Goal: Transaction & Acquisition: Purchase product/service

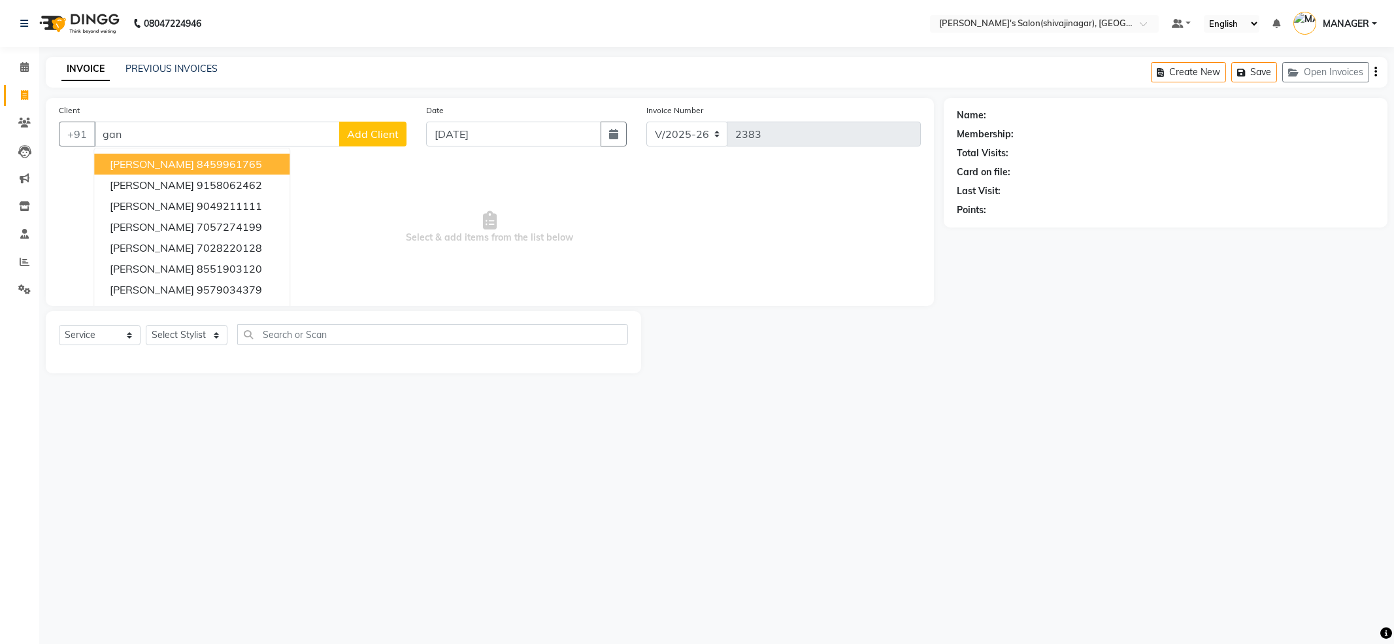
select select "4174"
select select "service"
type input "g"
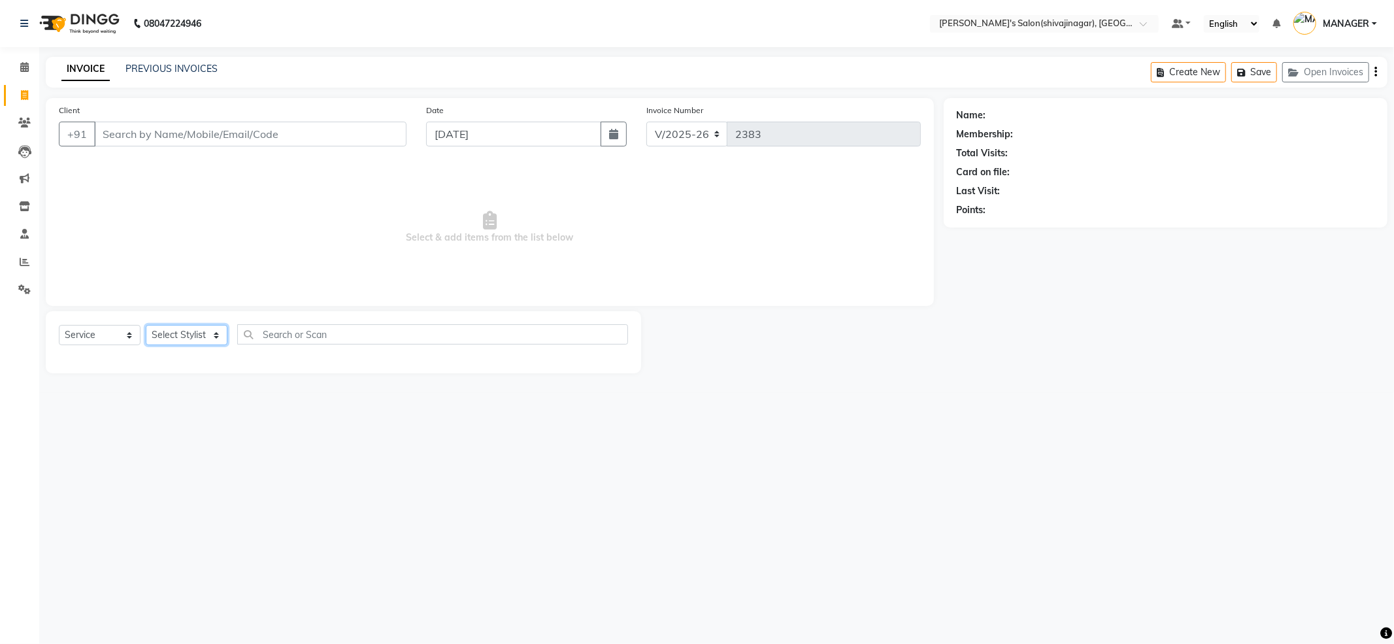
click at [176, 340] on select "Select Stylist [PERSON_NAME] R AKKI [PERSON_NAME] MANAGER MISS STAFF [PERSON_NA…" at bounding box center [187, 335] width 82 height 20
select select "21622"
click at [146, 325] on select "Select Stylist [PERSON_NAME] R AKKI [PERSON_NAME] MANAGER MISS STAFF [PERSON_NA…" at bounding box center [187, 335] width 82 height 20
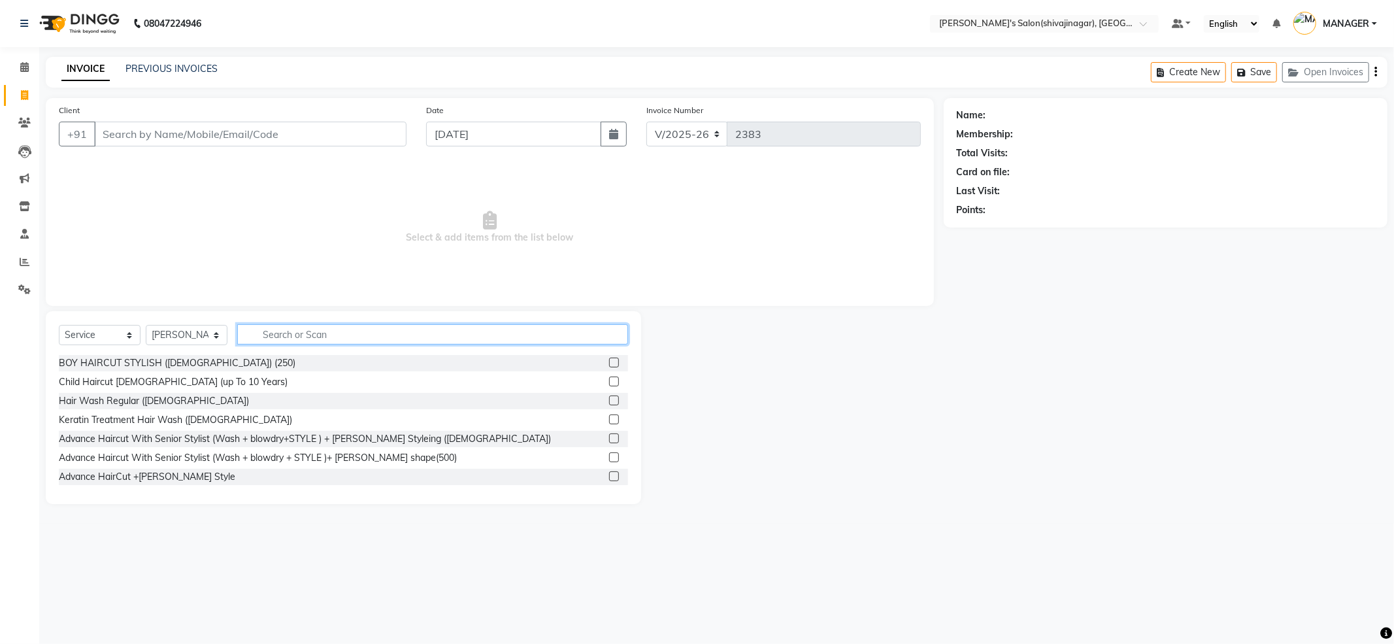
click at [332, 335] on input "text" at bounding box center [432, 334] width 391 height 20
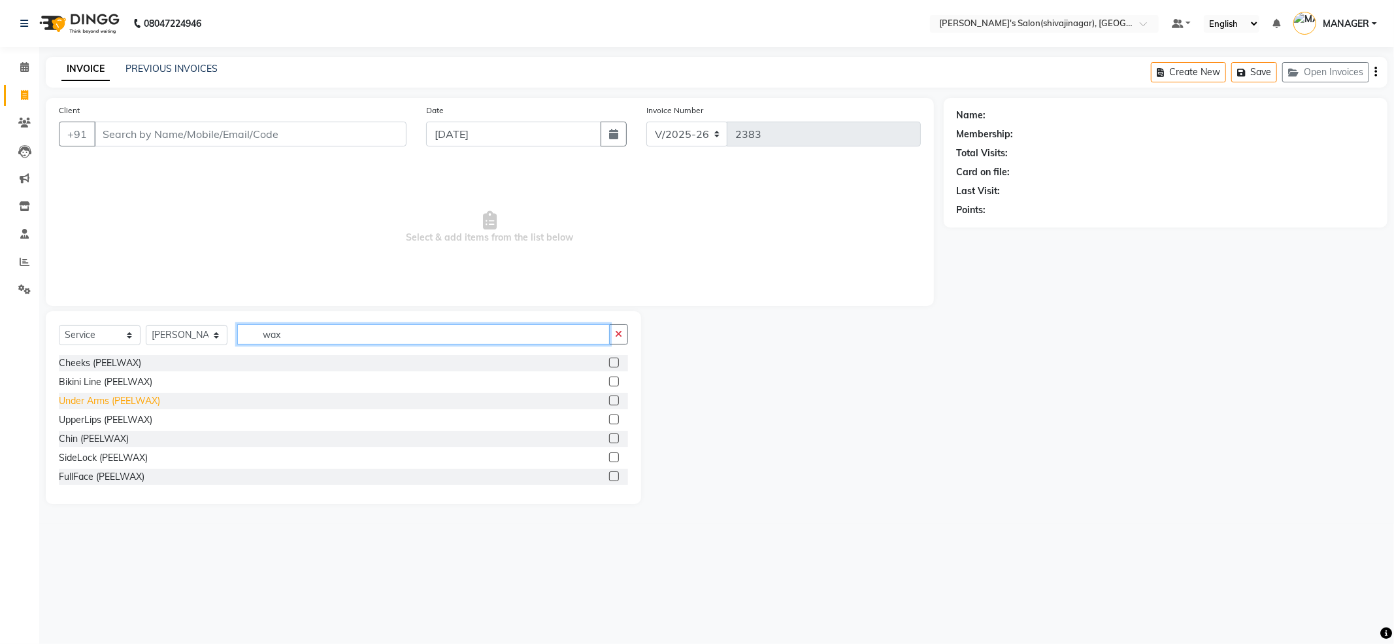
type input "wax"
click at [80, 402] on div "Under Arms (PEELWAX)" at bounding box center [109, 401] width 101 height 14
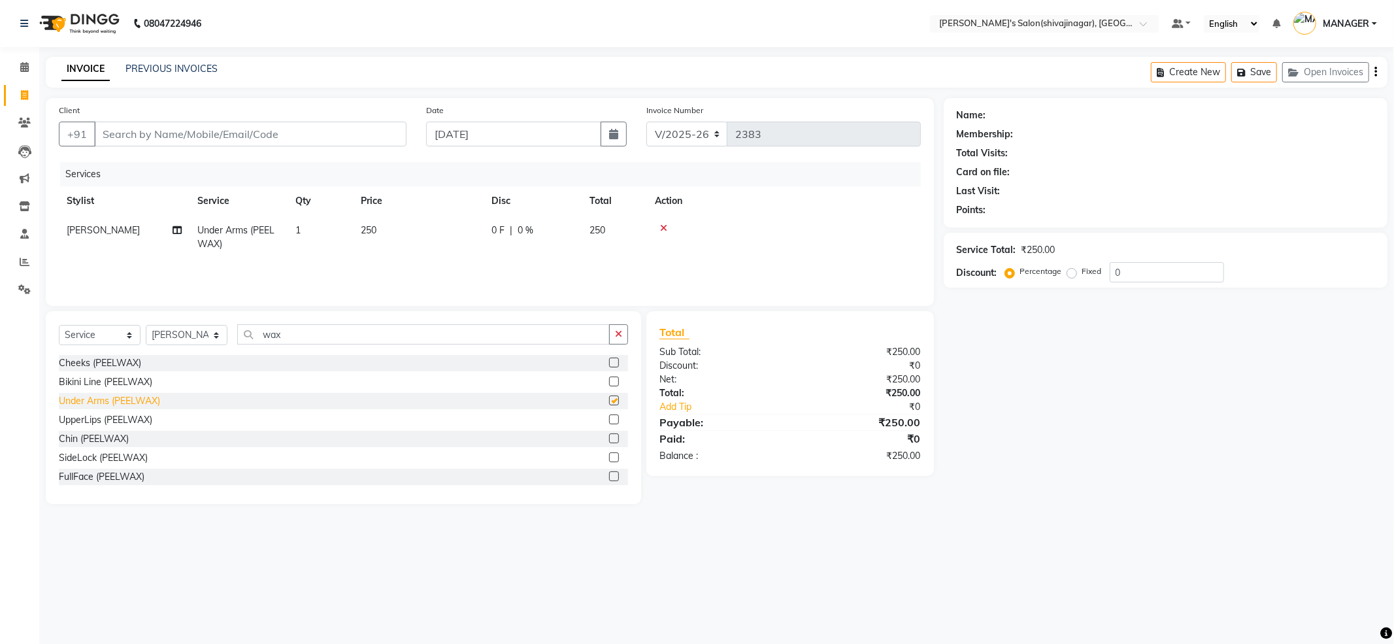
checkbox input "false"
click at [79, 421] on div "UpperLips (PEELWAX)" at bounding box center [105, 420] width 93 height 14
checkbox input "false"
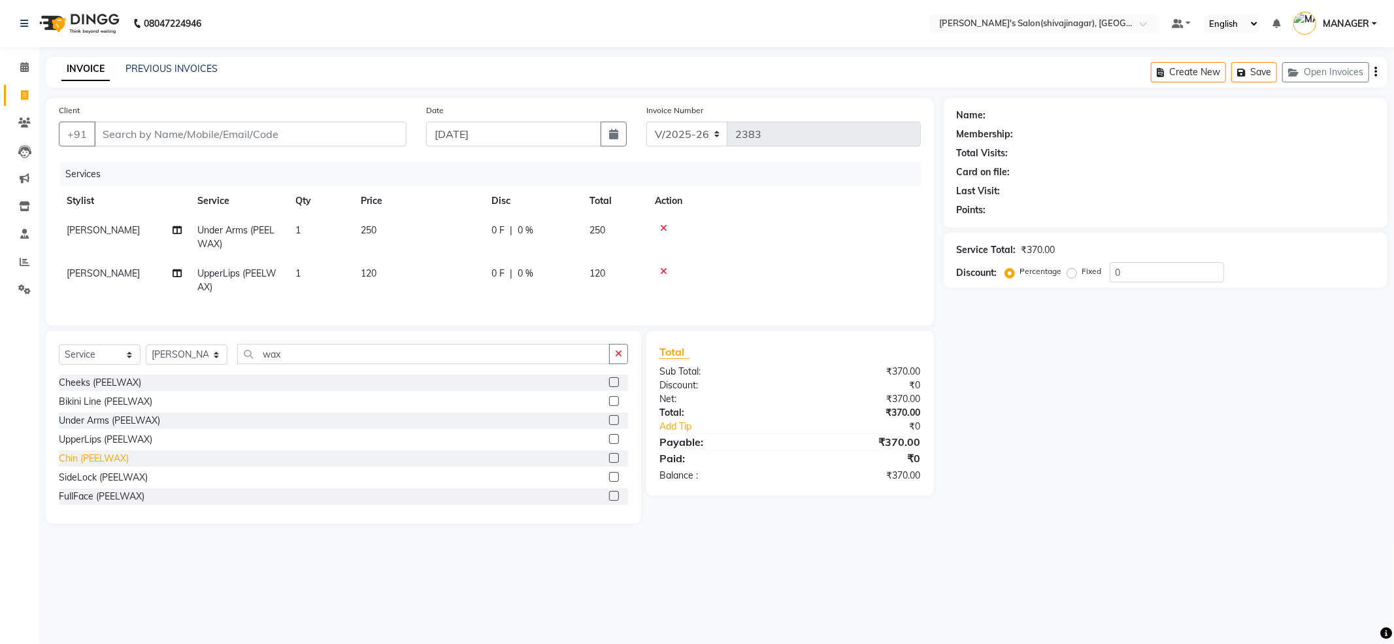
click at [77, 464] on div "Chin (PEELWAX)" at bounding box center [94, 458] width 70 height 14
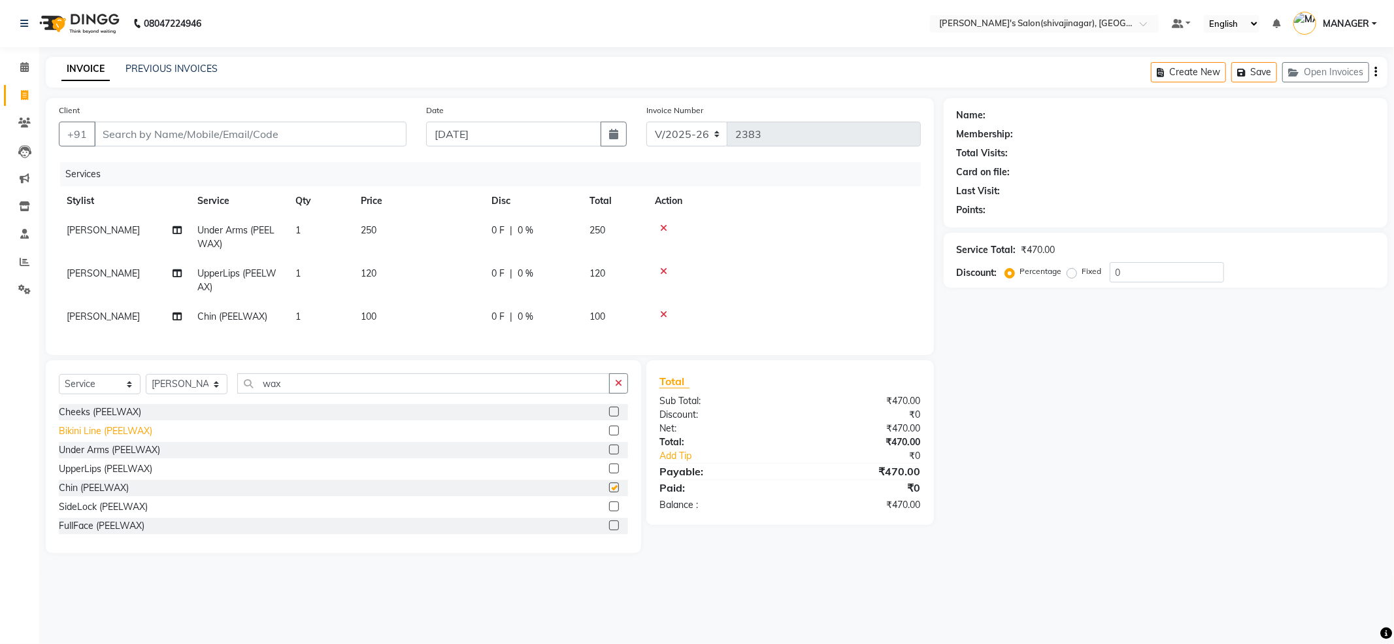
checkbox input "false"
click at [207, 374] on div "Select Service Product Membership Package Voucher Prepaid Gift Card Select Styl…" at bounding box center [343, 456] width 595 height 193
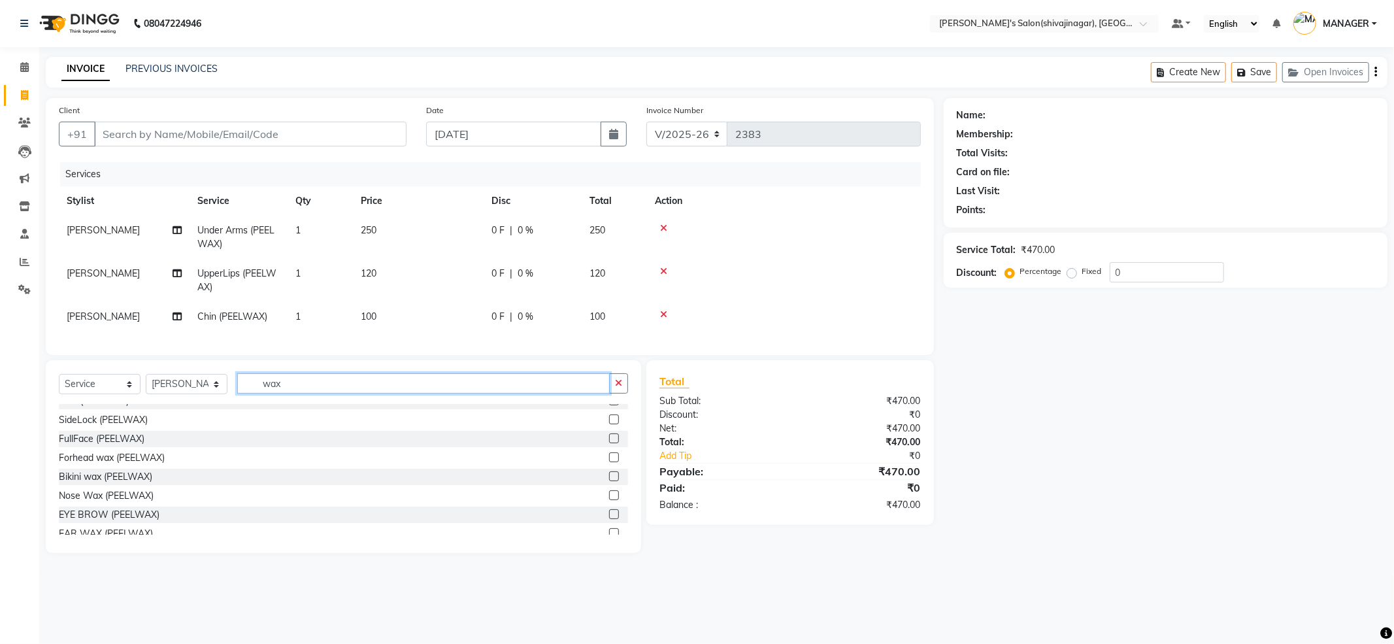
click at [278, 393] on input "wax" at bounding box center [423, 383] width 372 height 20
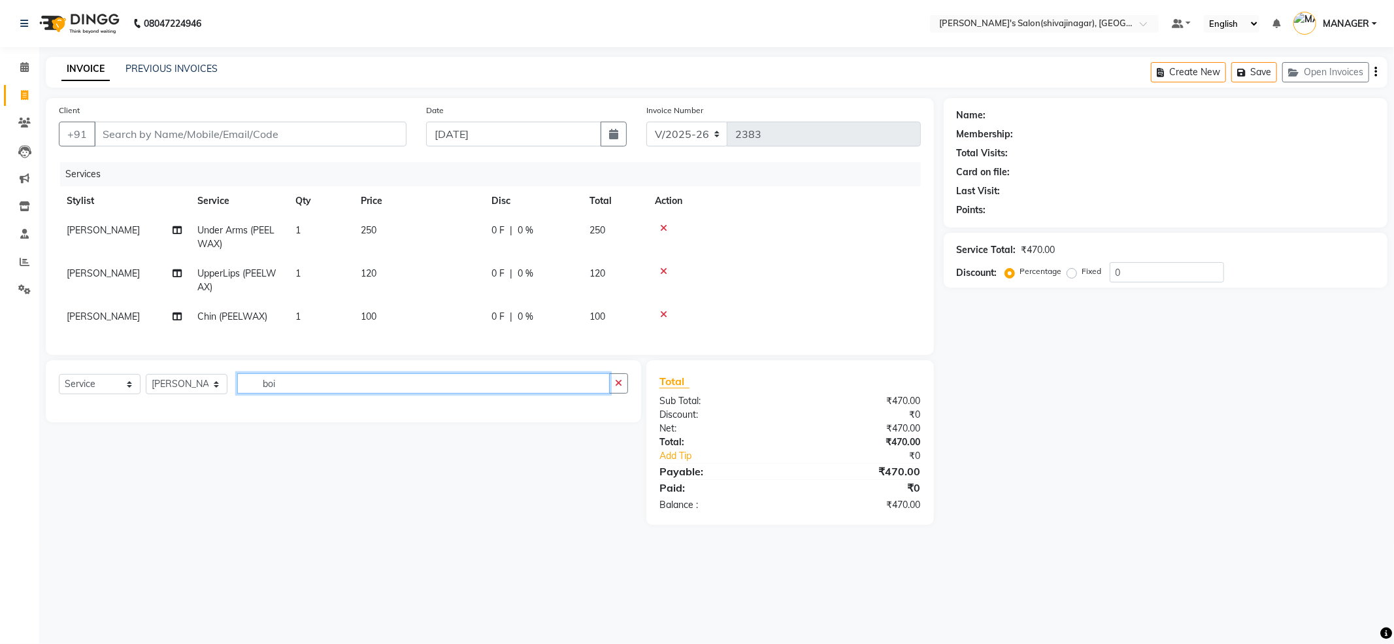
scroll to position [0, 0]
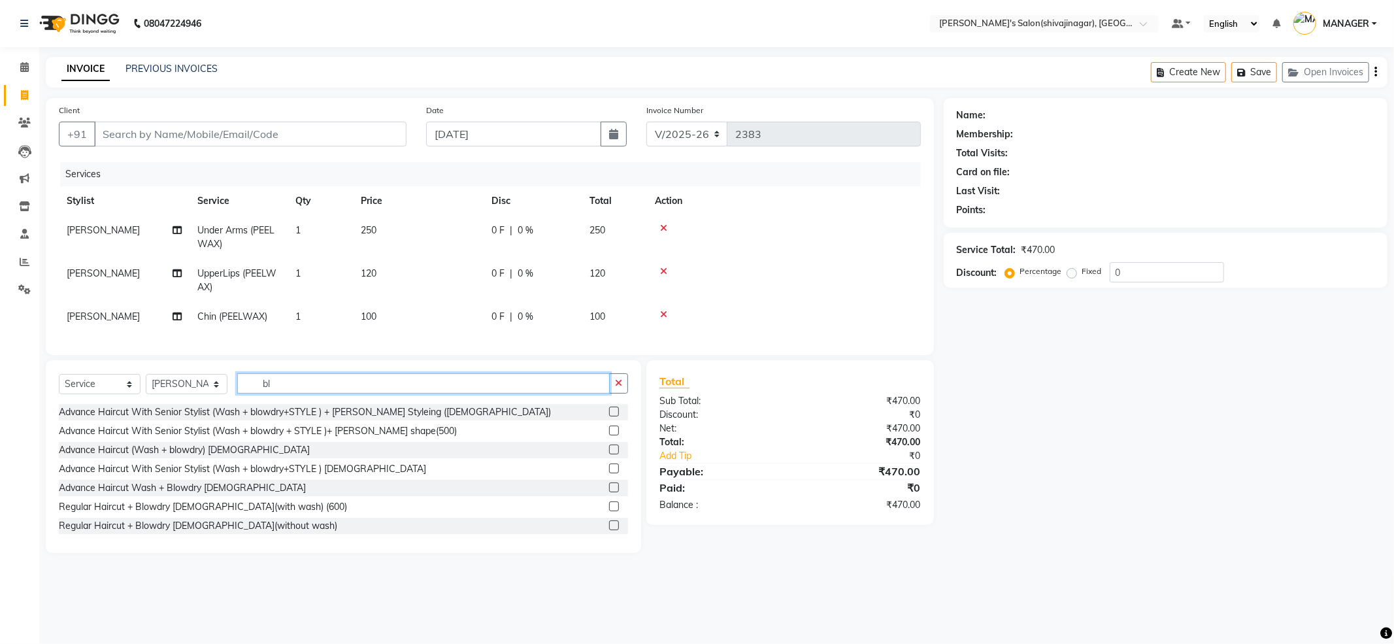
type input "b"
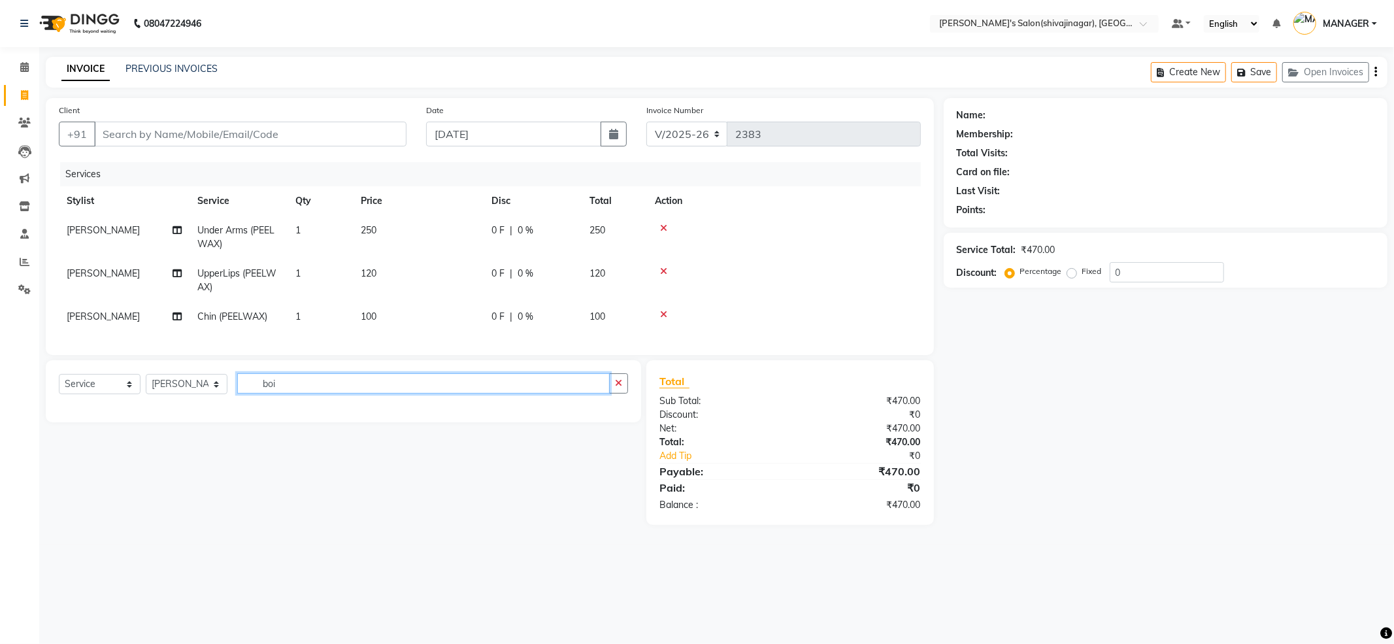
click at [278, 393] on input "boi" at bounding box center [423, 383] width 372 height 20
type input "b"
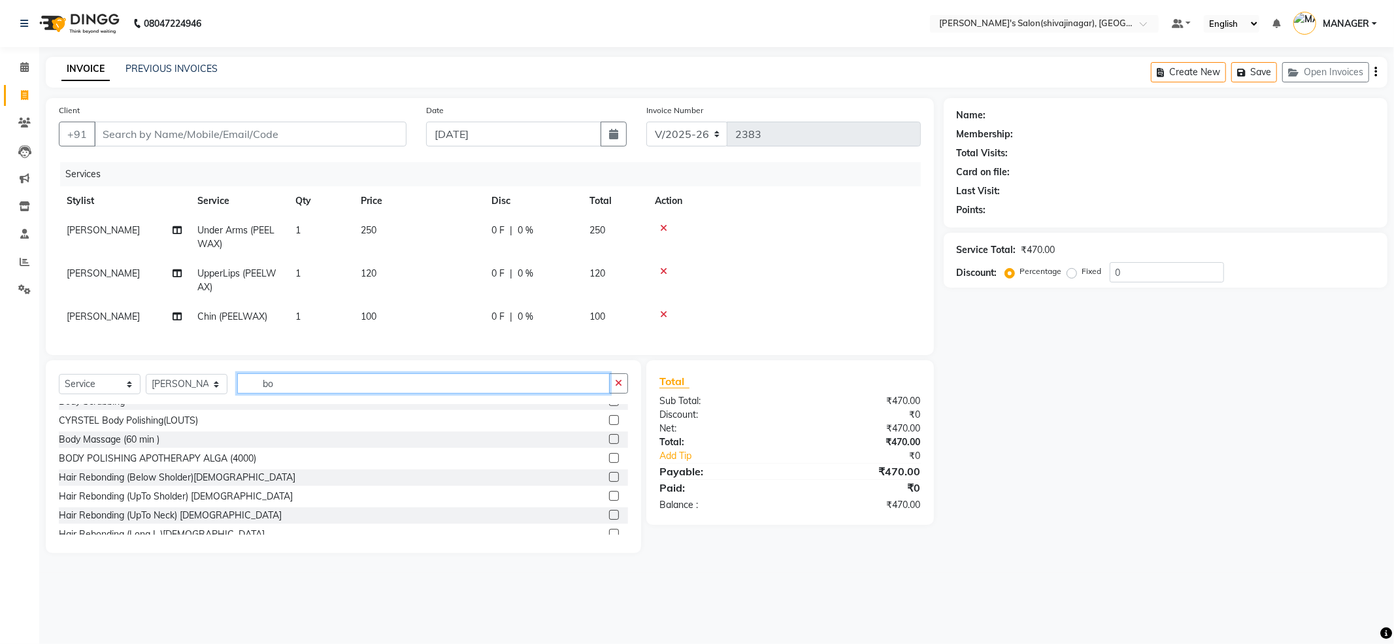
scroll to position [78, 0]
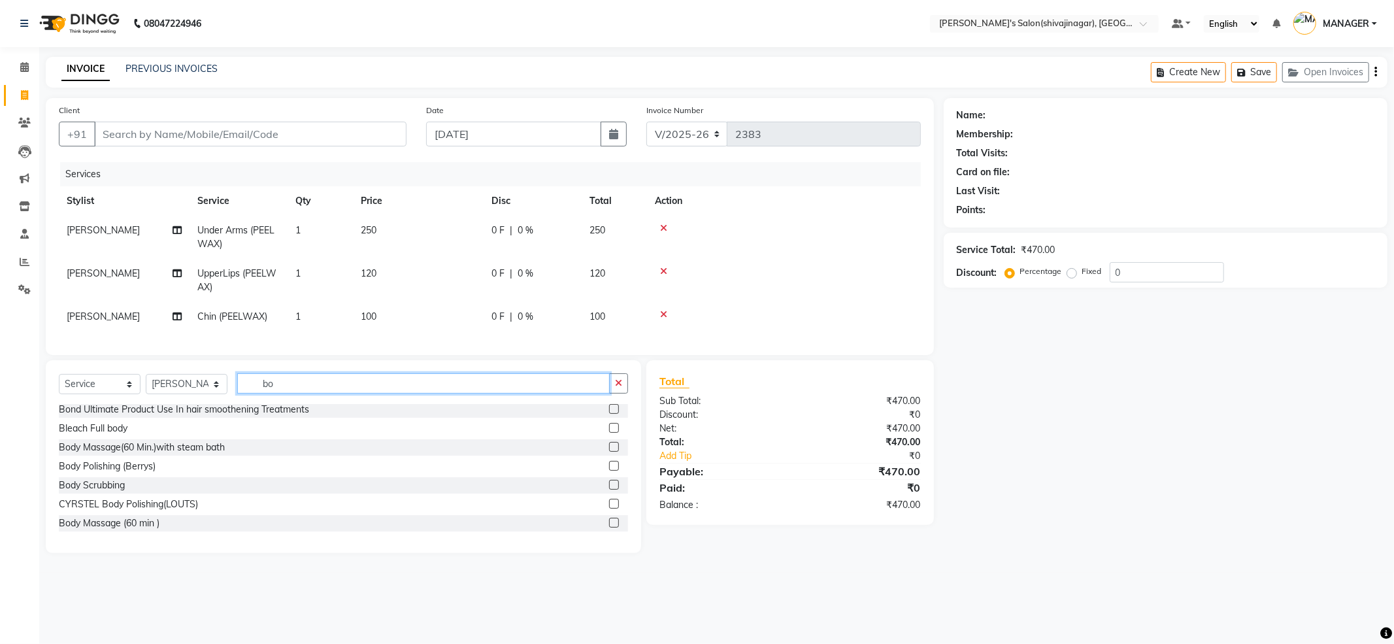
click at [288, 393] on input "bo" at bounding box center [423, 383] width 372 height 20
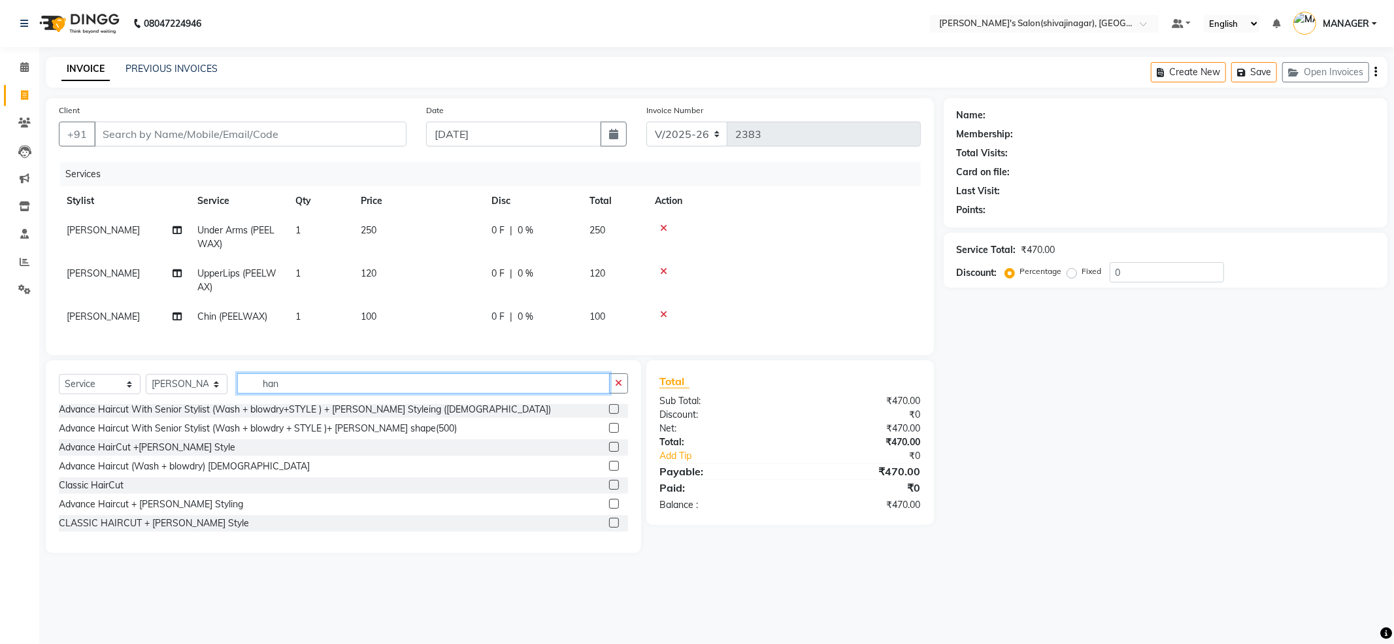
scroll to position [1, 0]
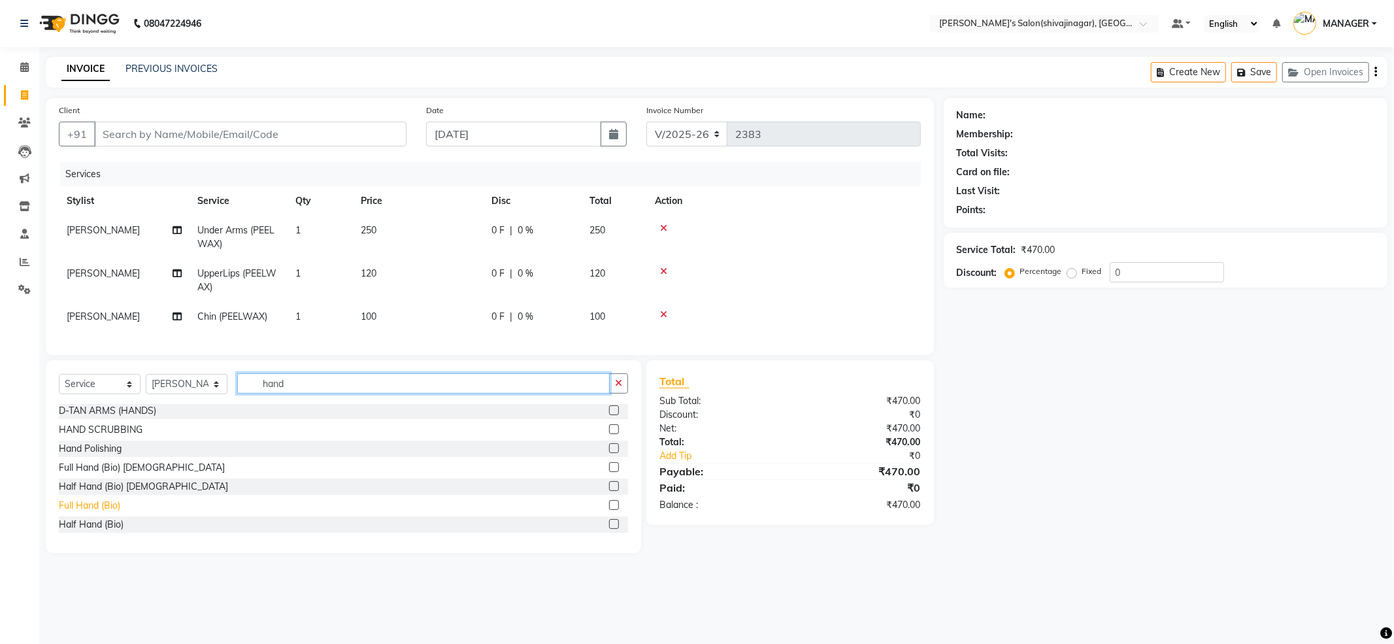
type input "hand"
click at [81, 512] on div "Full Hand (Bio)" at bounding box center [89, 506] width 61 height 14
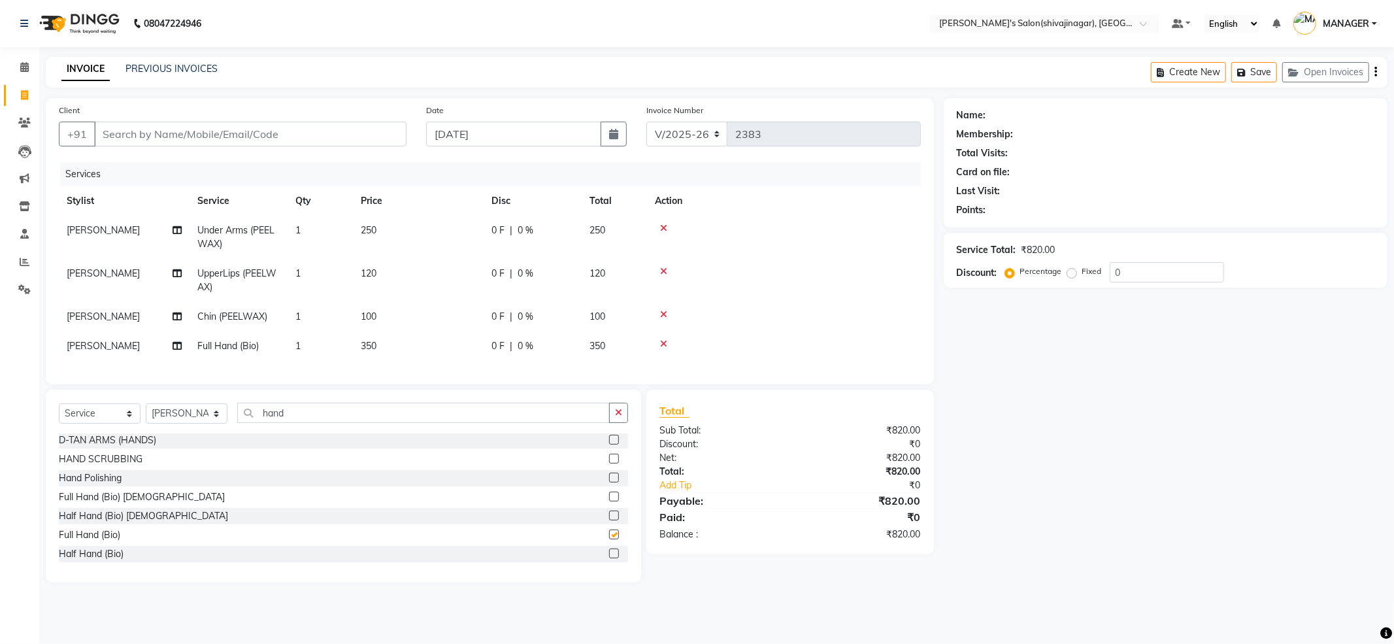
checkbox input "false"
click at [459, 353] on td "350" at bounding box center [418, 345] width 131 height 29
select select "21622"
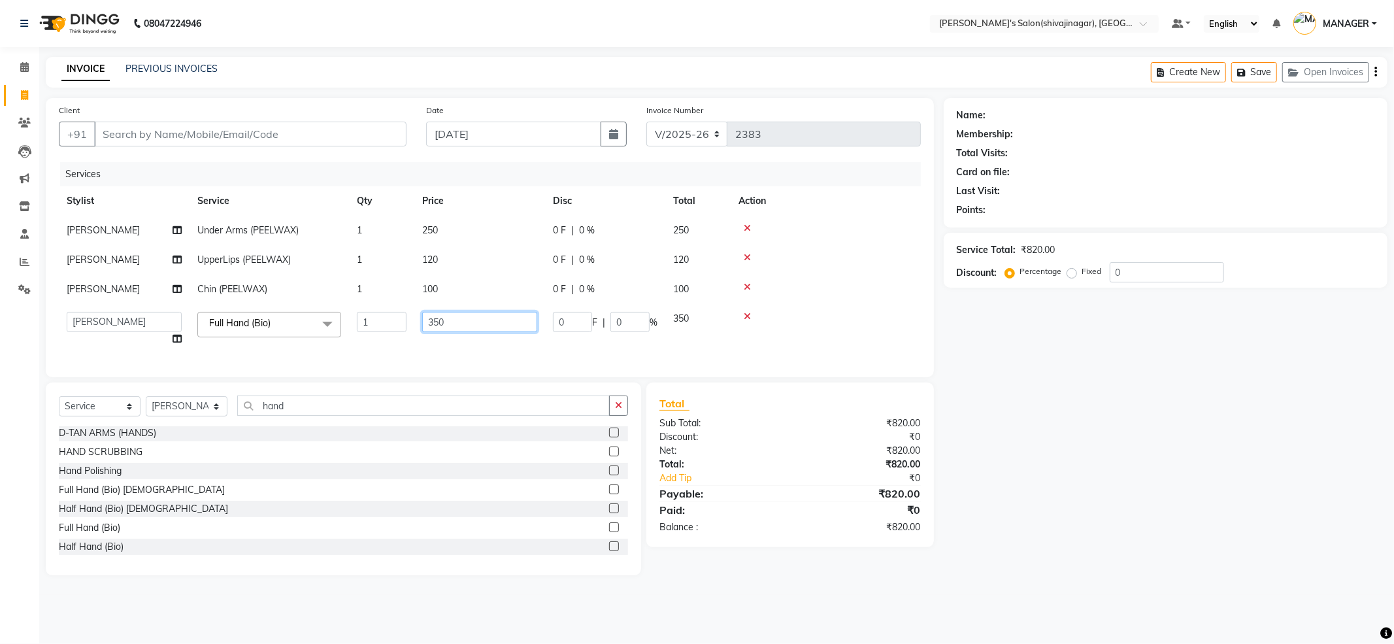
drag, startPoint x: 476, startPoint y: 327, endPoint x: 303, endPoint y: 370, distance: 178.4
click at [303, 364] on div "Services Stylist Service Qty Price Disc Total Action [PERSON_NAME] Under Arms (…" at bounding box center [490, 263] width 862 height 202
type input "400"
click at [808, 286] on tbody "[PERSON_NAME] Under Arms (PEELWAX) 1 250 0 F | 0 % 250 [PERSON_NAME] UpperLips …" at bounding box center [490, 285] width 862 height 138
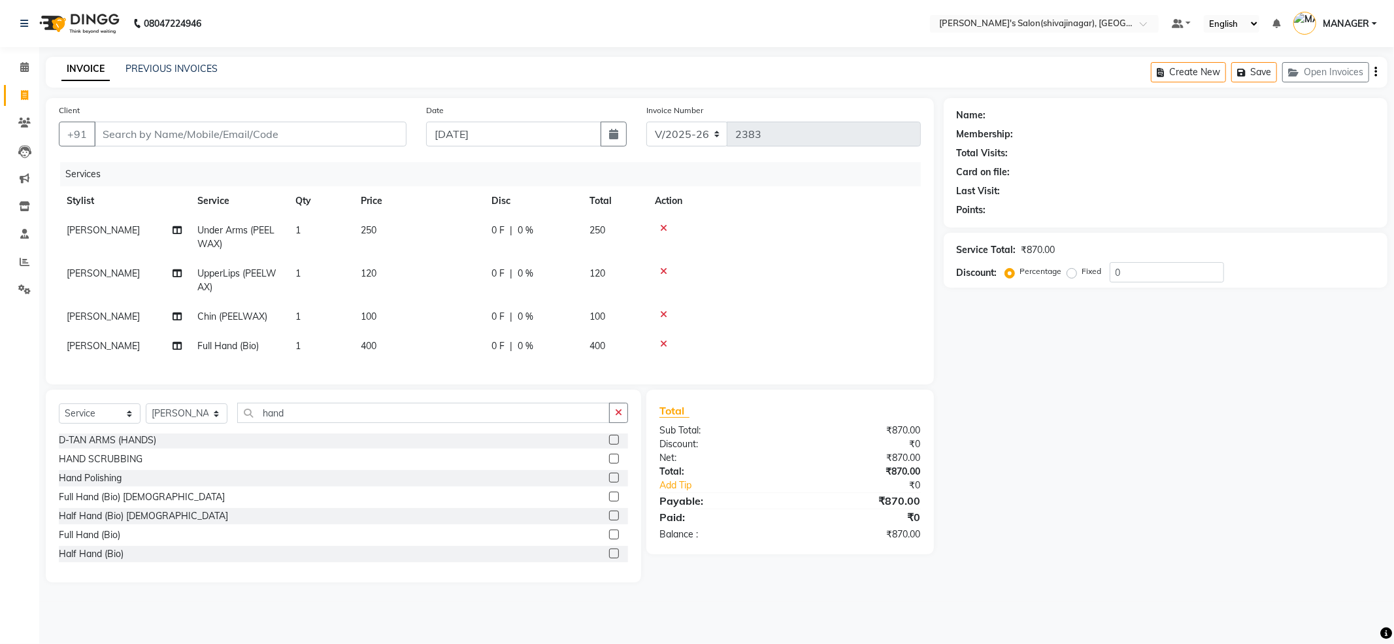
click at [400, 329] on td "100" at bounding box center [418, 316] width 131 height 29
select select "21622"
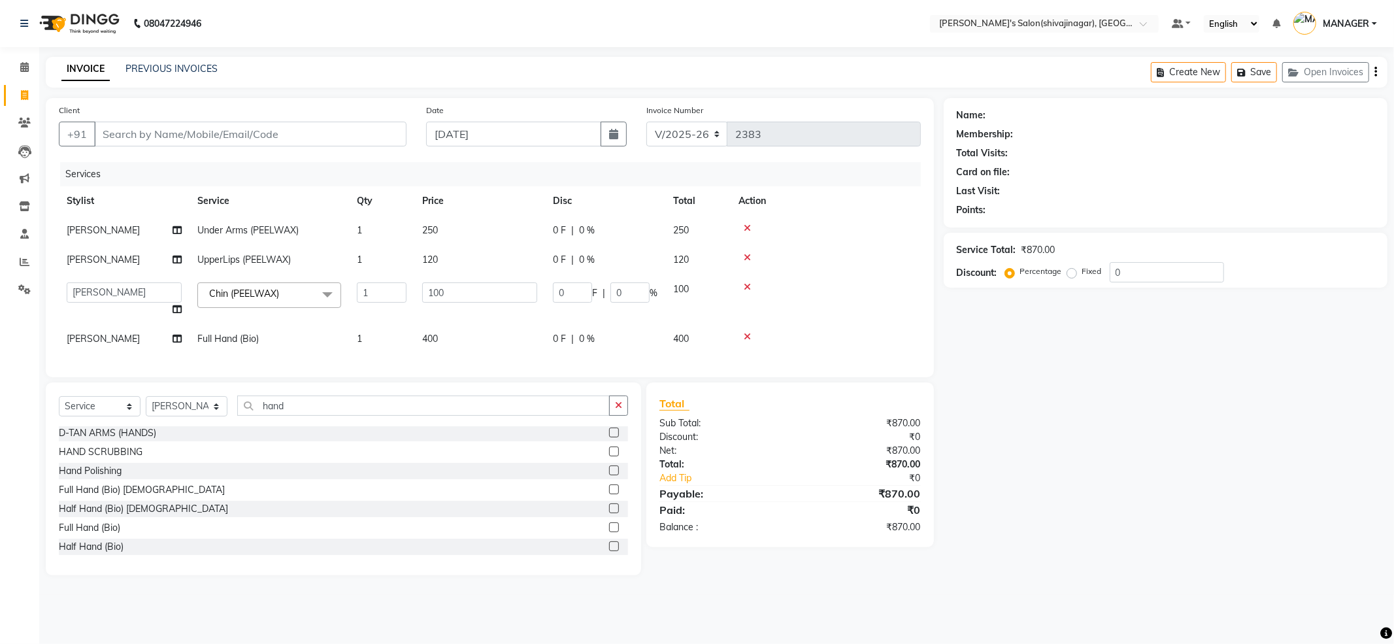
click at [458, 249] on td "120" at bounding box center [479, 259] width 131 height 29
select select "21622"
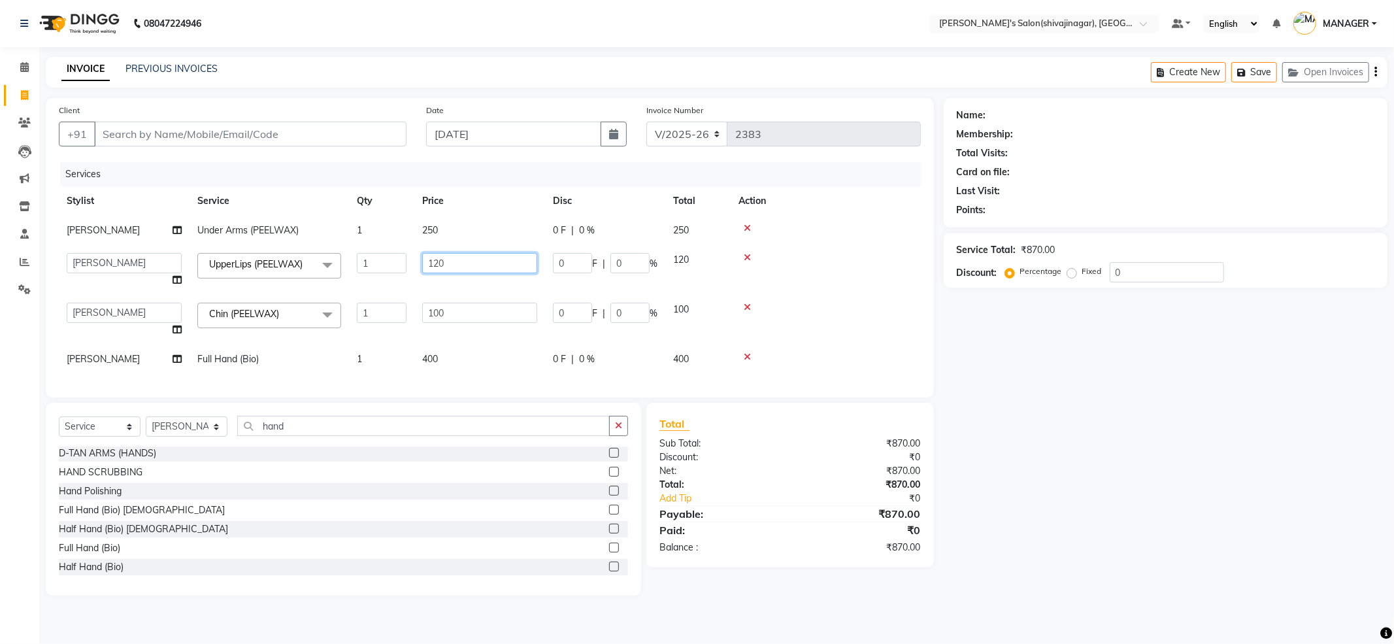
drag, startPoint x: 476, startPoint y: 261, endPoint x: 247, endPoint y: 348, distance: 245.3
click at [252, 344] on tbody "[PERSON_NAME] Under Arms (PEELWAX) 1 250 0 F | 0 % 250 [PERSON_NAME] R AKKI [PE…" at bounding box center [490, 295] width 862 height 158
type input "150"
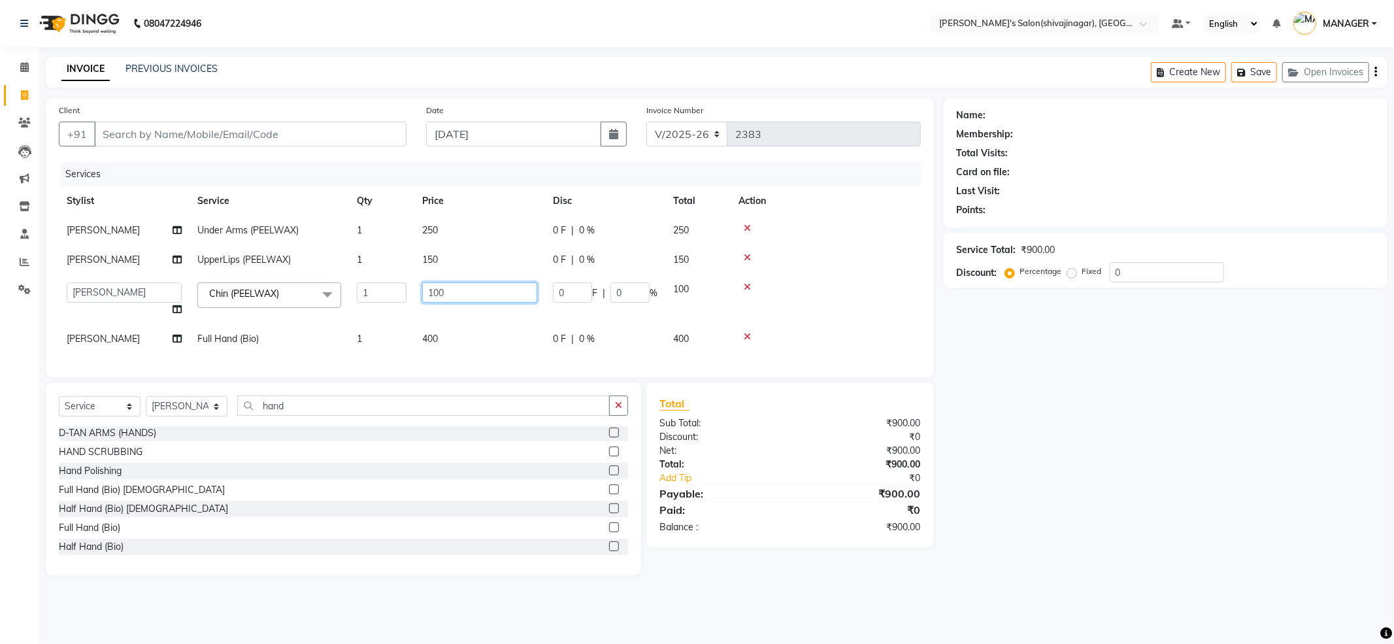
click at [499, 314] on td "100" at bounding box center [479, 299] width 131 height 50
drag, startPoint x: 500, startPoint y: 299, endPoint x: 274, endPoint y: 367, distance: 235.4
click at [280, 364] on div "Services Stylist Service Qty Price Disc Total Action [PERSON_NAME] Under Arms (…" at bounding box center [490, 263] width 862 height 202
type input "150"
click at [930, 270] on div "Client +91 Date [DATE] Invoice Number V/2025 V/[PHONE_NUMBER] Services Stylist …" at bounding box center [490, 237] width 888 height 279
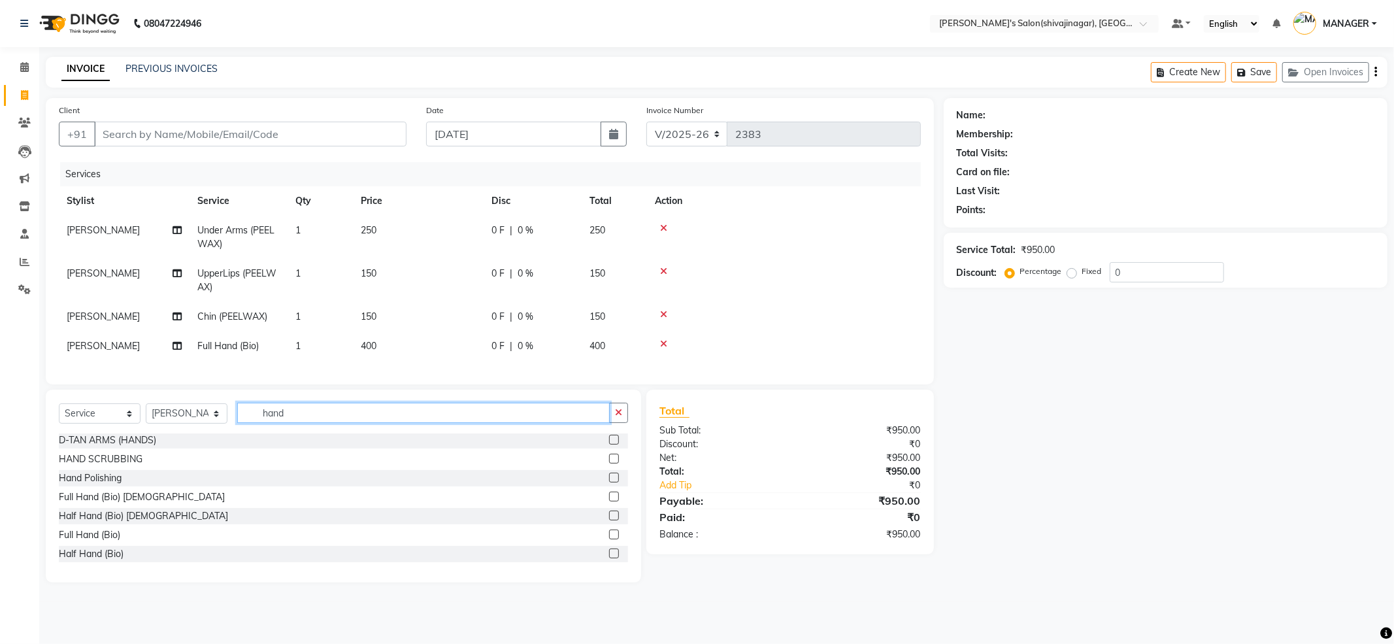
click at [299, 423] on input "hand" at bounding box center [423, 412] width 372 height 20
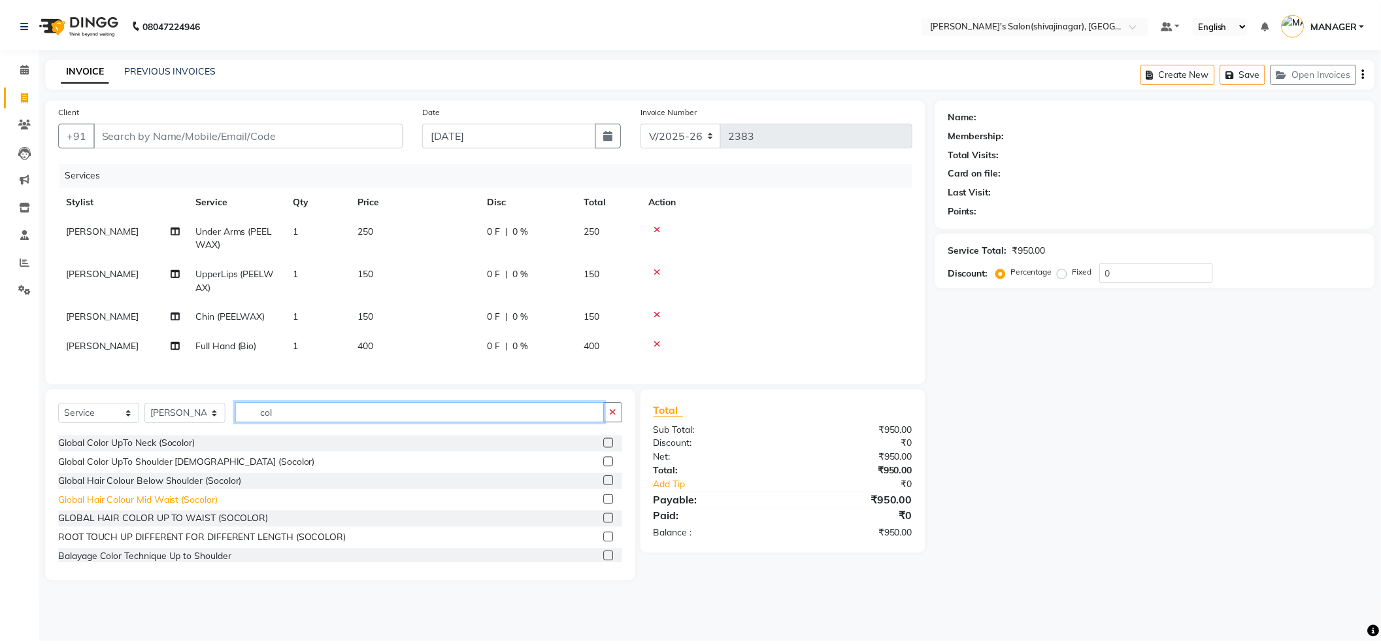
scroll to position [176, 0]
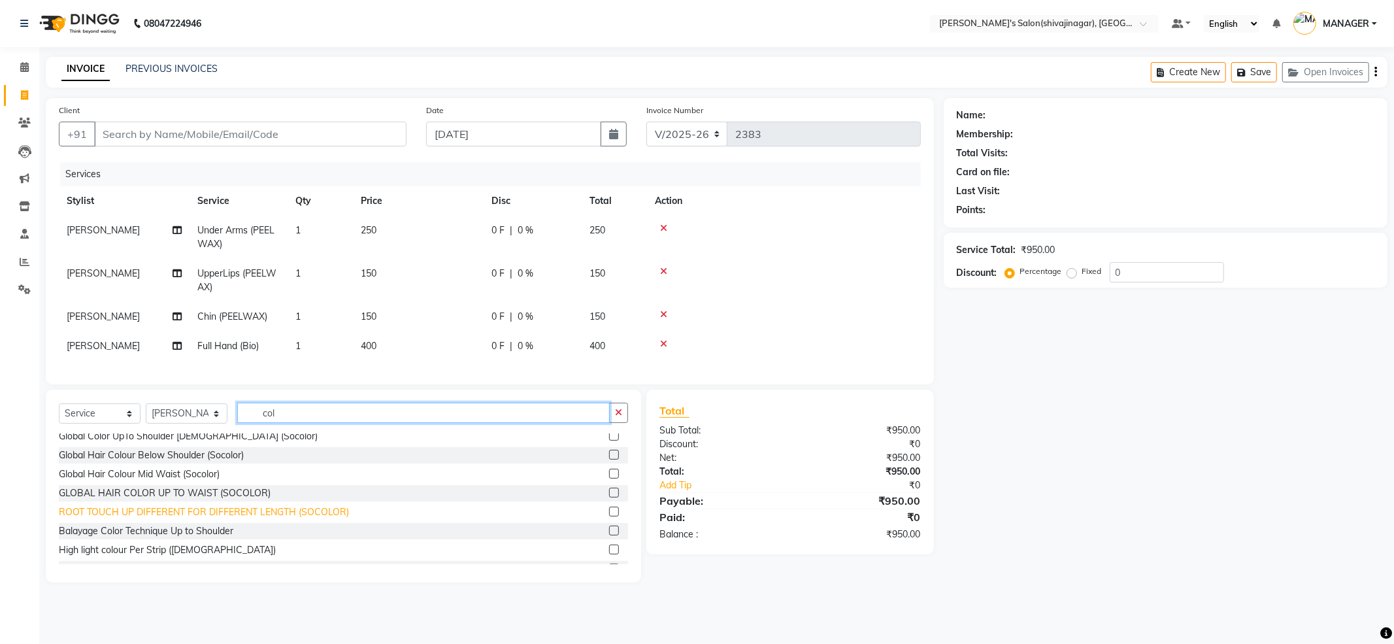
type input "col"
click at [108, 518] on div "ROOT TOUCH UP DIFFERENT FOR DIFFERENT LENGTH (SOCOLOR)" at bounding box center [204, 512] width 290 height 14
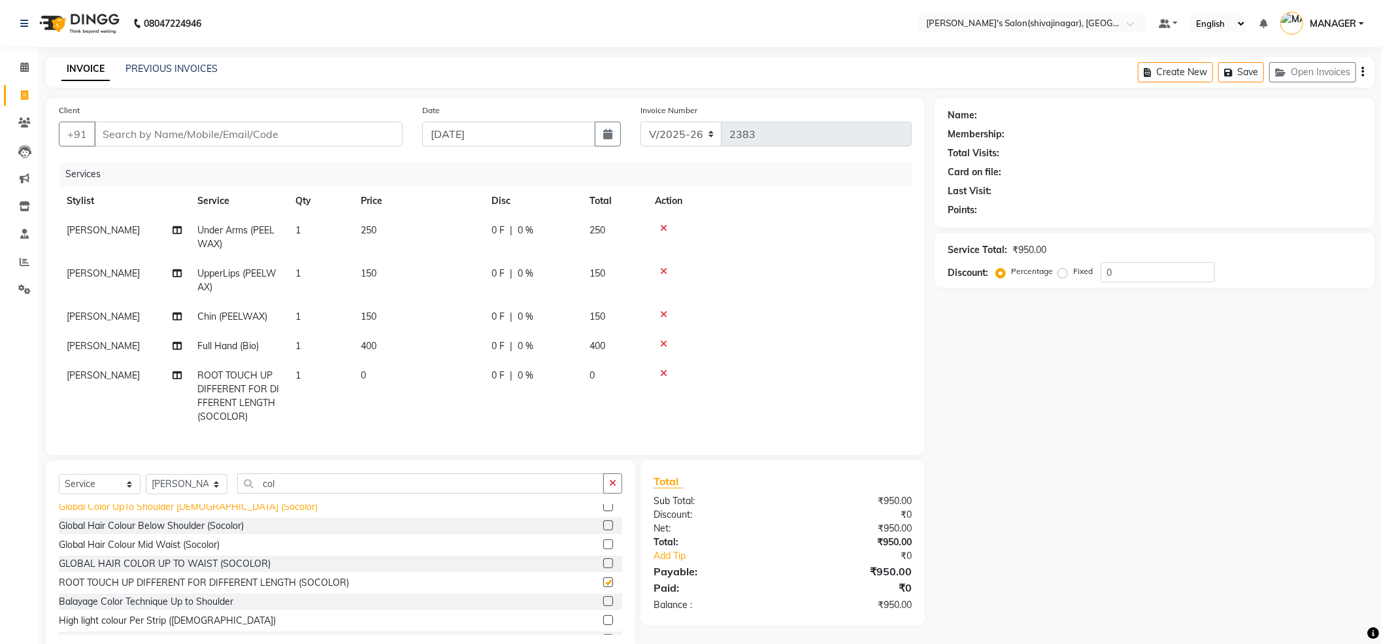
checkbox input "false"
click at [432, 372] on td "0" at bounding box center [418, 396] width 131 height 71
select select "21622"
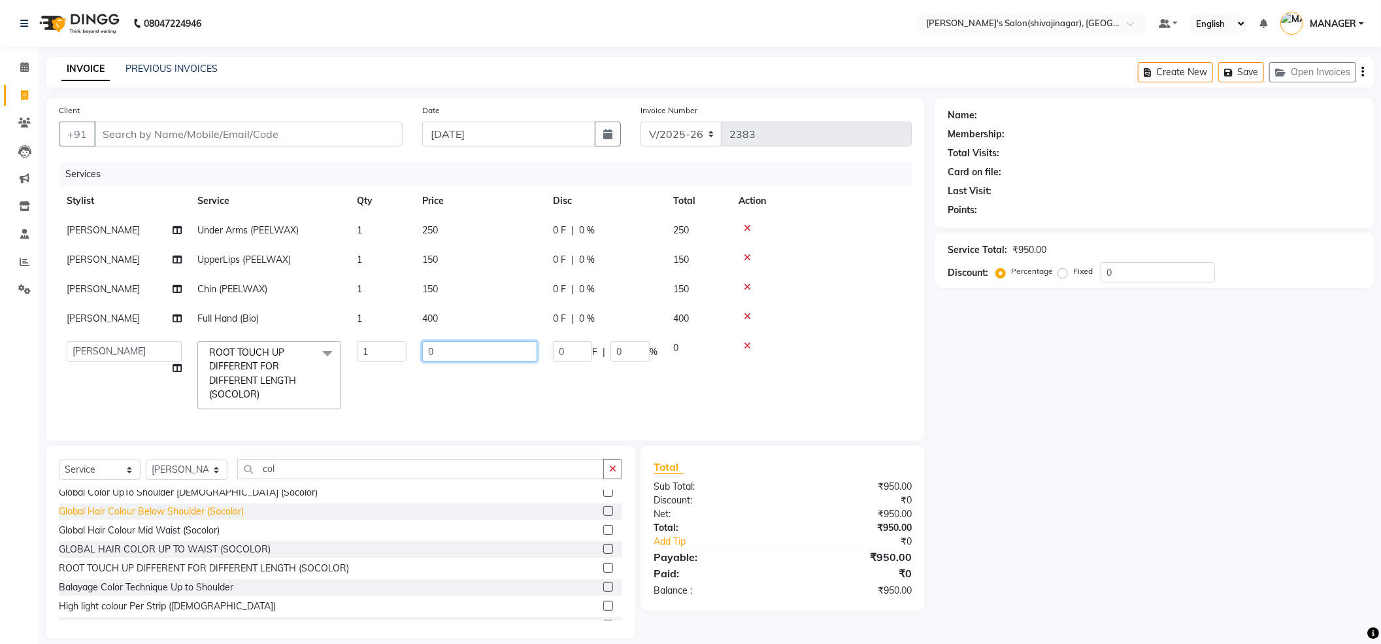
drag, startPoint x: 482, startPoint y: 341, endPoint x: 171, endPoint y: 531, distance: 364.2
click at [178, 527] on div "Client +91 Date [DATE] Invoice Number V/2025 V/[PHONE_NUMBER] Services Stylist …" at bounding box center [485, 368] width 898 height 540
type input "1200"
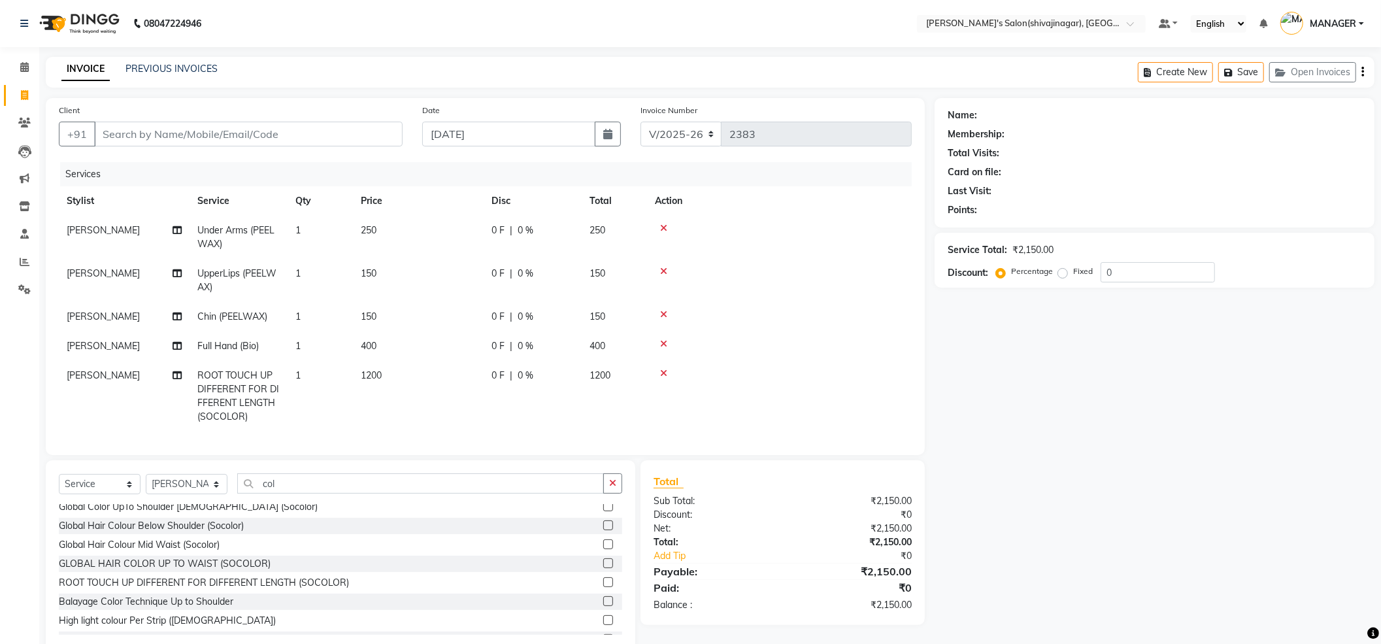
click at [815, 325] on tbody "[PERSON_NAME] Under Arms (PEELWAX) 1 250 0 F | 0 % 250 [PERSON_NAME] UpperLips …" at bounding box center [485, 324] width 853 height 216
click at [136, 135] on input "Client" at bounding box center [248, 134] width 308 height 25
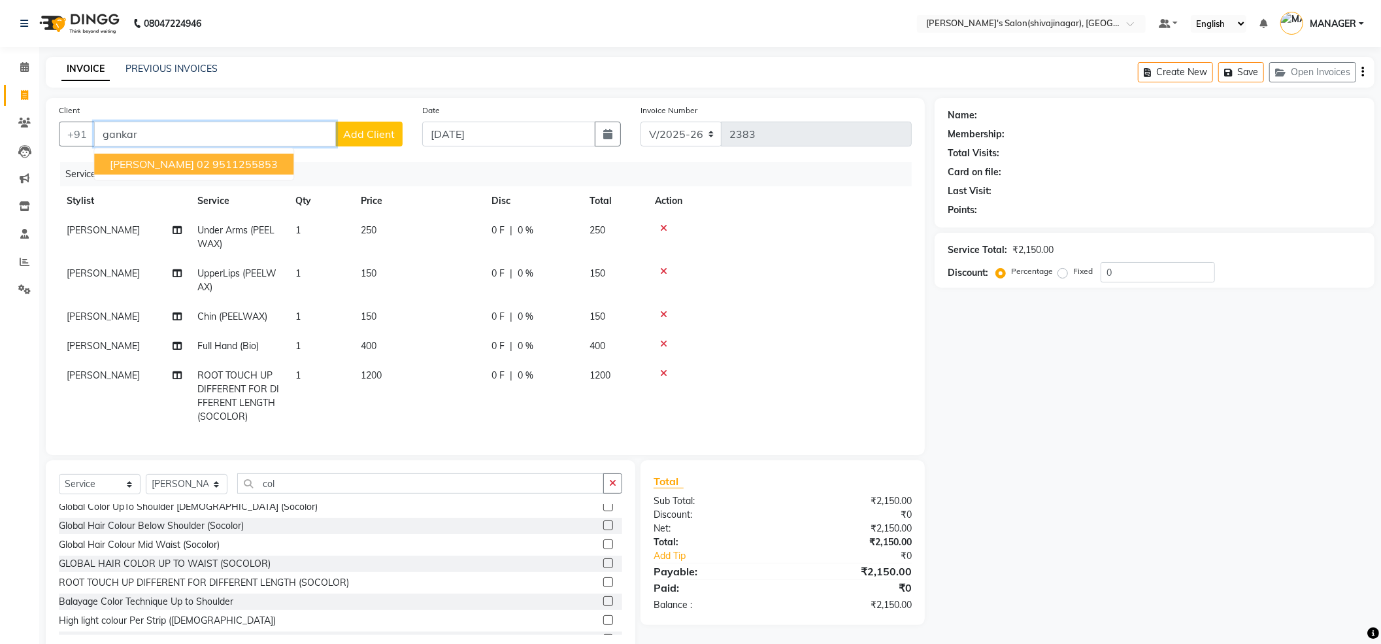
click at [214, 140] on input "gankar" at bounding box center [215, 134] width 242 height 25
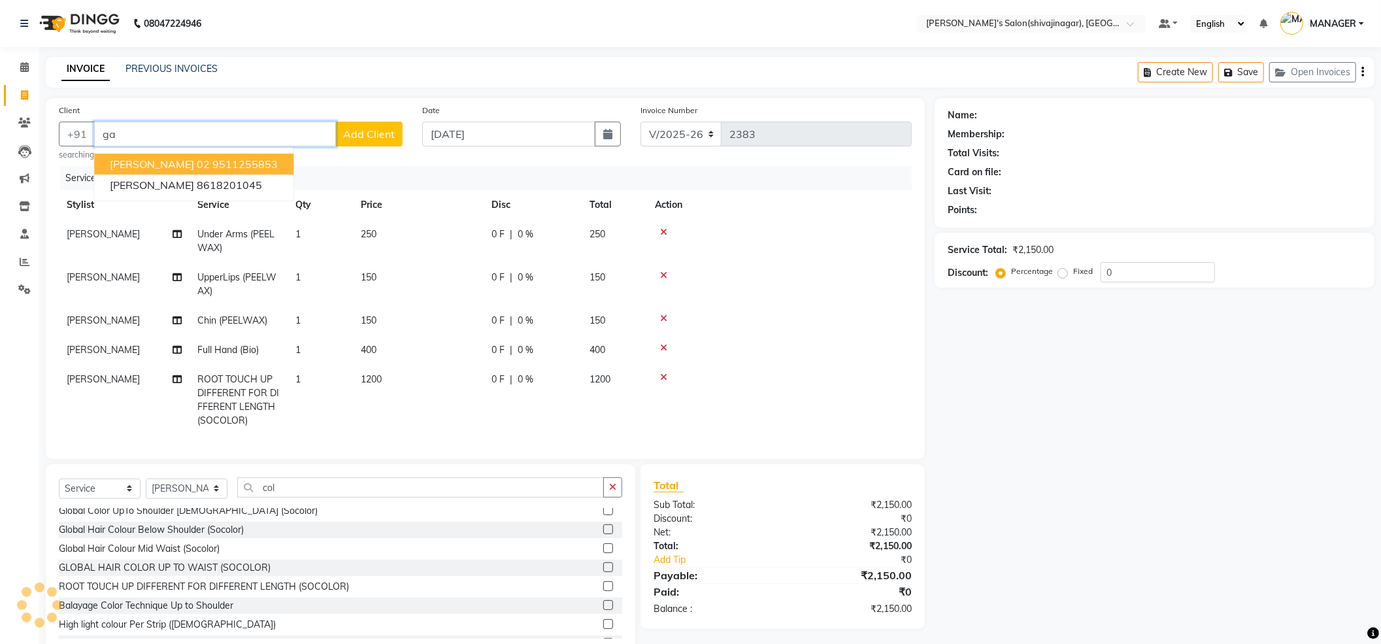
type input "g"
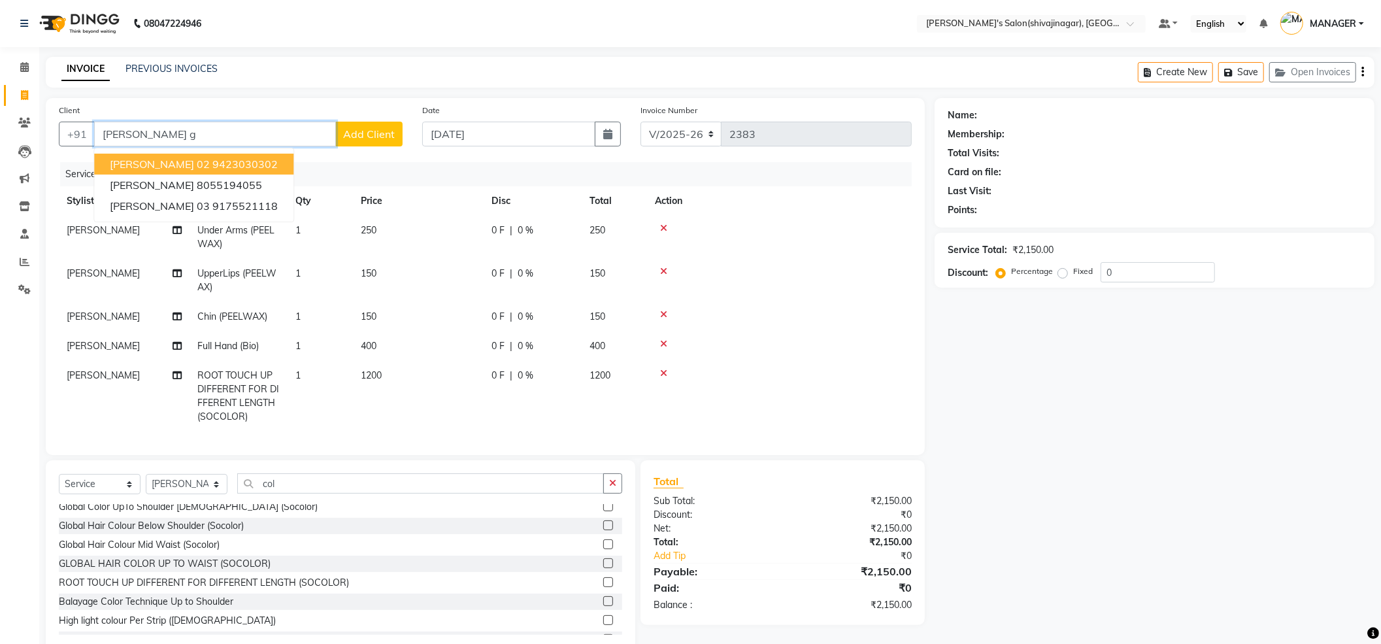
click at [166, 170] on span "[PERSON_NAME] 02" at bounding box center [160, 163] width 100 height 13
type input "9423030302"
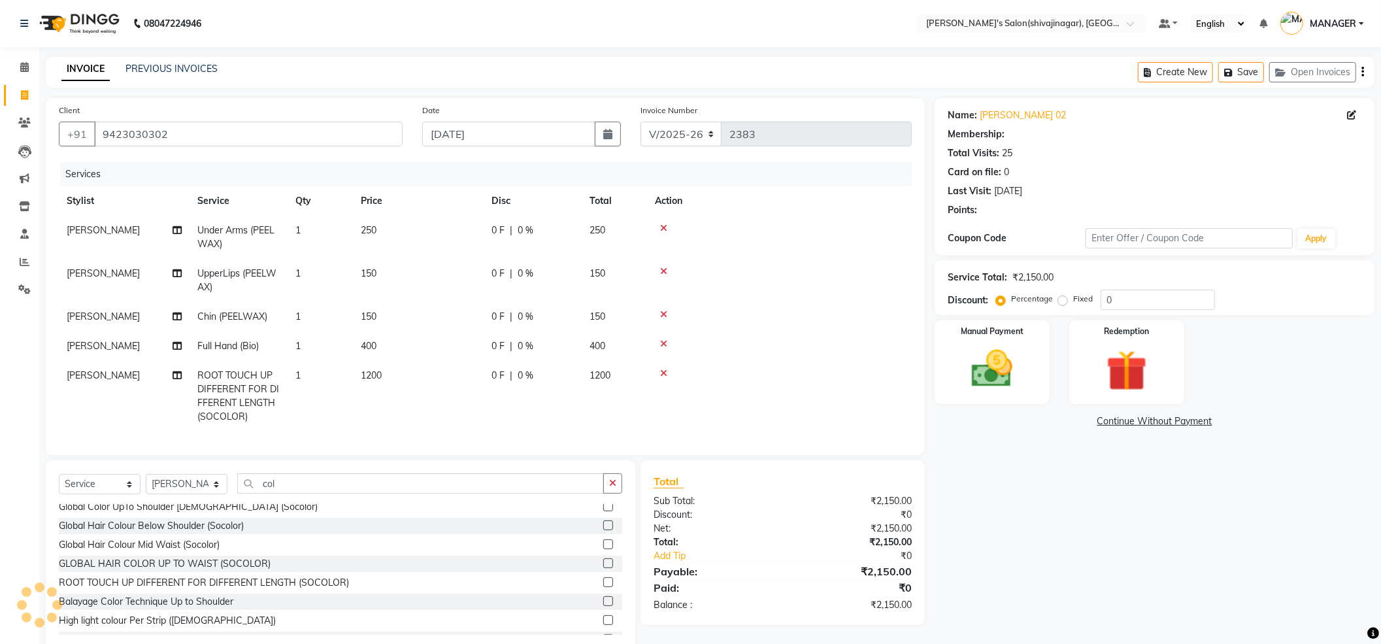
type input "15"
select select "1: Object"
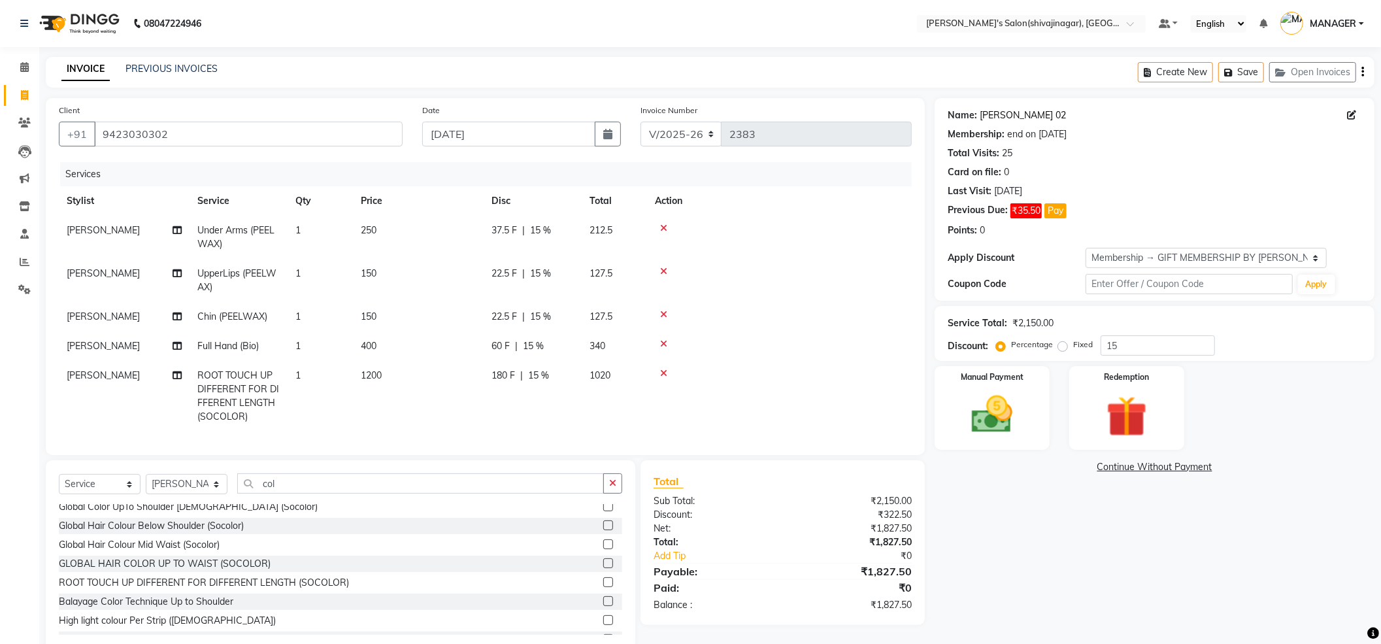
click at [1030, 118] on link "[PERSON_NAME] 02" at bounding box center [1022, 115] width 86 height 14
click at [968, 422] on img at bounding box center [991, 414] width 69 height 49
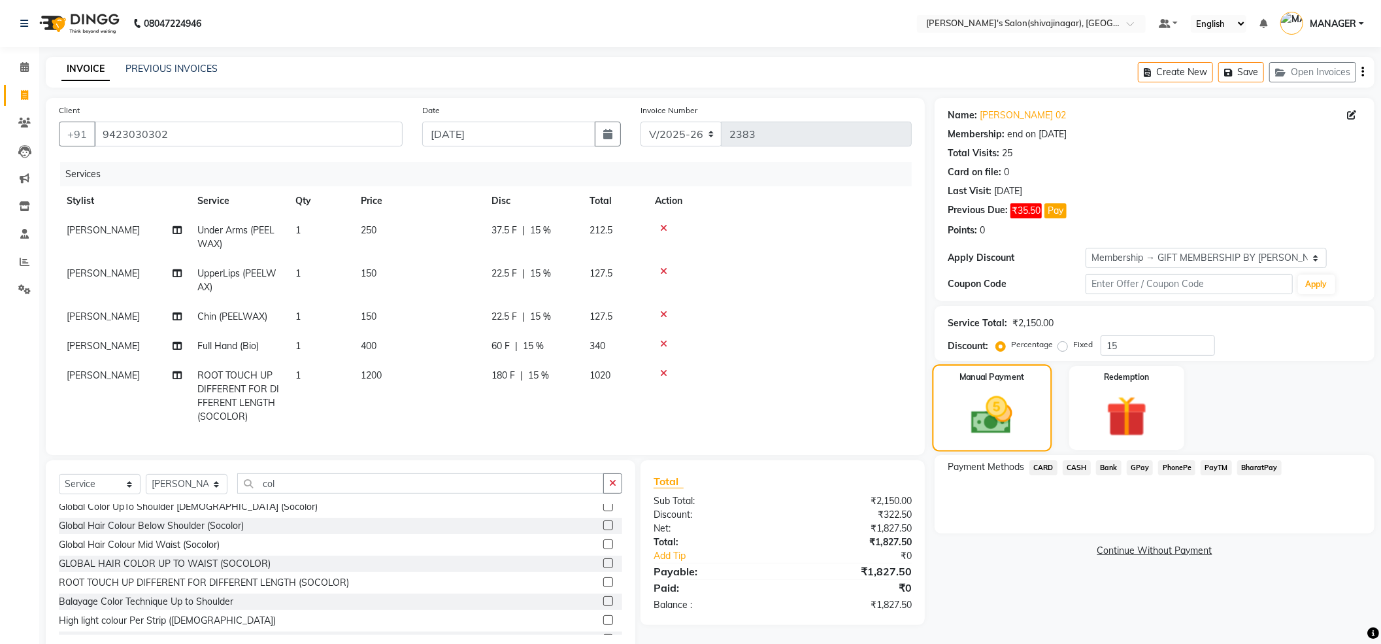
click at [1007, 406] on img at bounding box center [992, 415] width 67 height 48
click at [1211, 468] on span "PayTM" at bounding box center [1215, 467] width 31 height 15
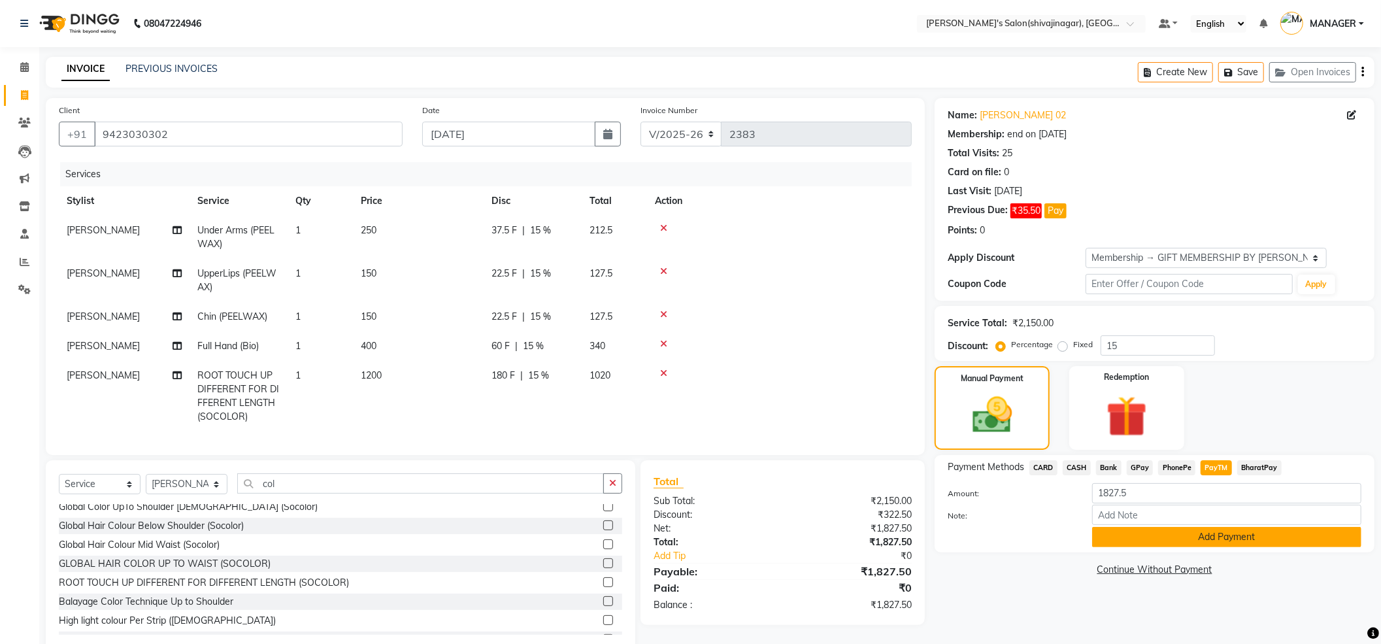
click at [1166, 536] on button "Add Payment" at bounding box center [1226, 537] width 269 height 20
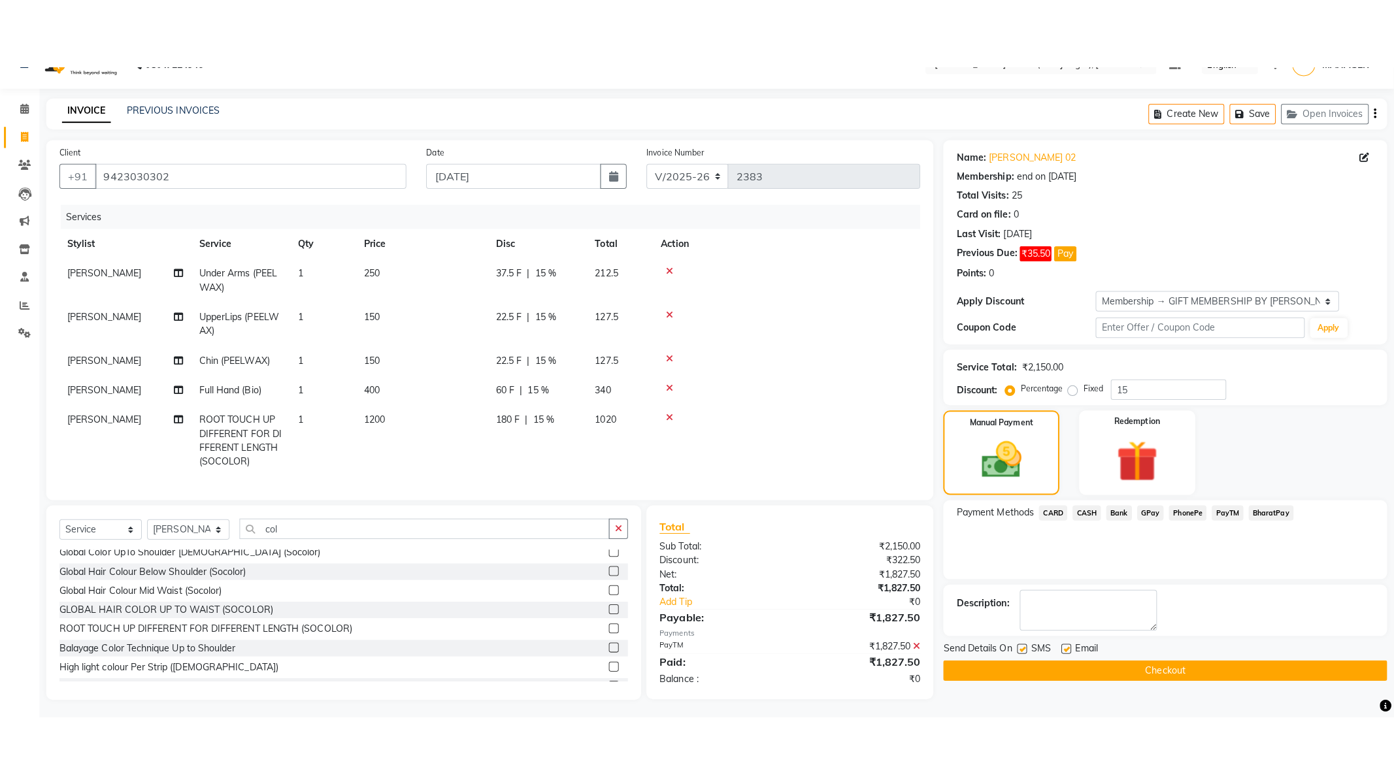
scroll to position [0, 0]
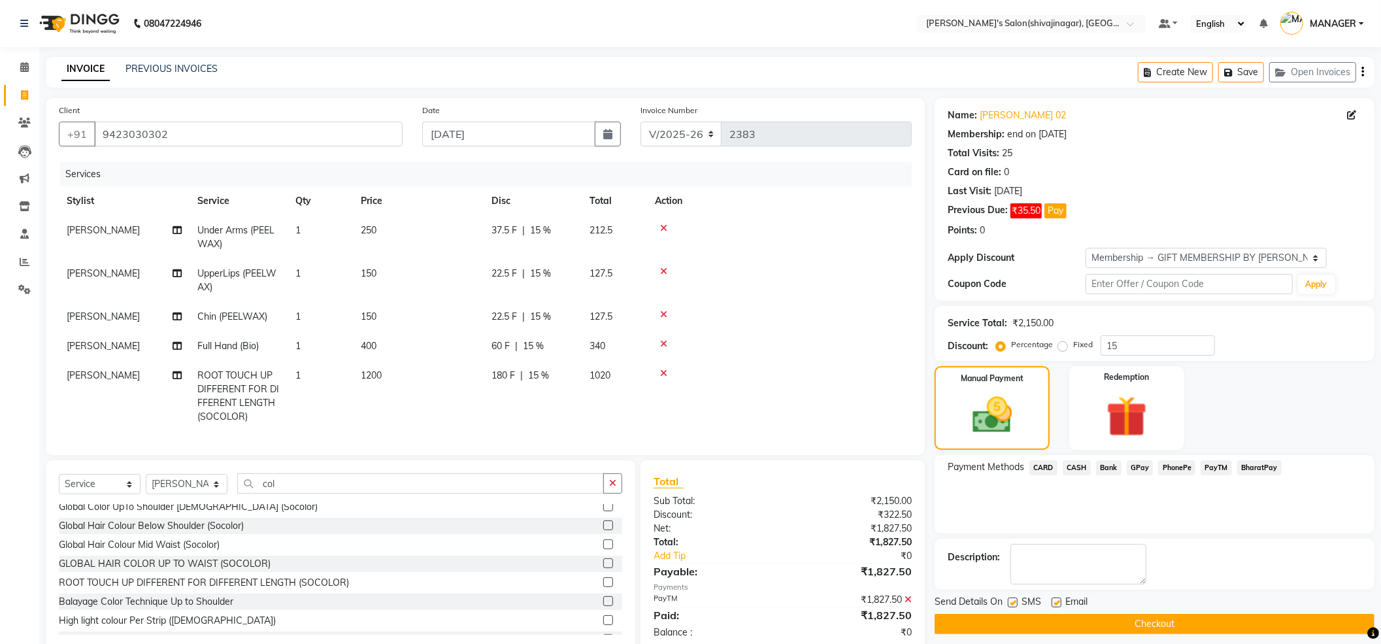
drag, startPoint x: 910, startPoint y: 613, endPoint x: 913, endPoint y: 602, distance: 11.6
click at [911, 604] on div "Total Sub Total: ₹2,150.00 Discount: ₹322.50 Net: ₹1,827.50 Total: ₹1,827.50 Ad…" at bounding box center [782, 556] width 258 height 166
click at [908, 604] on icon at bounding box center [907, 599] width 7 height 9
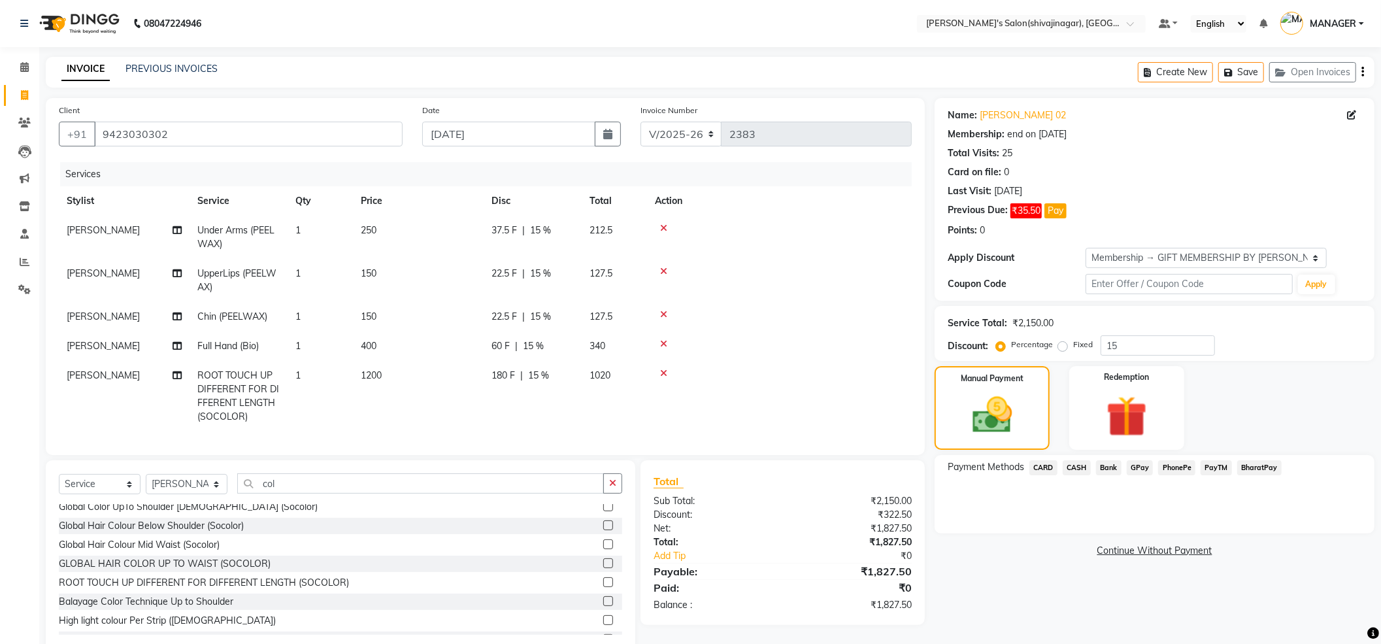
click at [1079, 469] on span "CASH" at bounding box center [1076, 467] width 28 height 15
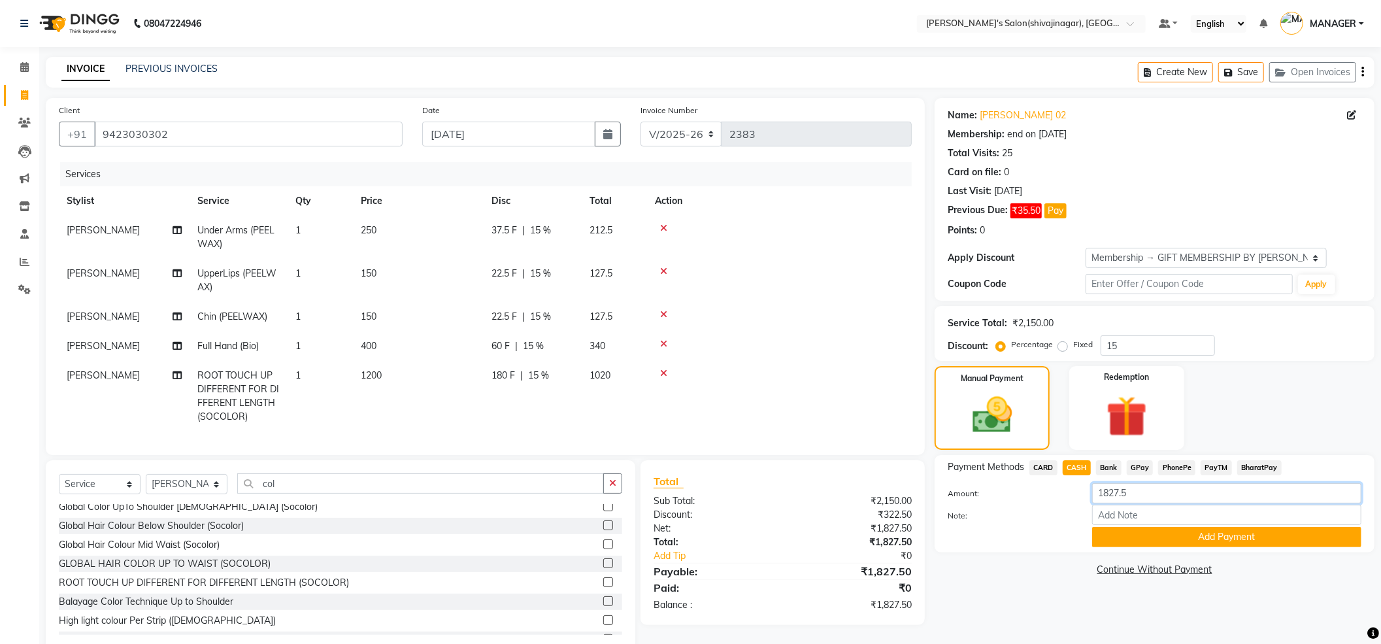
click at [1134, 491] on input "1827.5" at bounding box center [1226, 493] width 269 height 20
click at [1023, 213] on span "₹35.50" at bounding box center [1025, 210] width 31 height 15
click at [1032, 212] on span "₹35.50" at bounding box center [1025, 210] width 31 height 15
drag, startPoint x: 1021, startPoint y: 212, endPoint x: 1004, endPoint y: 222, distance: 19.4
click at [1017, 212] on span "₹35.50" at bounding box center [1025, 210] width 31 height 15
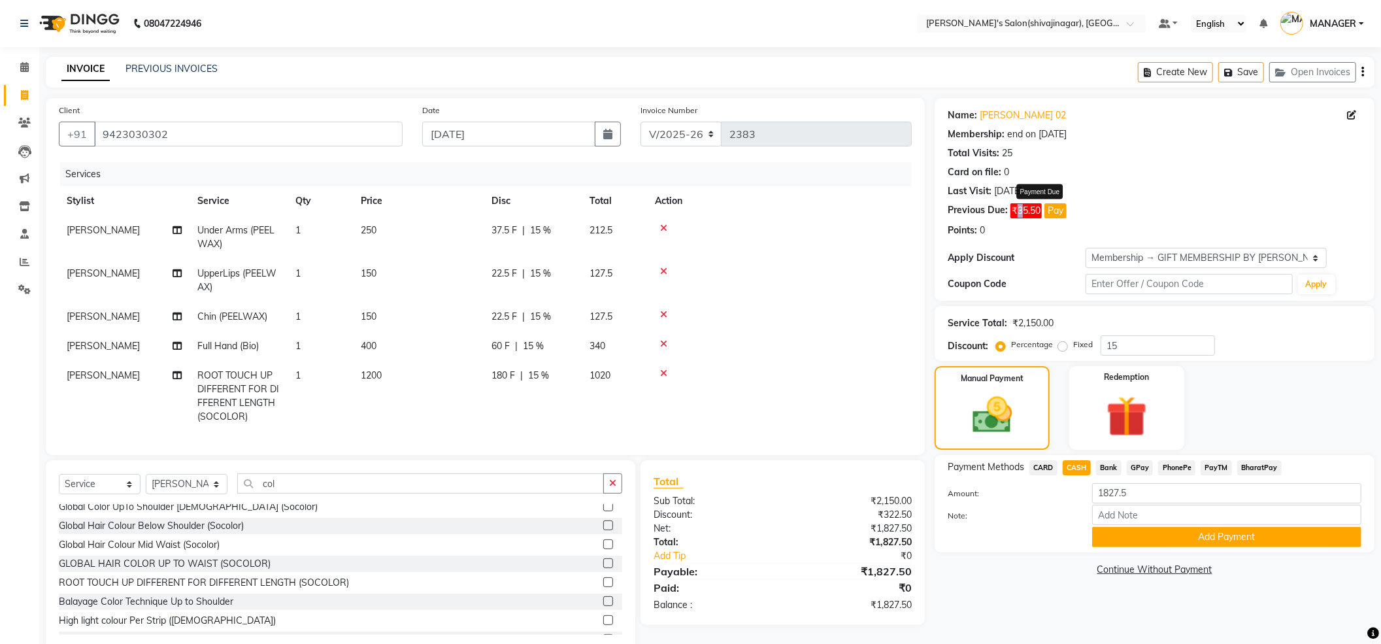
click at [1025, 218] on span "₹35.50" at bounding box center [1025, 210] width 31 height 15
click at [1059, 214] on button "Pay" at bounding box center [1055, 210] width 22 height 15
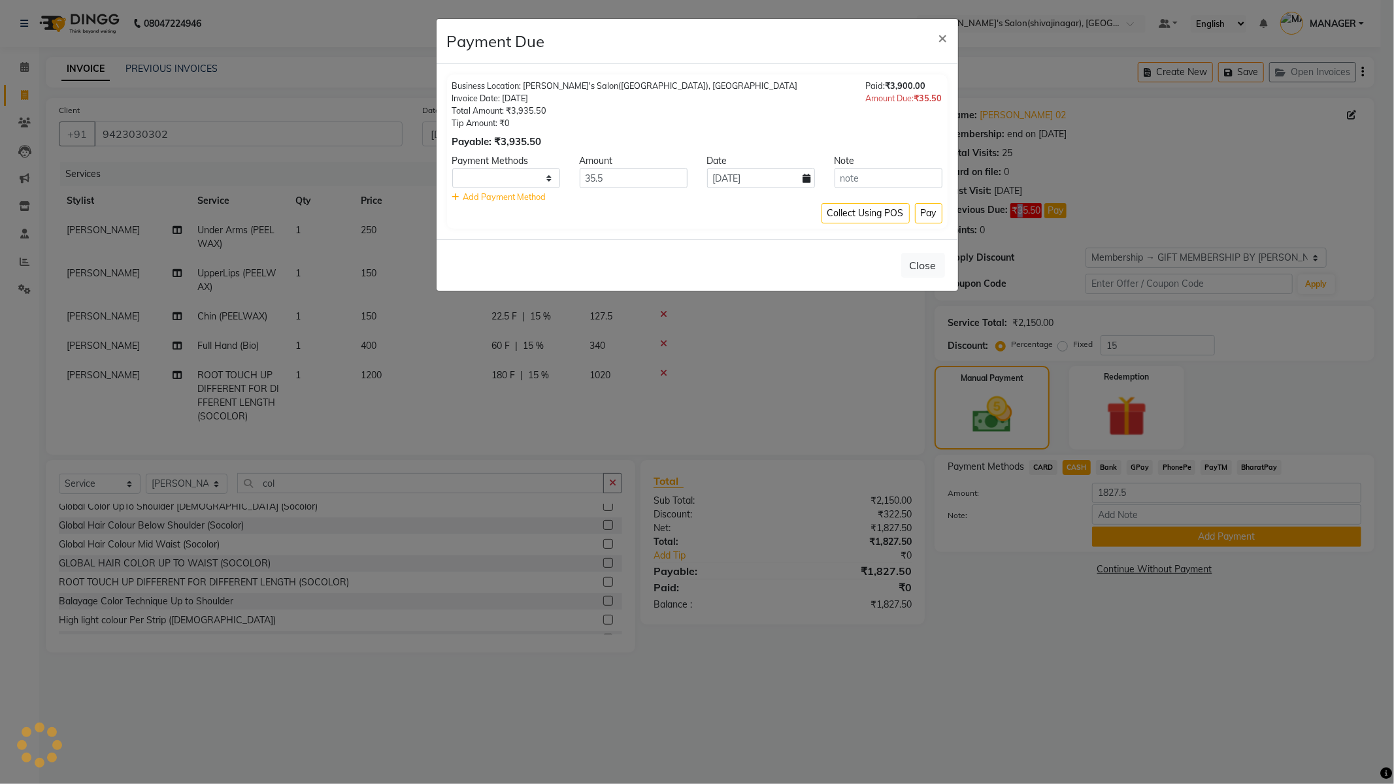
select select "1"
click at [924, 213] on button "Pay" at bounding box center [928, 213] width 27 height 20
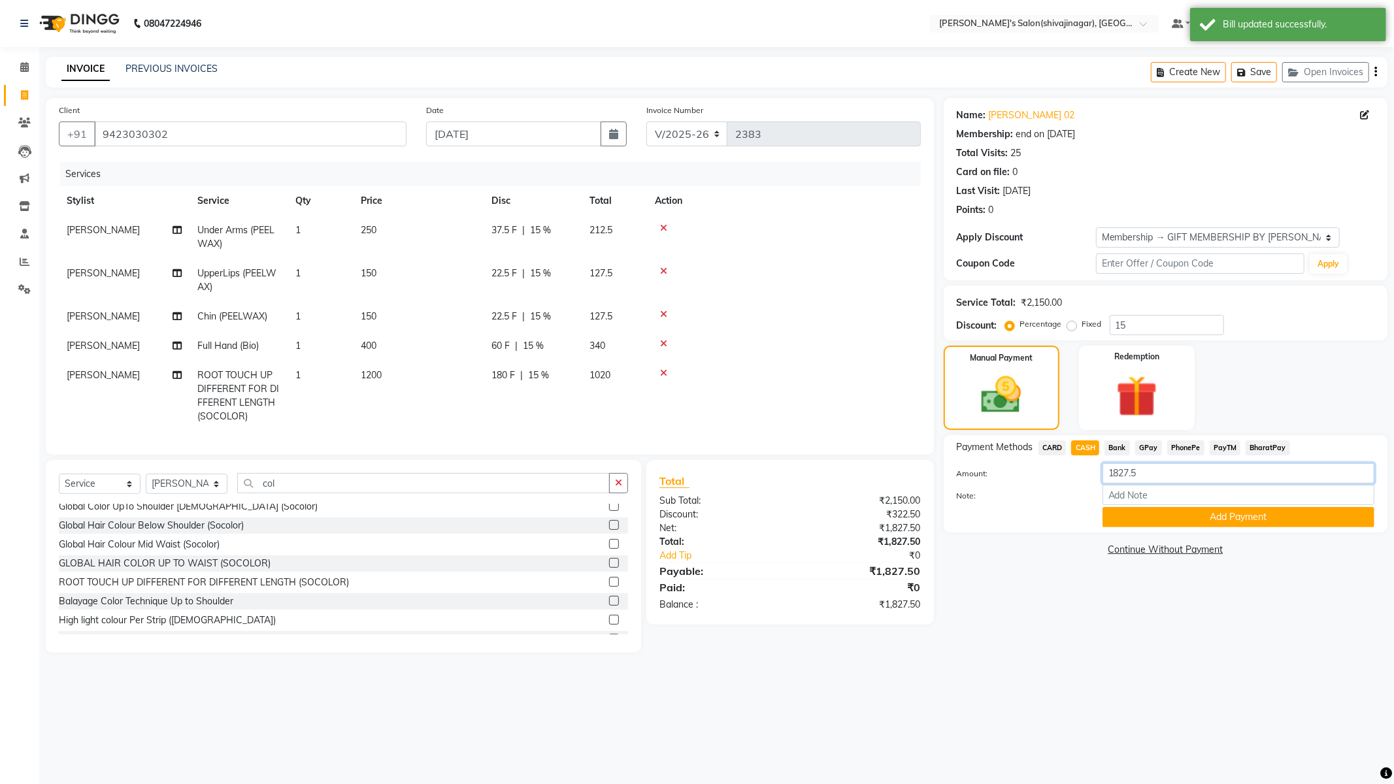
click at [1150, 473] on input "1827.5" at bounding box center [1238, 473] width 272 height 20
type input "1"
type input "1900"
click at [1185, 517] on button "Add Payment" at bounding box center [1238, 517] width 272 height 20
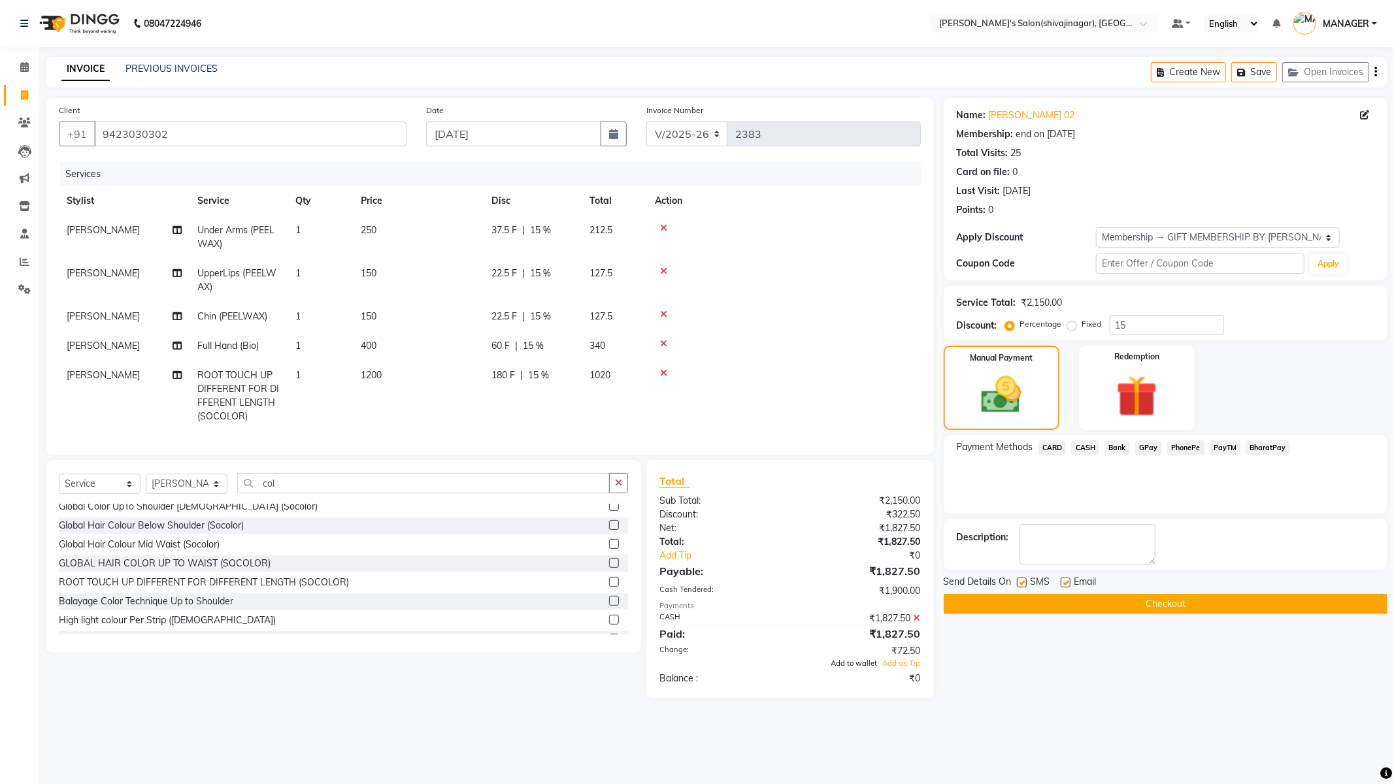
click at [869, 643] on span "Add to wallet" at bounding box center [854, 663] width 46 height 9
click at [1046, 599] on button "Checkout" at bounding box center [1166, 604] width 444 height 20
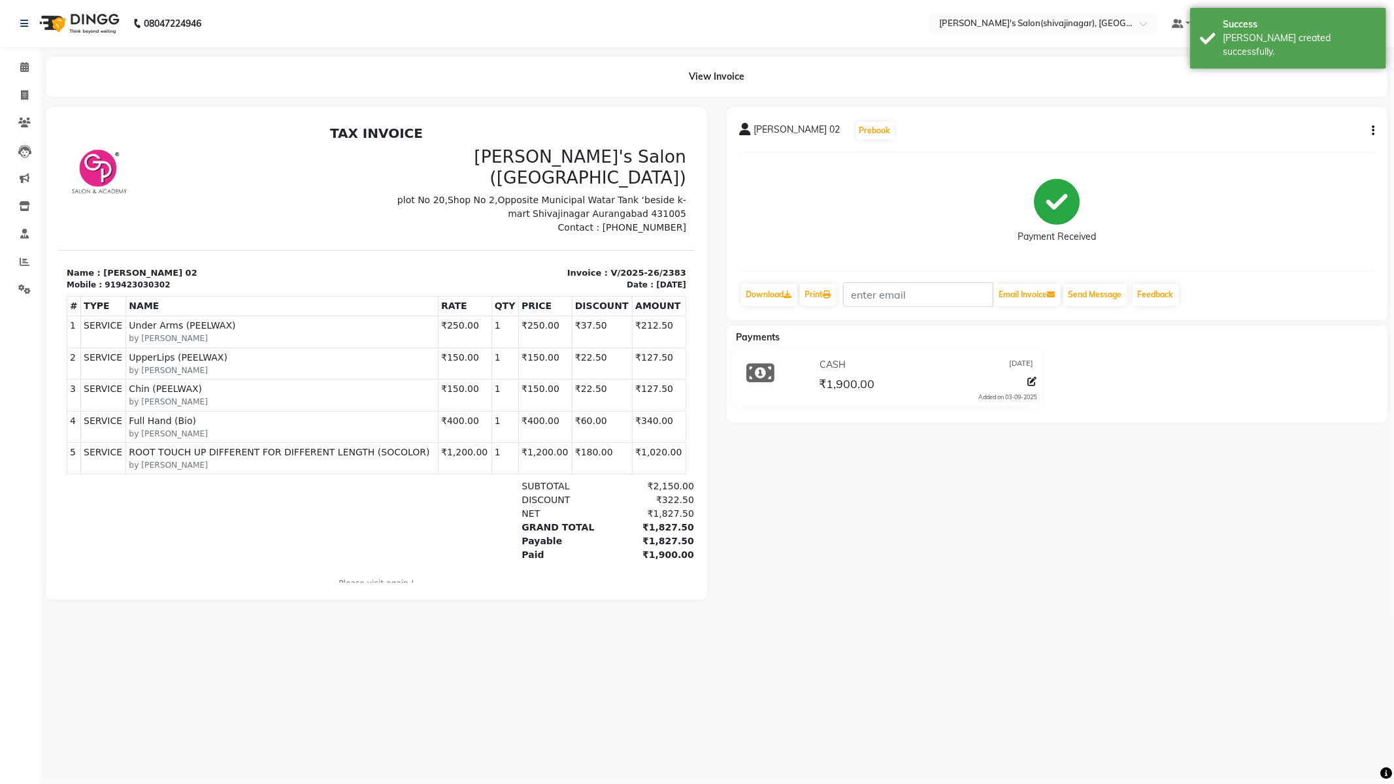
click at [1151, 613] on main "View Invoice [PERSON_NAME] 02 Prebook Payment Received Download Print Email Inv…" at bounding box center [716, 338] width 1354 height 563
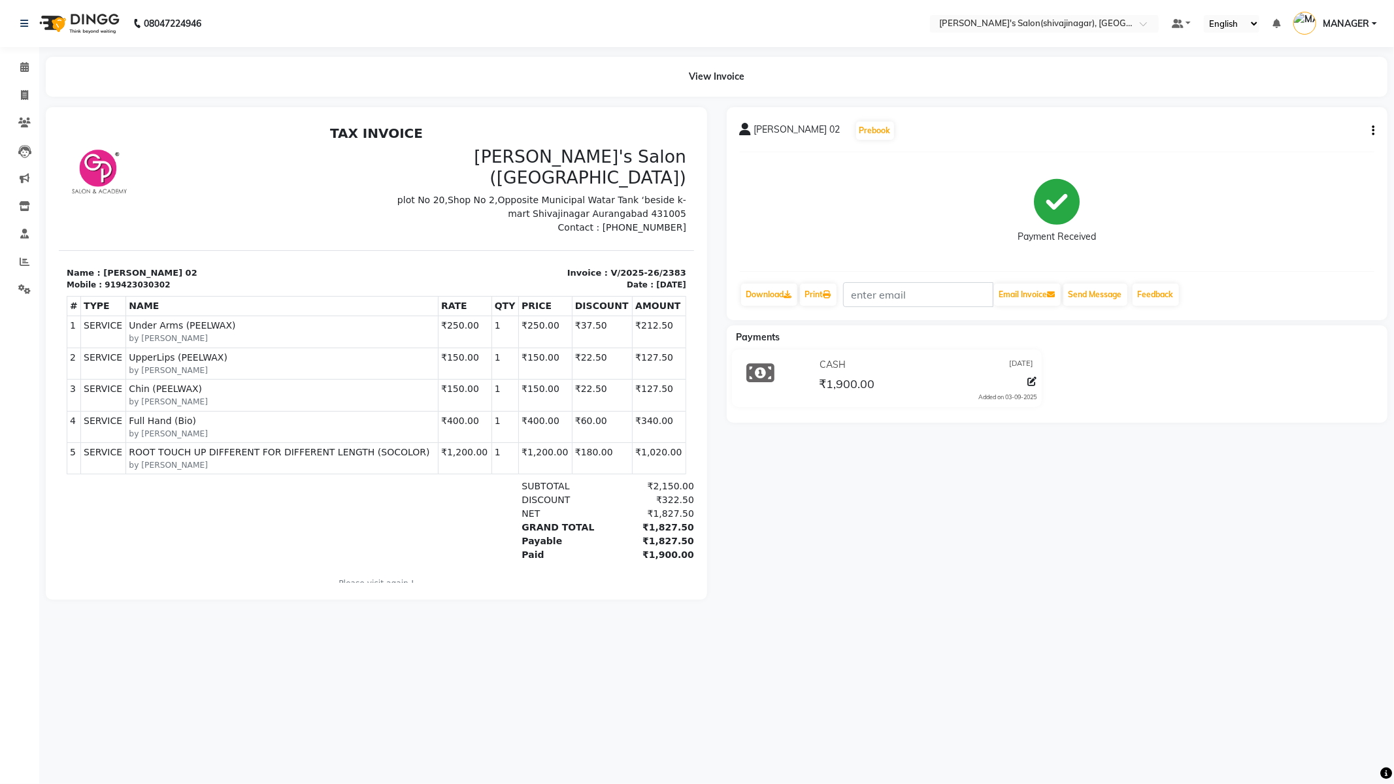
click at [1198, 504] on div "[PERSON_NAME] 02 Prebook Payment Received Download Print Email Invoice Send Mes…" at bounding box center [1057, 353] width 681 height 493
click at [829, 474] on div "[PERSON_NAME] 02 Prebook Payment Received Download Print Email Invoice Send Mes…" at bounding box center [1057, 353] width 681 height 493
click at [829, 473] on div "[PERSON_NAME] 02 Prebook Payment Received Download Print Email Invoice Send Mes…" at bounding box center [1057, 353] width 681 height 493
click at [829, 469] on div "[PERSON_NAME] 02 Prebook Payment Received Download Print Email Invoice Send Mes…" at bounding box center [1057, 353] width 681 height 493
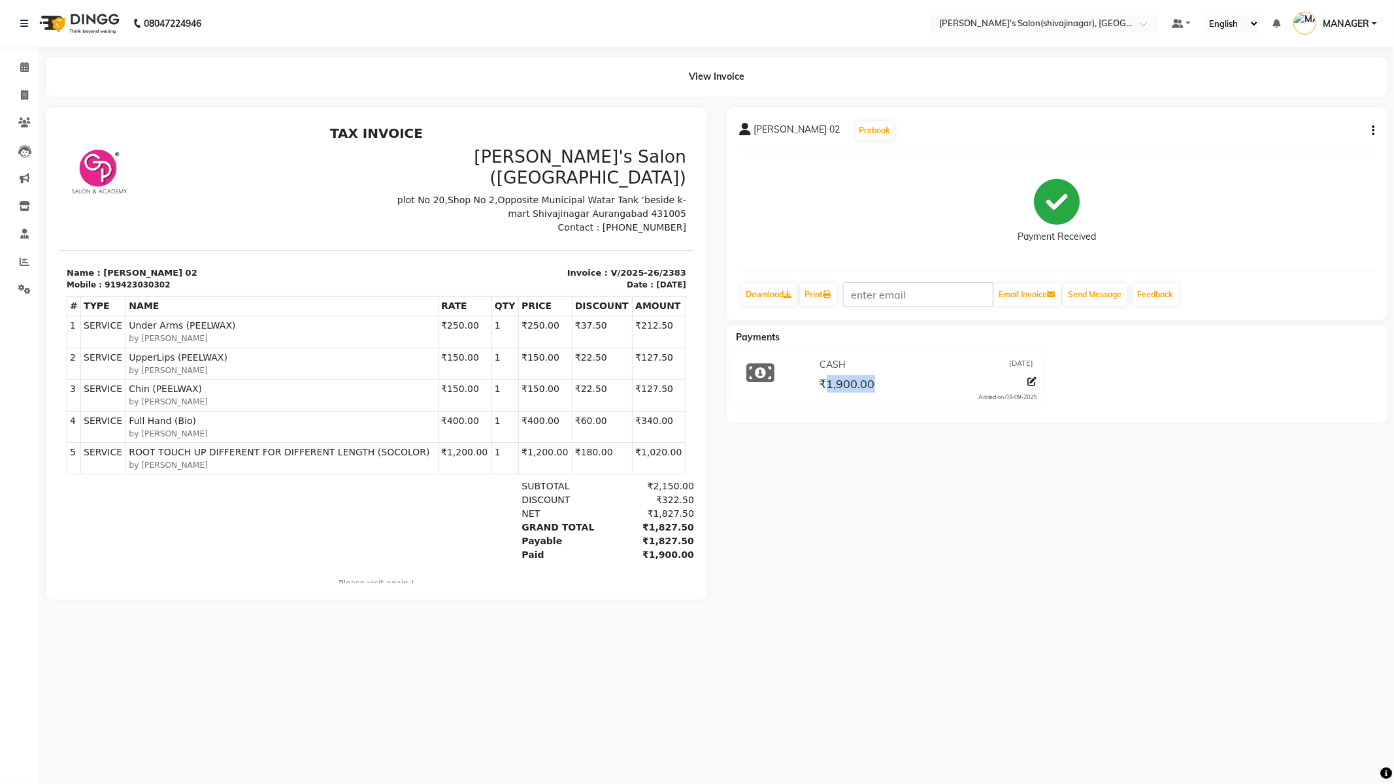
click at [829, 502] on div "[PERSON_NAME] 02 Prebook Payment Received Download Print Email Invoice Send Mes…" at bounding box center [1057, 353] width 681 height 493
click at [24, 95] on icon at bounding box center [24, 95] width 7 height 10
select select "service"
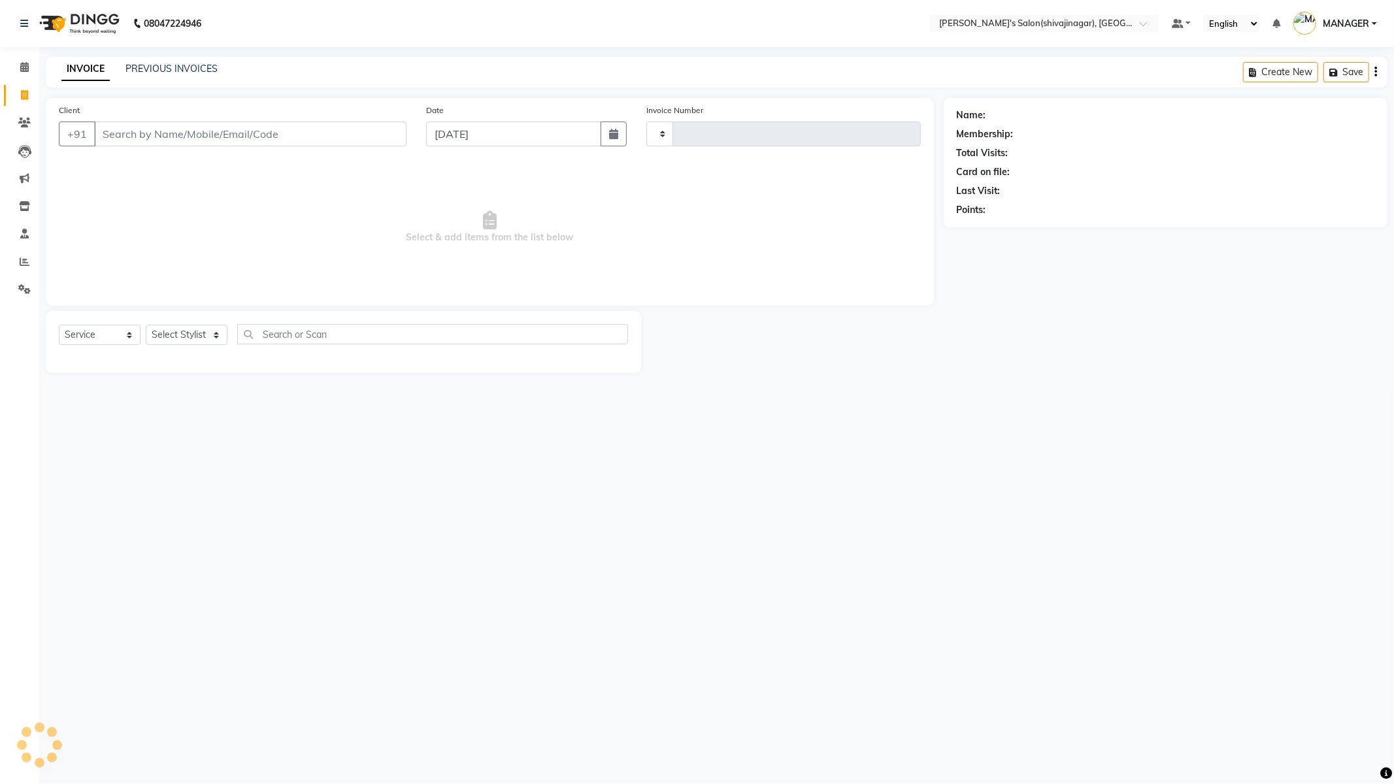
type input "2384"
select select "4174"
click at [184, 340] on select "Select Stylist [PERSON_NAME] R AKKI [PERSON_NAME] MANAGER MISS STAFF [PERSON_NA…" at bounding box center [187, 335] width 82 height 20
select select "21622"
click at [146, 325] on select "Select Stylist [PERSON_NAME] R AKKI [PERSON_NAME] MANAGER MISS STAFF [PERSON_NA…" at bounding box center [187, 335] width 82 height 20
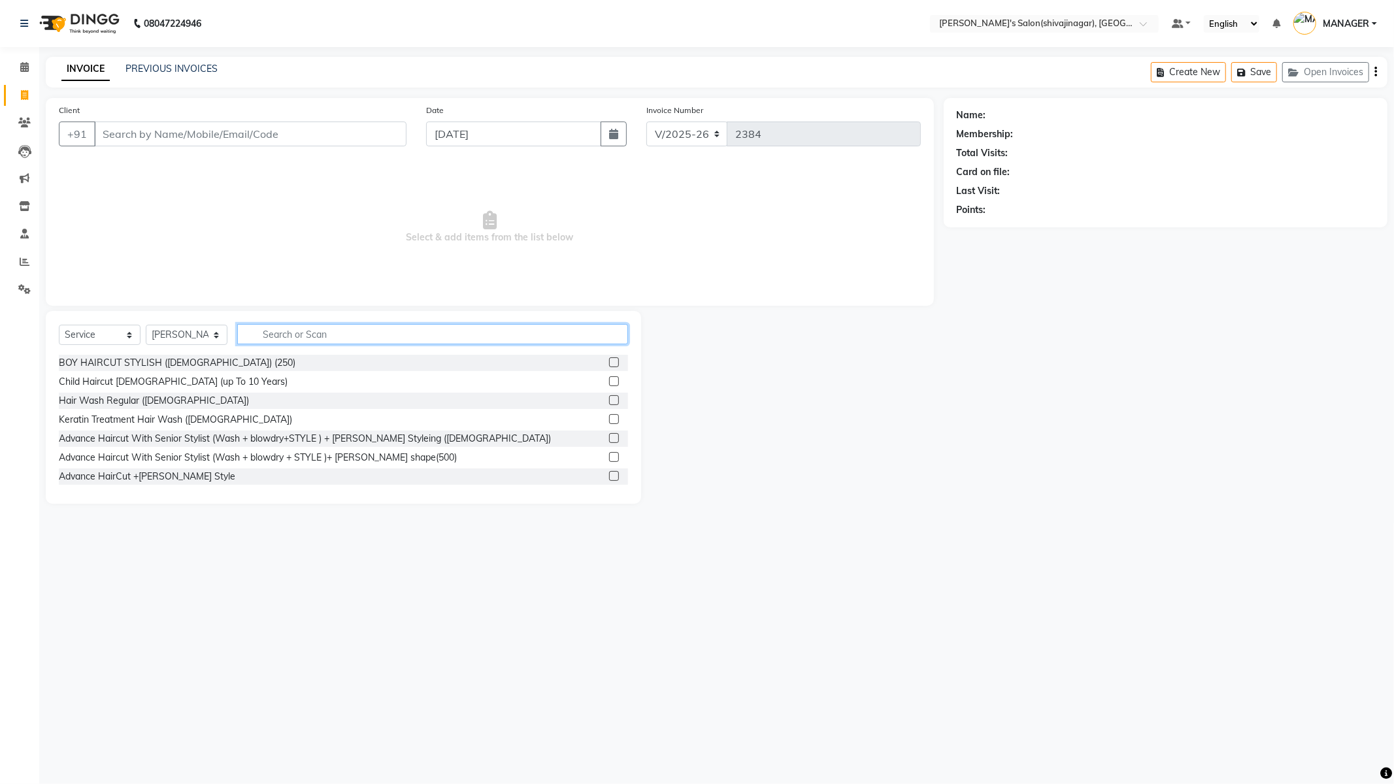
click at [297, 333] on input "text" at bounding box center [432, 334] width 391 height 20
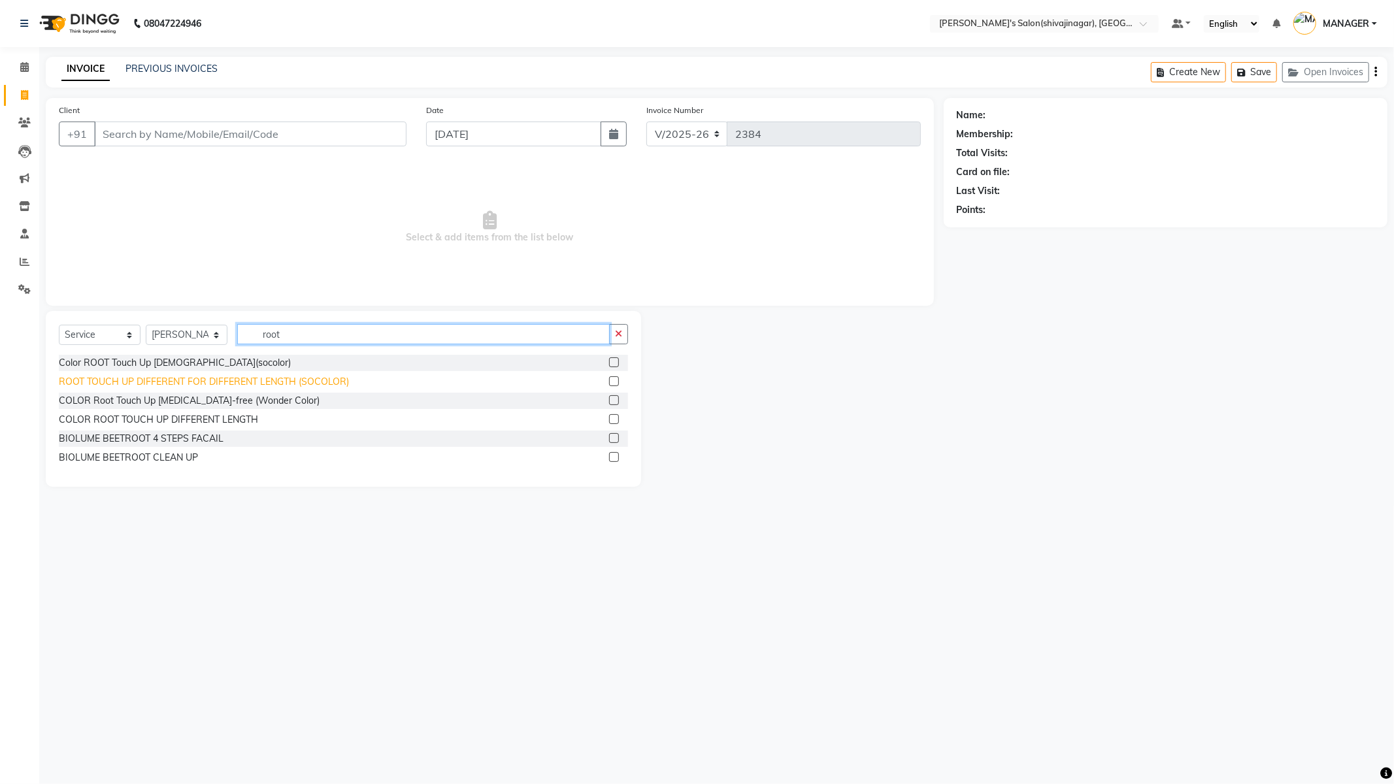
type input "root"
click at [192, 382] on div "ROOT TOUCH UP DIFFERENT FOR DIFFERENT LENGTH (SOCOLOR)" at bounding box center [204, 382] width 290 height 14
checkbox input "false"
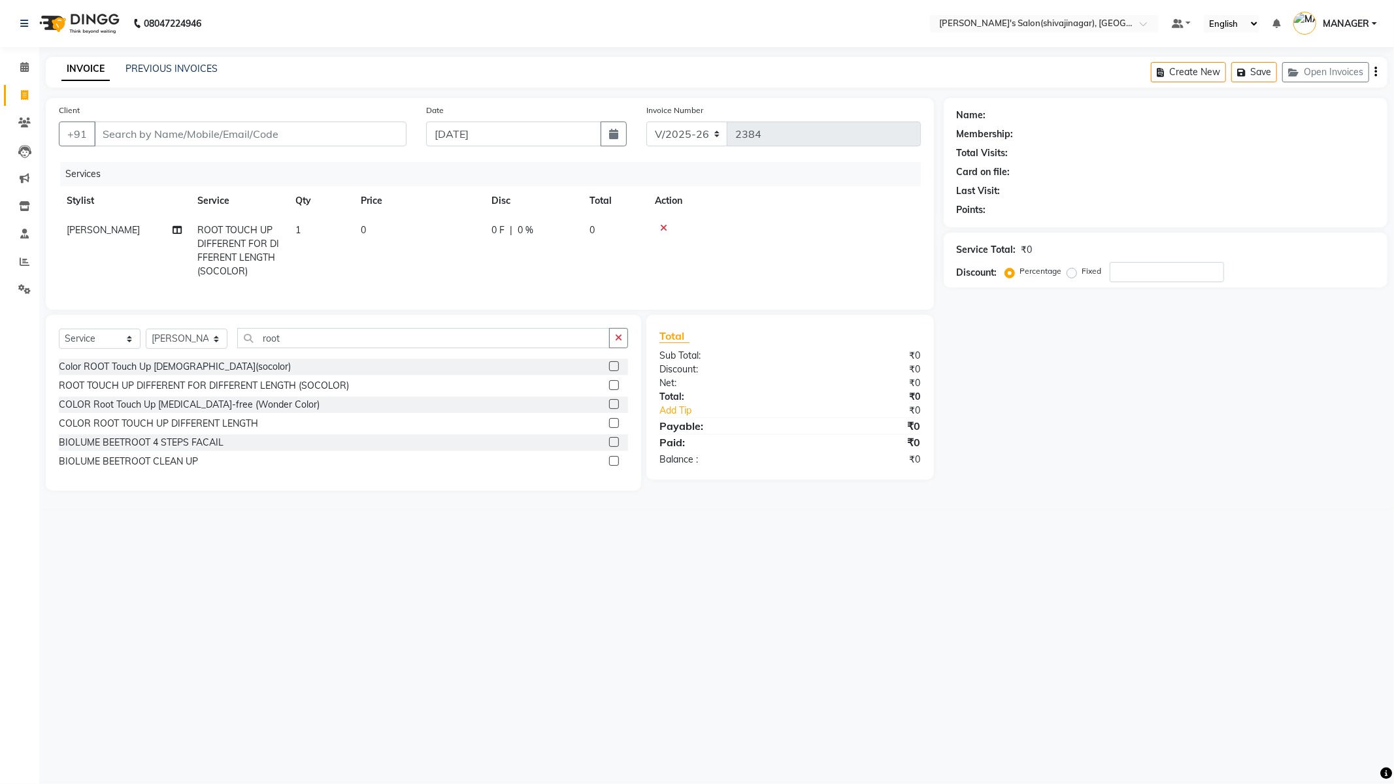
click at [659, 225] on div at bounding box center [784, 227] width 258 height 9
click at [661, 226] on icon at bounding box center [663, 227] width 7 height 9
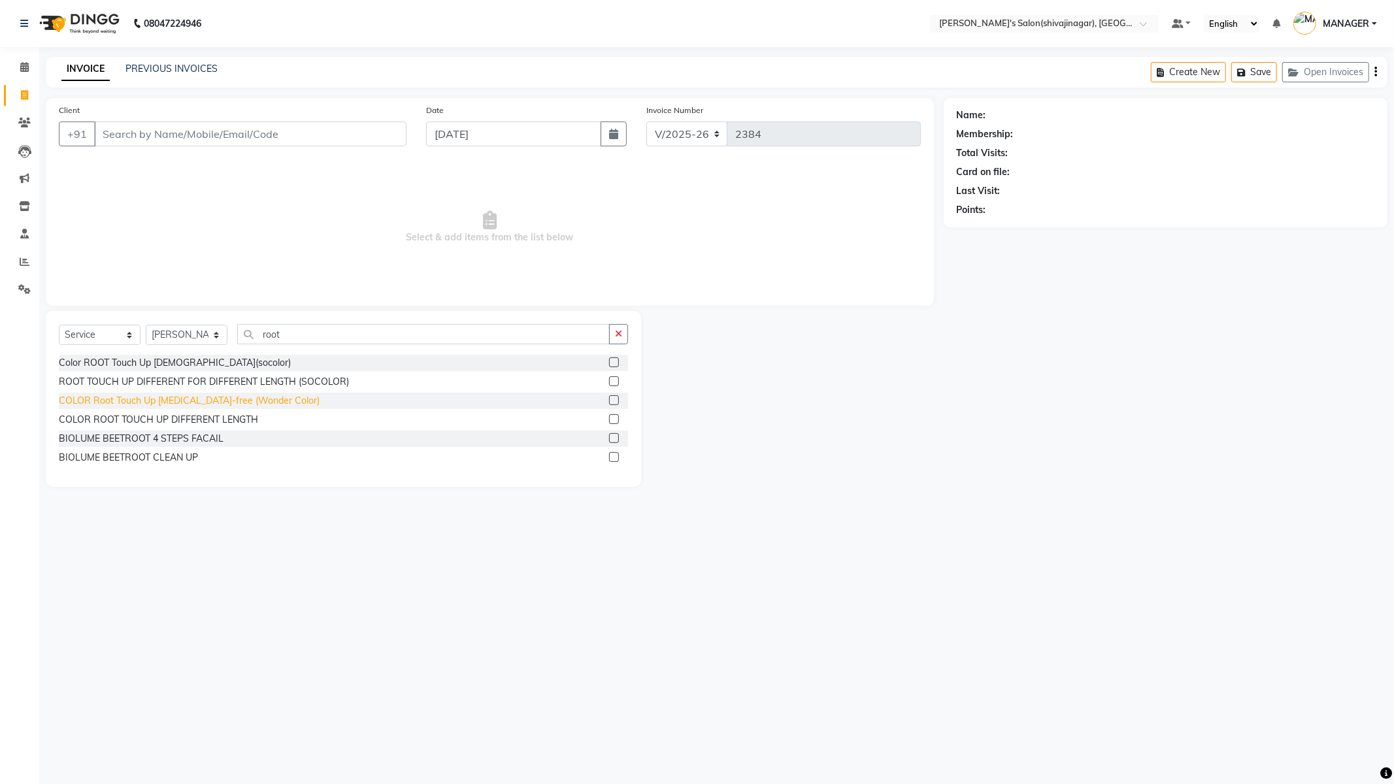
click at [193, 406] on div "COLOR Root Touch Up [MEDICAL_DATA]-free (Wonder Color)" at bounding box center [189, 401] width 261 height 14
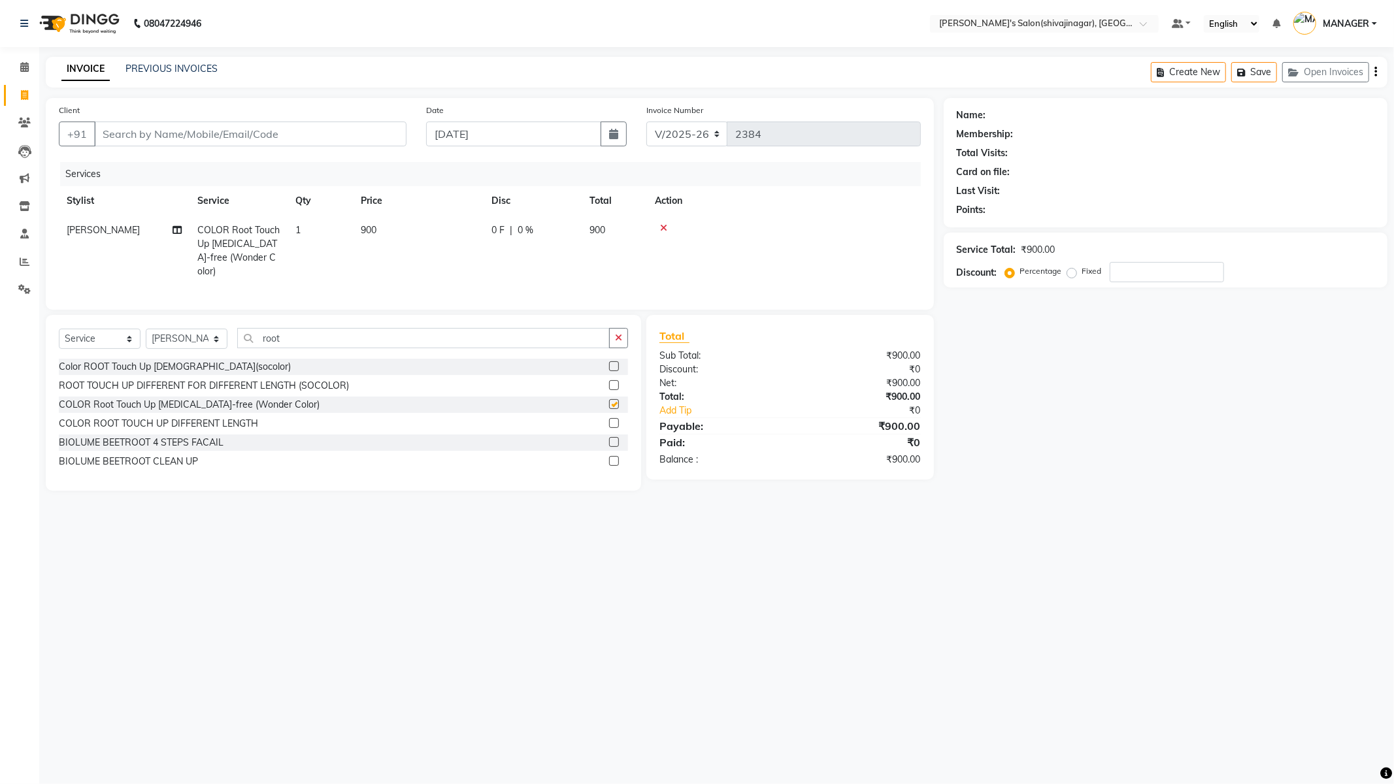
checkbox input "false"
click at [390, 225] on td "900" at bounding box center [418, 251] width 131 height 71
select select "21622"
click at [463, 231] on input "900" at bounding box center [479, 233] width 115 height 20
type input "9"
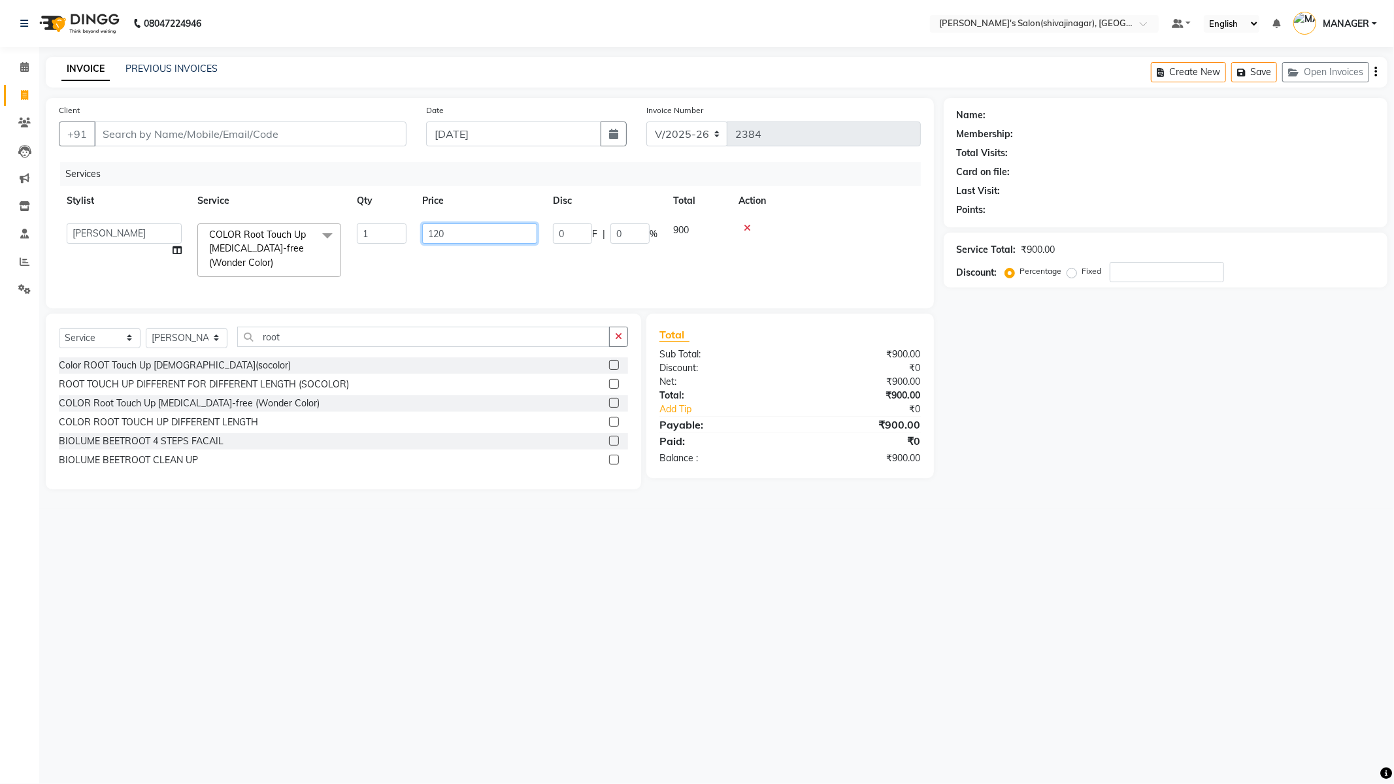
type input "1200"
click at [302, 353] on div "Select Service Product Membership Package Voucher Prepaid Gift Card Select Styl…" at bounding box center [343, 342] width 569 height 31
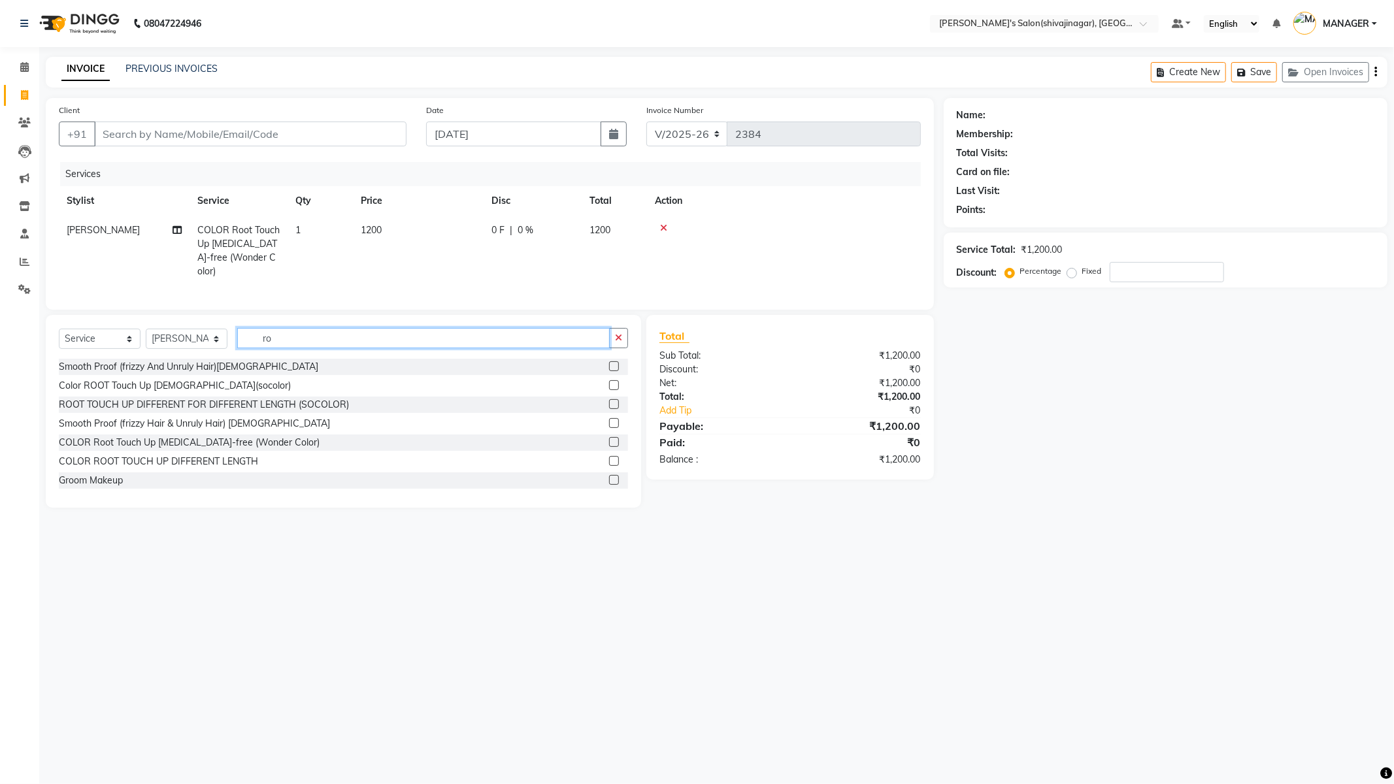
type input "r"
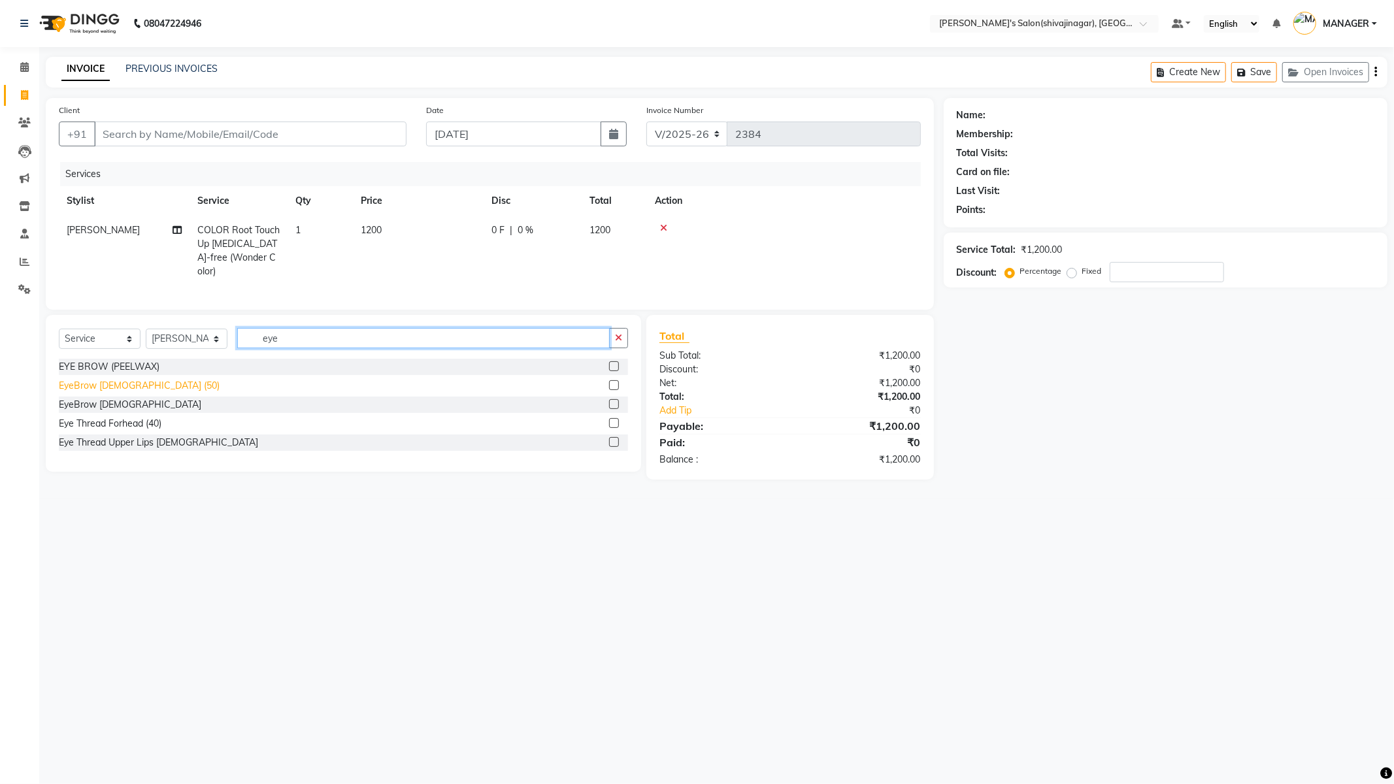
type input "eye"
click at [105, 384] on div "EyeBrow [DEMOGRAPHIC_DATA] (50)" at bounding box center [139, 386] width 161 height 14
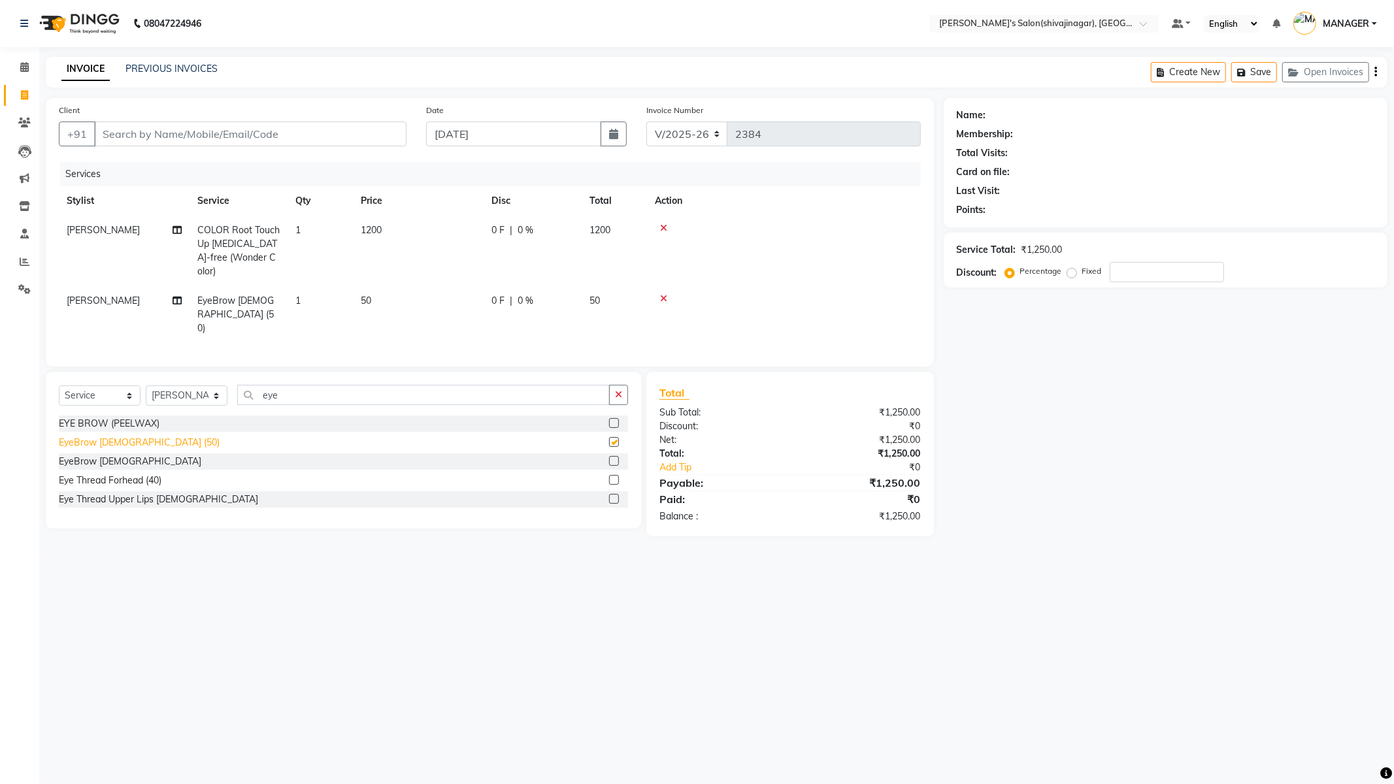
checkbox input "false"
click at [303, 385] on input "eye" at bounding box center [423, 395] width 372 height 20
type input "e"
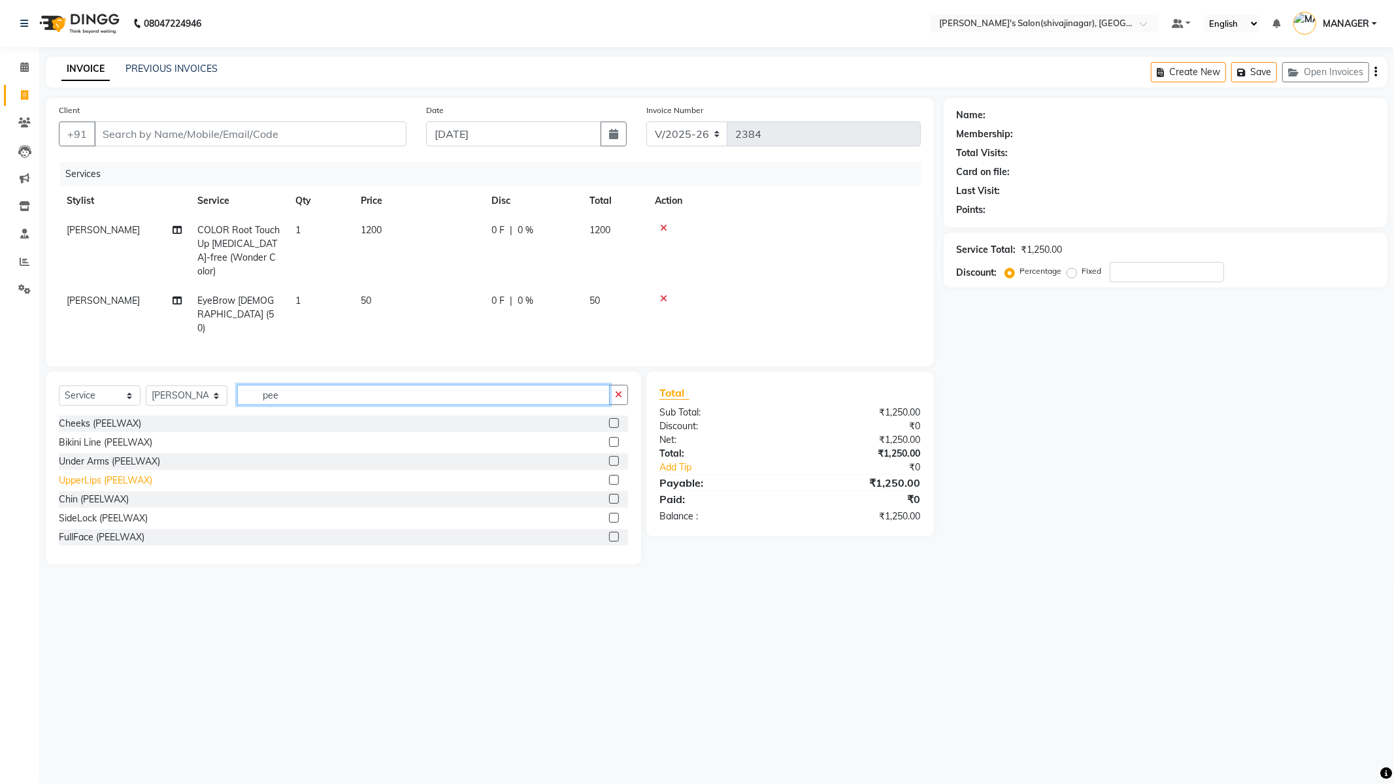
type input "pee"
click at [102, 474] on div "UpperLips (PEELWAX)" at bounding box center [105, 481] width 93 height 14
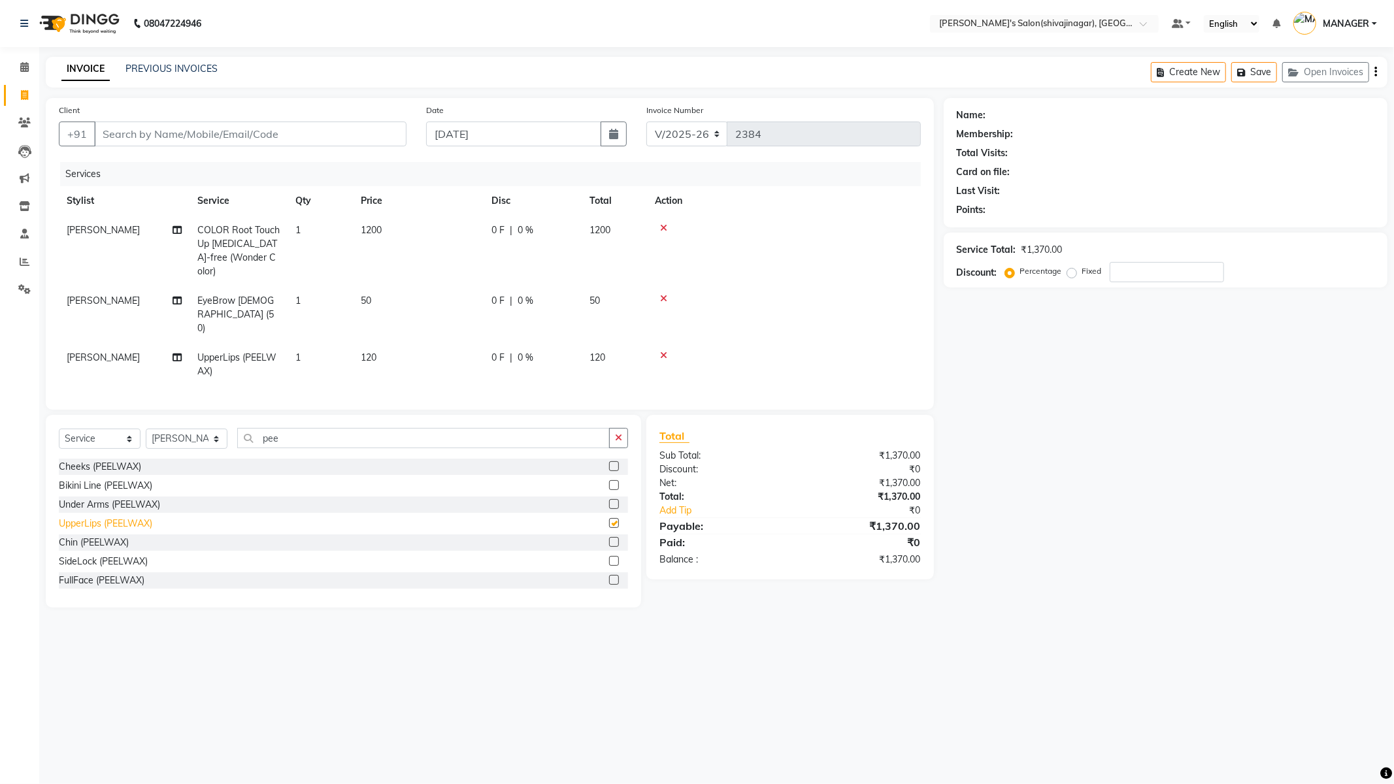
checkbox input "false"
click at [97, 544] on div "Nose Wax (PEELWAX)" at bounding box center [106, 551] width 95 height 14
checkbox input "false"
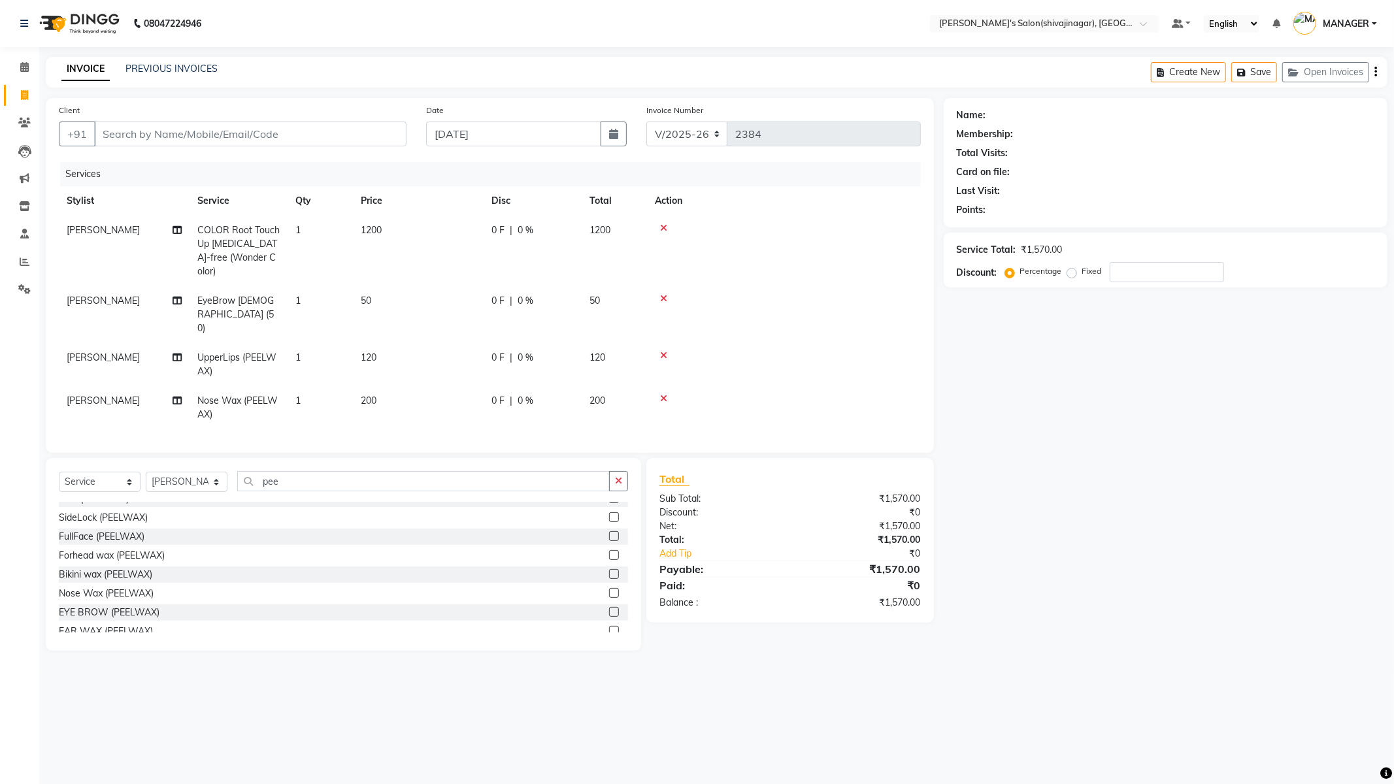
click at [375, 352] on span "120" at bounding box center [369, 358] width 16 height 12
select select "21622"
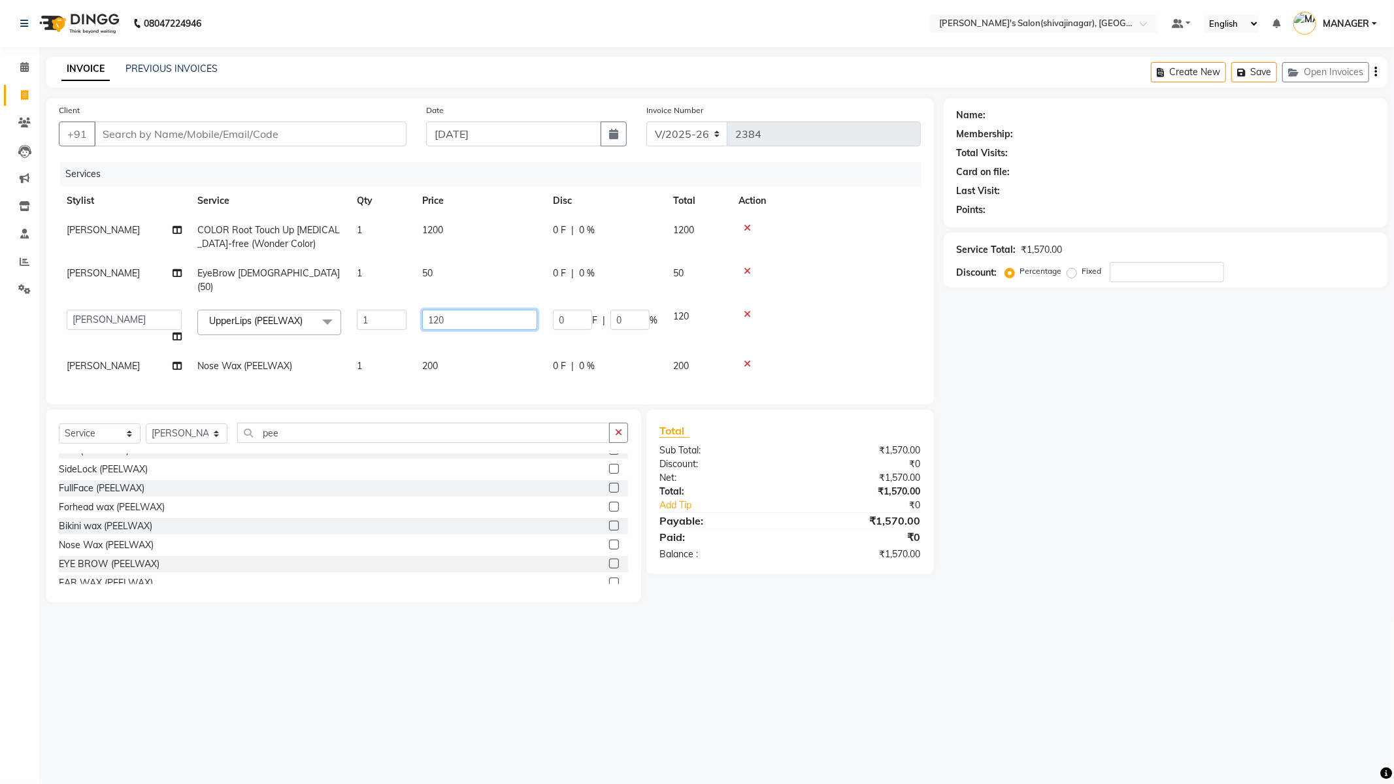
click at [453, 310] on input "120" at bounding box center [479, 320] width 115 height 20
type input "150"
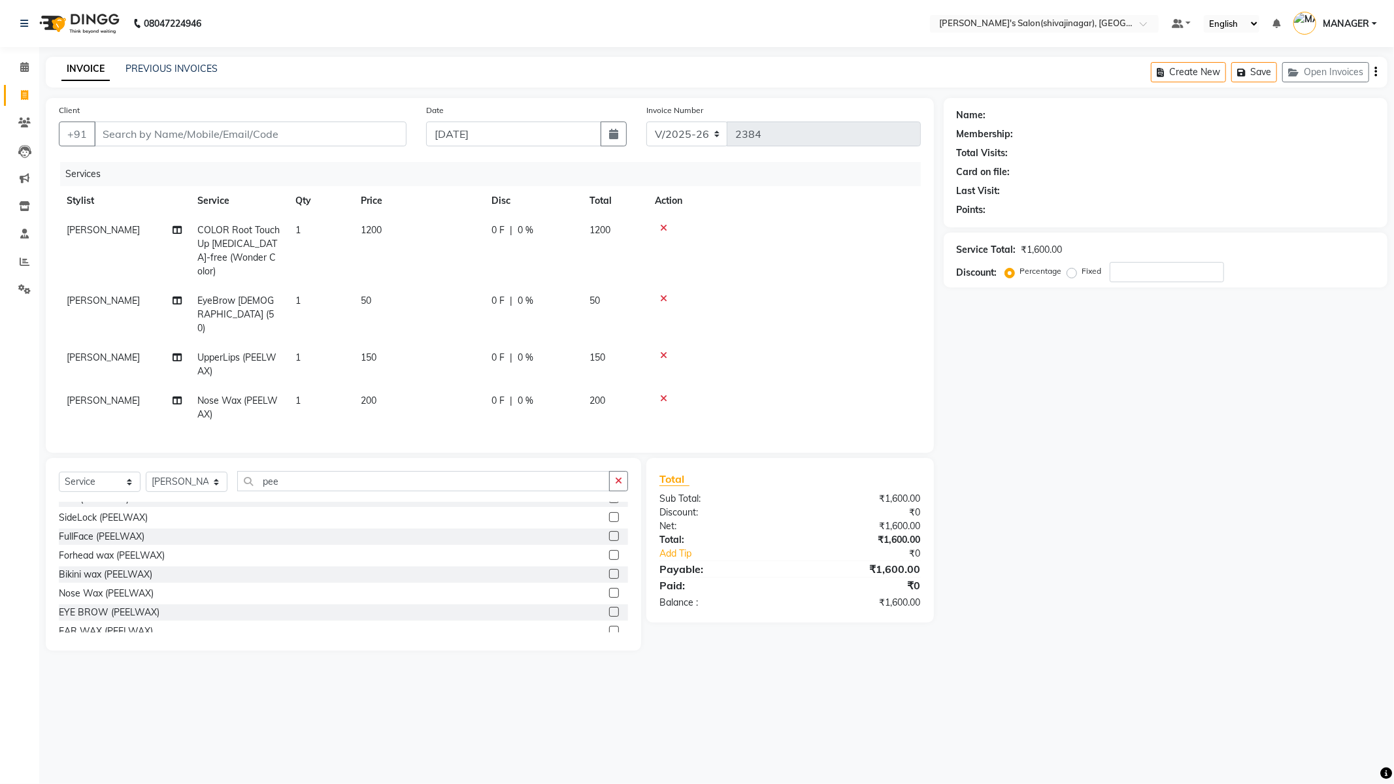
click at [465, 351] on tbody "[PERSON_NAME] COLOR Root Touch Up [MEDICAL_DATA]-free (Wonder Color) 1 1200 0 F…" at bounding box center [490, 323] width 862 height 214
click at [306, 471] on input "pee" at bounding box center [423, 481] width 372 height 20
type input "p"
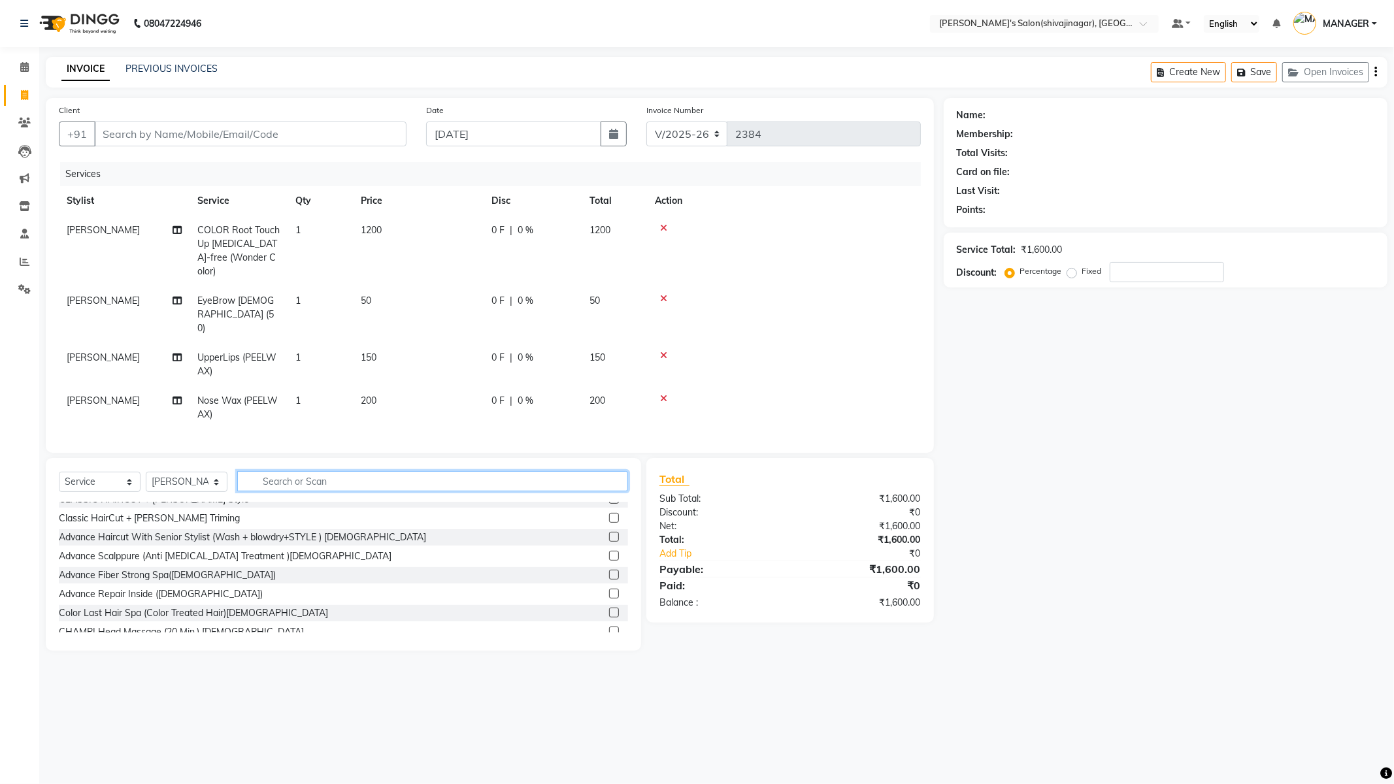
scroll to position [408, 0]
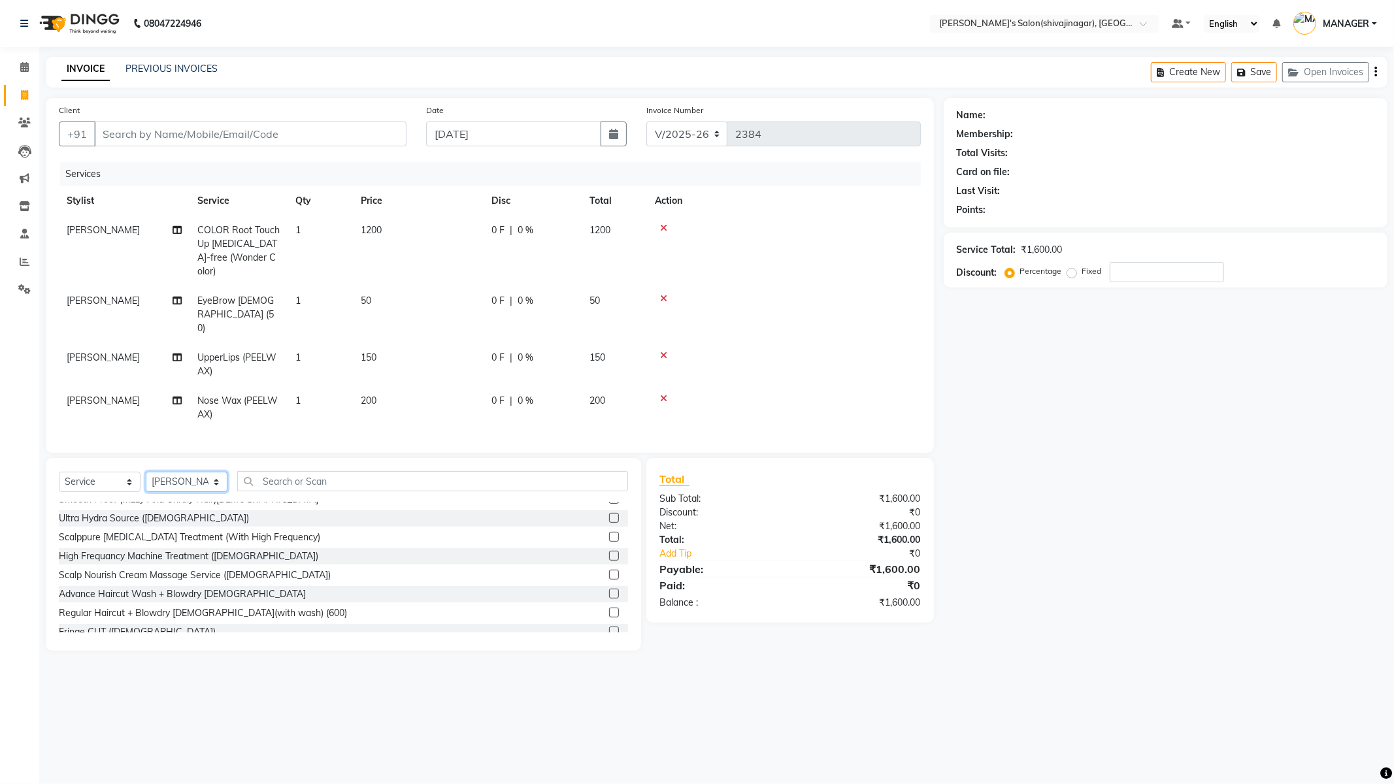
click at [186, 472] on select "Select Stylist [PERSON_NAME] R AKKI [PERSON_NAME] MANAGER MISS STAFF [PERSON_NA…" at bounding box center [187, 482] width 82 height 20
select select "24666"
click at [146, 472] on select "Select Stylist [PERSON_NAME] R AKKI [PERSON_NAME] MANAGER MISS STAFF [PERSON_NA…" at bounding box center [187, 482] width 82 height 20
click at [348, 471] on input "text" at bounding box center [432, 481] width 391 height 20
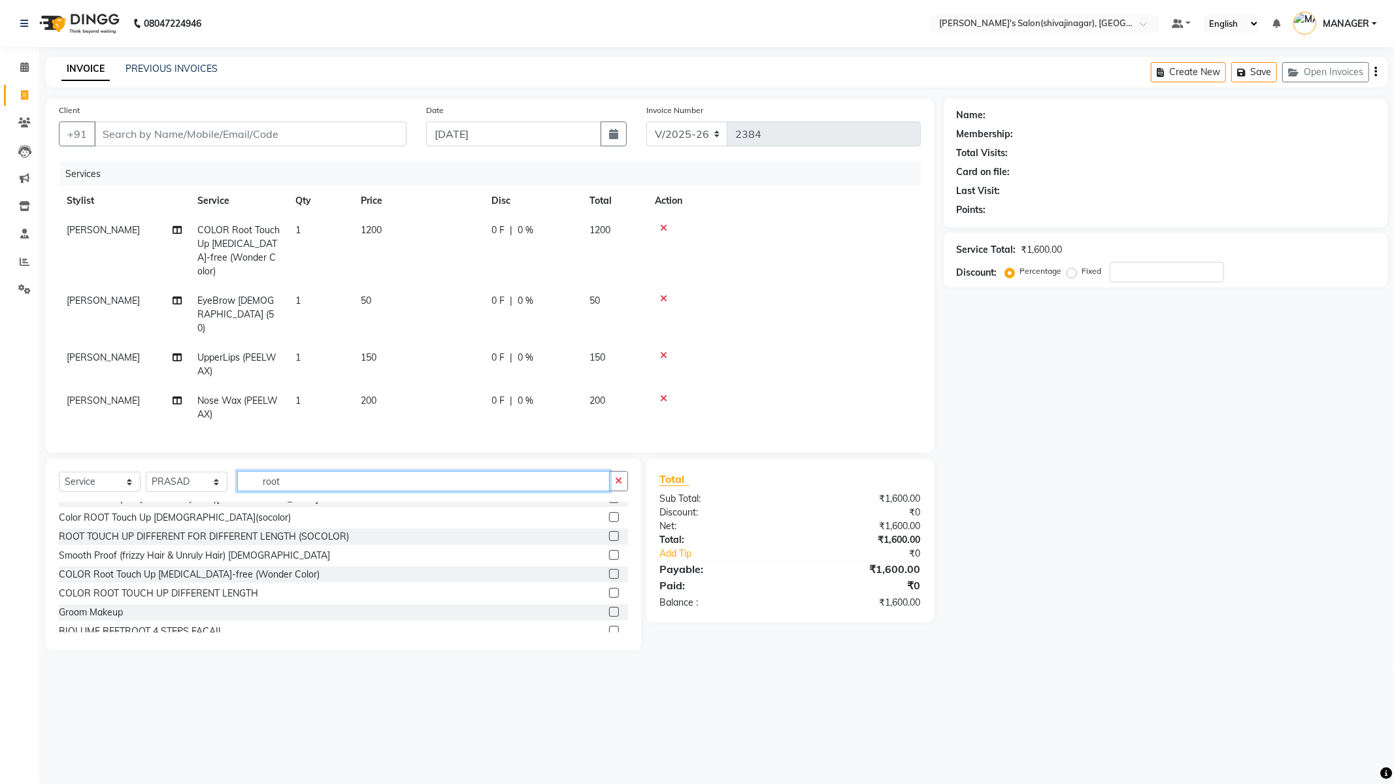
scroll to position [0, 0]
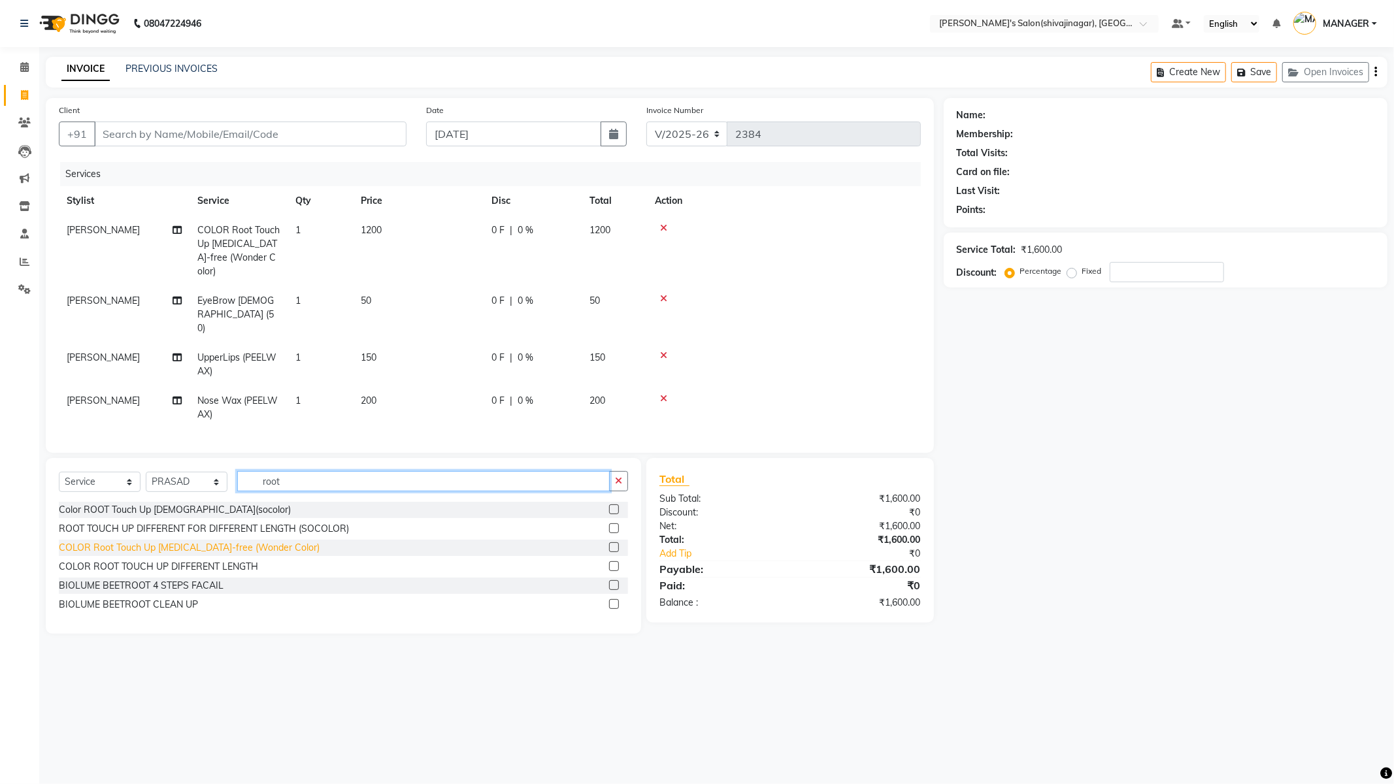
type input "root"
click at [270, 541] on div "COLOR Root Touch Up [MEDICAL_DATA]-free (Wonder Color)" at bounding box center [189, 548] width 261 height 14
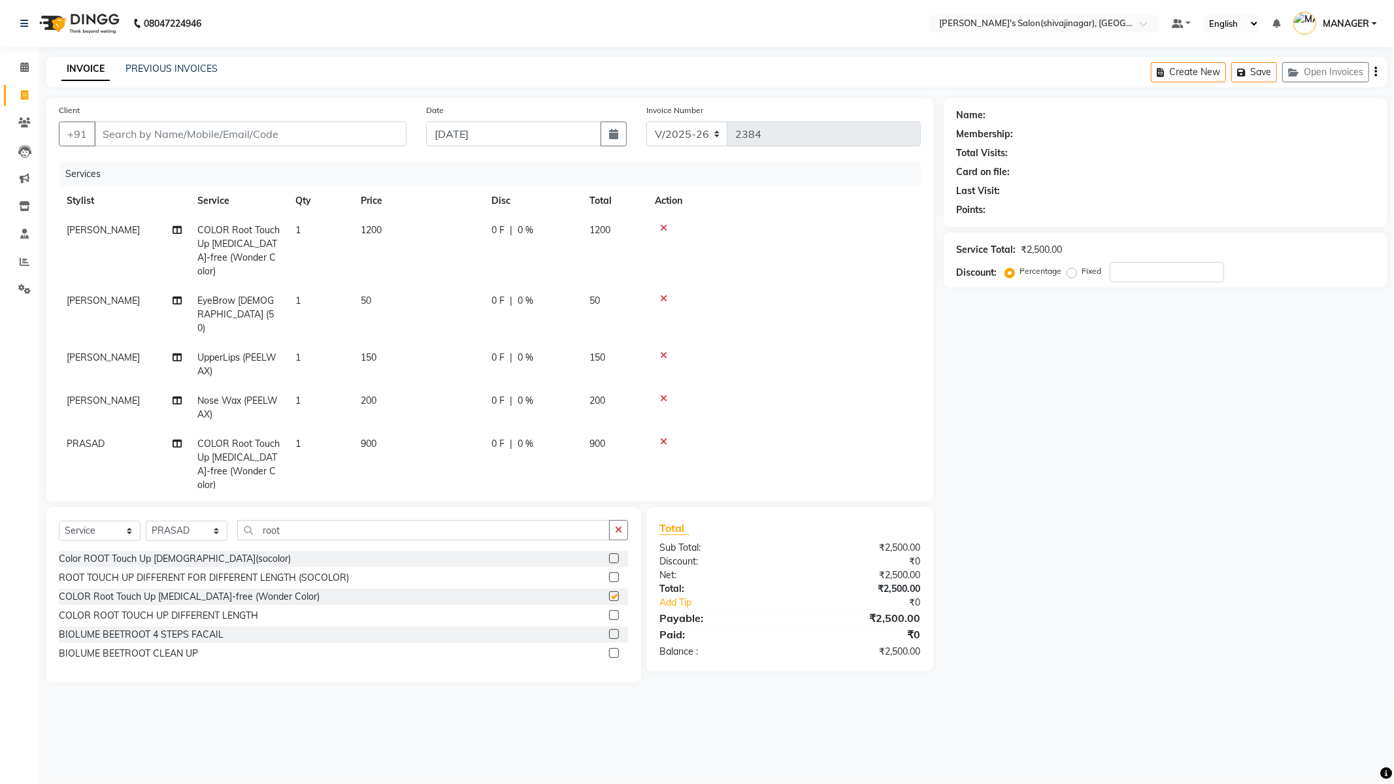
checkbox input "false"
drag, startPoint x: 397, startPoint y: 421, endPoint x: 406, endPoint y: 413, distance: 12.0
click at [397, 429] on td "900" at bounding box center [418, 464] width 131 height 71
select select "24666"
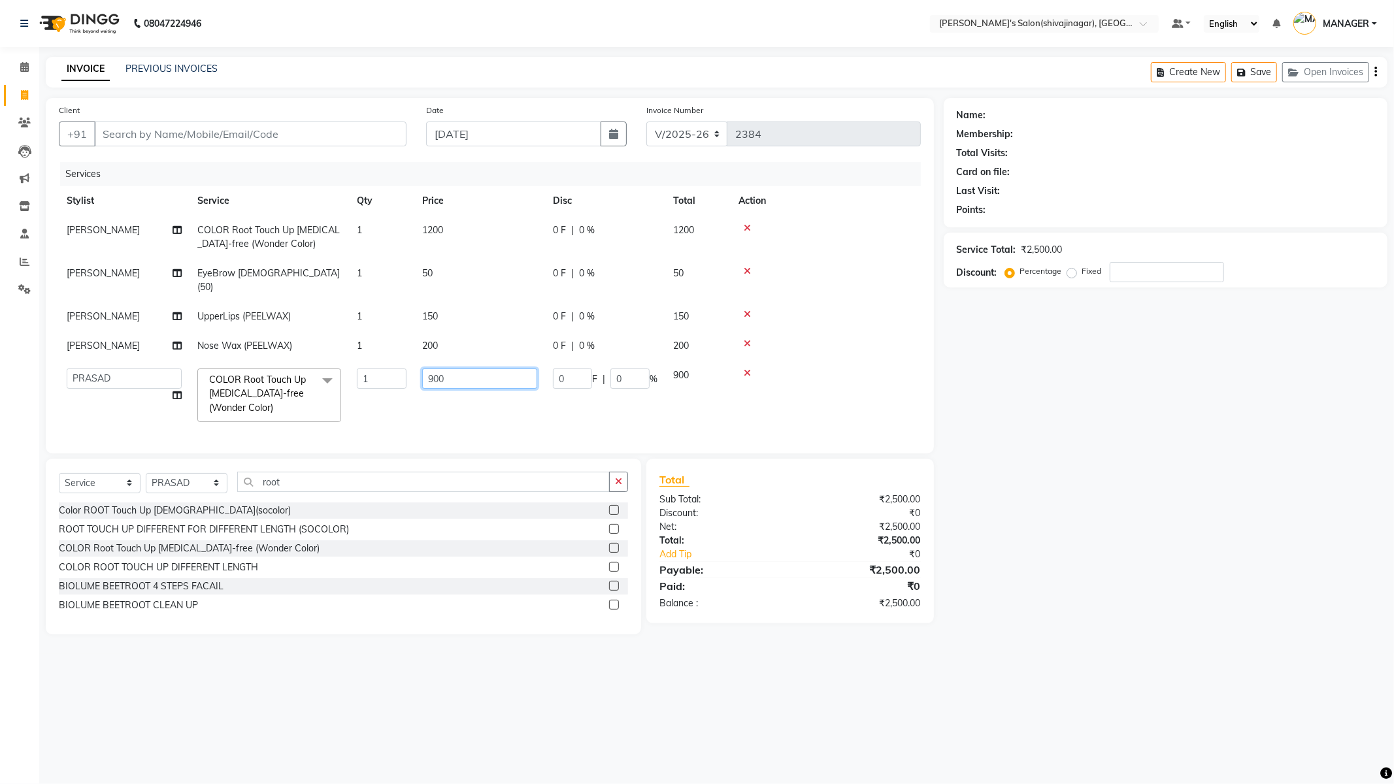
click at [468, 369] on input "900" at bounding box center [479, 379] width 115 height 20
type input "9"
type input "1200"
click at [344, 484] on div "Client +91 Date [DATE] Invoice Number V/2025 V/[PHONE_NUMBER] Services Stylist …" at bounding box center [490, 366] width 908 height 536
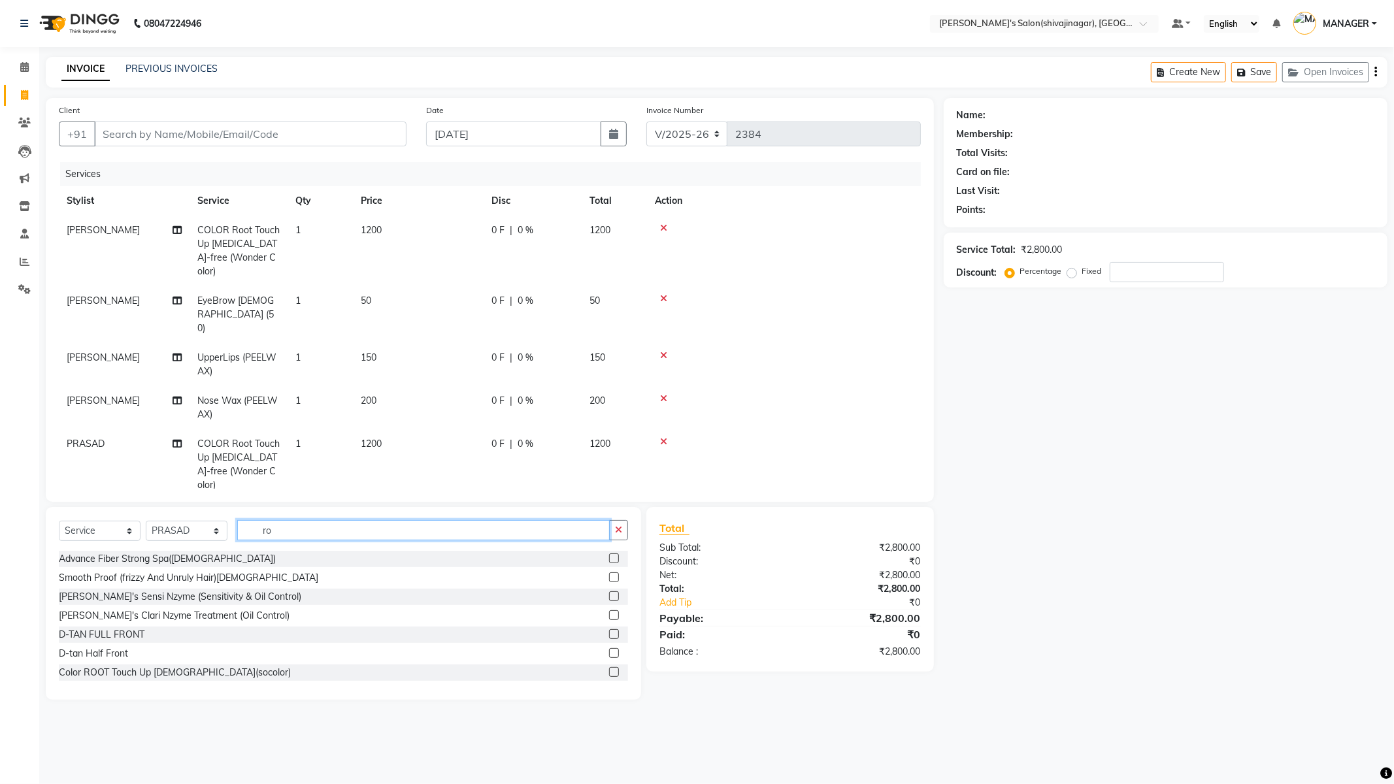
type input "r"
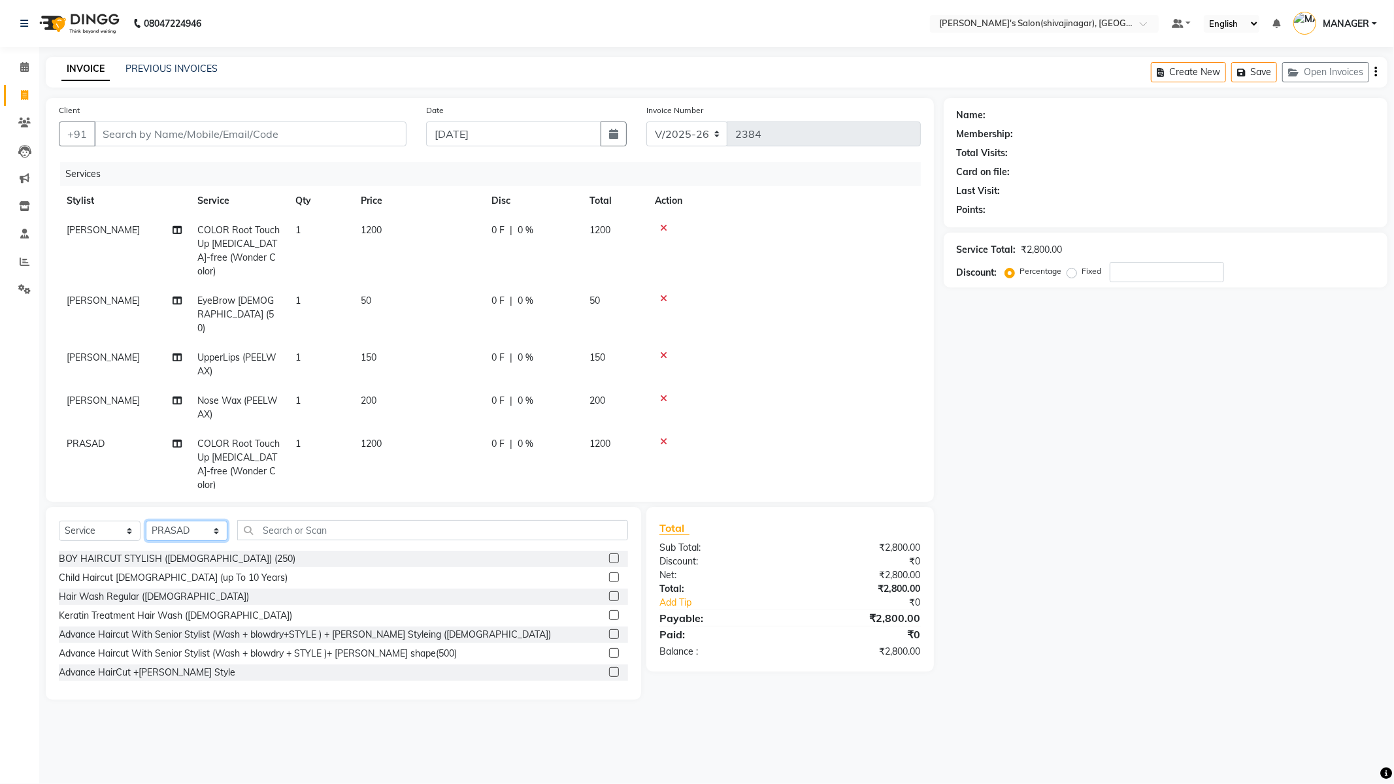
click at [206, 529] on select "Select Stylist [PERSON_NAME] R AKKI [PERSON_NAME] MANAGER MISS STAFF [PERSON_NA…" at bounding box center [187, 531] width 82 height 20
select select "85251"
click at [146, 521] on select "Select Stylist [PERSON_NAME] R AKKI [PERSON_NAME] MANAGER MISS STAFF [PERSON_NA…" at bounding box center [187, 531] width 82 height 20
click at [297, 520] on input "text" at bounding box center [432, 530] width 391 height 20
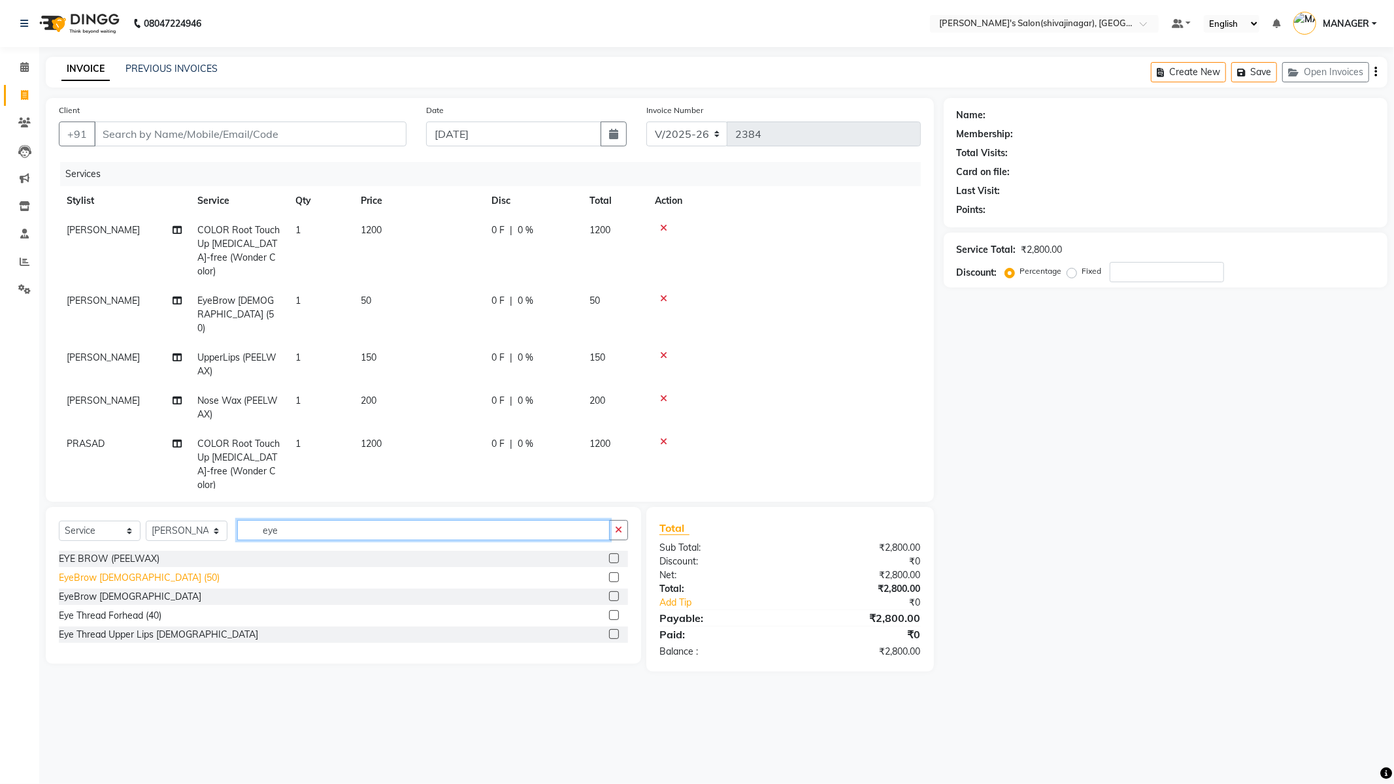
type input "eye"
click at [123, 571] on div "EyeBrow [DEMOGRAPHIC_DATA] (50)" at bounding box center [139, 578] width 161 height 14
checkbox input "false"
click at [125, 615] on div "Eye Thread Forhead (40)" at bounding box center [110, 616] width 103 height 14
checkbox input "false"
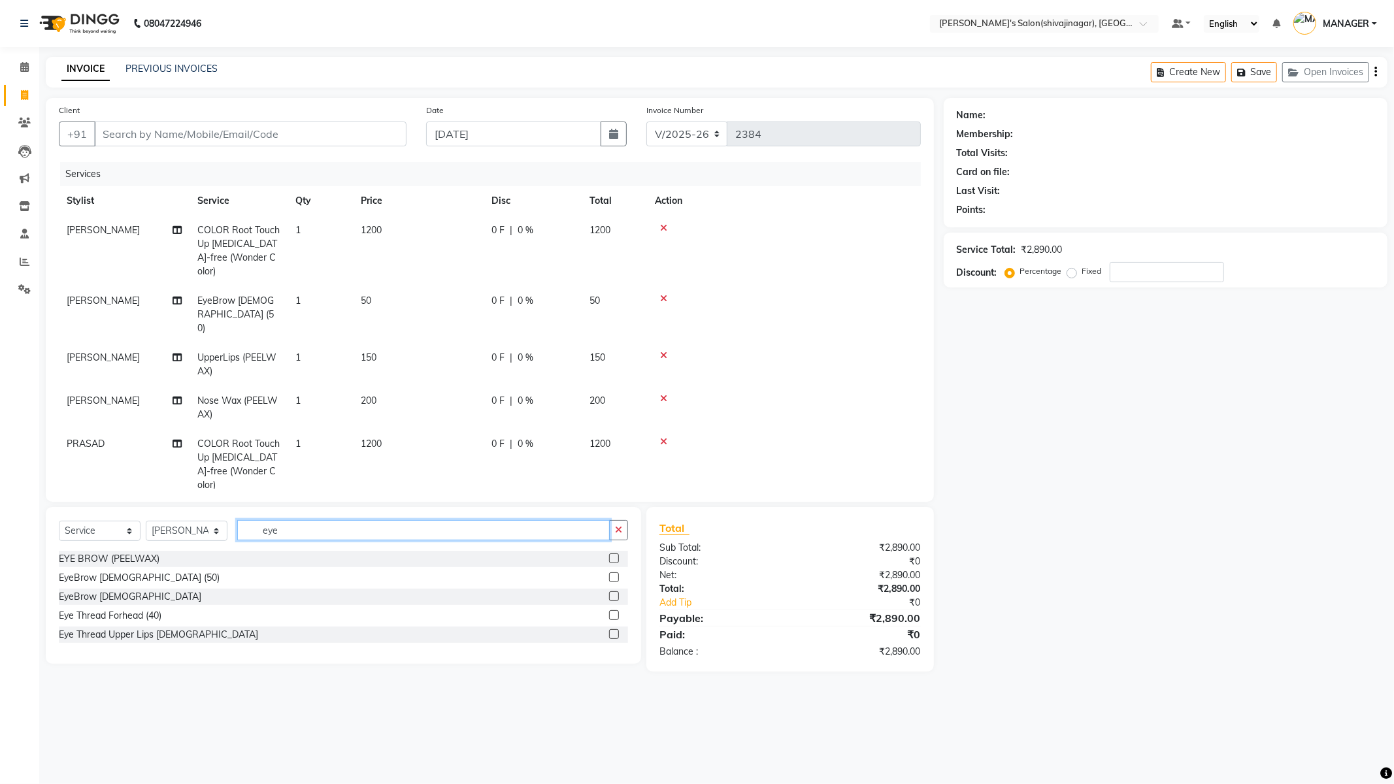
click at [290, 521] on input "eye" at bounding box center [423, 530] width 372 height 20
type input "e"
type input "pee"
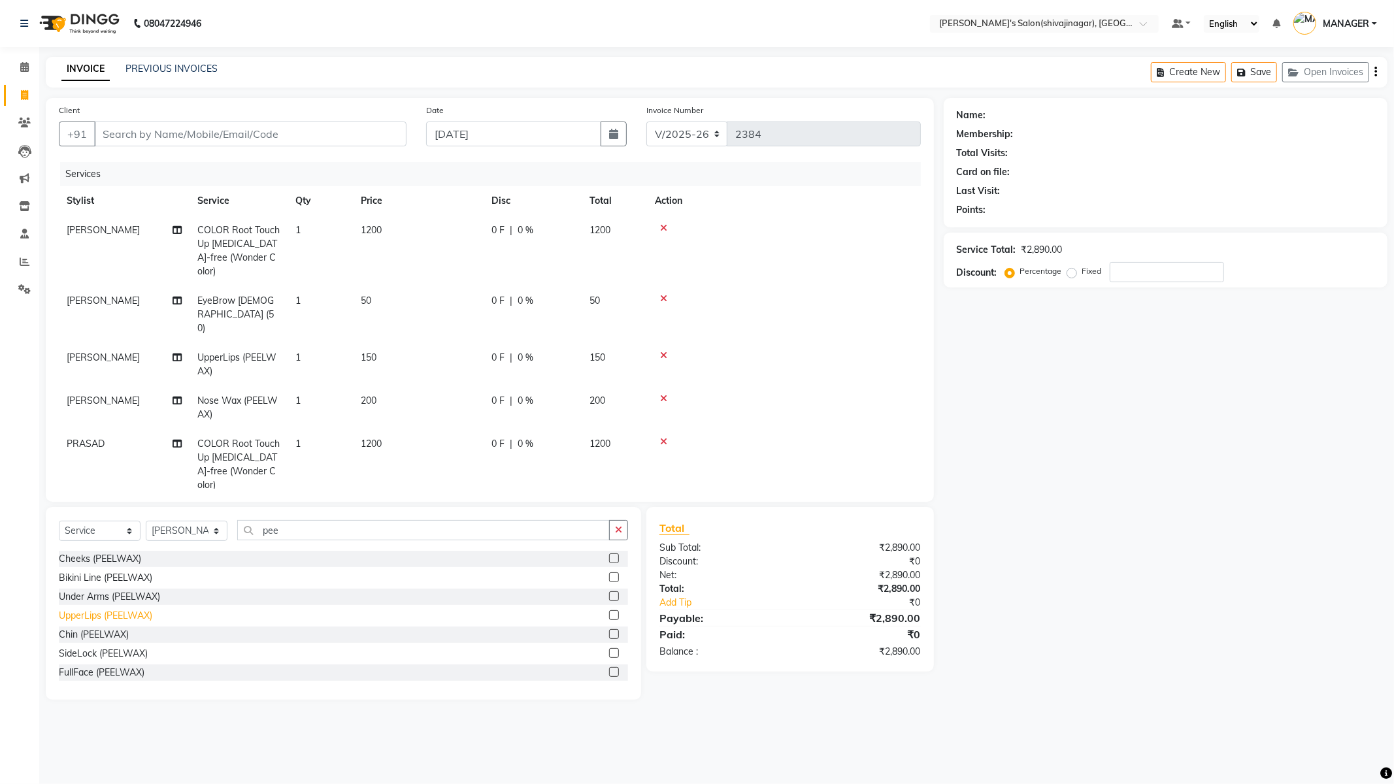
click at [84, 618] on div "UpperLips (PEELWAX)" at bounding box center [105, 616] width 93 height 14
checkbox input "false"
click at [99, 636] on div "Chin (PEELWAX)" at bounding box center [94, 635] width 70 height 14
checkbox input "false"
click at [206, 523] on select "Select Stylist [PERSON_NAME] R AKKI [PERSON_NAME] MANAGER MISS STAFF [PERSON_NA…" at bounding box center [187, 531] width 82 height 20
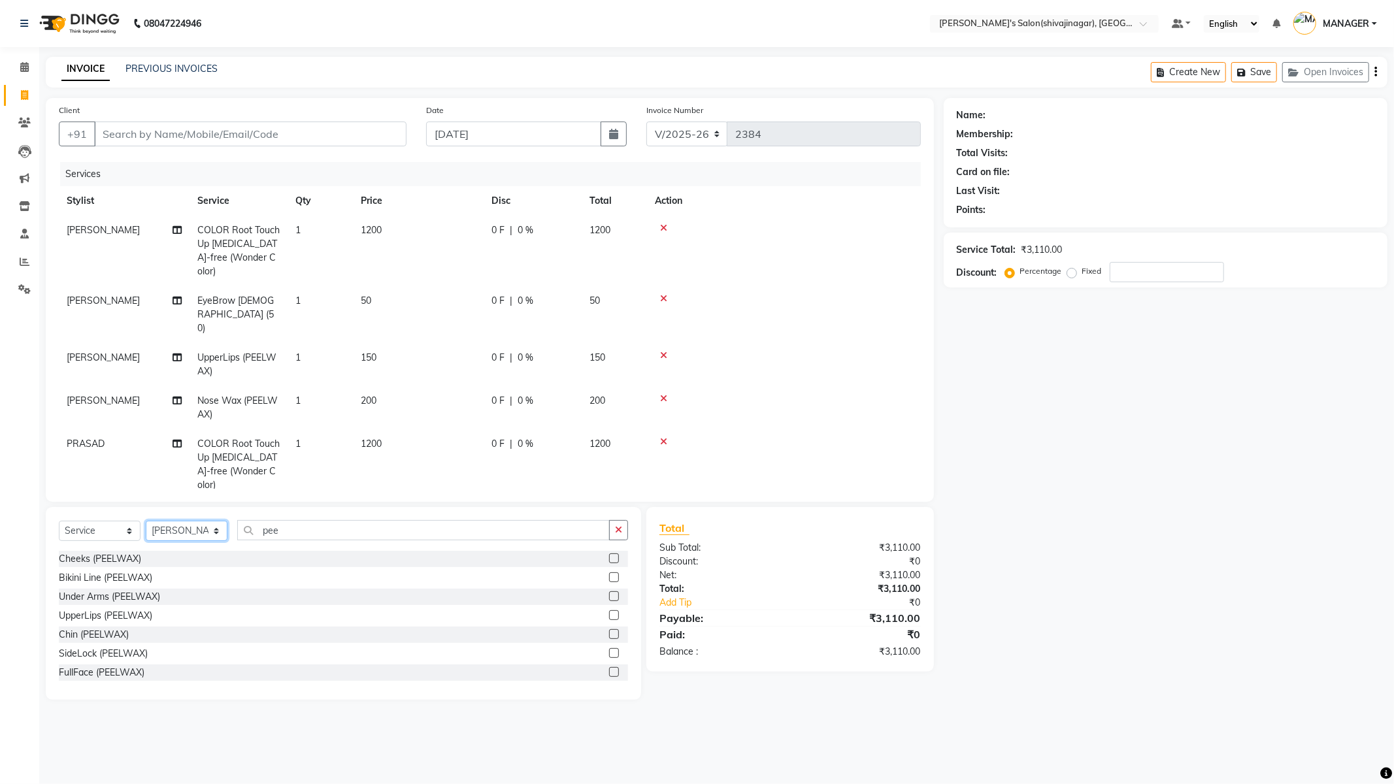
select select "21622"
click at [146, 521] on select "Select Stylist [PERSON_NAME] R AKKI [PERSON_NAME] MANAGER MISS STAFF [PERSON_NA…" at bounding box center [187, 531] width 82 height 20
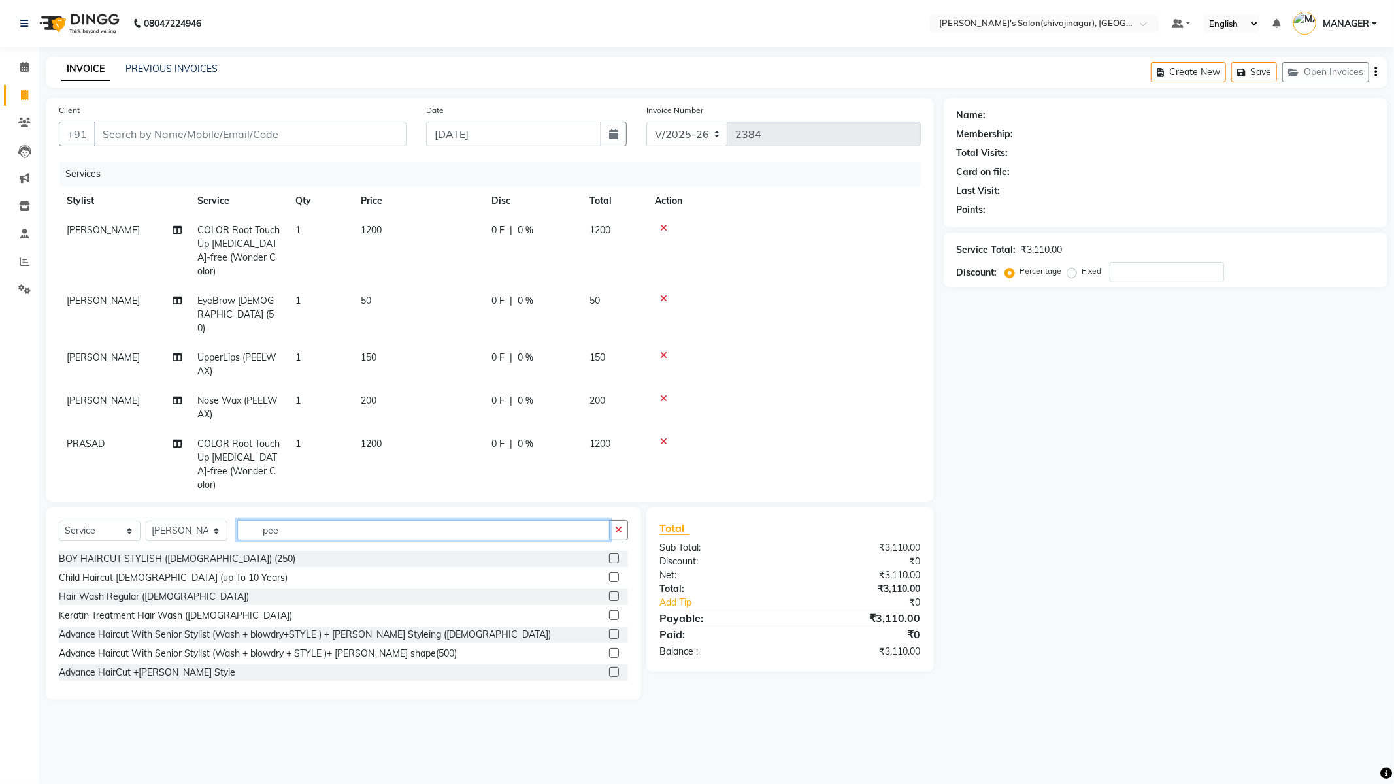
click at [299, 529] on input "pee" at bounding box center [423, 530] width 372 height 20
type input "p"
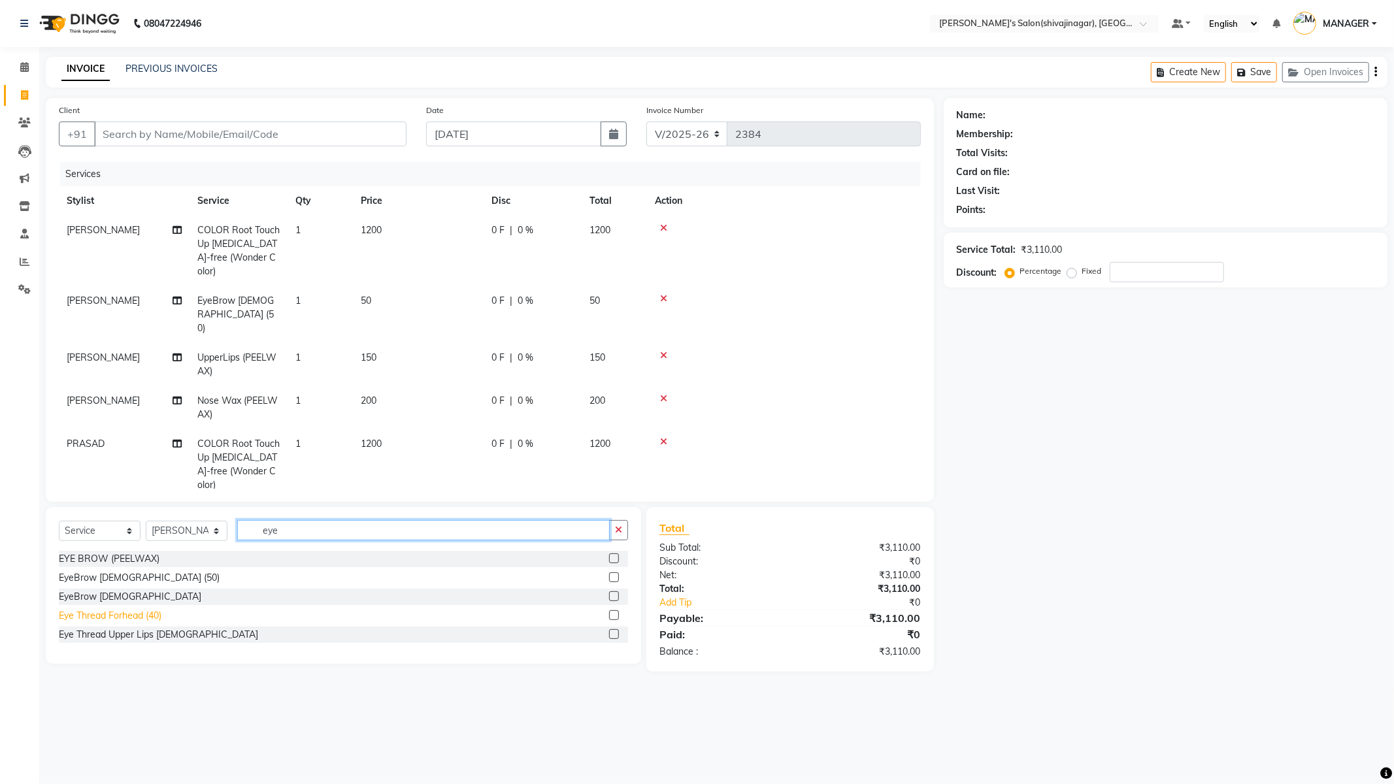
type input "eye"
click at [149, 612] on div "Eye Thread Forhead (40)" at bounding box center [110, 616] width 103 height 14
checkbox input "false"
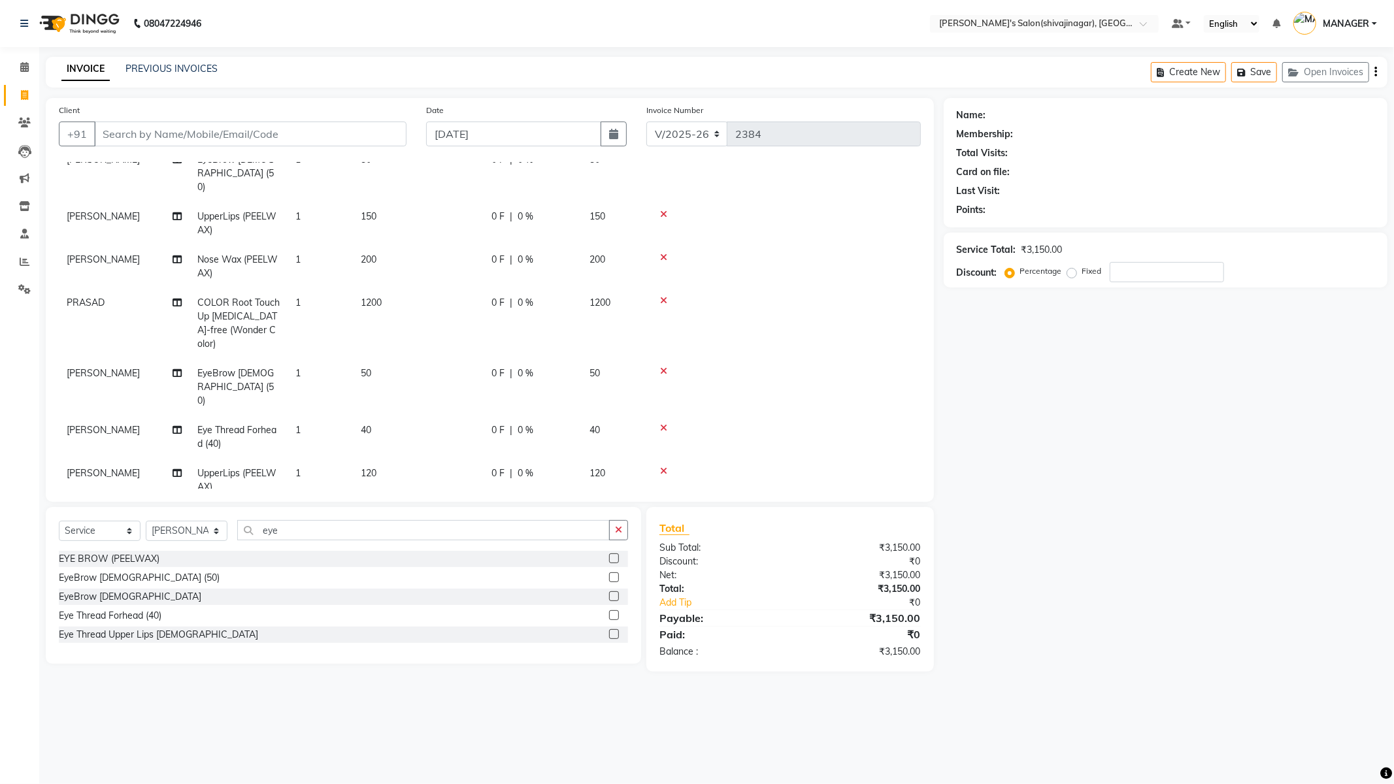
scroll to position [195, 0]
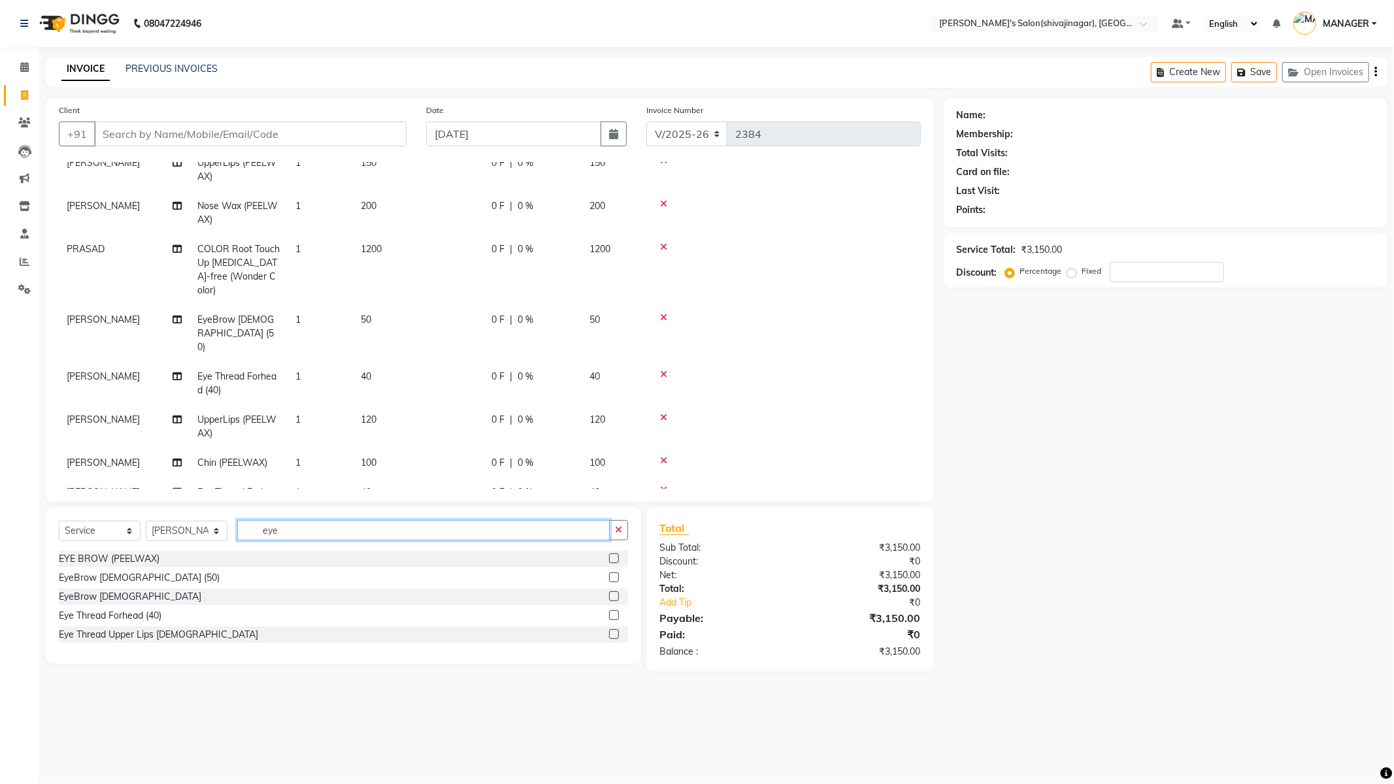
click at [295, 526] on input "eye" at bounding box center [423, 530] width 372 height 20
type input "e"
type input "p"
type input "600"
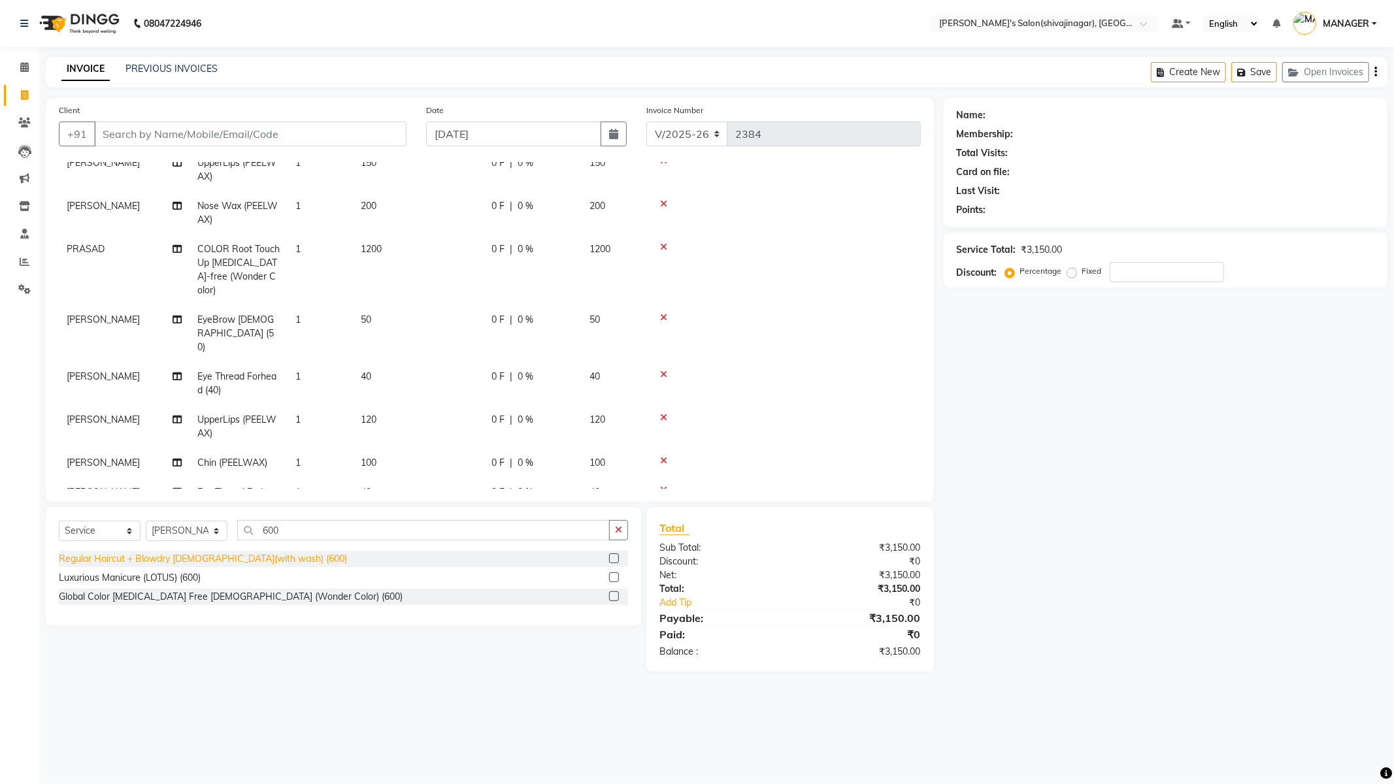
click at [259, 562] on div "Regular Haircut + Blowdry [DEMOGRAPHIC_DATA](with wash) (600)" at bounding box center [203, 559] width 288 height 14
checkbox input "false"
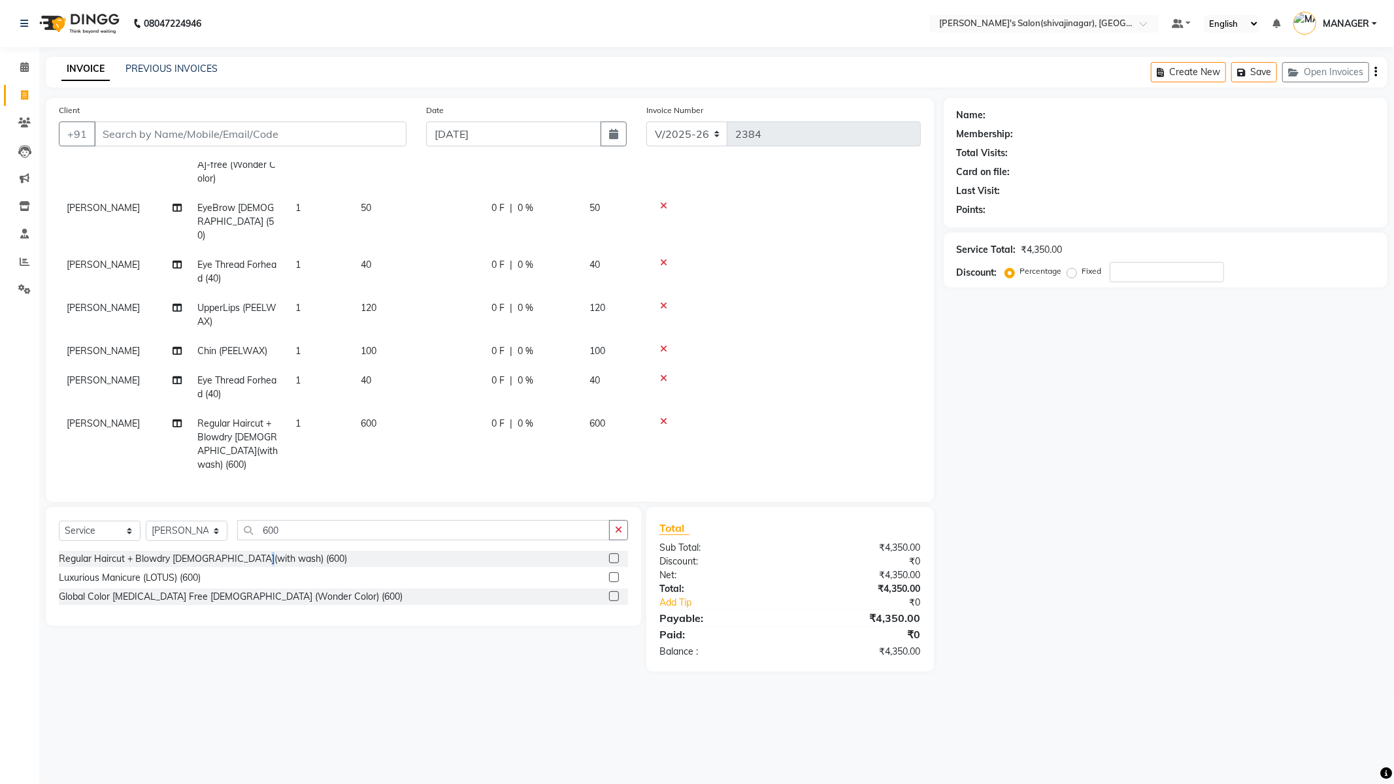
scroll to position [309, 0]
click at [84, 415] on span "[PERSON_NAME]" at bounding box center [103, 421] width 73 height 12
select select "21622"
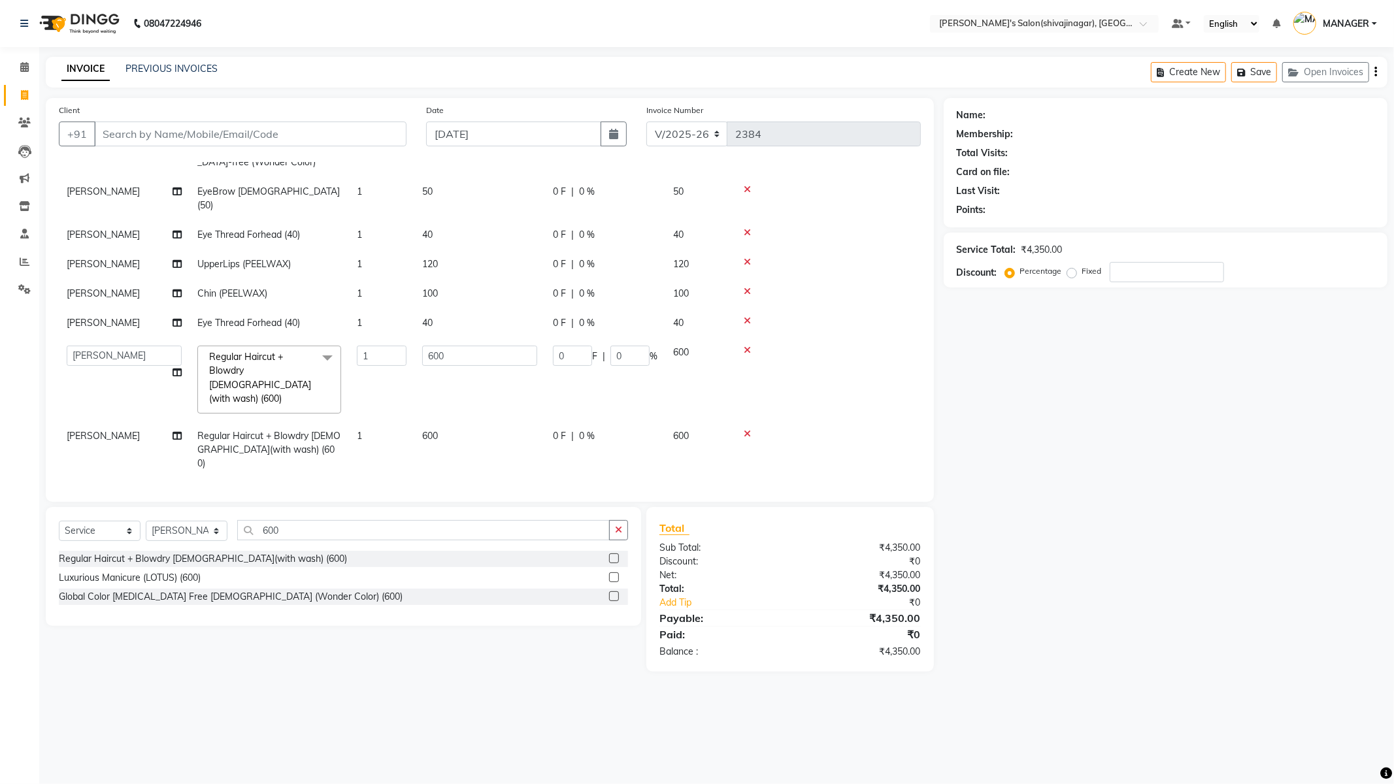
scroll to position [184, 0]
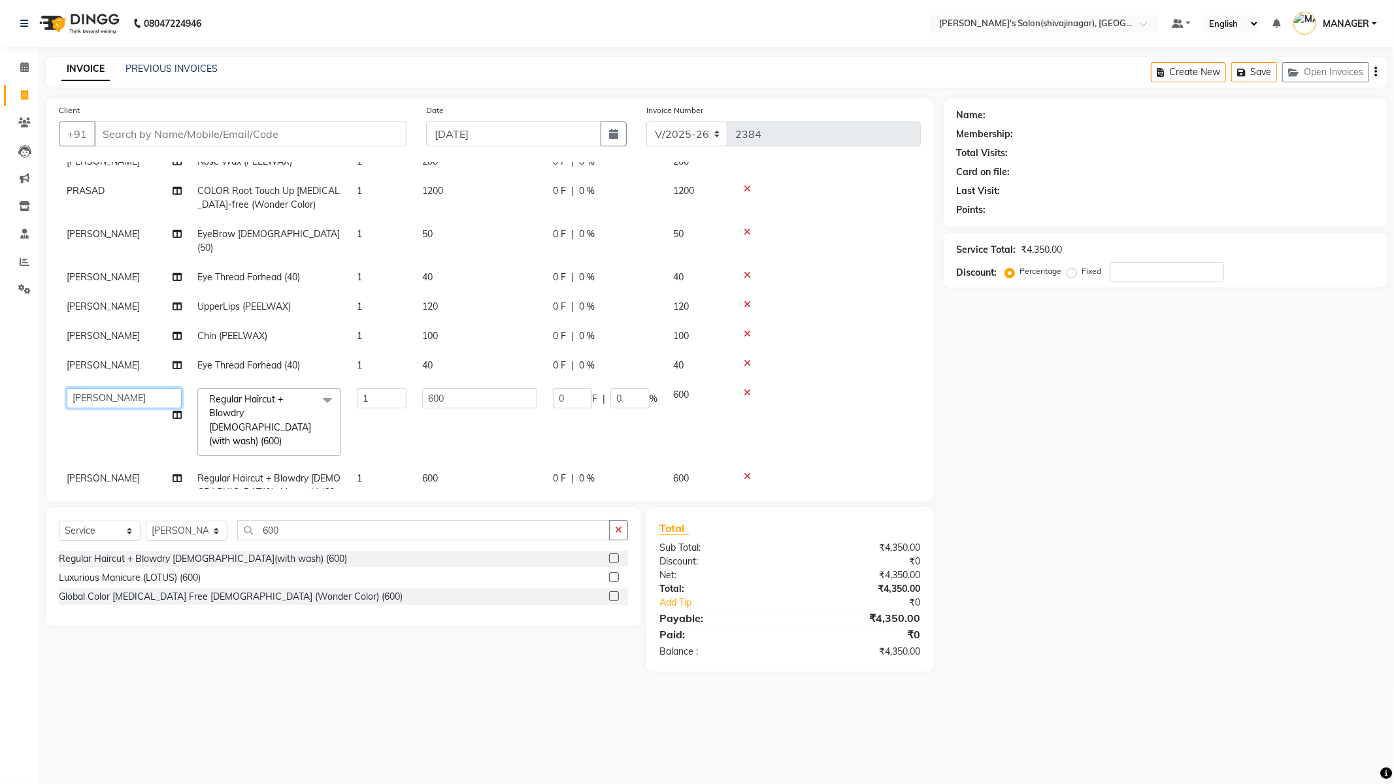
click at [84, 388] on select "[PERSON_NAME] R [PERSON_NAME] MANAGER MISS STAFF MONG'Z. [PERSON_NAME] [PERSON_…" at bounding box center [124, 398] width 115 height 20
select select "24666"
click at [115, 464] on td "[PERSON_NAME]" at bounding box center [124, 492] width 131 height 57
select select "21622"
click at [118, 472] on select "[PERSON_NAME] R [PERSON_NAME] MANAGER MISS STAFF MONG'Z. [PERSON_NAME] [PERSON_…" at bounding box center [124, 482] width 115 height 20
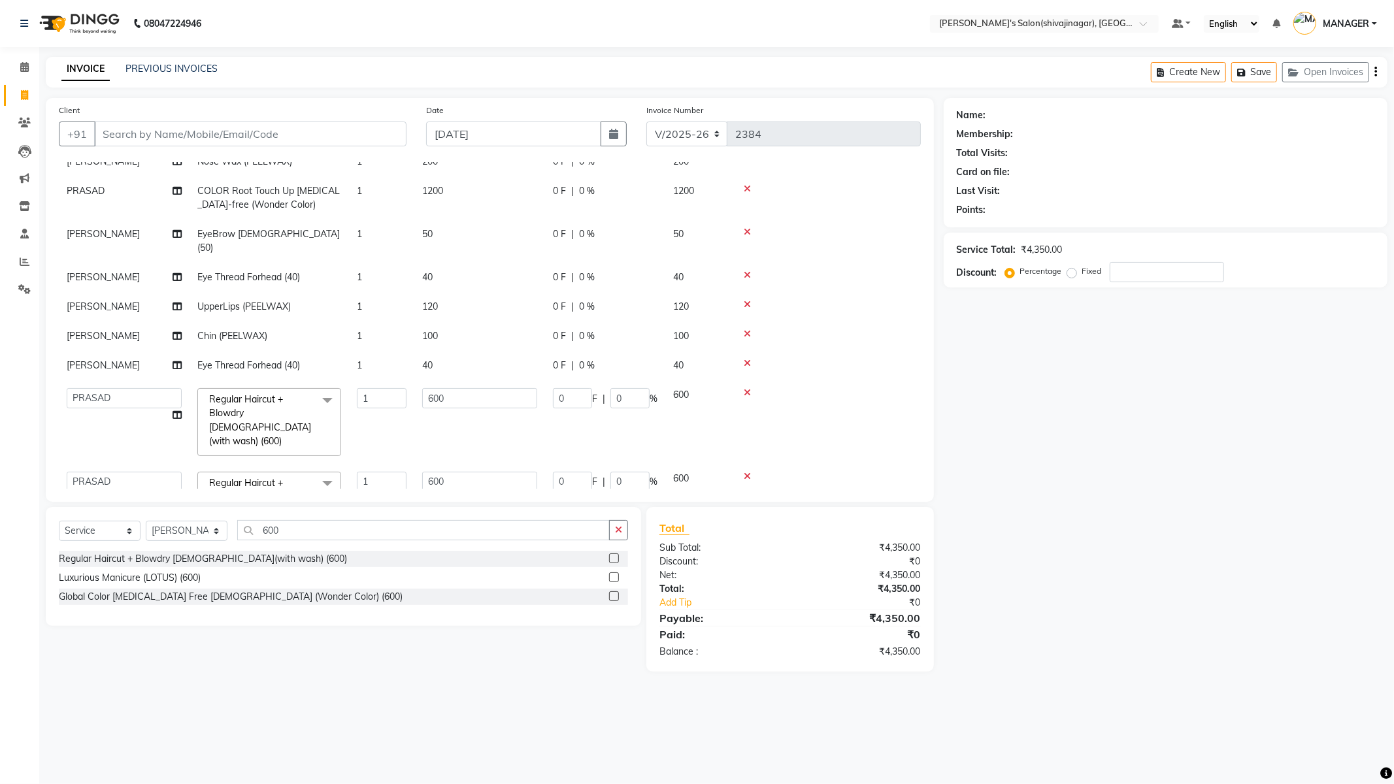
select select "24666"
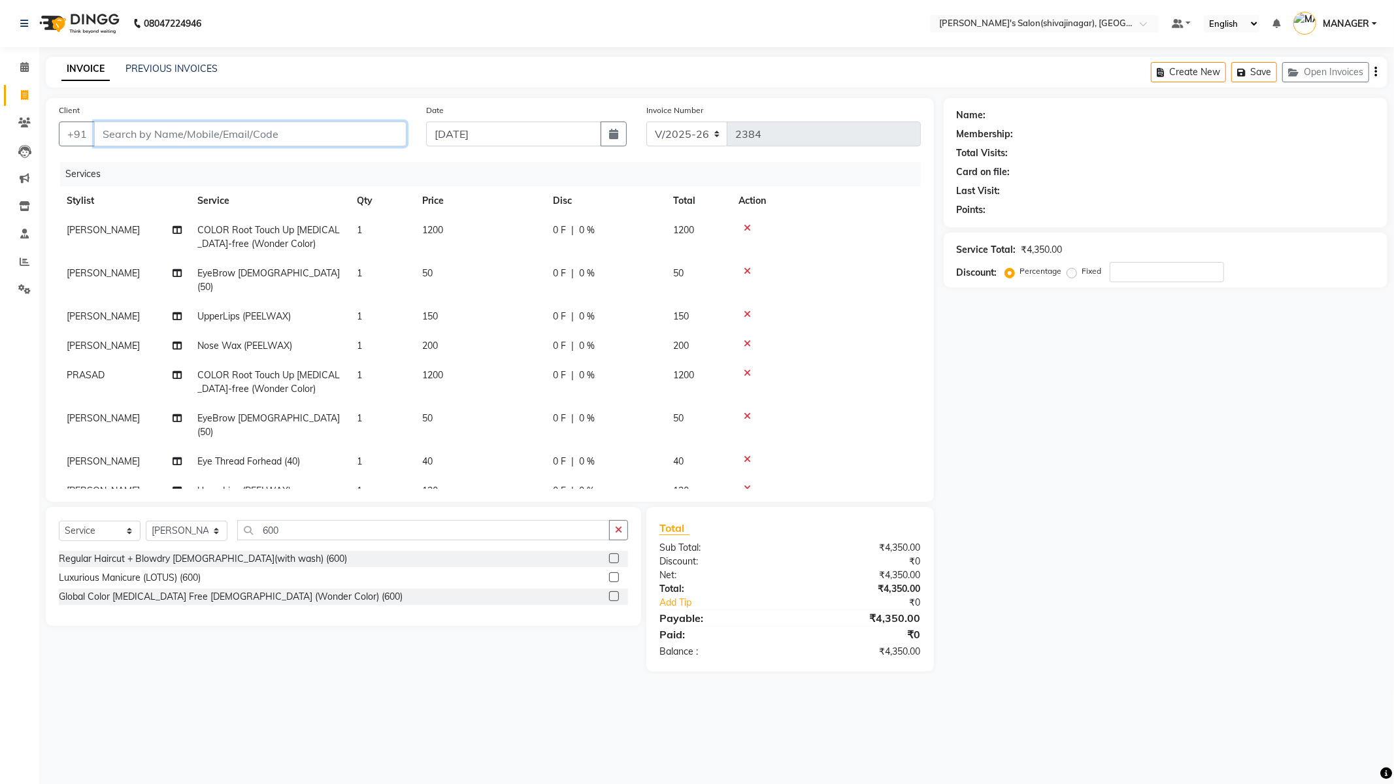
click at [137, 132] on input "Client" at bounding box center [250, 134] width 312 height 25
type input "g"
type input "0"
click at [163, 169] on span "[PERSON_NAME] 02" at bounding box center [160, 163] width 100 height 13
type input "9420336344"
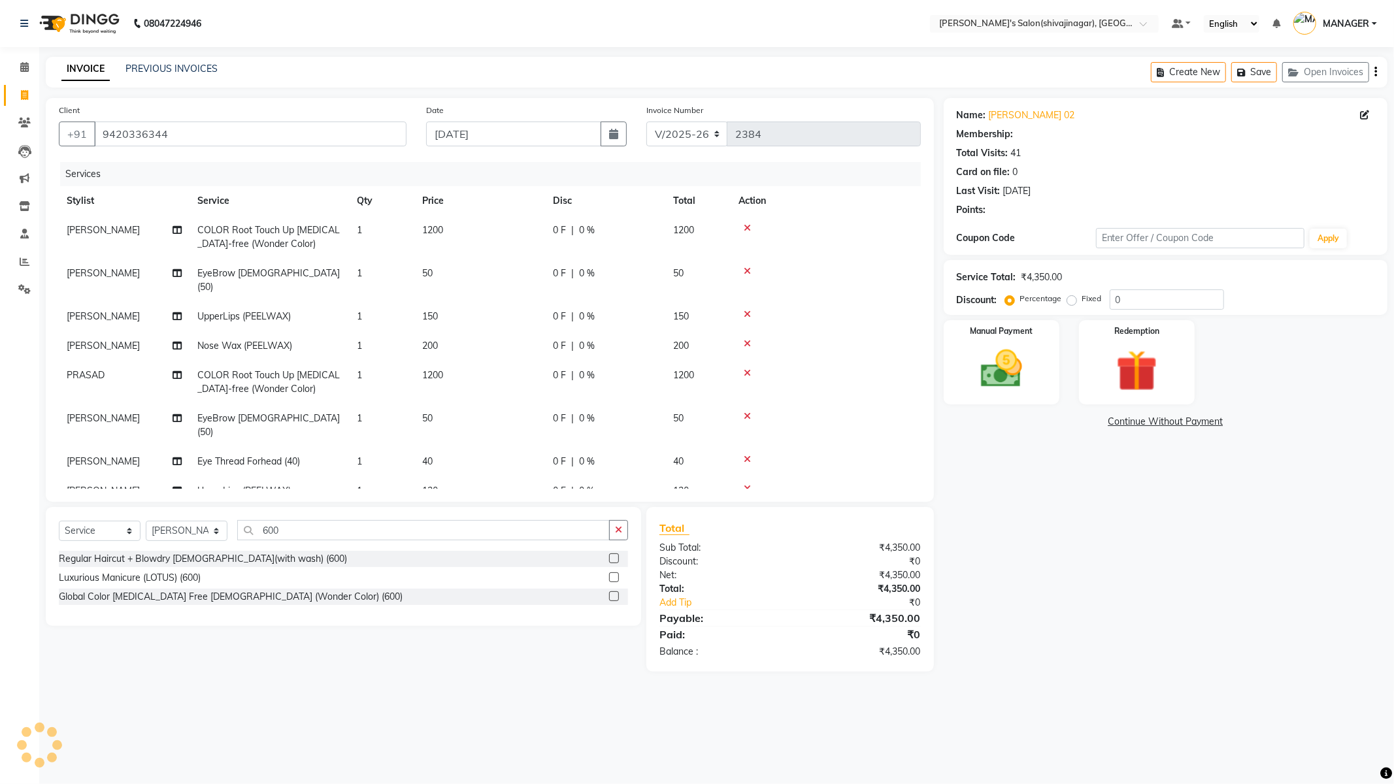
type input "90"
type input "15"
type input "90"
type input "15"
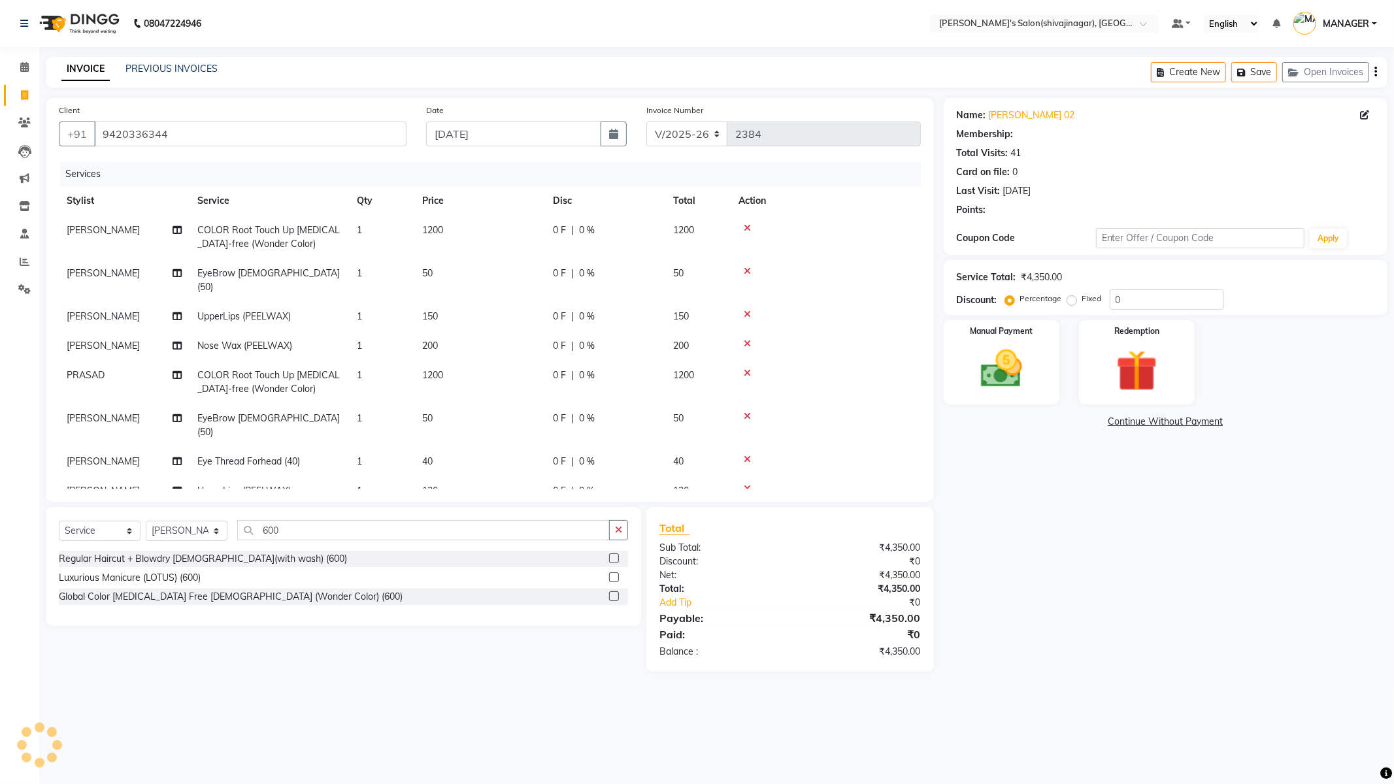
select select "1: Object"
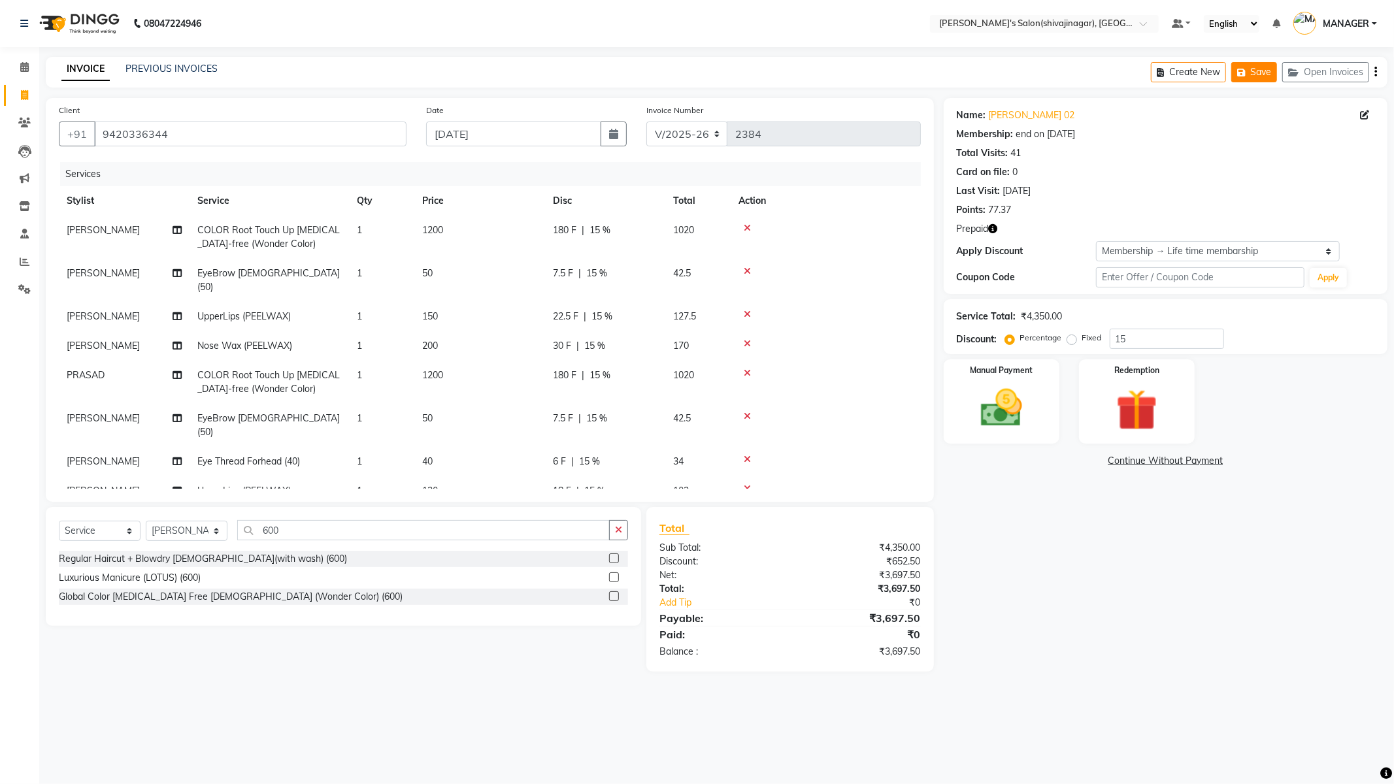
click at [1258, 71] on button "Save" at bounding box center [1254, 72] width 46 height 20
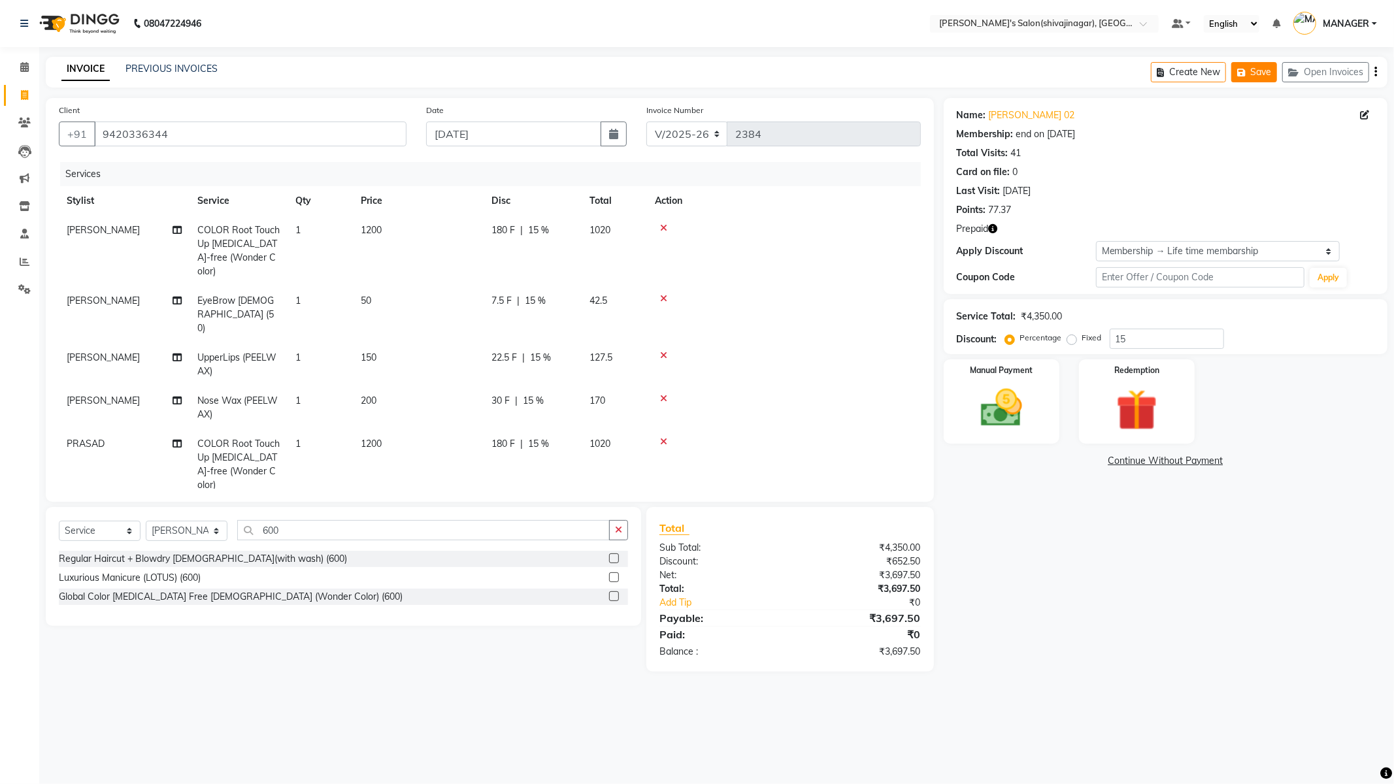
click at [1256, 72] on button "Save" at bounding box center [1254, 72] width 46 height 20
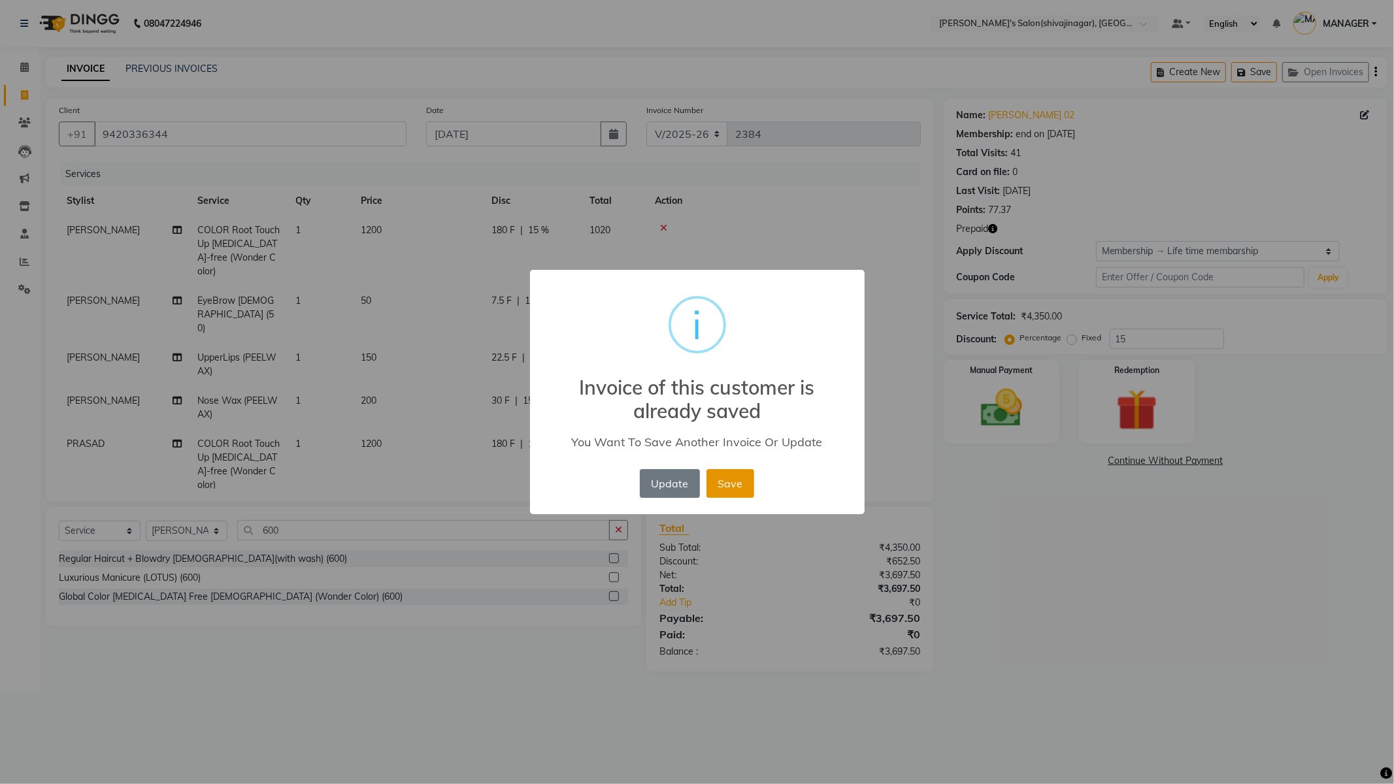
click at [729, 489] on button "Save" at bounding box center [730, 483] width 48 height 29
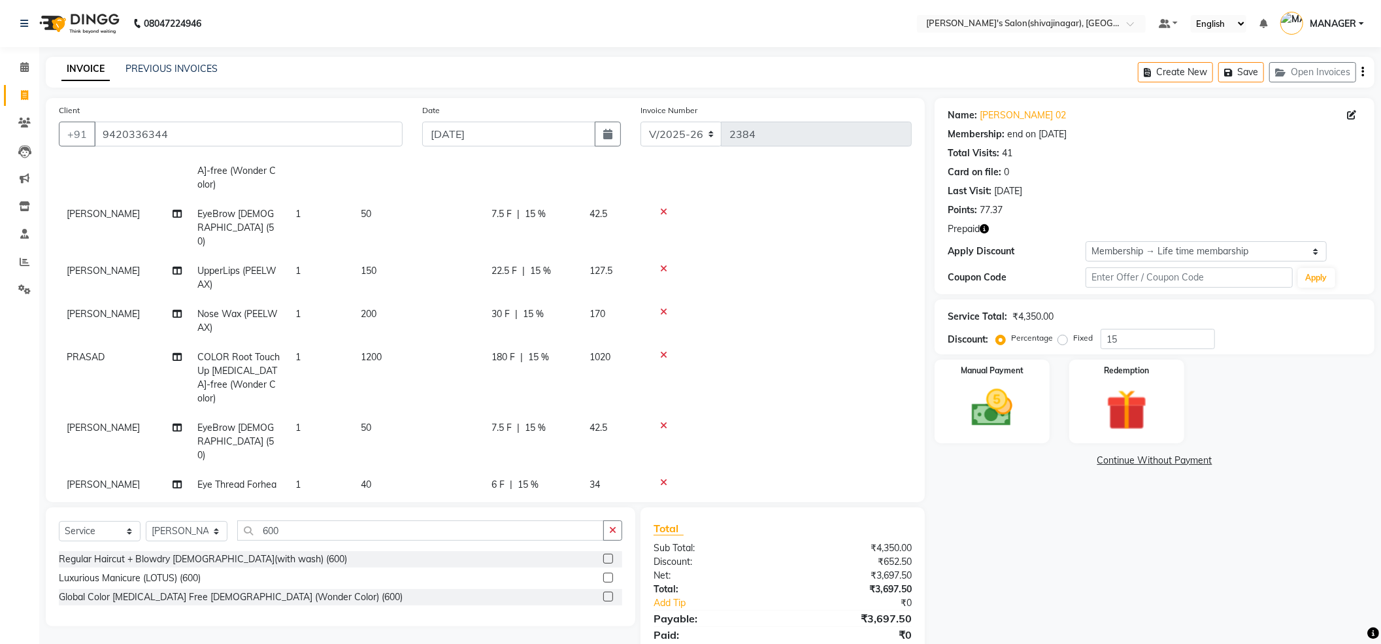
scroll to position [309, 0]
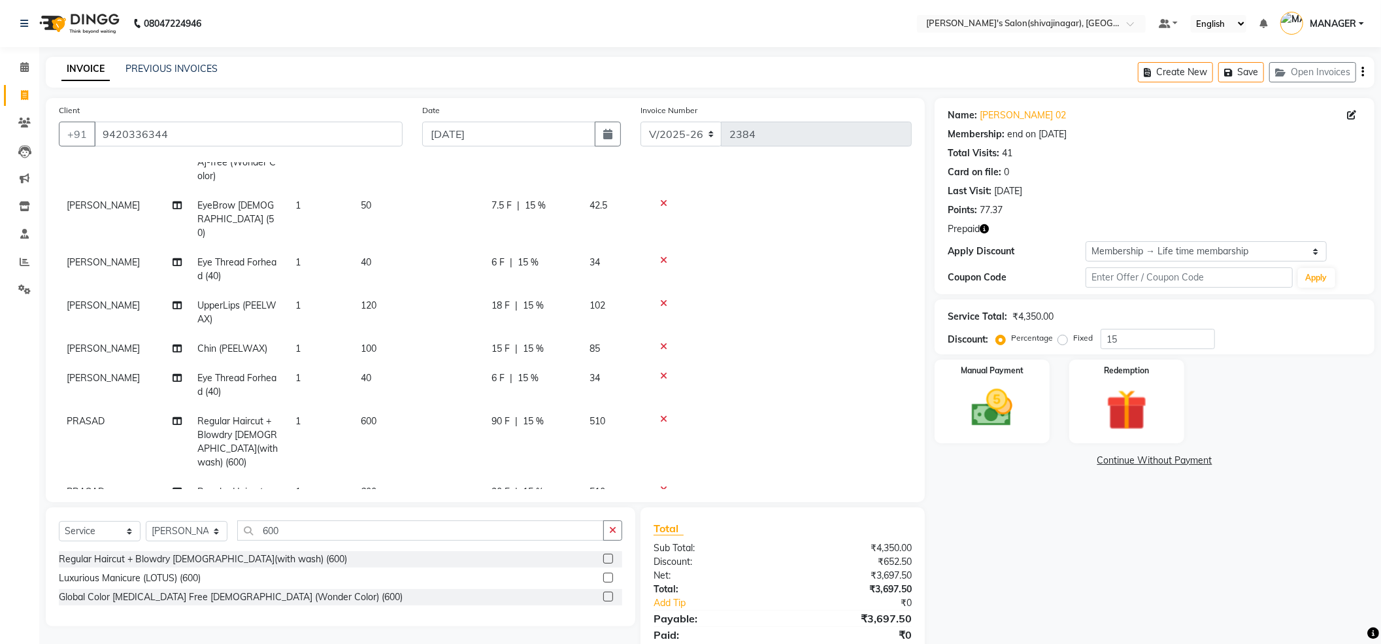
click at [1218, 62] on button "Save" at bounding box center [1241, 72] width 46 height 20
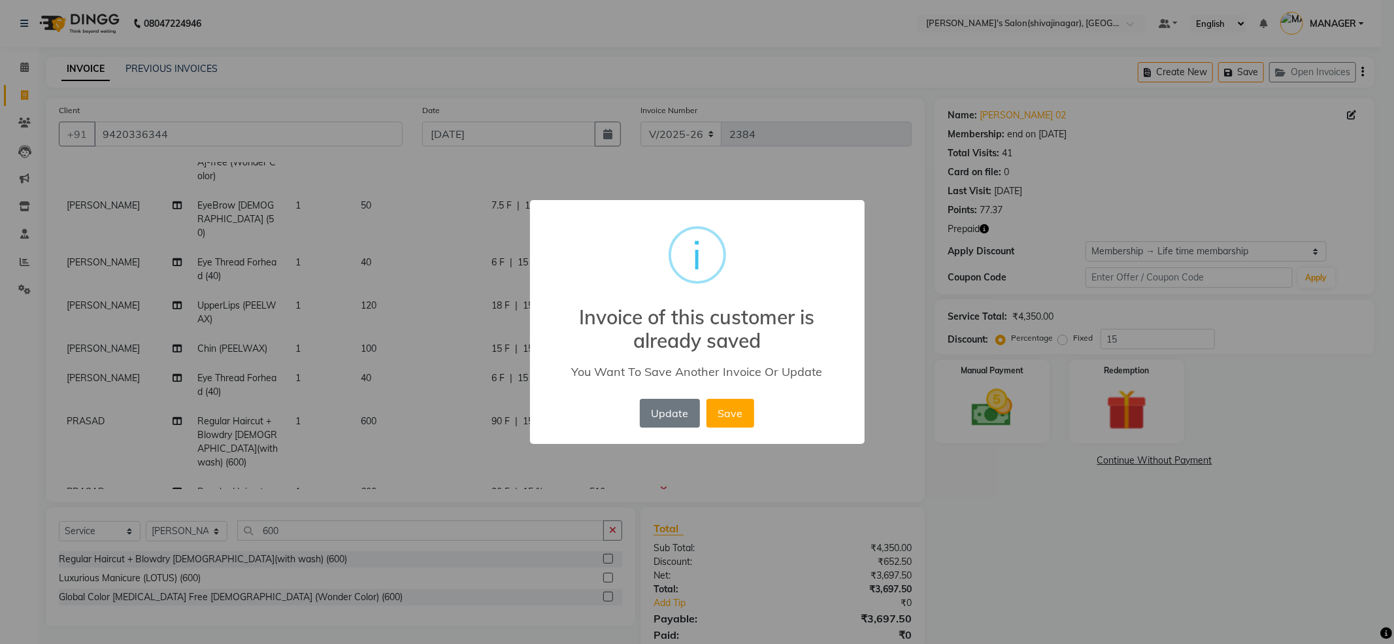
click at [1155, 591] on div "× i Invoice of this customer is already saved You Want To Save Another Invoice …" at bounding box center [697, 322] width 1394 height 644
click at [664, 414] on button "Update" at bounding box center [670, 413] width 60 height 29
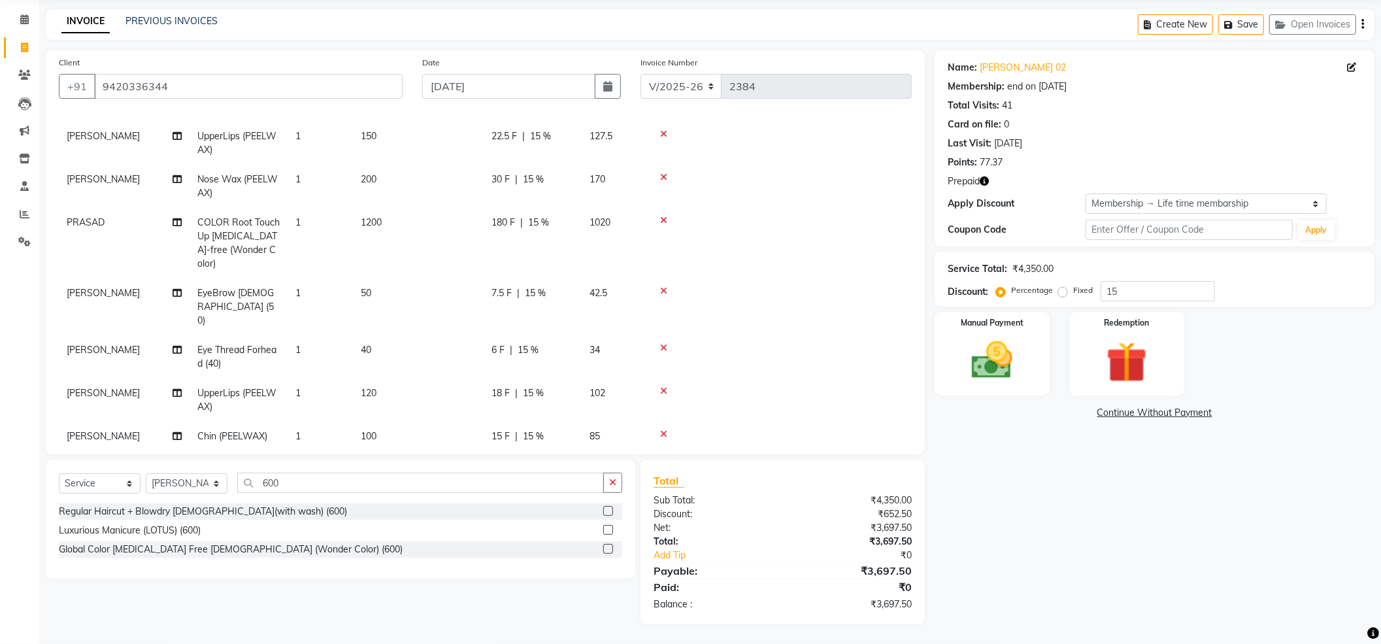
scroll to position [261, 0]
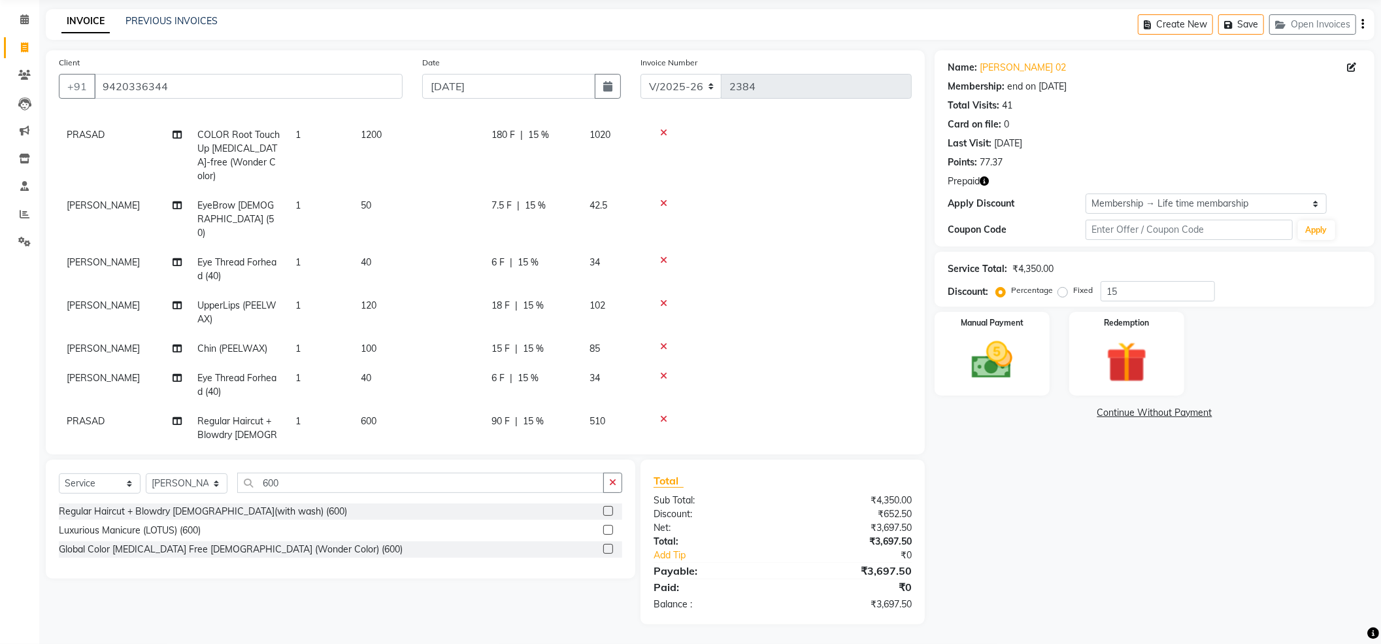
click at [382, 291] on td "120" at bounding box center [418, 312] width 131 height 43
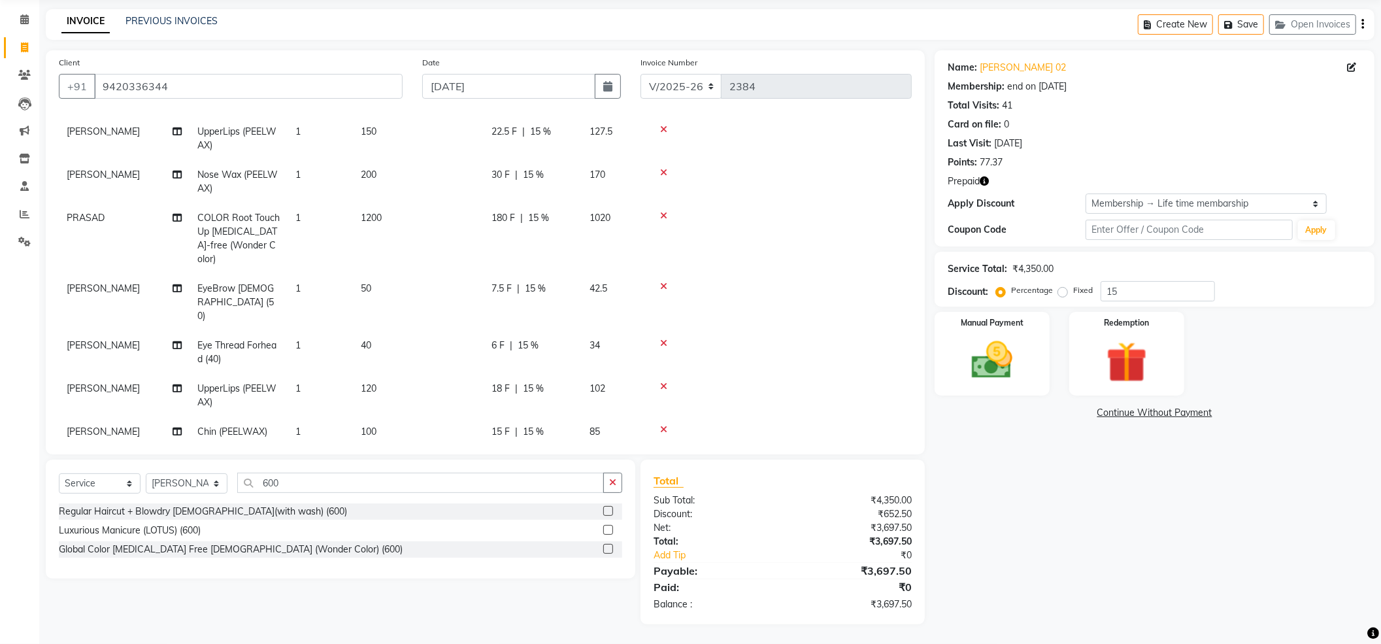
select select "85251"
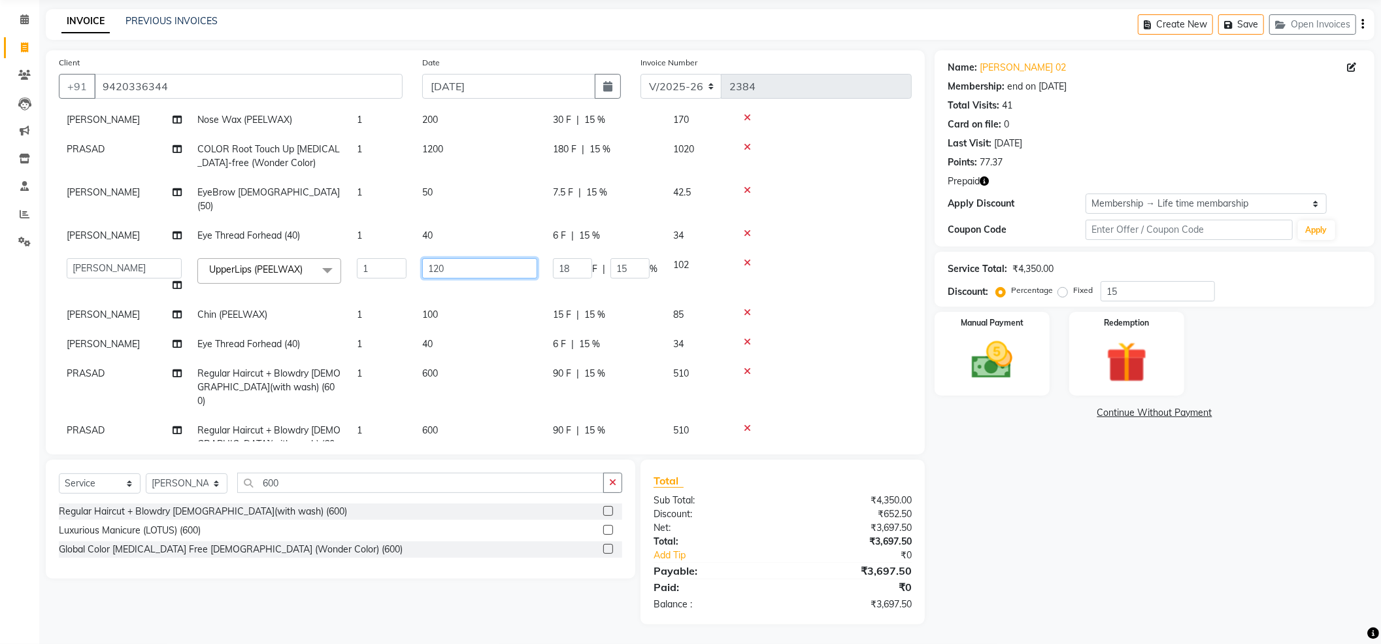
click at [467, 258] on input "120" at bounding box center [479, 268] width 115 height 20
type input "150"
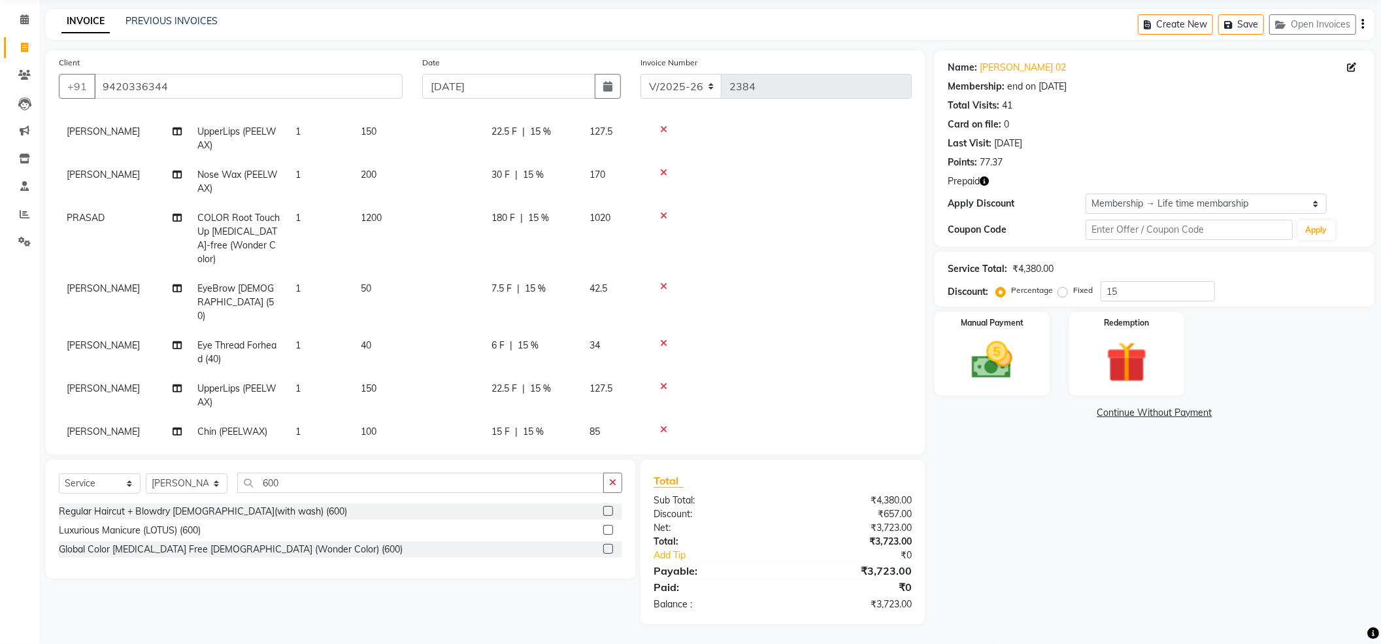
click at [797, 291] on tbody "[PERSON_NAME] COLOR Root Touch Up [MEDICAL_DATA]-free (Wonder Color) 1 1200 180…" at bounding box center [485, 310] width 853 height 641
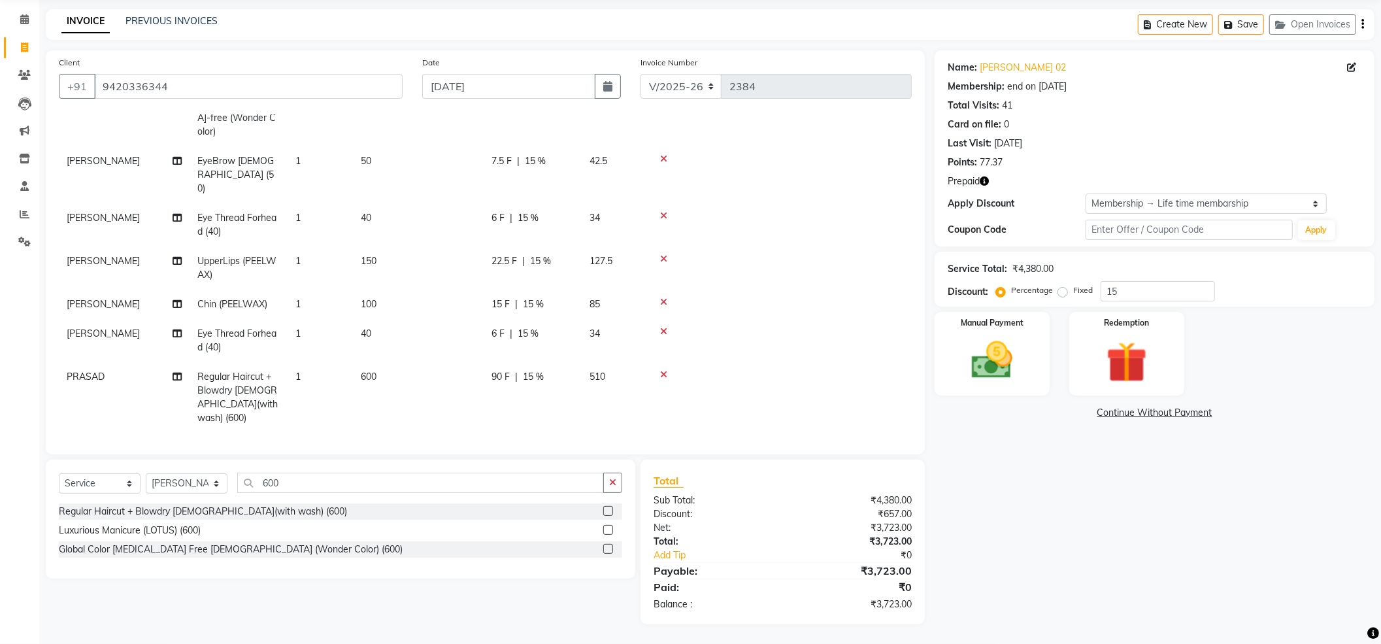
scroll to position [306, 0]
click at [379, 246] on td "150" at bounding box center [418, 267] width 131 height 43
select select "85251"
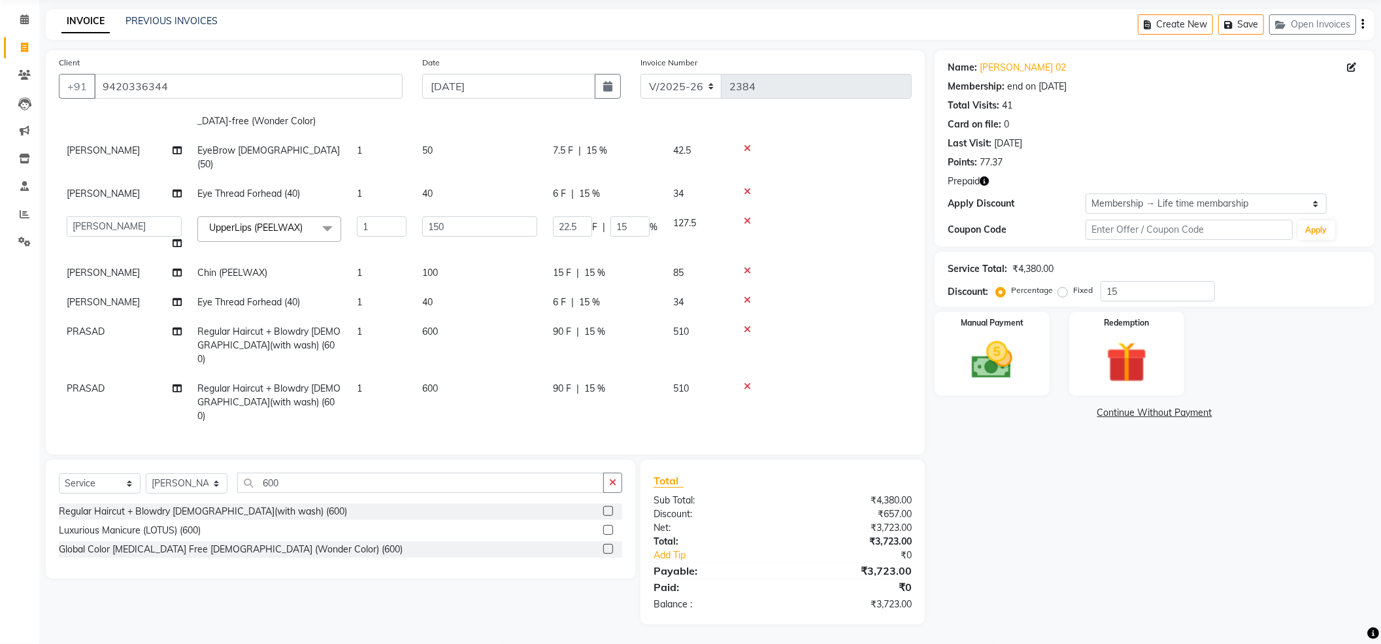
scroll to position [178, 0]
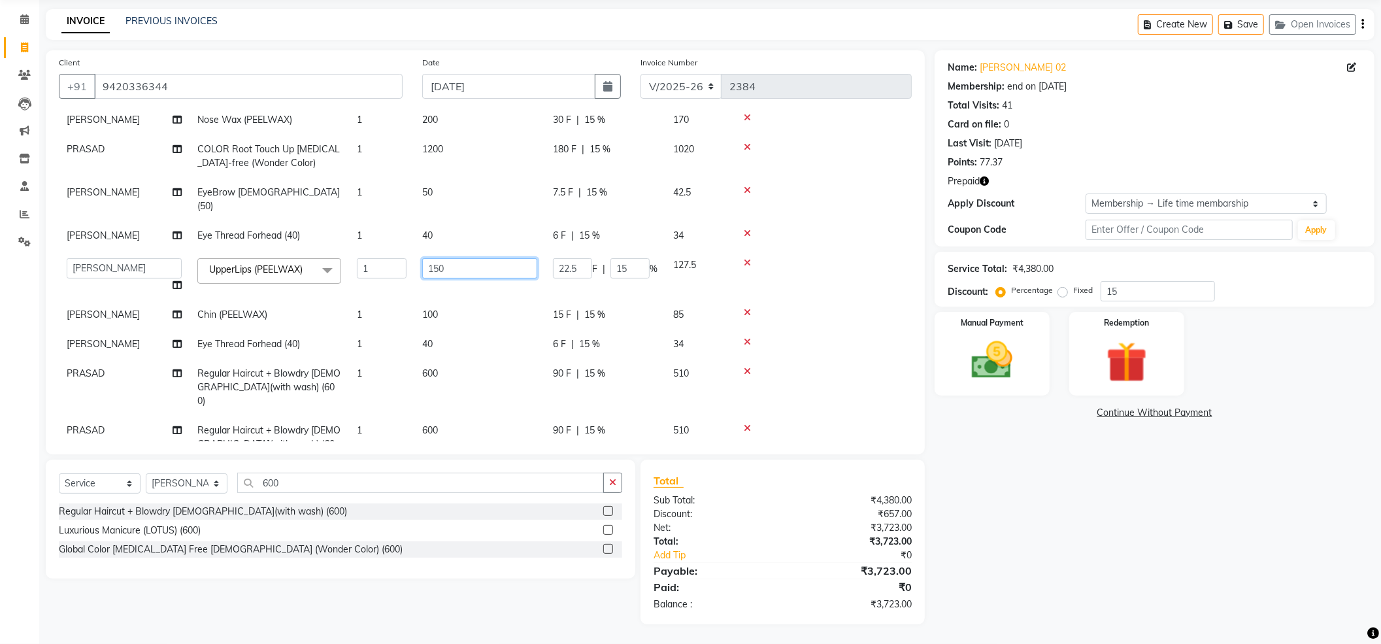
click at [458, 258] on input "150" at bounding box center [479, 268] width 115 height 20
type input "130"
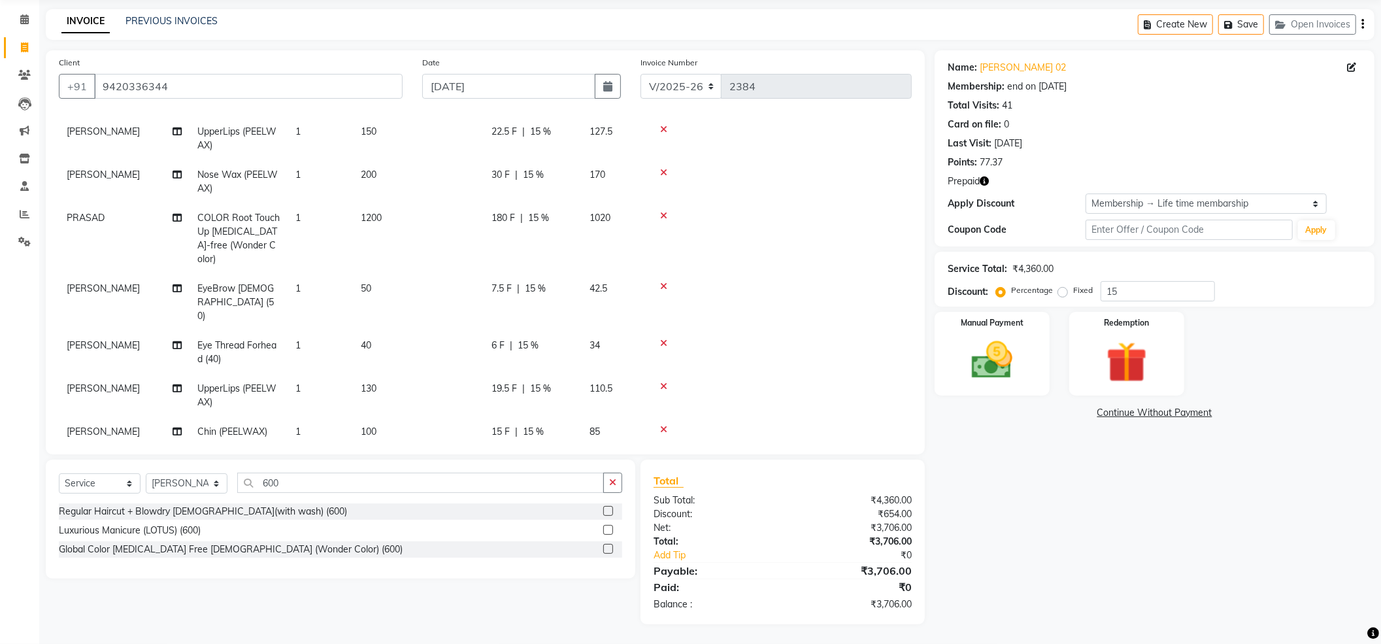
scroll to position [220, 0]
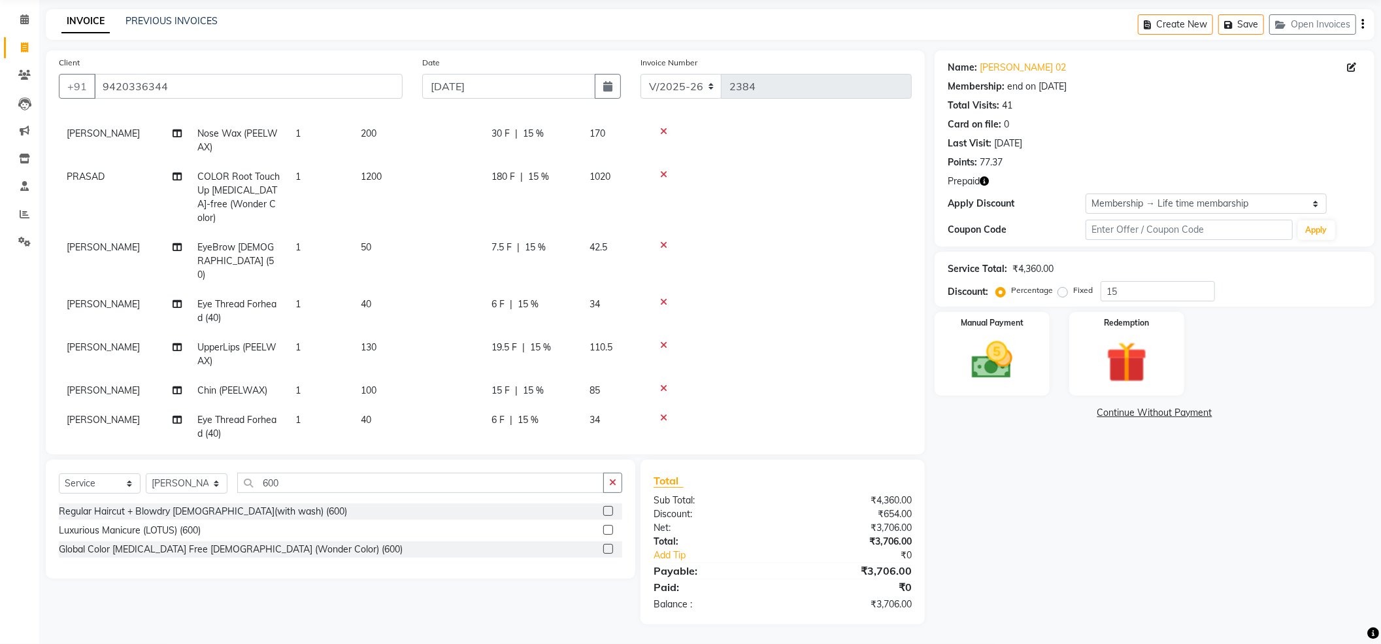
click at [808, 261] on tbody "[PERSON_NAME] COLOR Root Touch Up [MEDICAL_DATA]-free (Wonder Color) 1 1200 180…" at bounding box center [485, 268] width 853 height 641
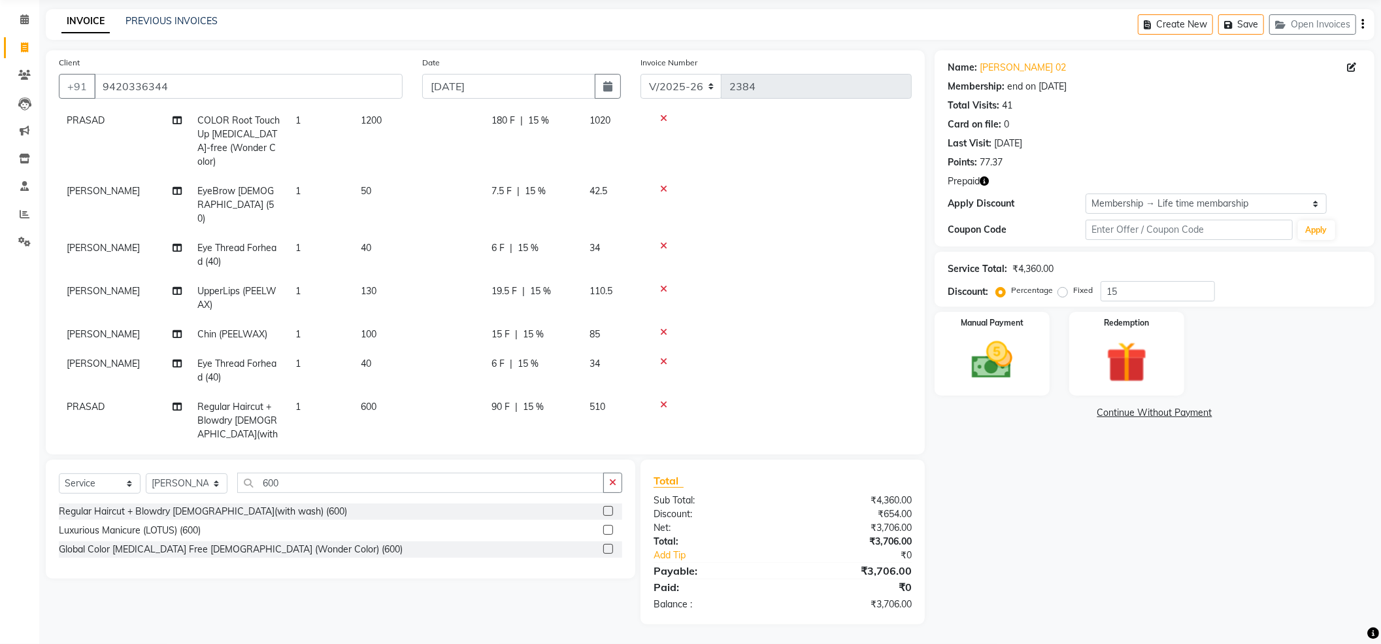
scroll to position [306, 0]
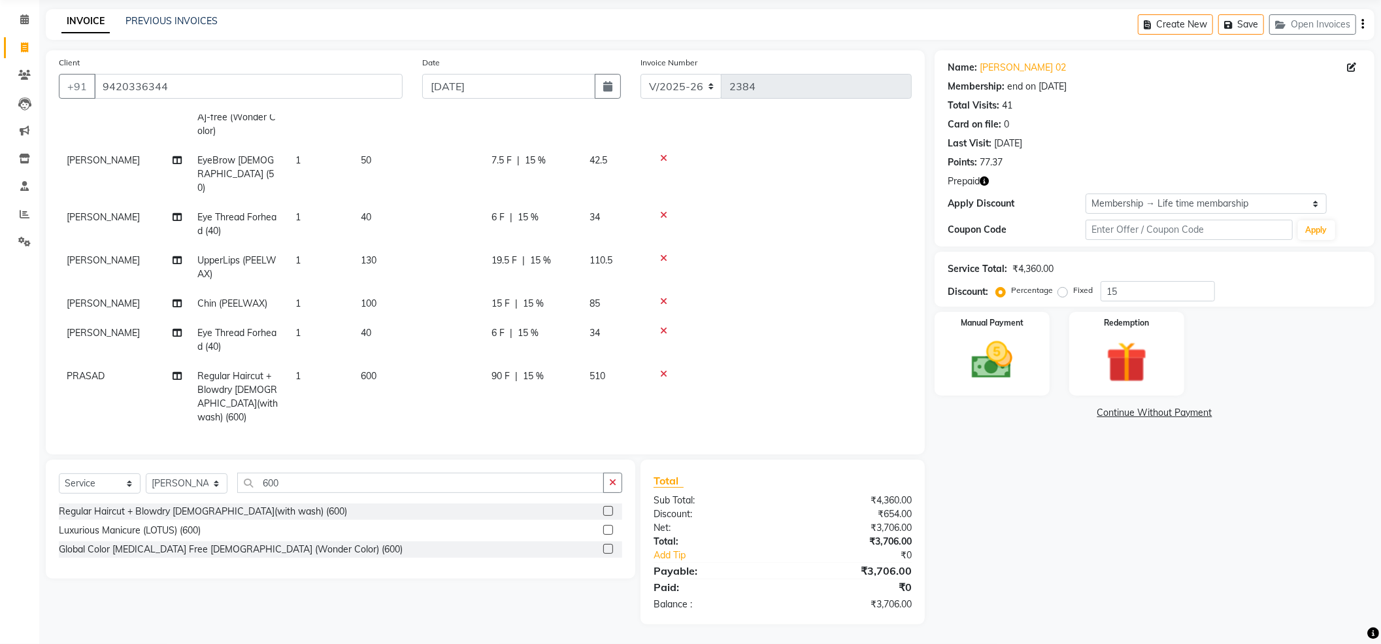
click at [384, 289] on td "100" at bounding box center [418, 303] width 131 height 29
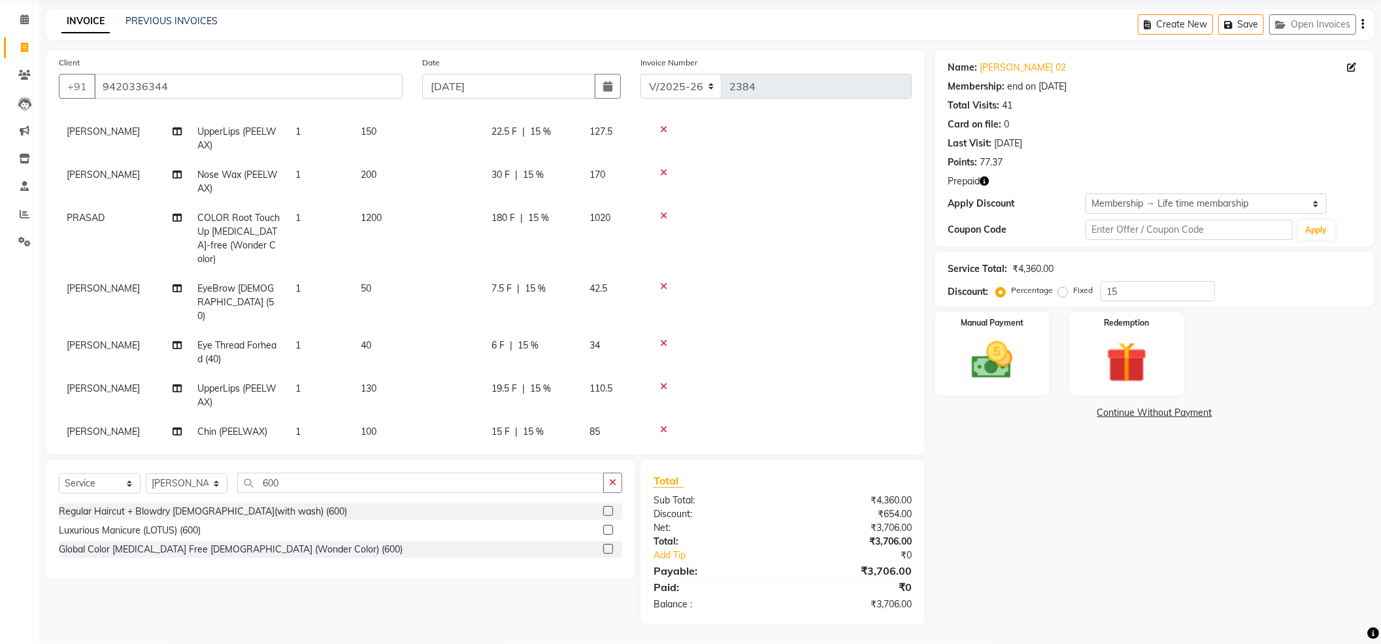
select select "85251"
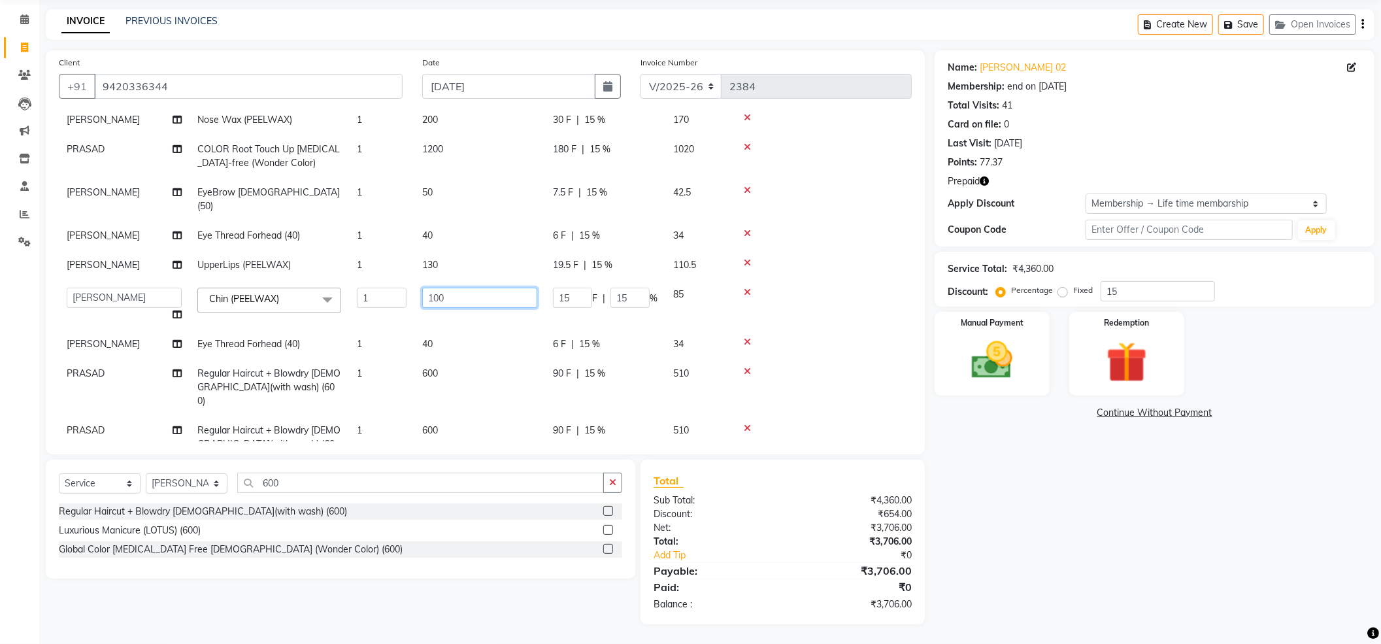
click at [468, 287] on input "100" at bounding box center [479, 297] width 115 height 20
type input "150"
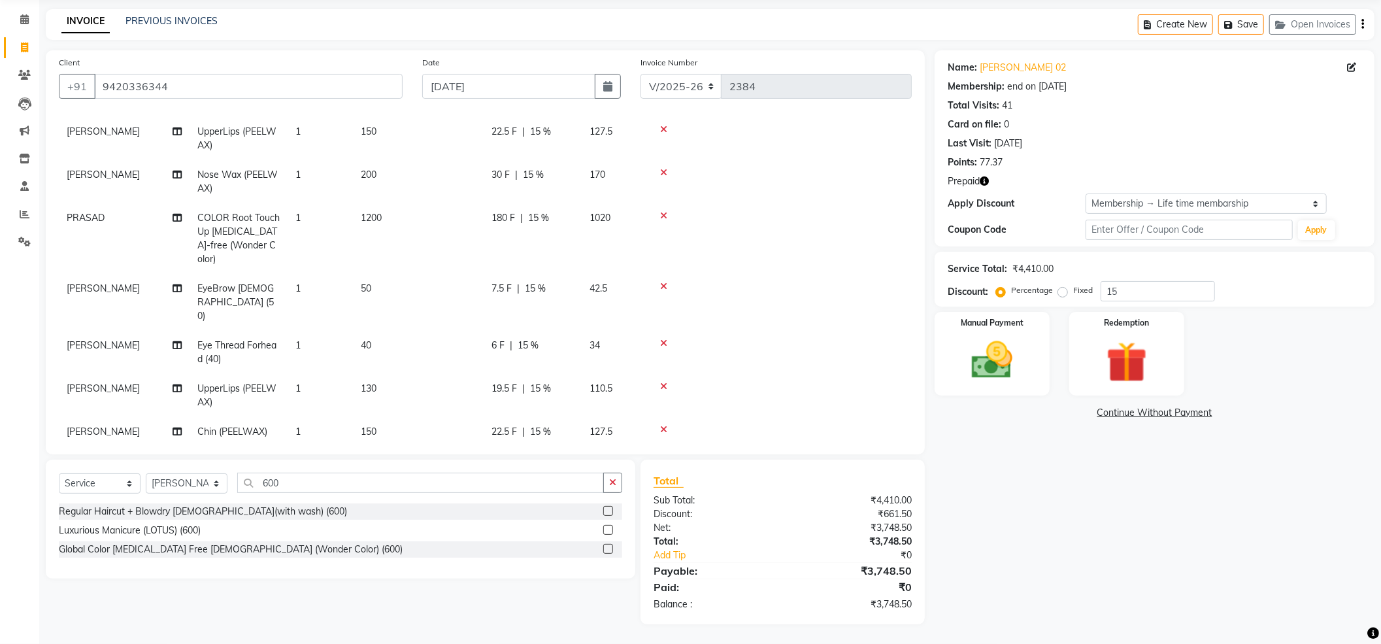
scroll to position [220, 0]
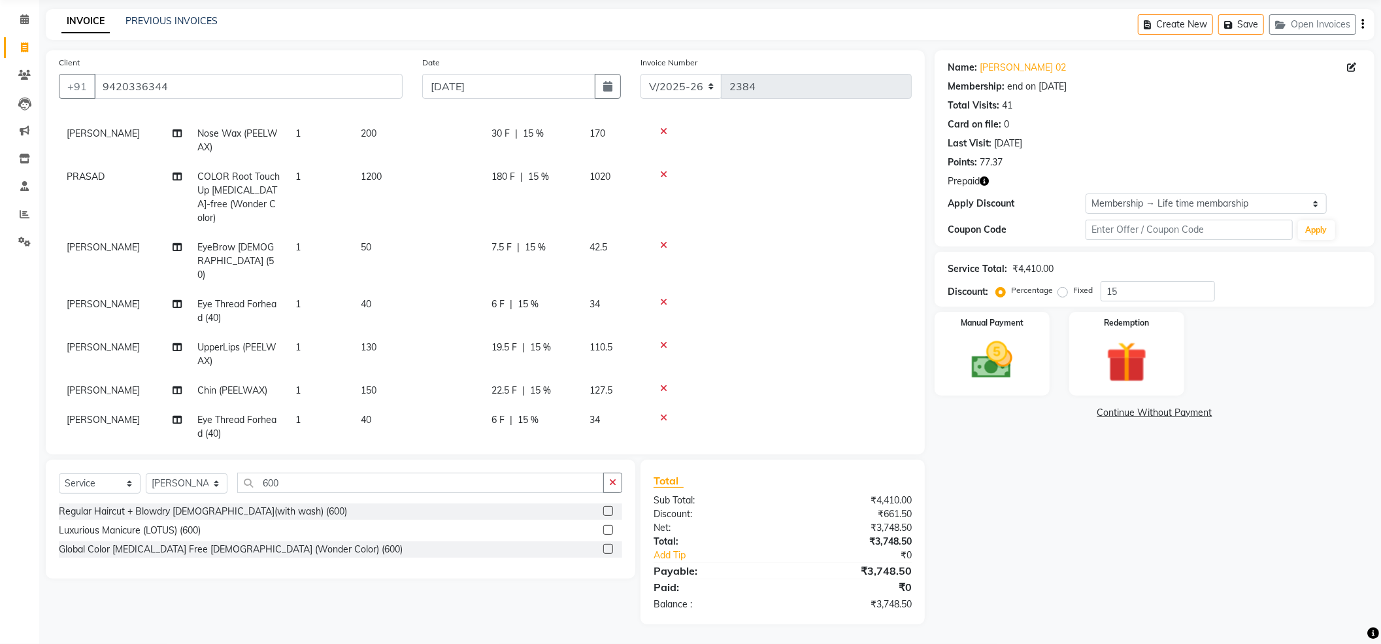
click at [803, 228] on tbody "[PERSON_NAME] COLOR Root Touch Up [MEDICAL_DATA]-free (Wonder Color) 1 1200 180…" at bounding box center [485, 268] width 853 height 641
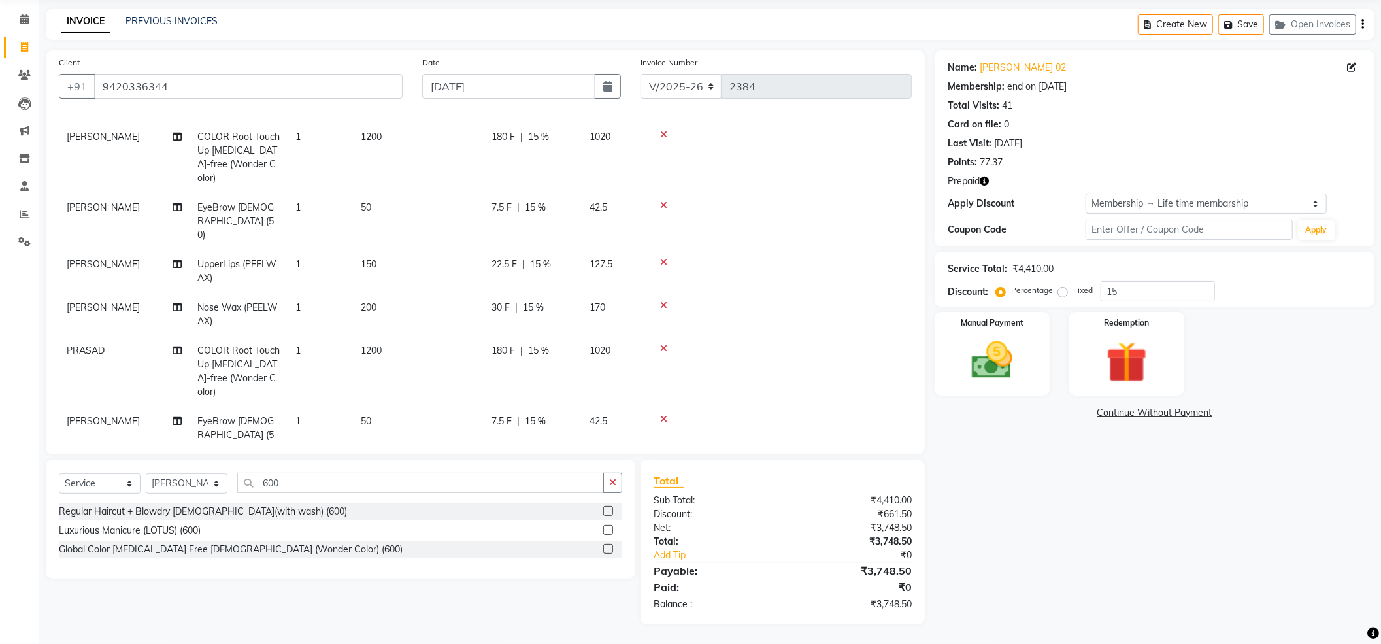
scroll to position [45, 0]
click at [382, 293] on td "200" at bounding box center [418, 314] width 131 height 43
select select "21622"
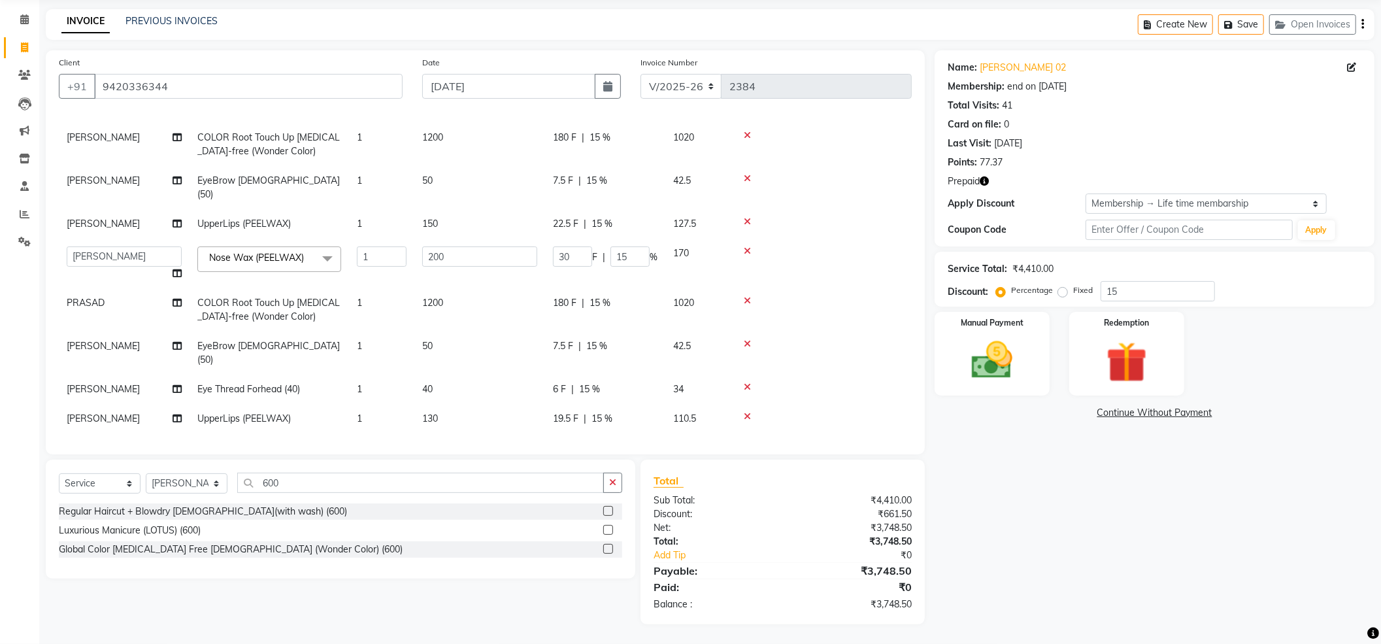
click at [813, 238] on td at bounding box center [820, 263] width 181 height 50
click at [864, 246] on div at bounding box center [820, 250] width 165 height 9
click at [840, 242] on td at bounding box center [820, 263] width 181 height 50
click at [785, 189] on td at bounding box center [820, 187] width 181 height 43
click at [988, 457] on div "Name: [PERSON_NAME] 02 Membership: end on [DATE] Total Visits: 41 Card on file:…" at bounding box center [1159, 337] width 450 height 574
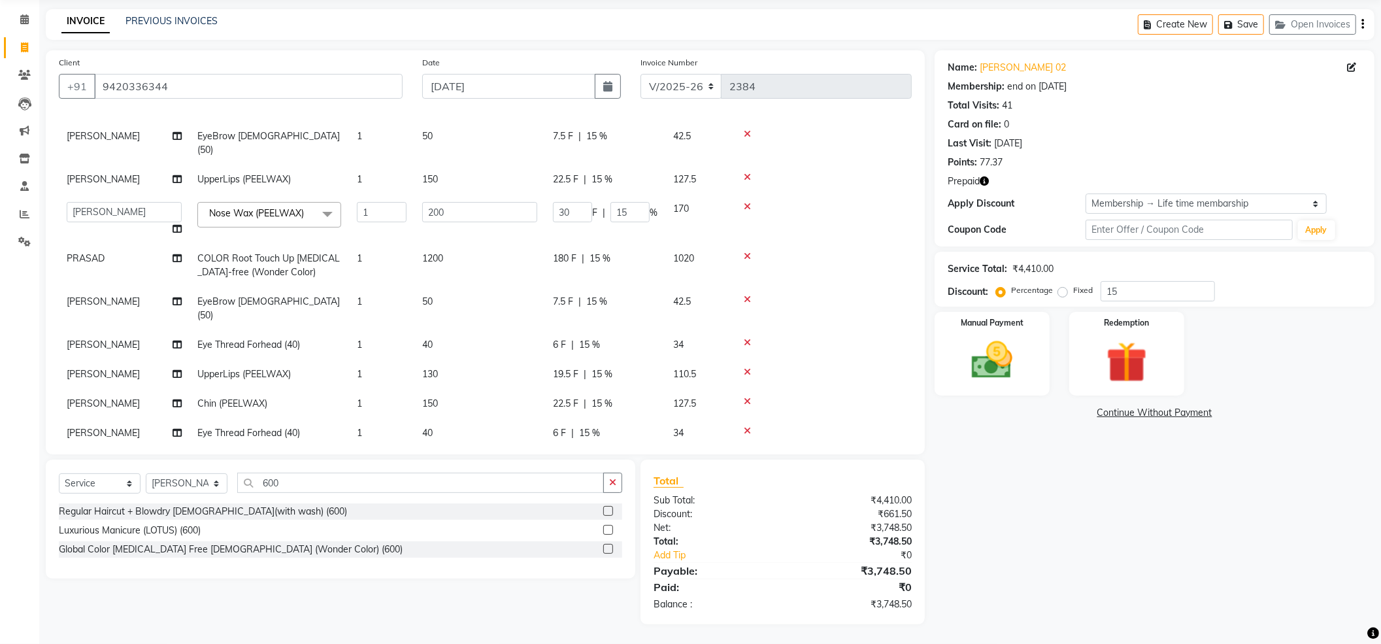
scroll to position [132, 0]
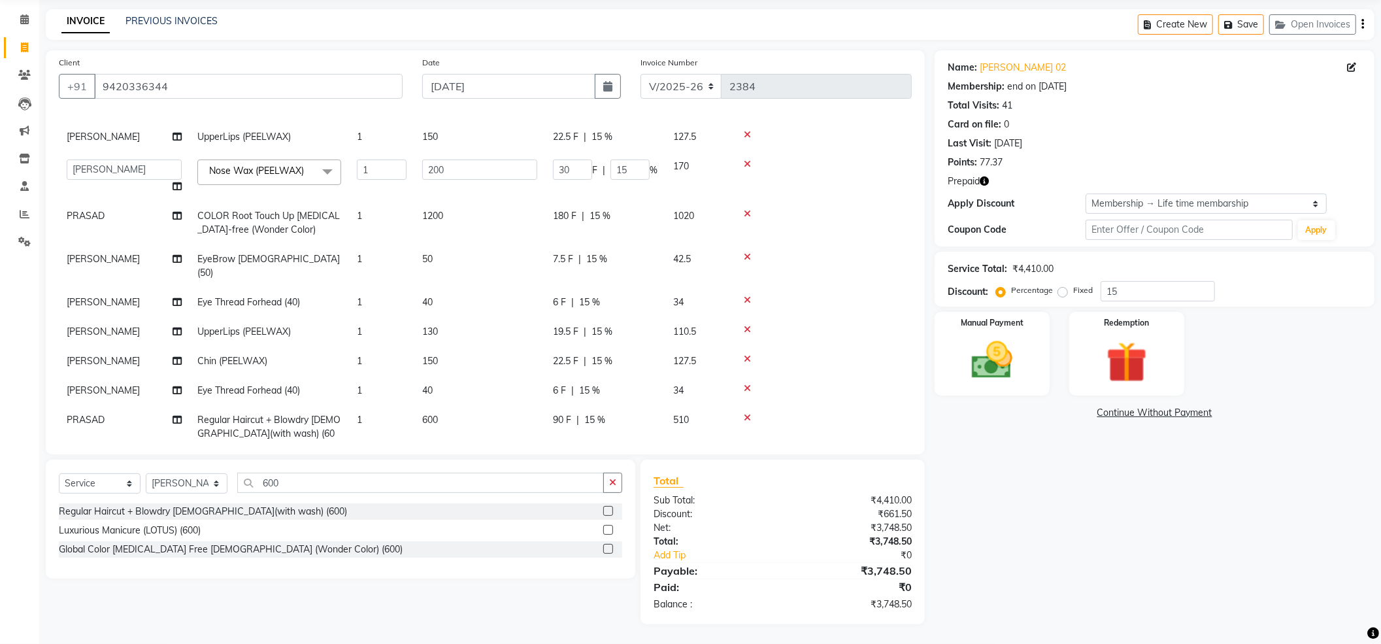
click at [819, 317] on td at bounding box center [820, 331] width 181 height 29
click at [1049, 497] on div "Name: [PERSON_NAME] 02 Membership: end on [DATE] Total Visits: 41 Card on file:…" at bounding box center [1159, 337] width 450 height 574
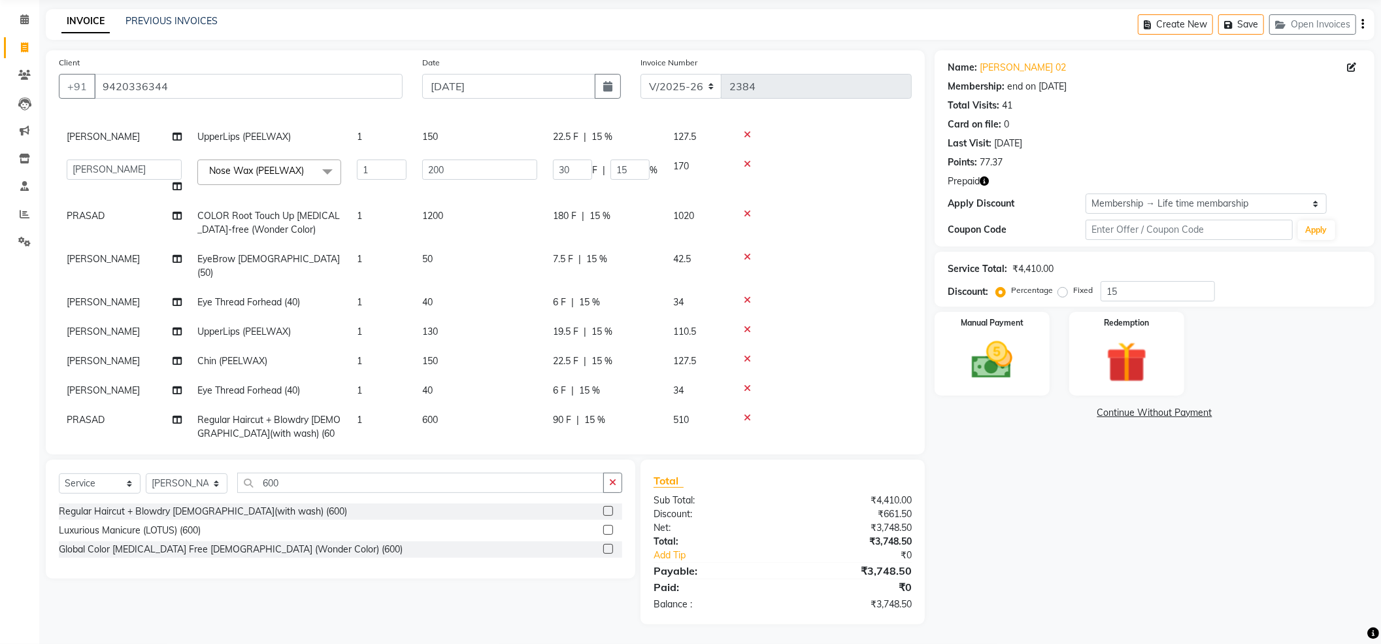
click at [1051, 493] on div "Name: [PERSON_NAME] 02 Membership: end on [DATE] Total Visits: 41 Card on file:…" at bounding box center [1159, 337] width 450 height 574
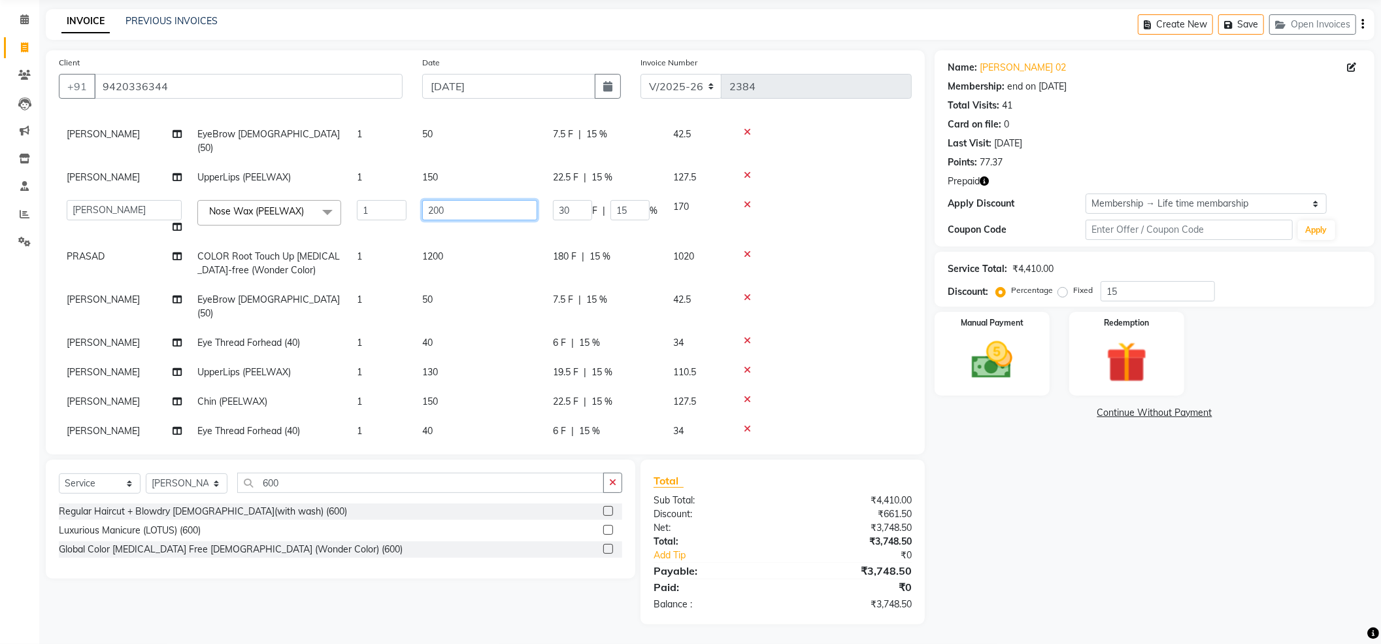
click at [492, 200] on input "200" at bounding box center [479, 210] width 115 height 20
type input "200"
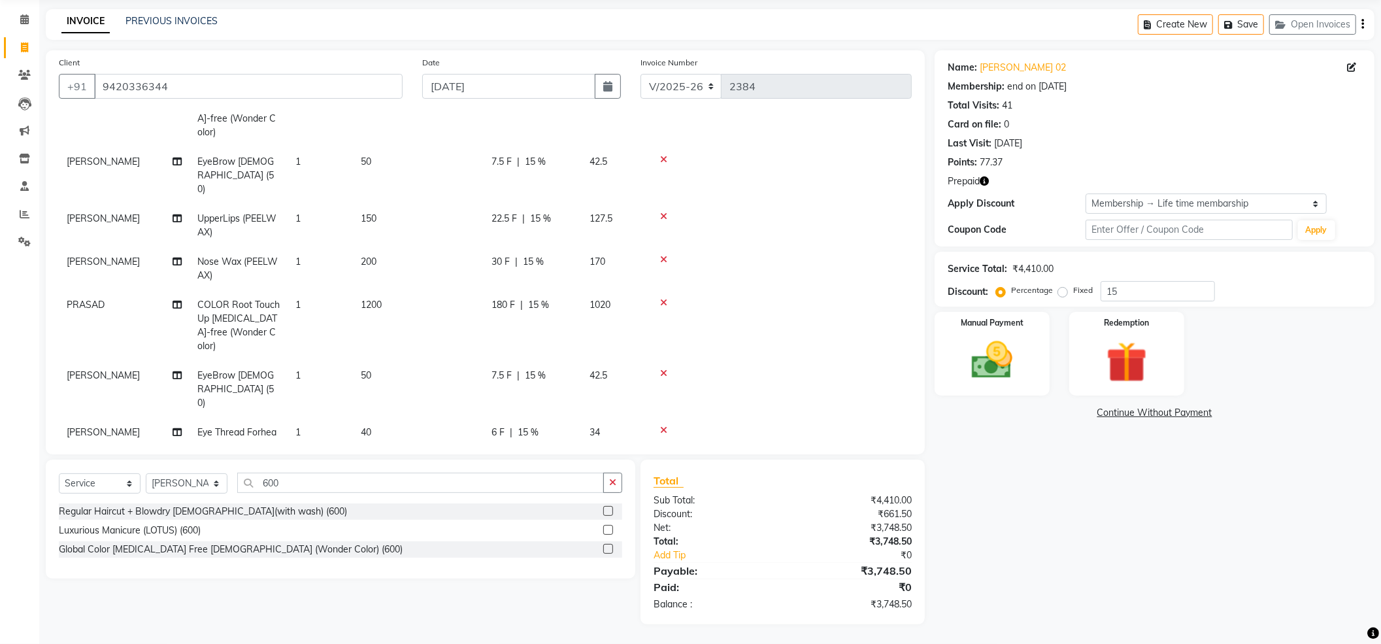
click at [785, 204] on td at bounding box center [779, 225] width 265 height 43
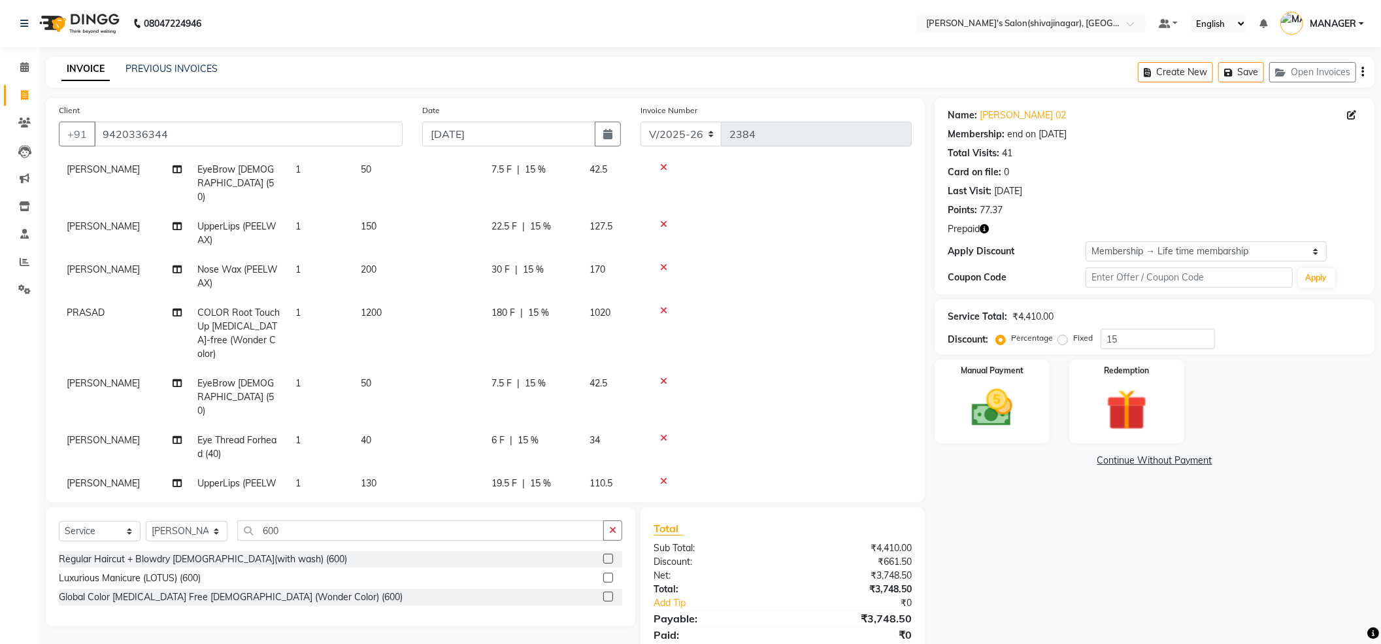
scroll to position [174, 0]
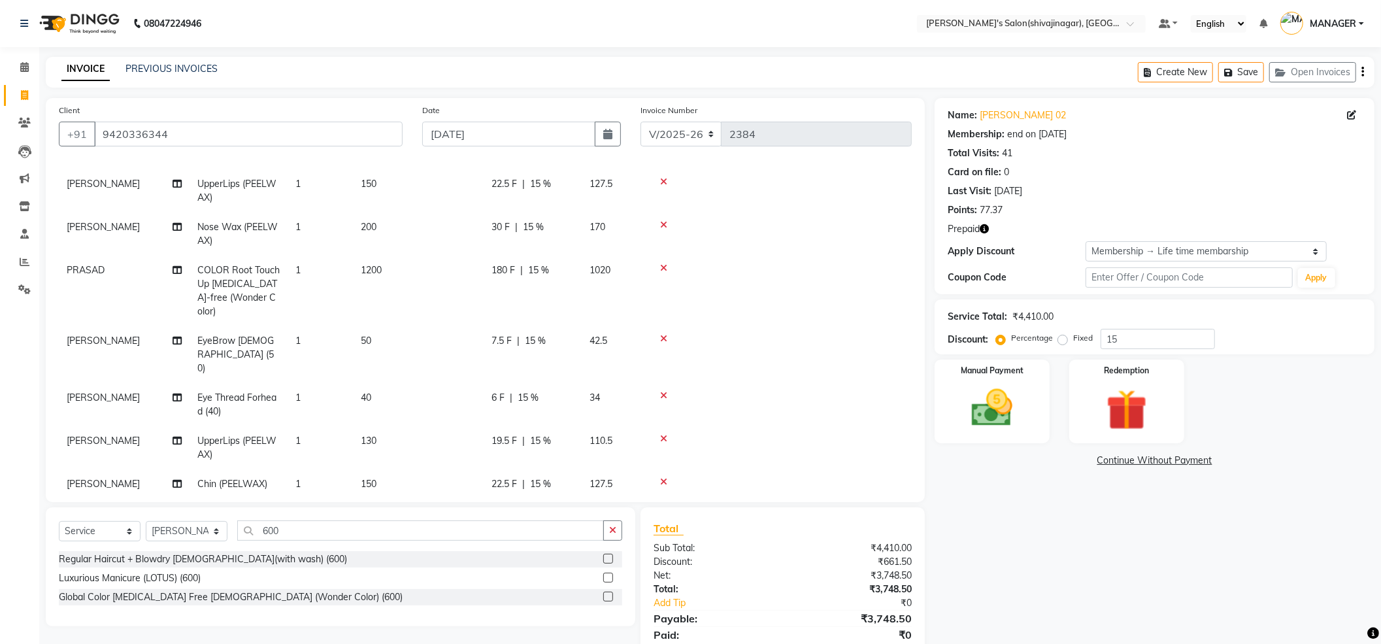
click at [387, 426] on td "130" at bounding box center [418, 447] width 131 height 43
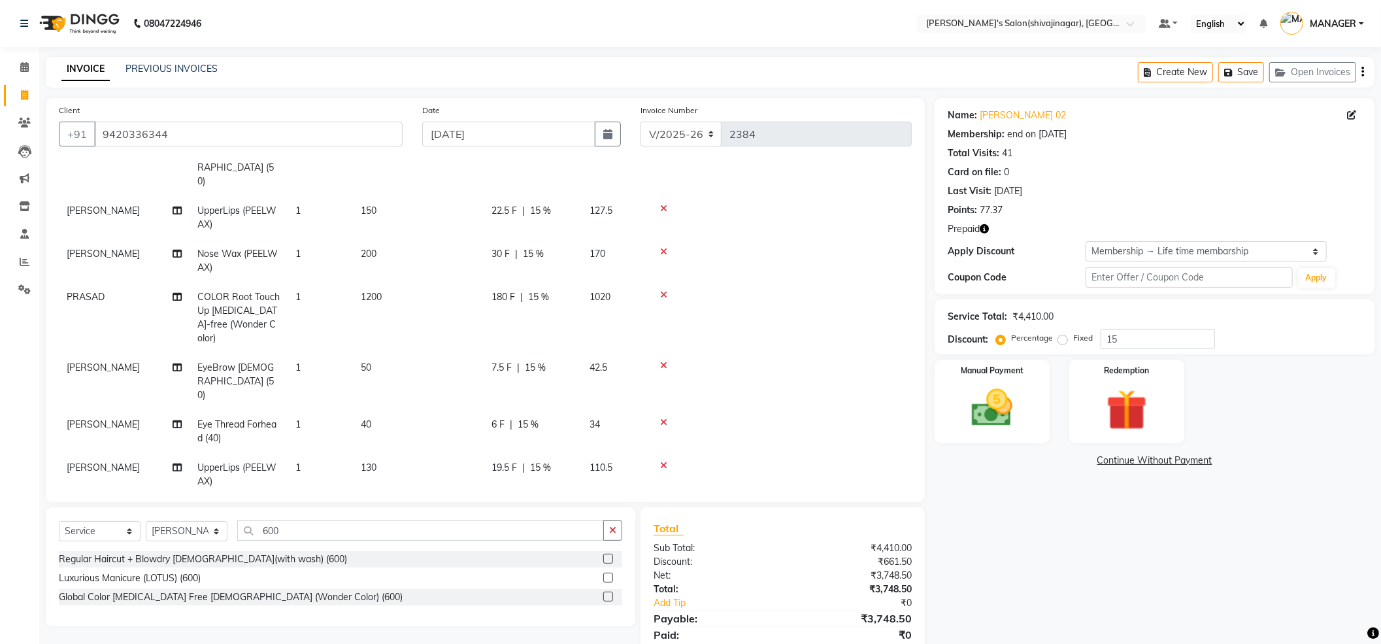
select select "85251"
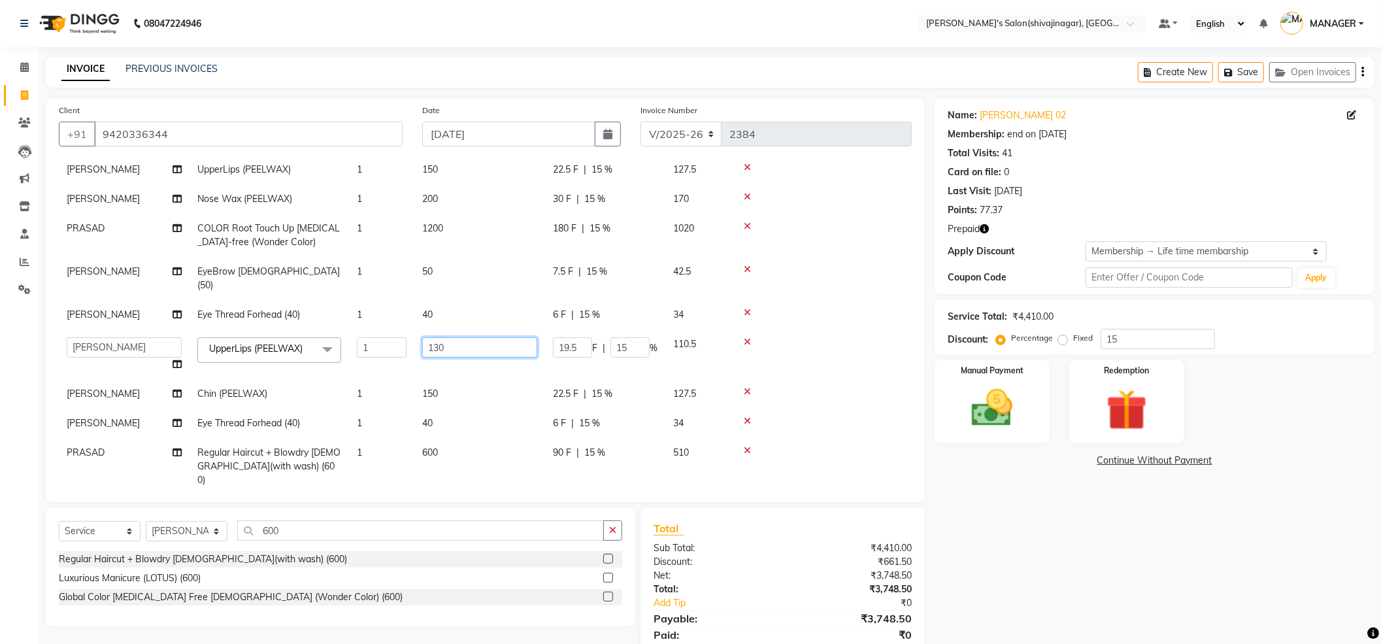
click at [453, 337] on input "130" at bounding box center [479, 347] width 115 height 20
type input "150"
click at [824, 312] on tbody "[PERSON_NAME] COLOR Root Touch Up [MEDICAL_DATA]-free (Wonder Color) 1 1200 180…" at bounding box center [485, 310] width 853 height 483
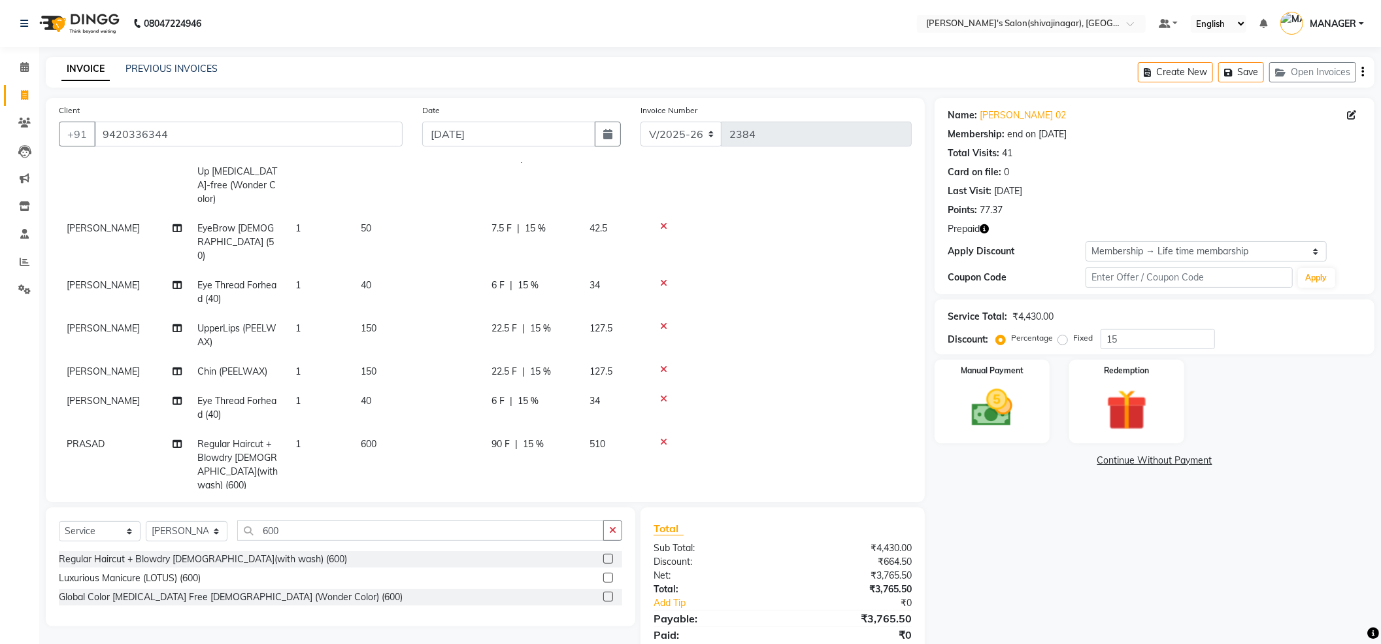
scroll to position [309, 0]
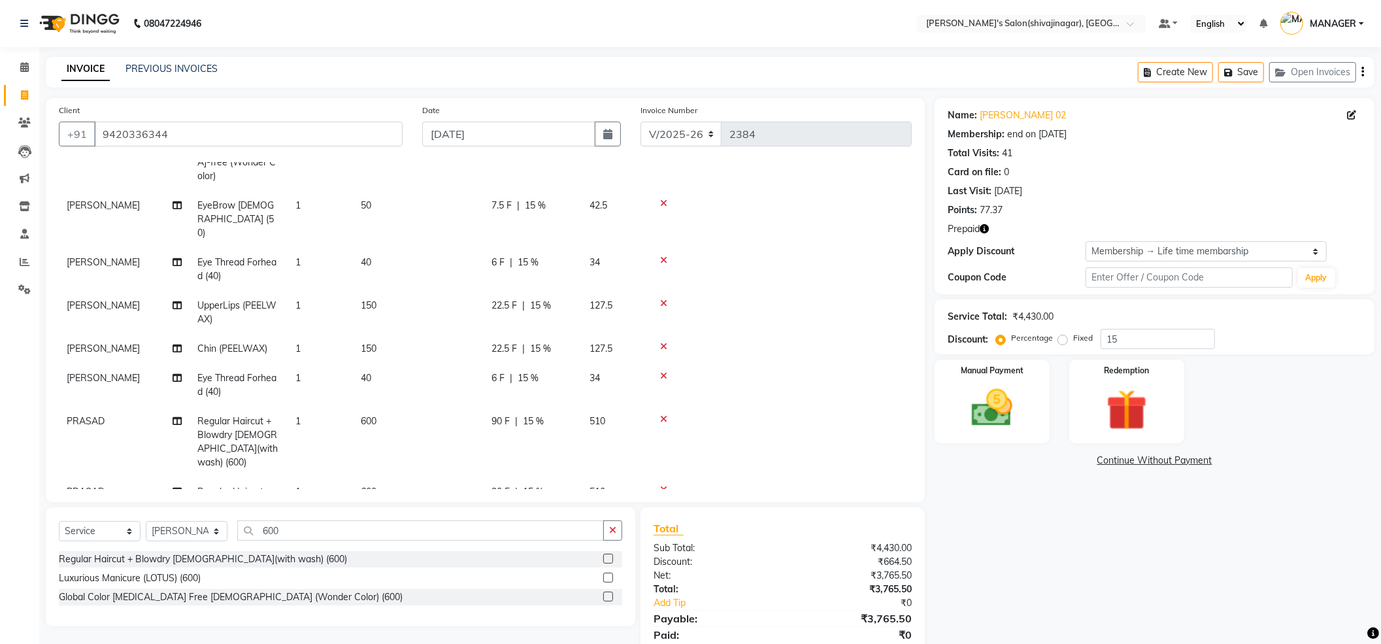
click at [662, 414] on icon at bounding box center [663, 418] width 7 height 9
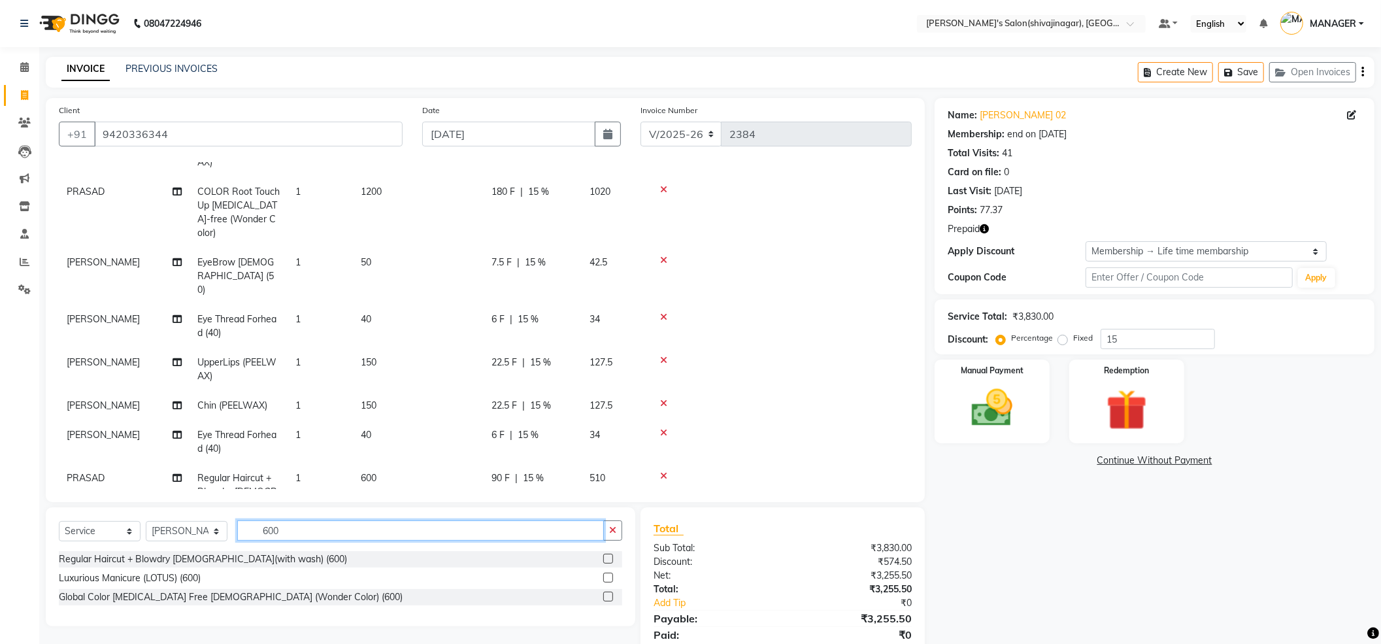
click at [306, 521] on input "600" at bounding box center [420, 530] width 367 height 20
click at [304, 523] on input "600" at bounding box center [420, 530] width 367 height 20
click at [303, 525] on input "600" at bounding box center [420, 530] width 367 height 20
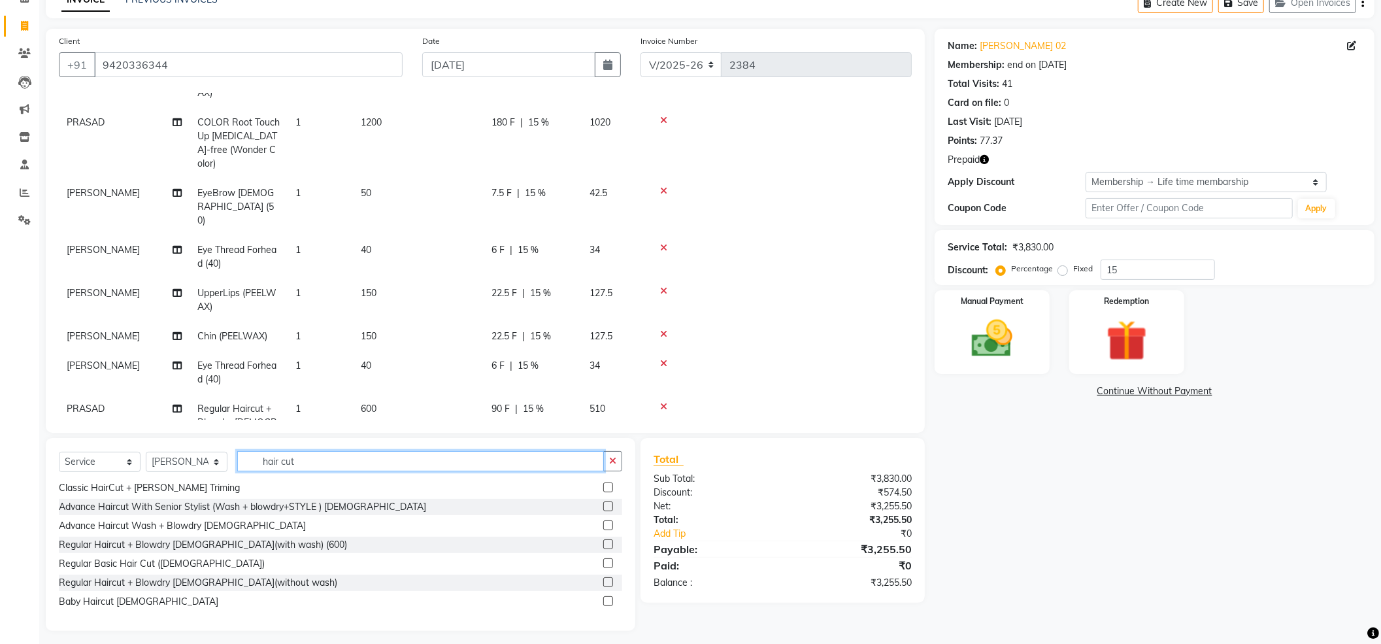
scroll to position [76, 0]
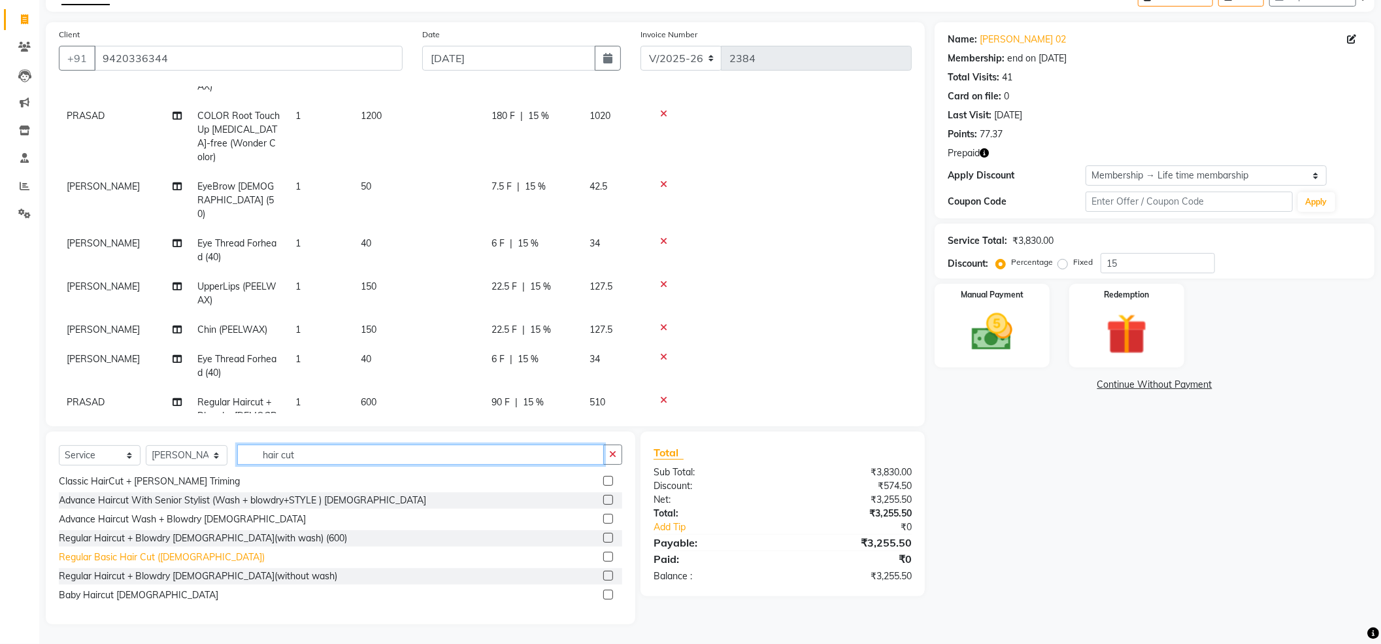
type input "hair cut"
click at [126, 557] on div "Regular Basic Hair Cut ([DEMOGRAPHIC_DATA])" at bounding box center [162, 557] width 206 height 14
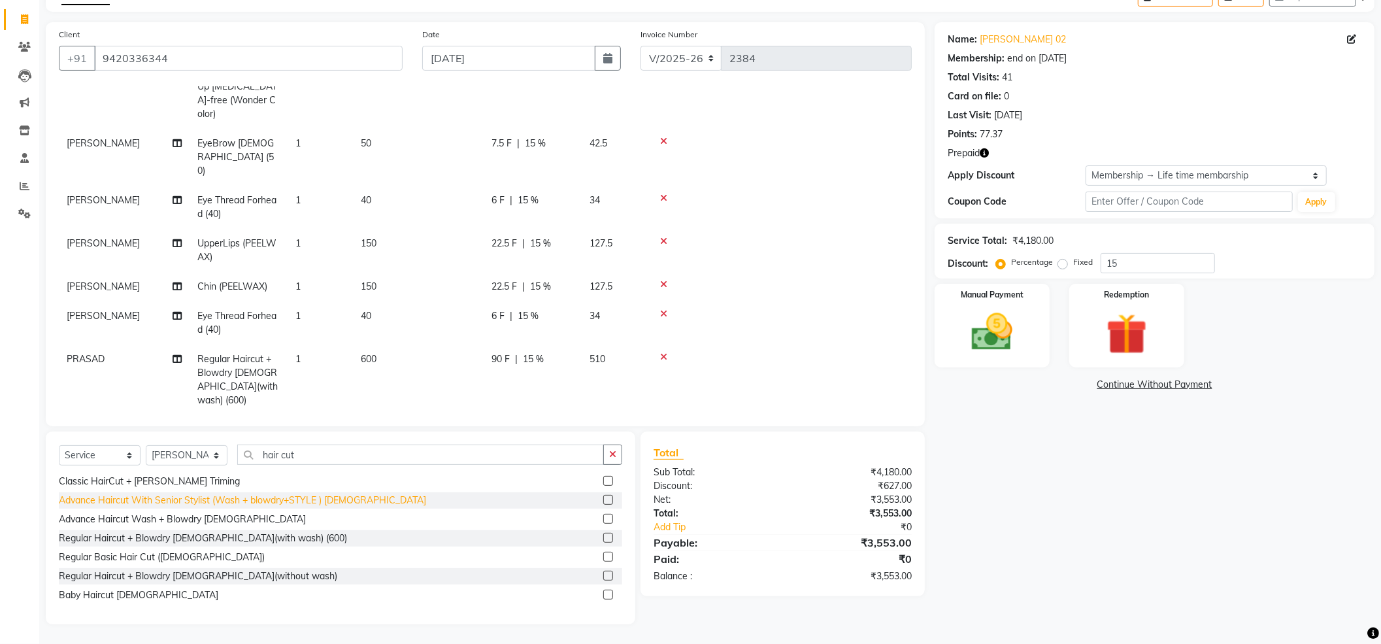
checkbox input "false"
click at [387, 344] on td "600" at bounding box center [418, 379] width 131 height 71
select select "24666"
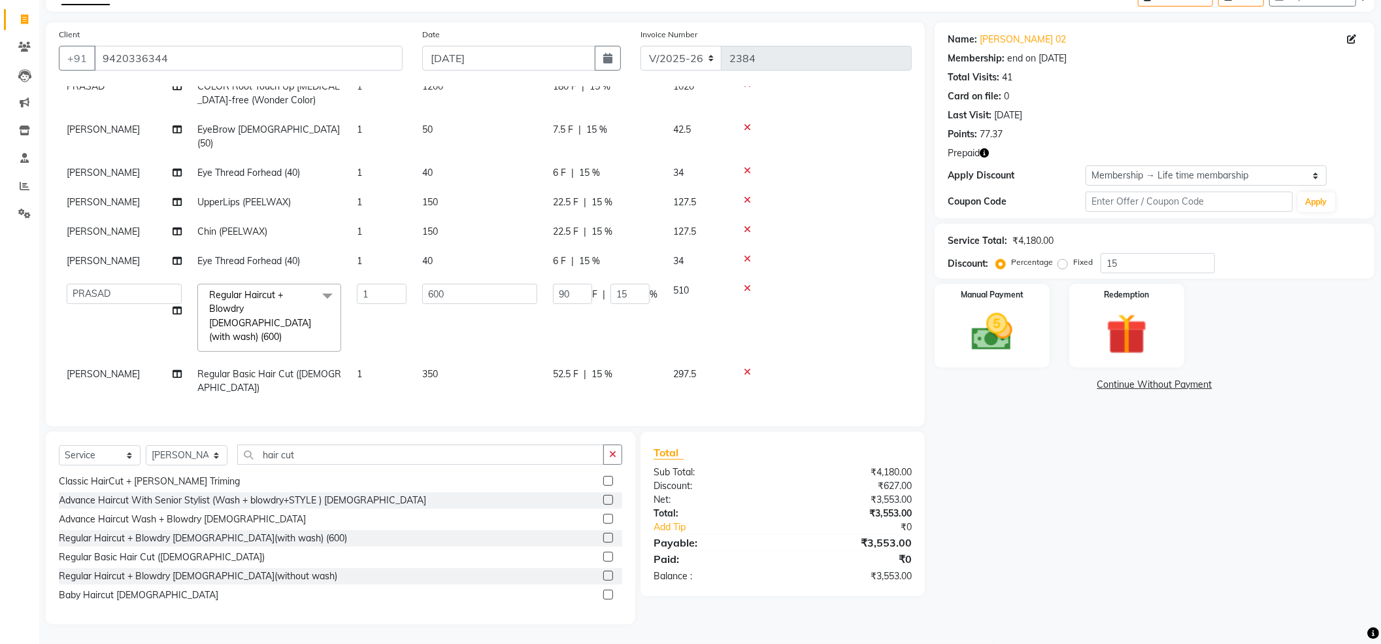
scroll to position [171, 0]
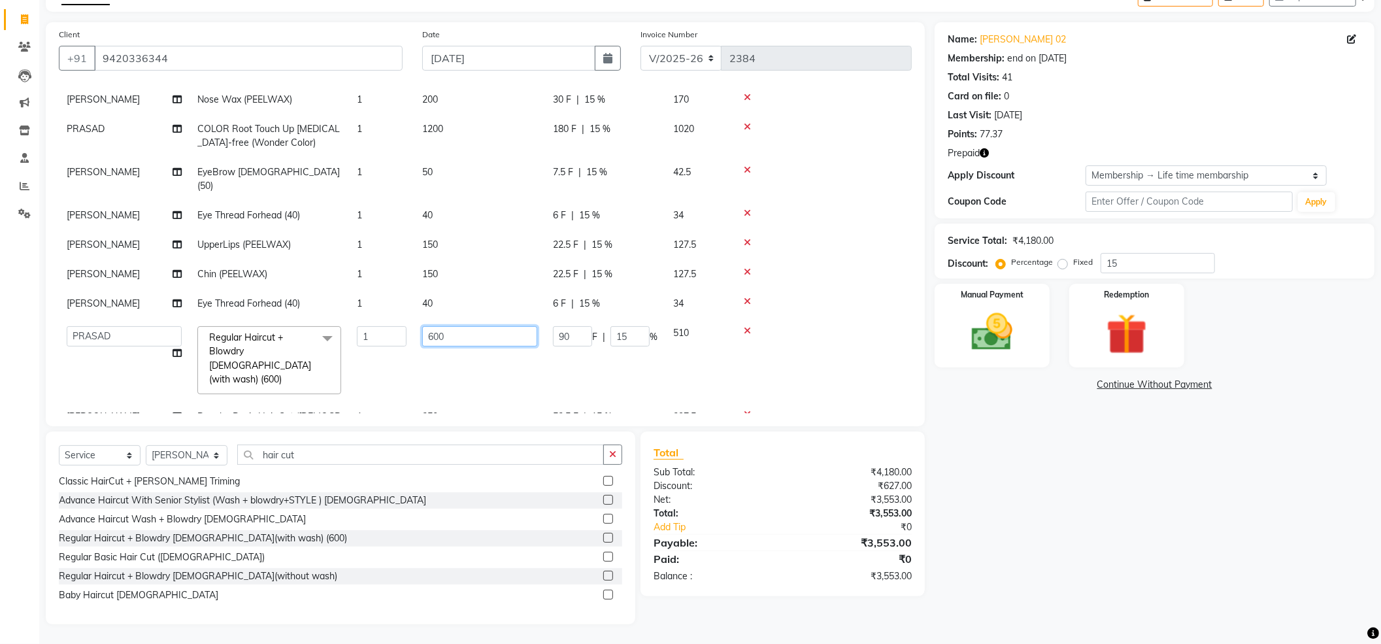
drag, startPoint x: 465, startPoint y: 309, endPoint x: 314, endPoint y: 405, distance: 178.9
click at [319, 401] on div "Services Stylist Service Qty Price Disc Total Action [PERSON_NAME] COLOR Root T…" at bounding box center [485, 249] width 853 height 327
type input "500"
click at [815, 274] on tbody "[PERSON_NAME] COLOR Root Touch Up [MEDICAL_DATA]-free (Wonder Color) 1 1200 180…" at bounding box center [485, 207] width 853 height 476
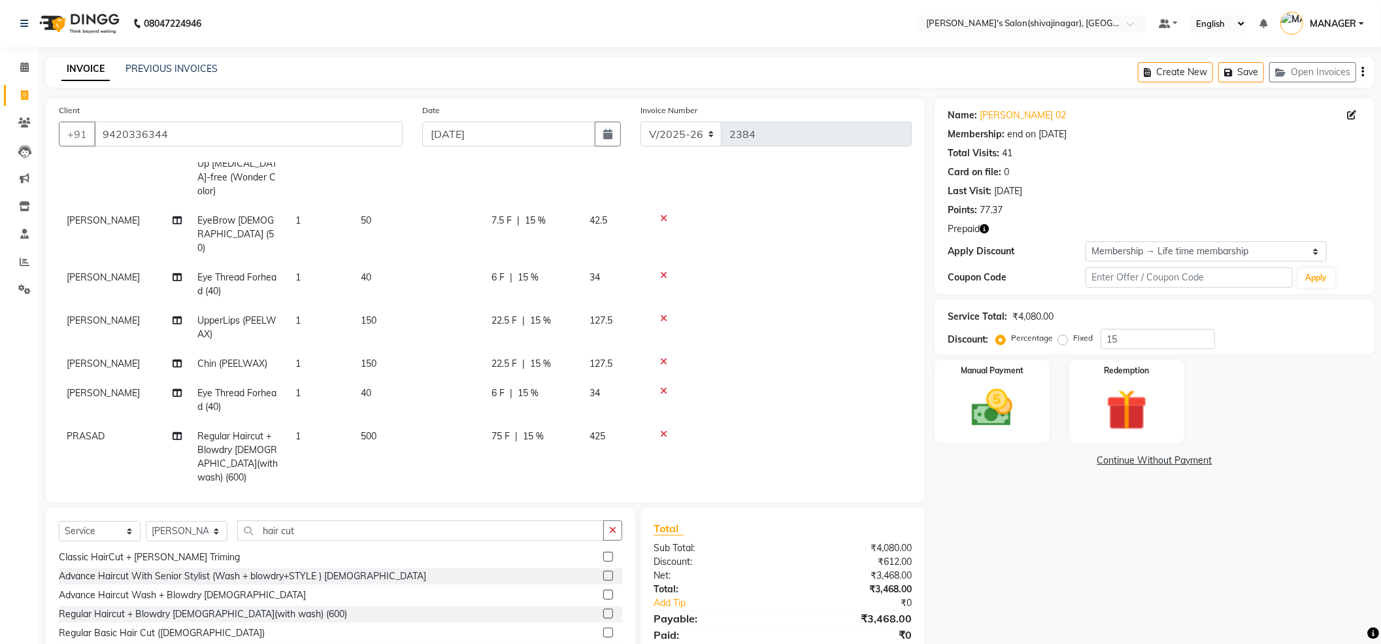
scroll to position [295, 0]
click at [983, 230] on icon "button" at bounding box center [983, 228] width 9 height 9
click at [1120, 410] on img at bounding box center [1126, 410] width 69 height 53
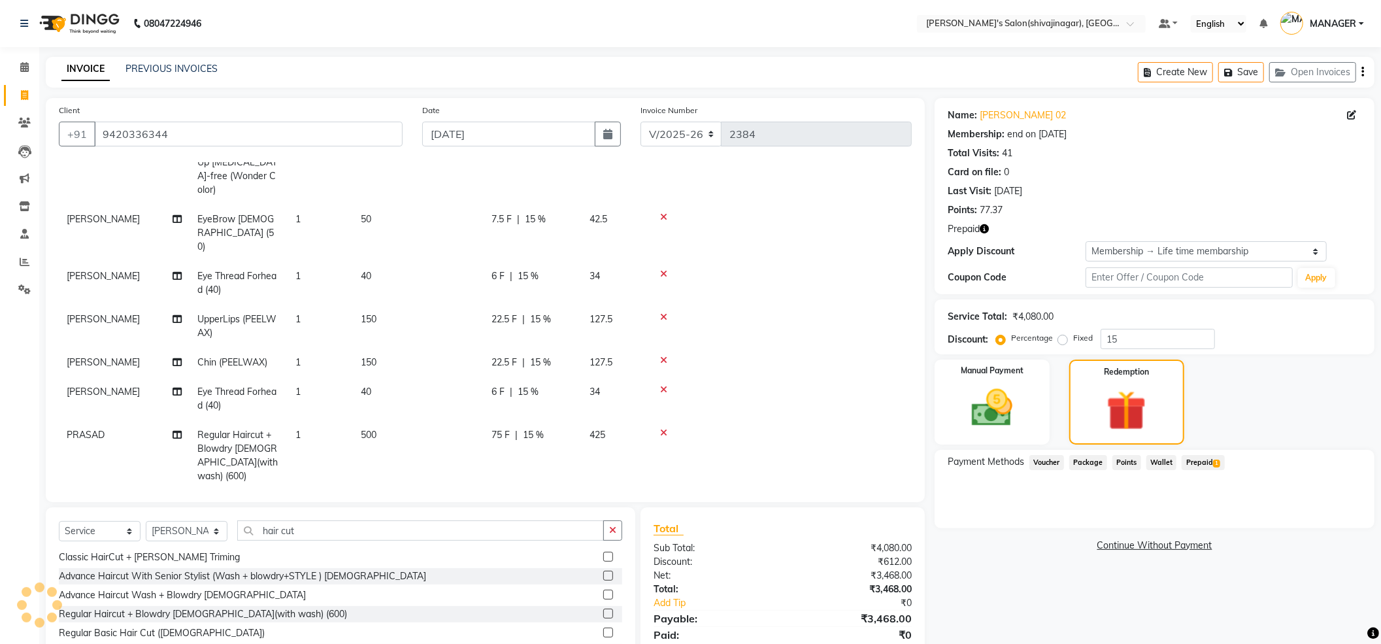
click at [1209, 464] on span "Prepaid 1" at bounding box center [1202, 462] width 42 height 15
click at [1036, 408] on div "Manual Payment" at bounding box center [992, 401] width 120 height 88
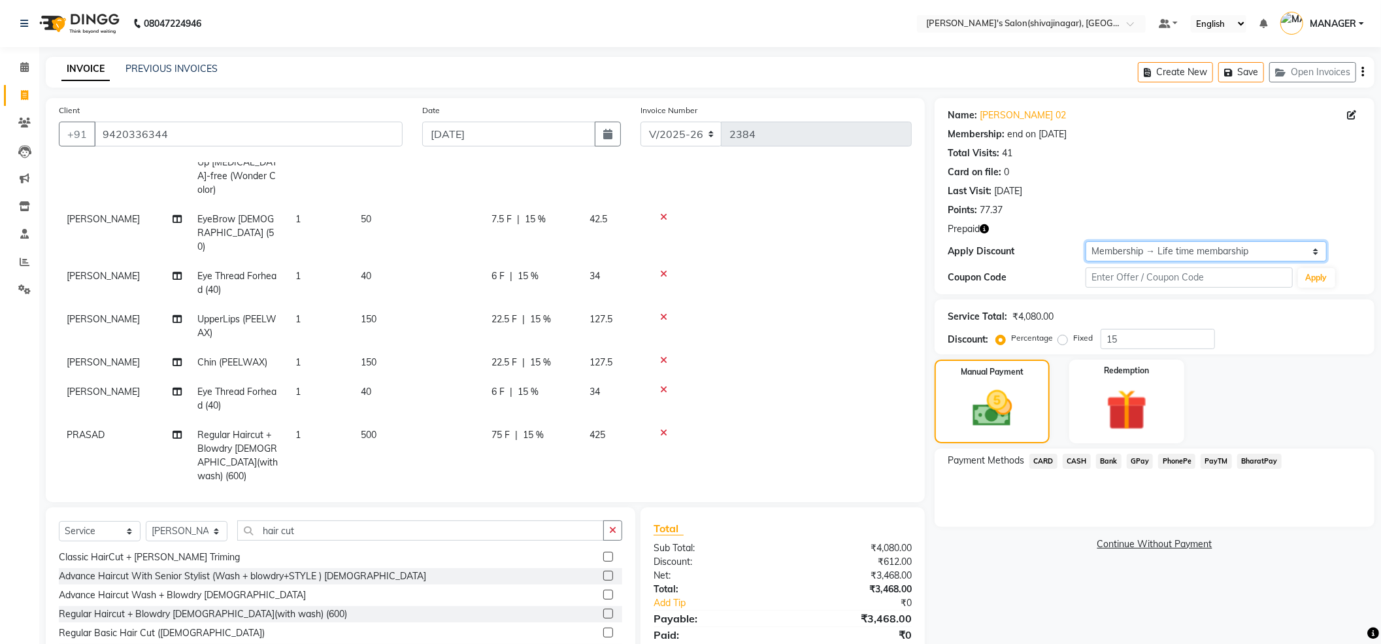
click at [1196, 254] on select "Select Membership → Life time membarship" at bounding box center [1205, 251] width 241 height 20
select select "0:"
click at [1085, 241] on select "Select Membership → Life time membarship" at bounding box center [1205, 251] width 241 height 20
type input "0"
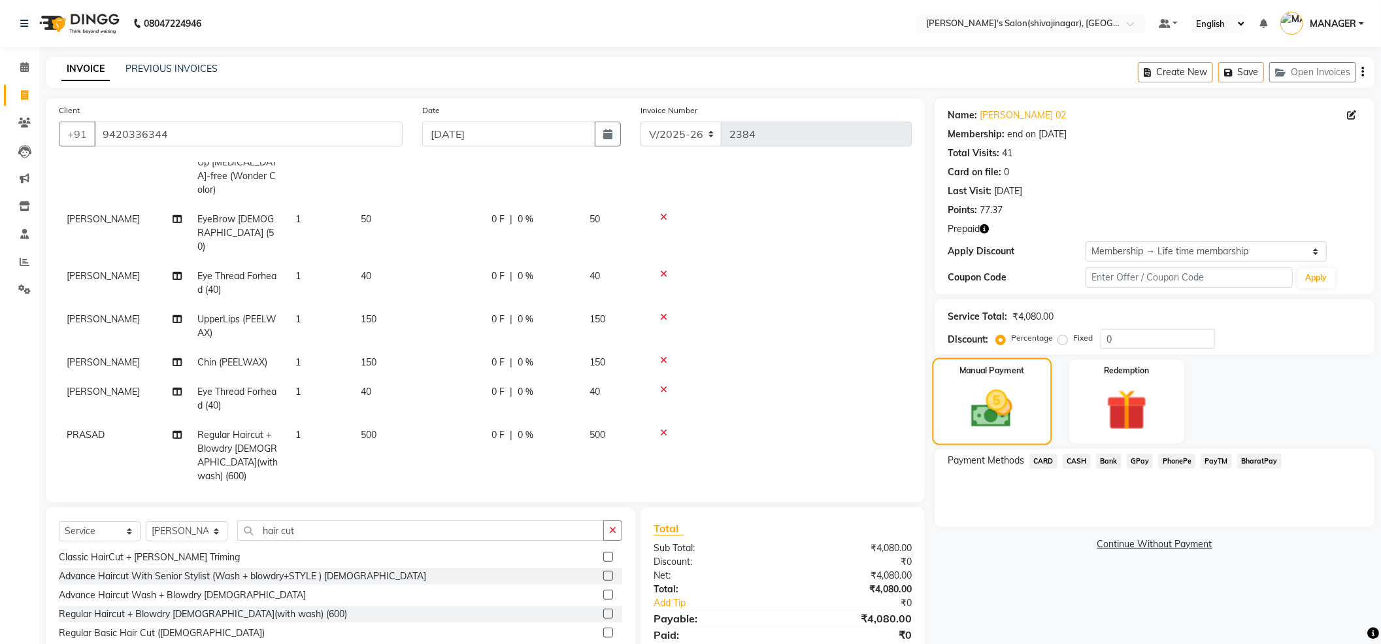
click at [1023, 372] on label "Manual Payment" at bounding box center [991, 371] width 65 height 12
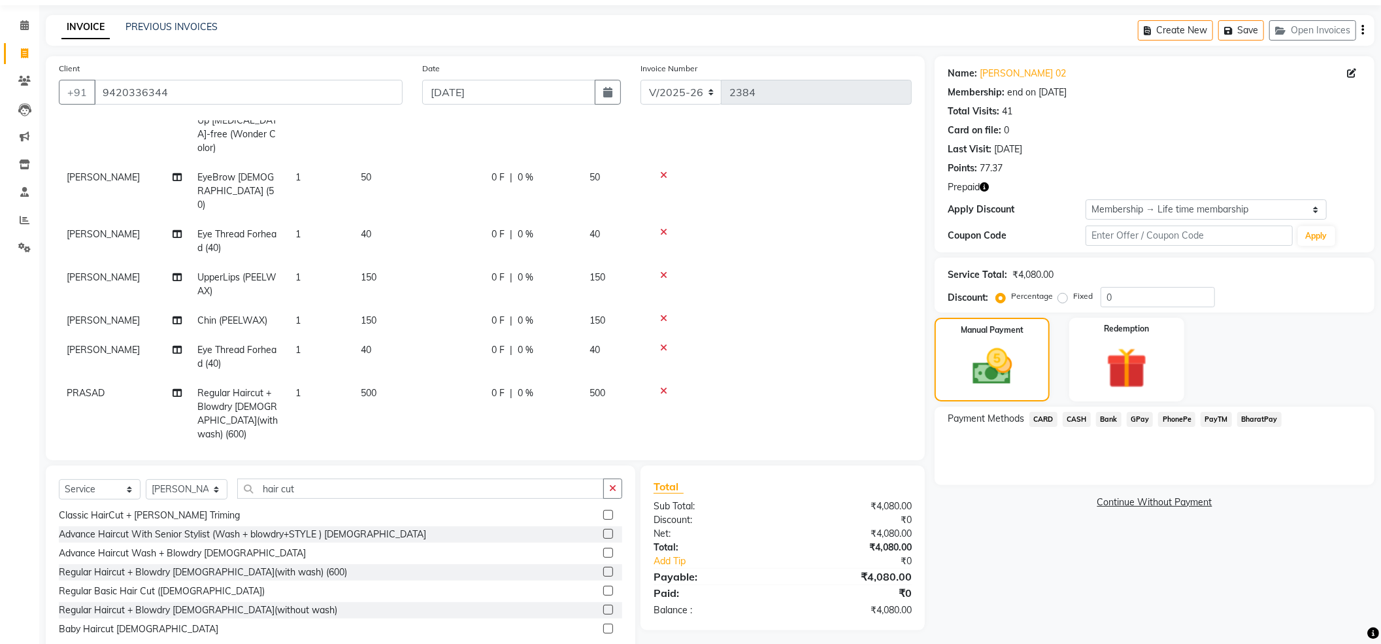
scroll to position [76, 0]
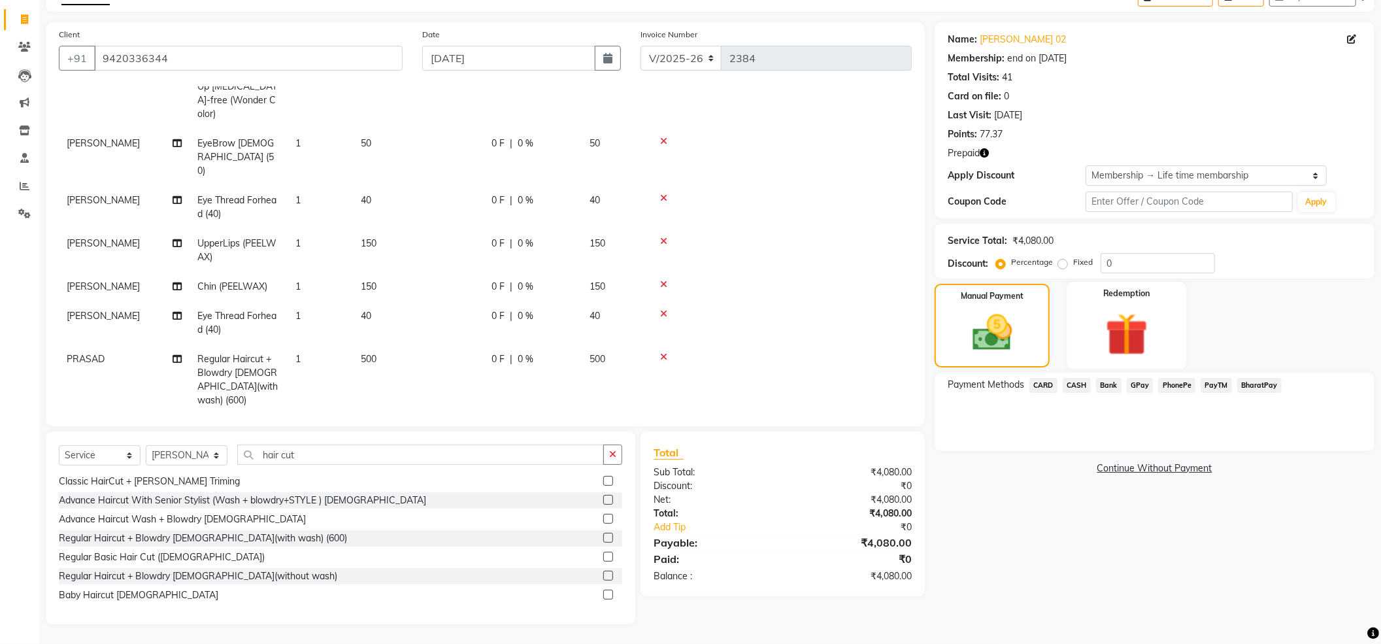
click at [1171, 346] on div "Redemption" at bounding box center [1126, 325] width 120 height 87
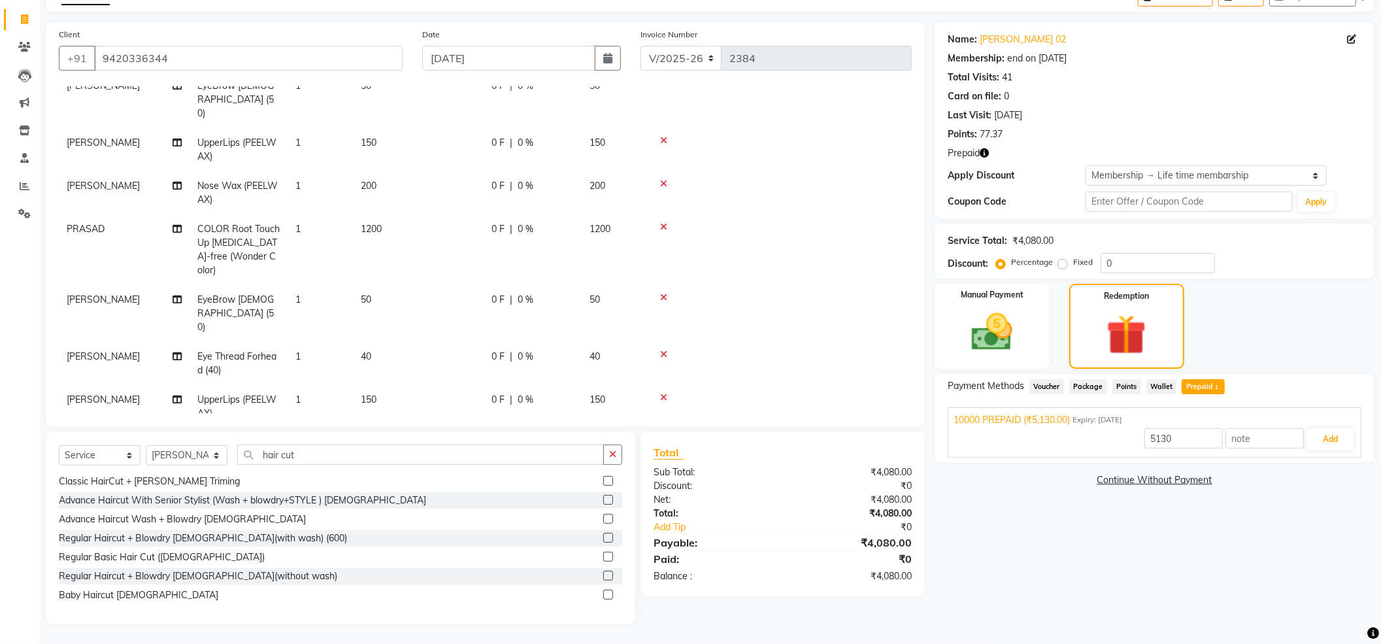
scroll to position [0, 0]
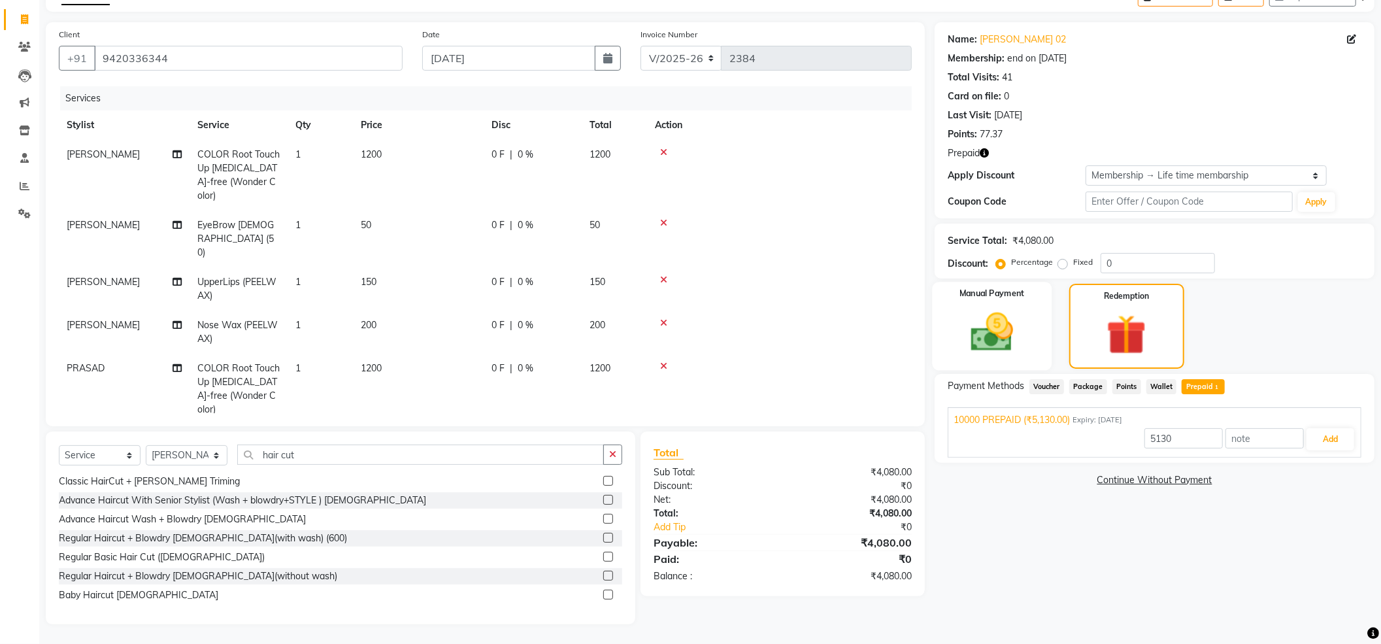
click at [981, 317] on img at bounding box center [991, 332] width 69 height 49
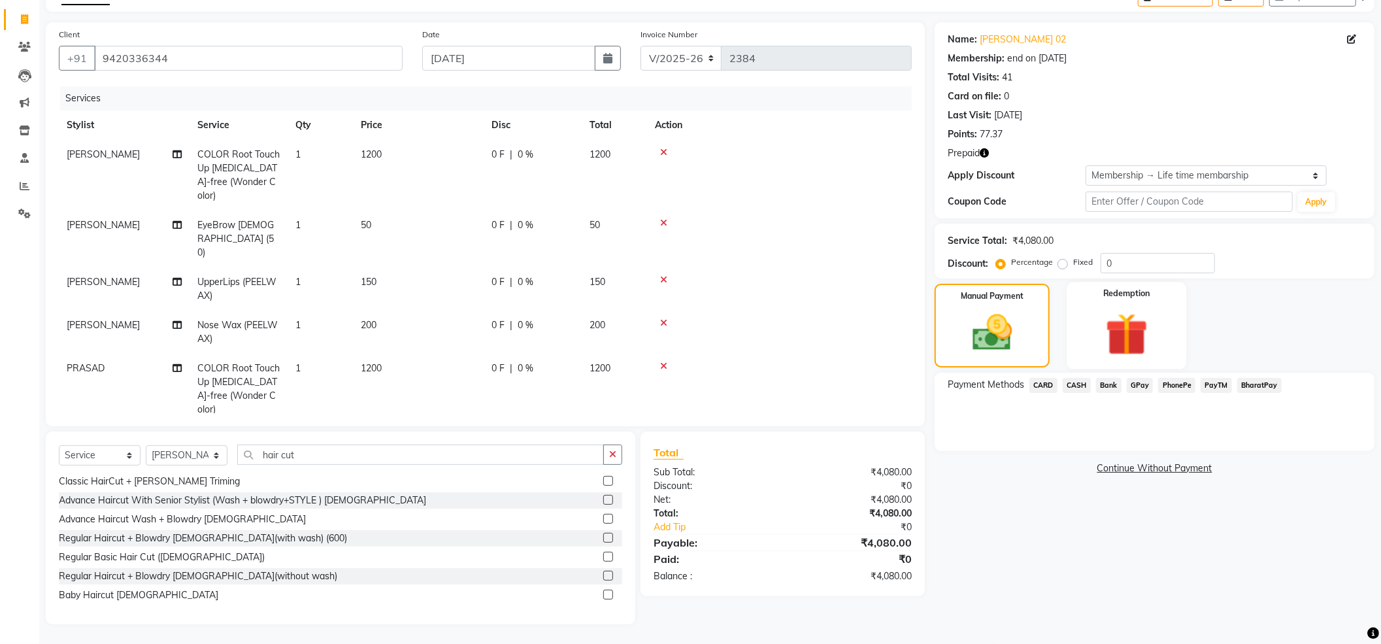
click at [1148, 333] on img at bounding box center [1126, 334] width 69 height 53
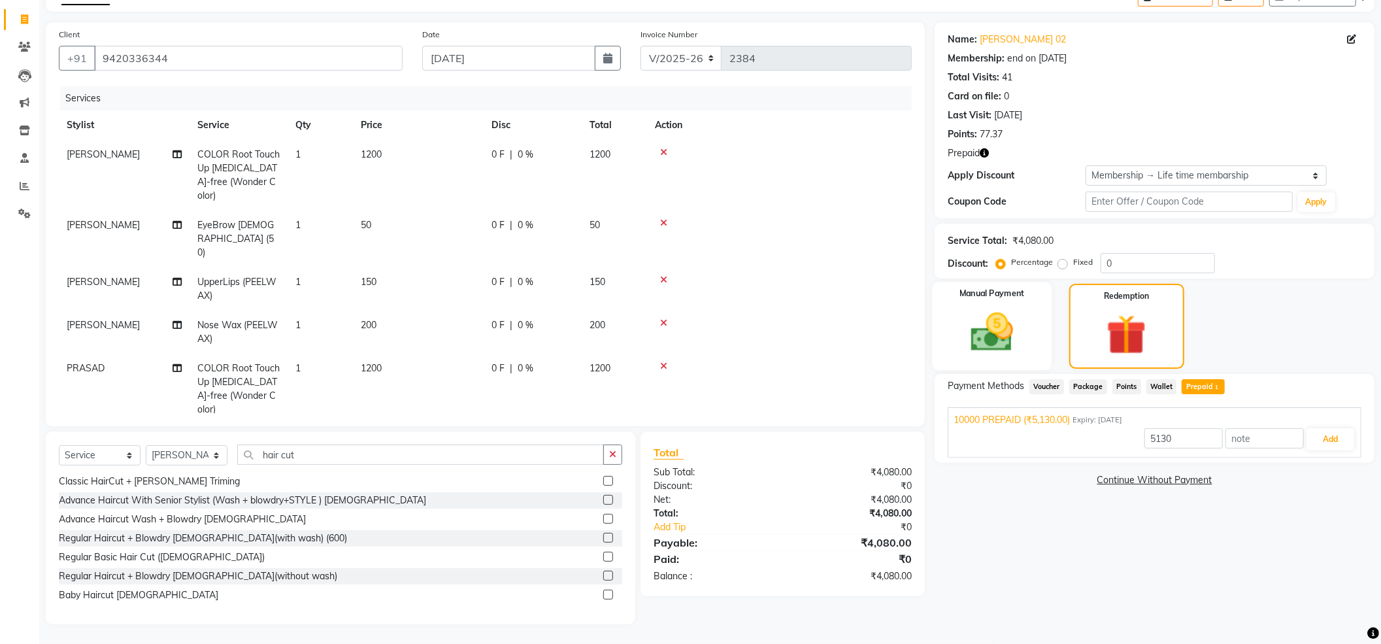
click at [986, 303] on div "Manual Payment" at bounding box center [992, 326] width 120 height 88
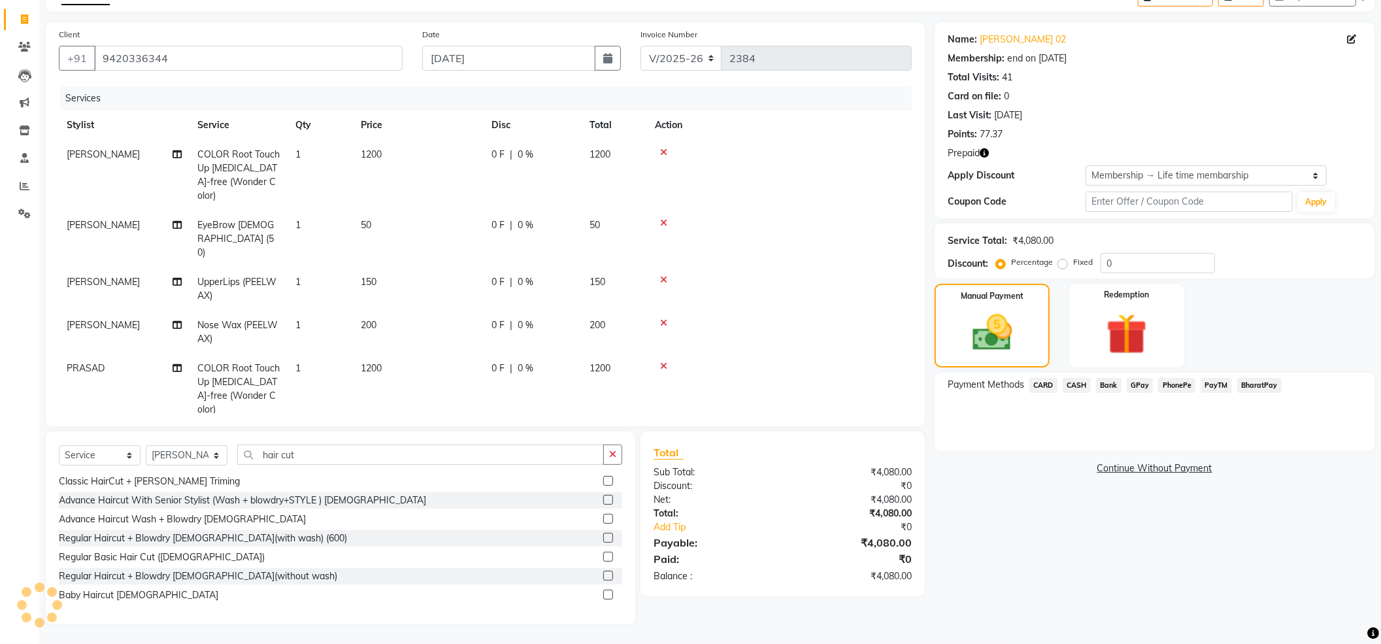
click at [986, 158] on button "button" at bounding box center [983, 153] width 9 height 14
click at [735, 275] on div at bounding box center [779, 279] width 249 height 9
drag, startPoint x: 957, startPoint y: 327, endPoint x: 1083, endPoint y: 364, distance: 132.1
click at [960, 325] on div "Manual Payment" at bounding box center [991, 326] width 115 height 84
click at [1090, 361] on div "Redemption" at bounding box center [1126, 325] width 120 height 87
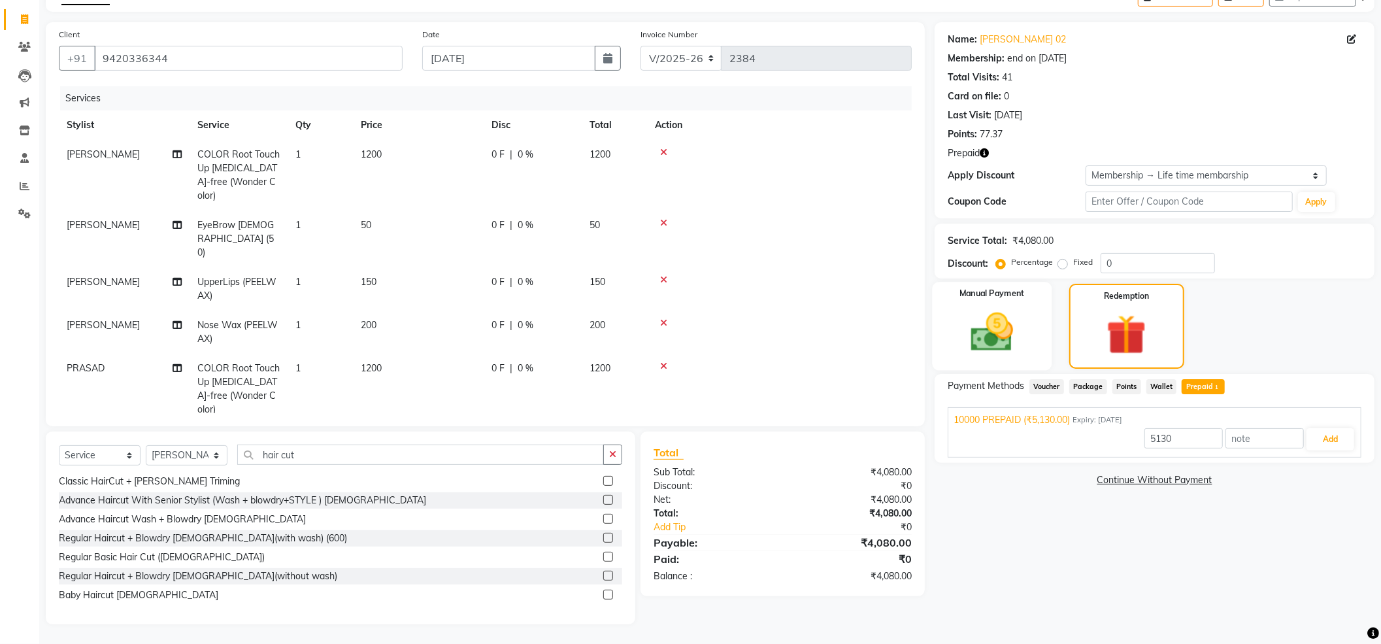
click at [1005, 348] on img at bounding box center [991, 332] width 69 height 49
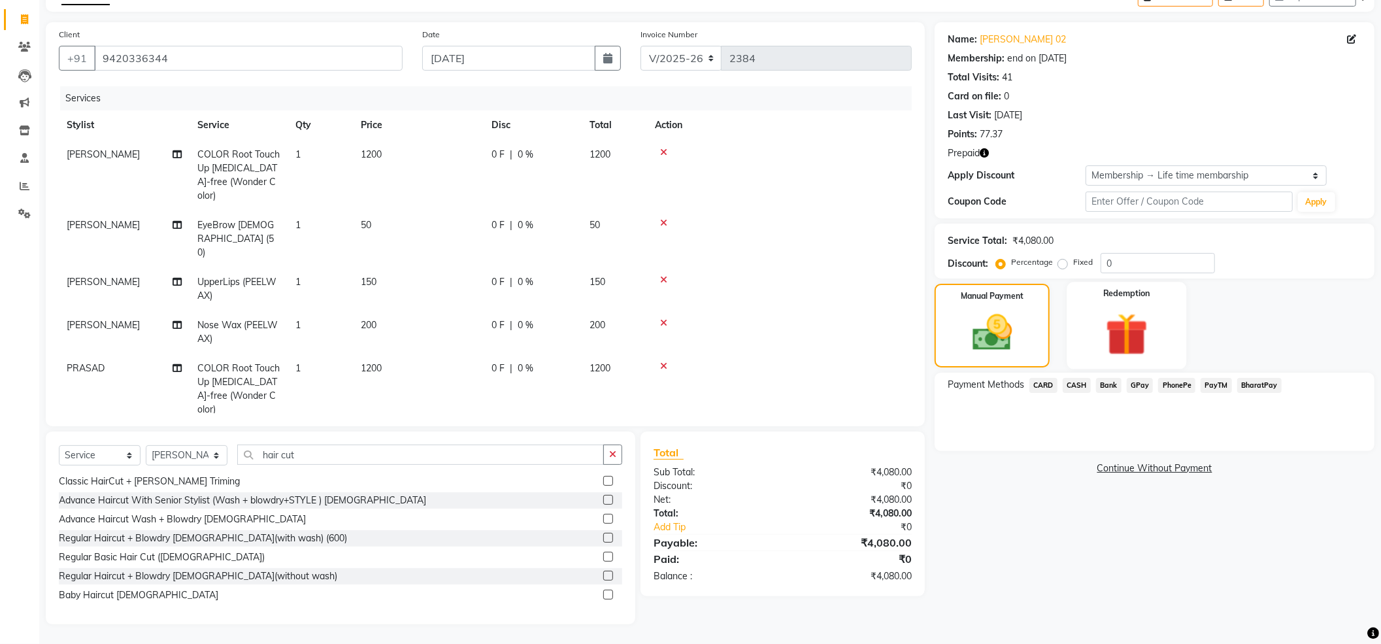
click at [1117, 348] on img at bounding box center [1126, 334] width 69 height 53
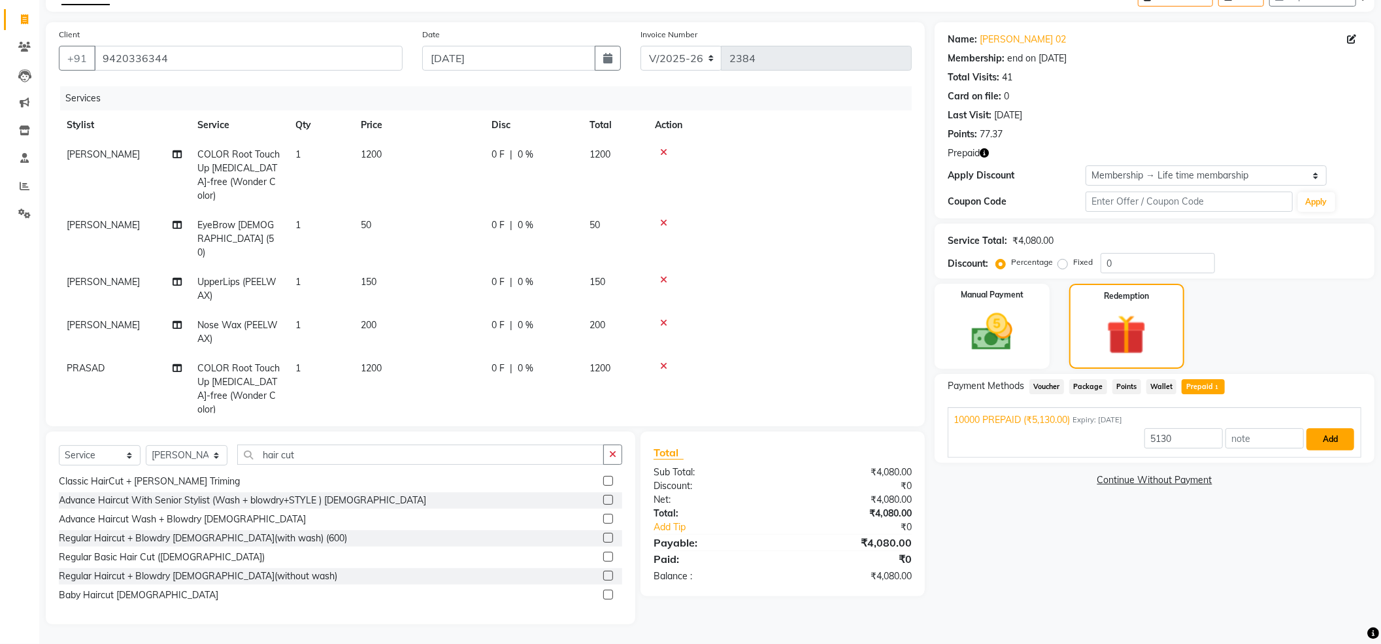
click at [1326, 447] on button "Add" at bounding box center [1330, 439] width 48 height 22
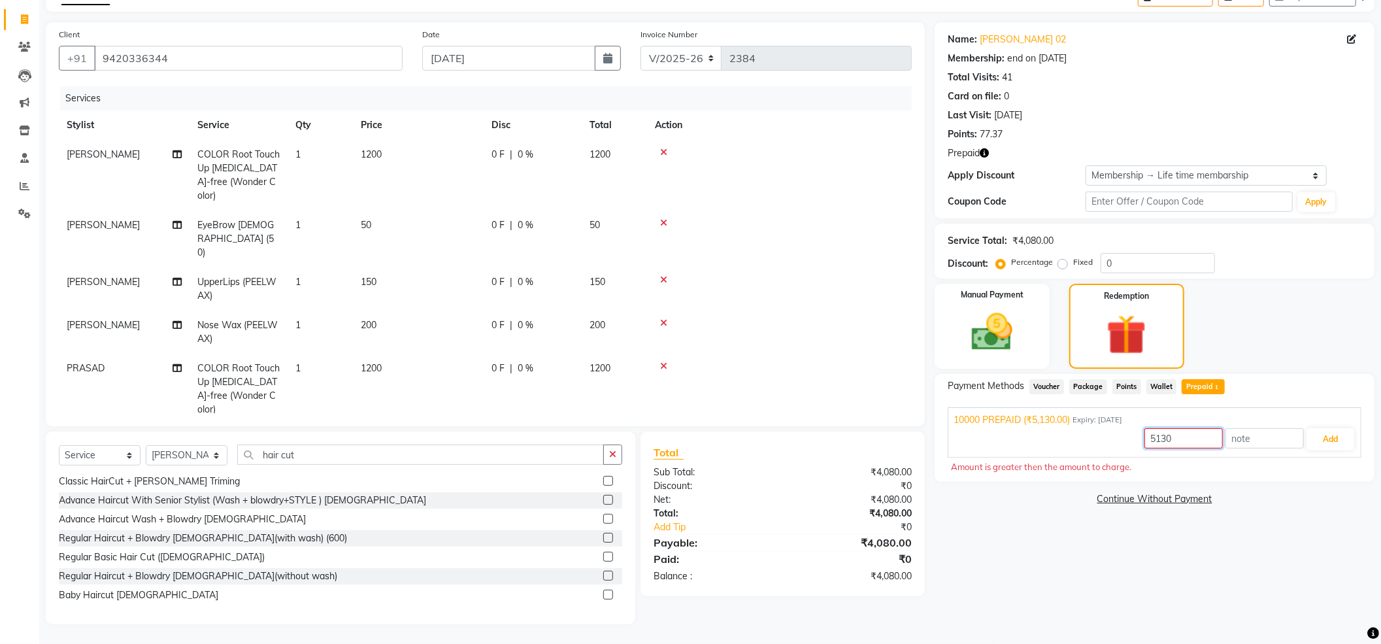
drag, startPoint x: 1213, startPoint y: 435, endPoint x: 1073, endPoint y: 469, distance: 144.7
click at [1077, 468] on div "Payment Methods Voucher Package Points Wallet Prepaid 1 10000 PREPAID (₹5,130.0…" at bounding box center [1154, 428] width 414 height 98
click at [1036, 342] on div "Manual Payment" at bounding box center [992, 326] width 120 height 88
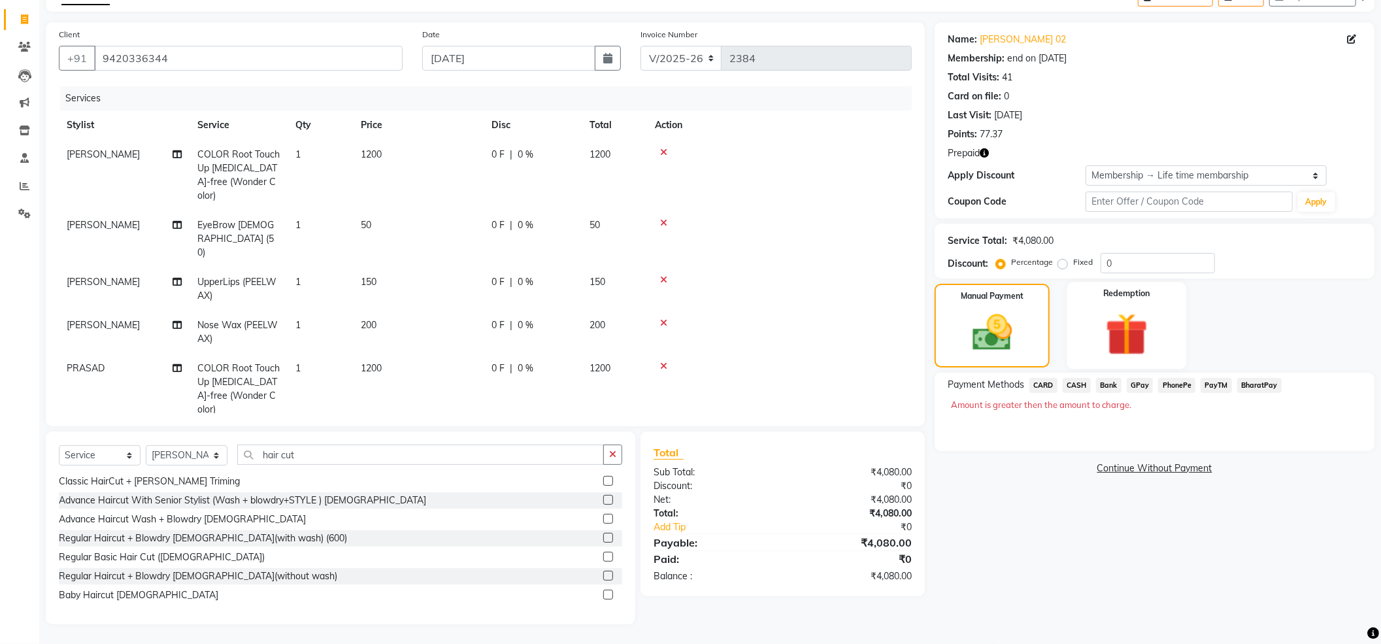
click at [1100, 335] on img at bounding box center [1126, 334] width 69 height 53
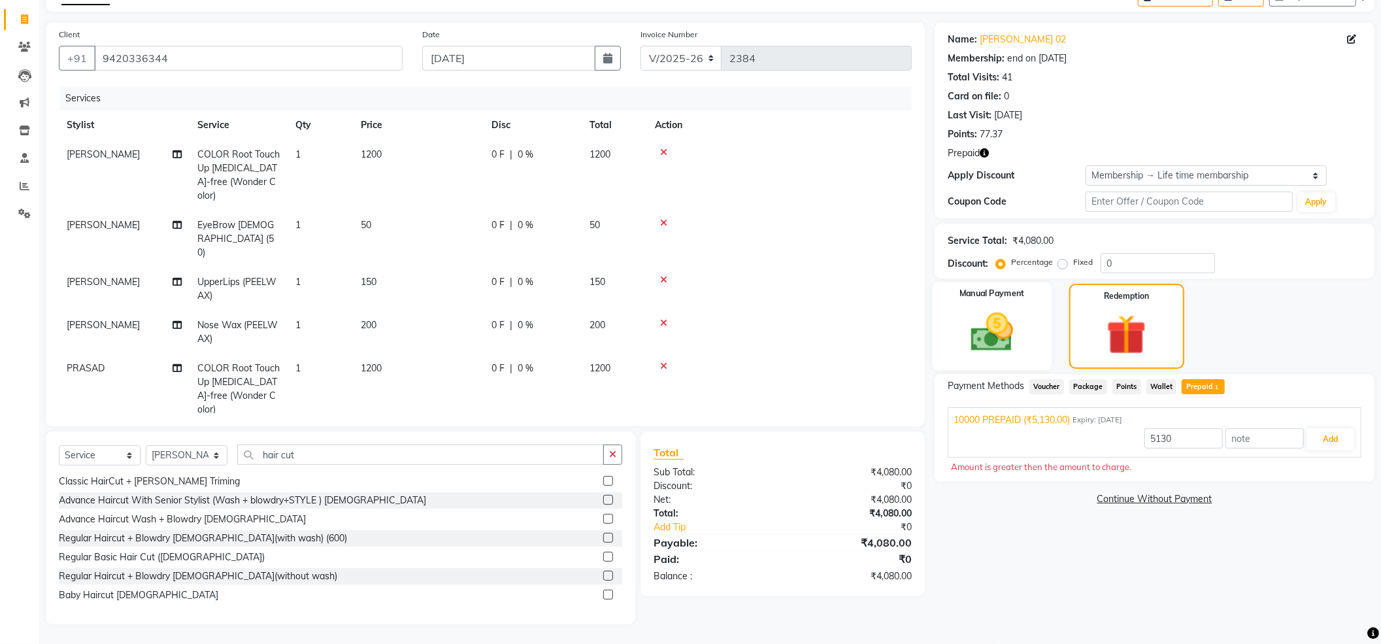
click at [1002, 356] on img at bounding box center [991, 332] width 69 height 49
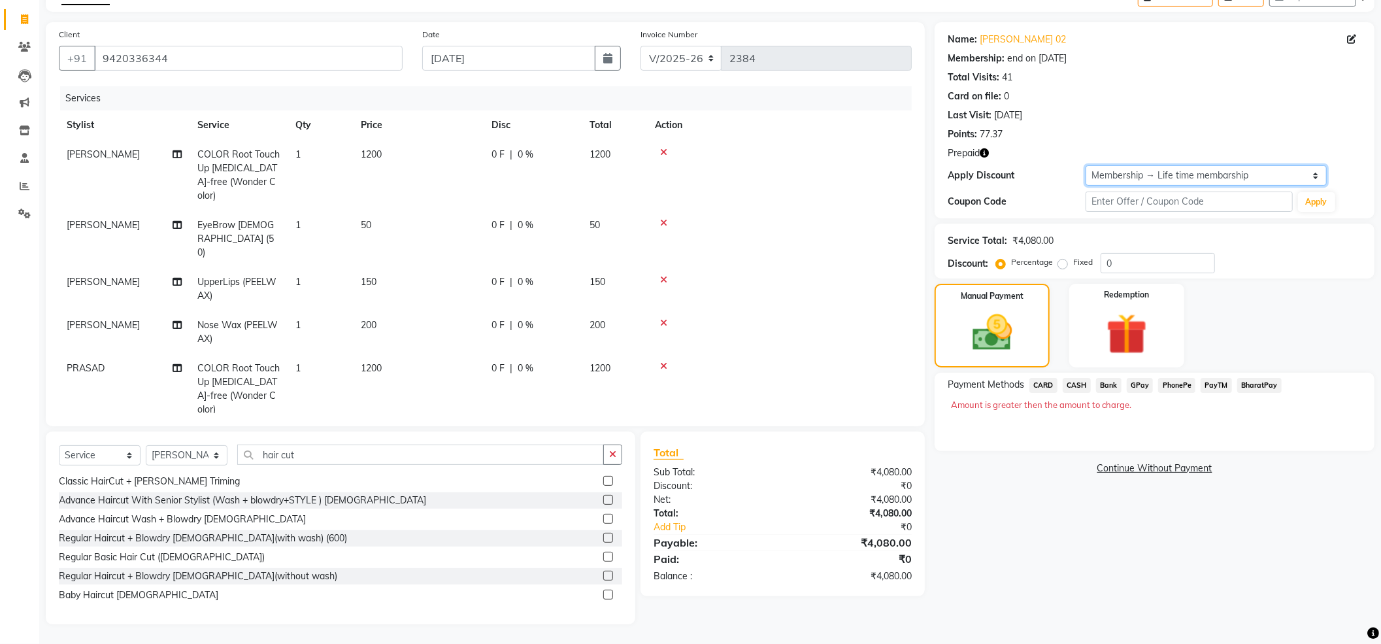
drag, startPoint x: 1102, startPoint y: 171, endPoint x: 1108, endPoint y: 184, distance: 14.6
click at [1102, 171] on select "Select Membership → Life time membarship" at bounding box center [1205, 175] width 241 height 20
select select "1: Object"
click at [1085, 165] on select "Select Membership → Life time membarship" at bounding box center [1205, 175] width 241 height 20
type input "15"
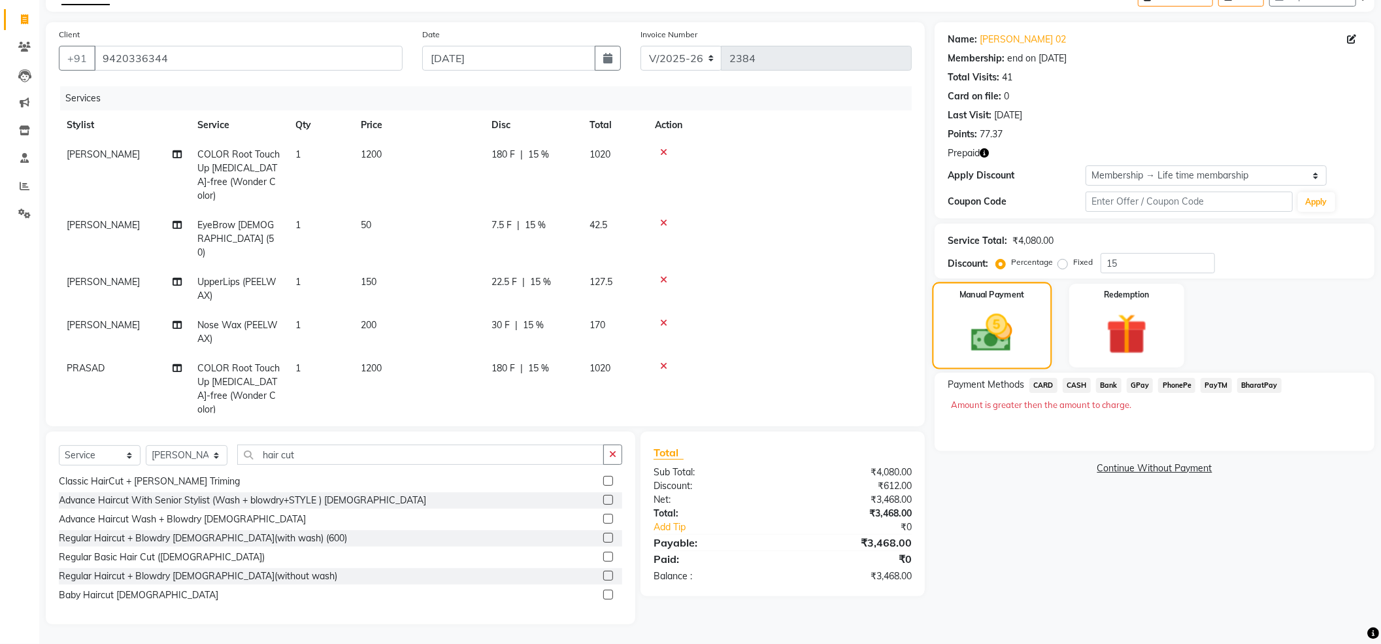
click at [998, 346] on img at bounding box center [992, 333] width 67 height 48
click at [1114, 340] on img at bounding box center [1126, 334] width 69 height 53
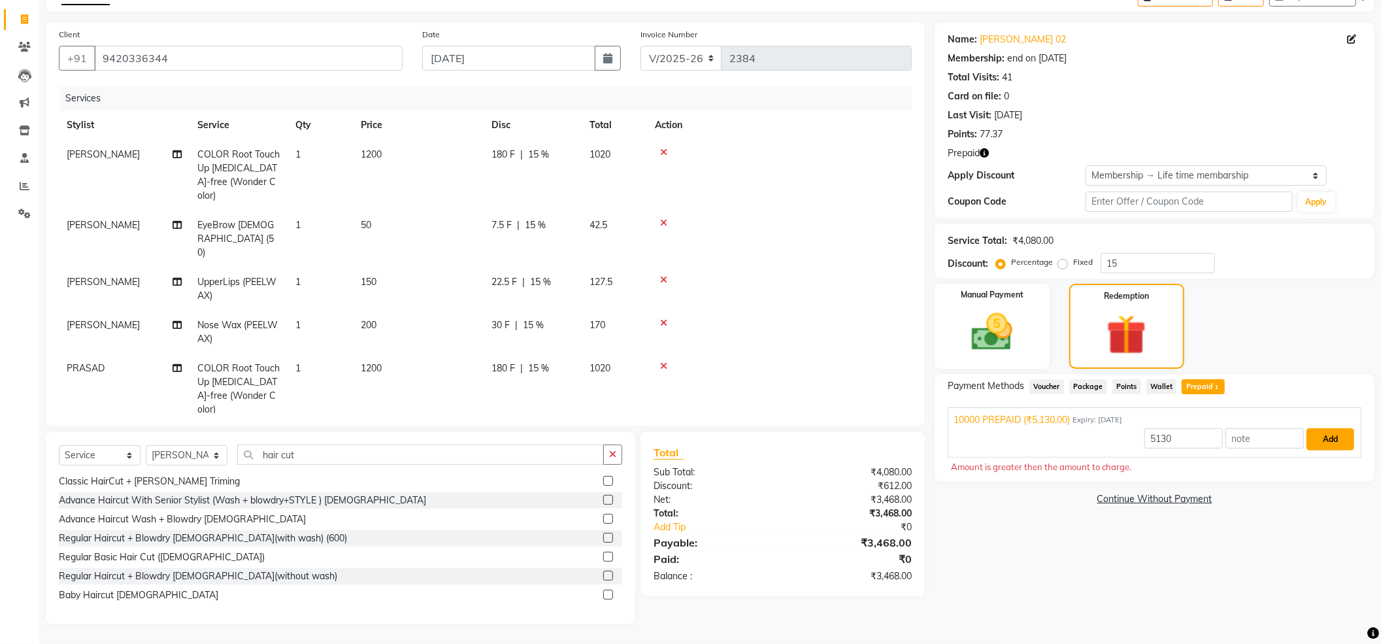
click at [1322, 434] on button "Add" at bounding box center [1330, 439] width 48 height 22
click at [1048, 320] on div "Manual Payment" at bounding box center [992, 326] width 120 height 88
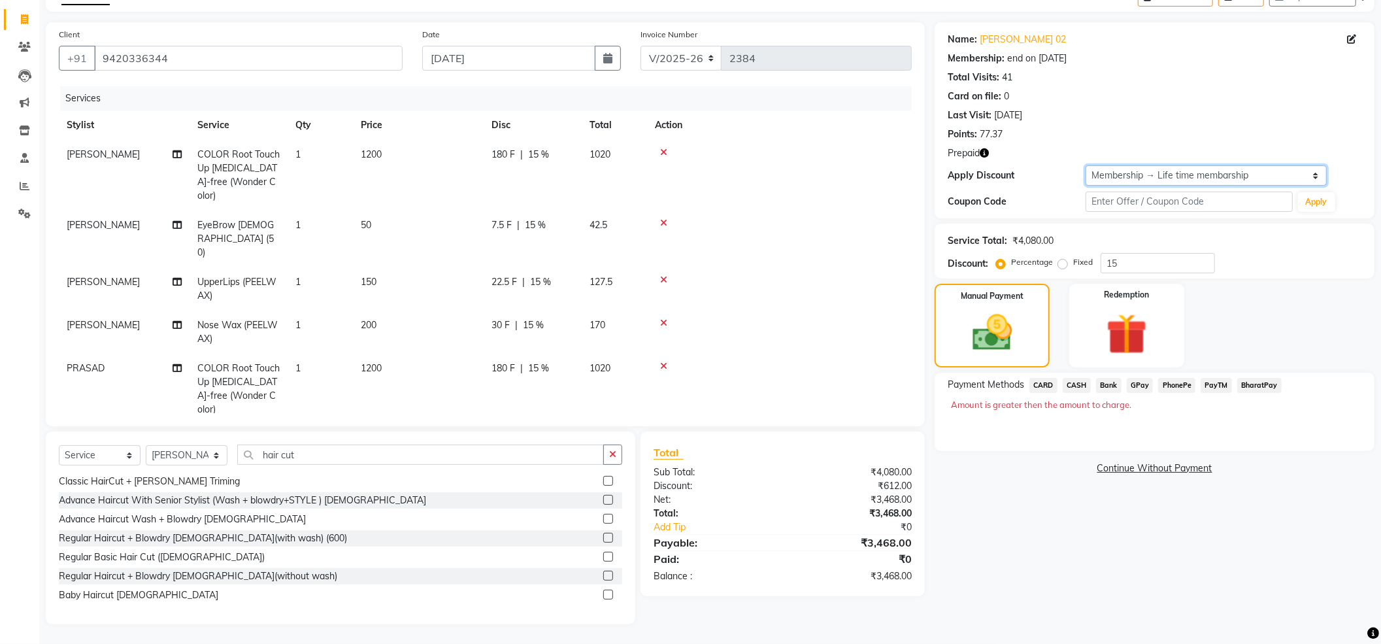
click at [1109, 171] on select "Select Membership → Life time membarship" at bounding box center [1205, 175] width 241 height 20
select select "0:"
click at [1085, 165] on select "Select Membership → Life time membarship" at bounding box center [1205, 175] width 241 height 20
type input "0"
click at [985, 152] on icon "button" at bounding box center [983, 152] width 9 height 9
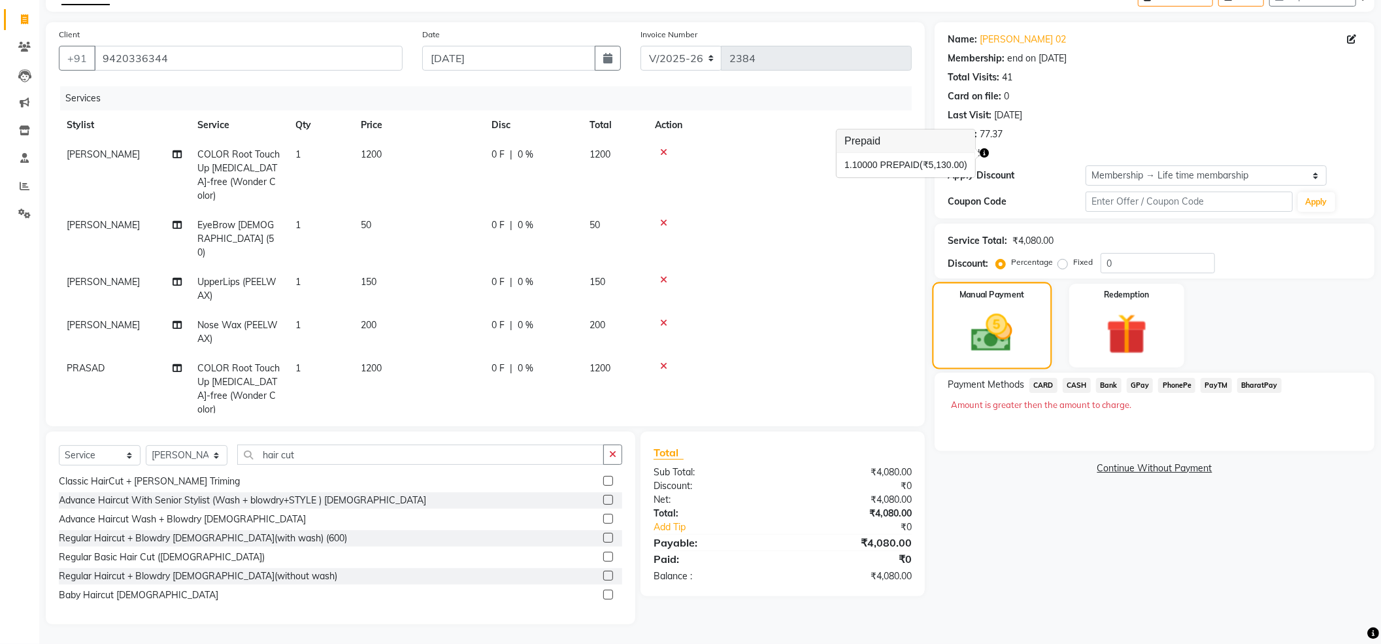
click at [1019, 304] on div "Manual Payment" at bounding box center [992, 325] width 120 height 87
click at [1166, 327] on div "Redemption" at bounding box center [1126, 325] width 120 height 87
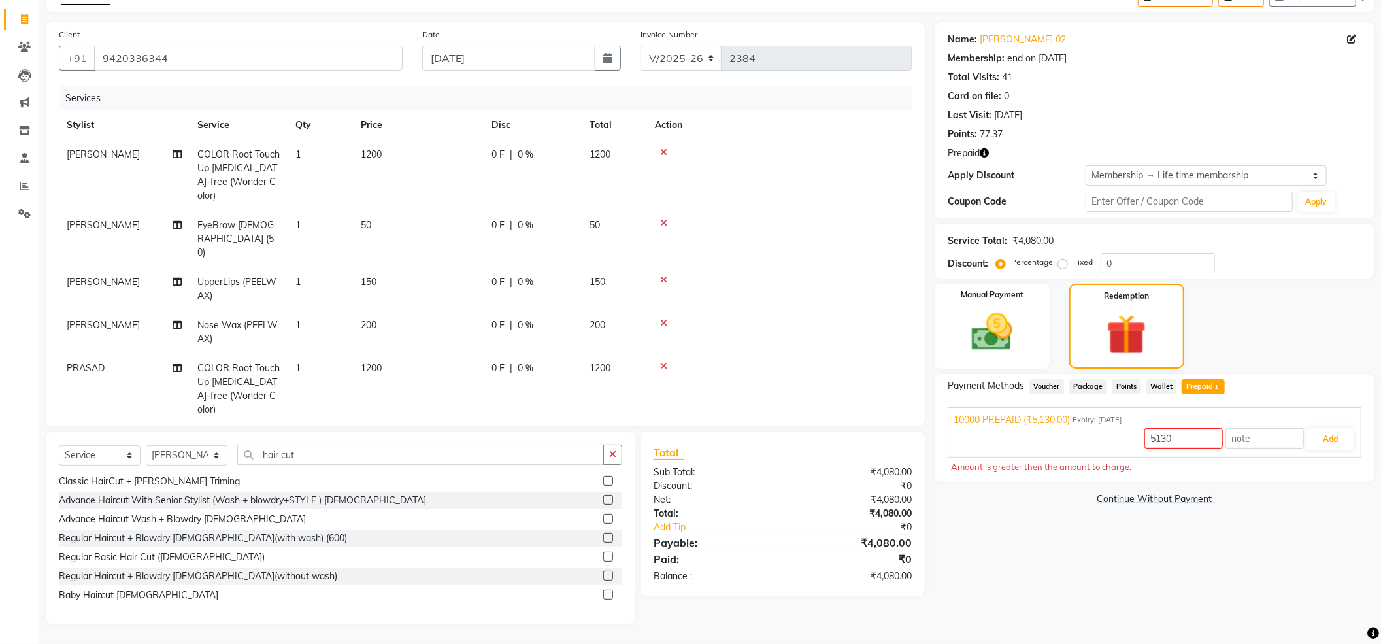
click at [1062, 466] on div "Amount is greater then the amount to charge." at bounding box center [1154, 467] width 407 height 13
drag, startPoint x: 1136, startPoint y: 484, endPoint x: 1138, endPoint y: 493, distance: 9.4
click at [1137, 485] on div "Name: [PERSON_NAME] 02 Membership: end on [DATE] Total Visits: 41 Card on file:…" at bounding box center [1159, 323] width 450 height 602
click at [1138, 493] on link "Continue Without Payment" at bounding box center [1154, 499] width 435 height 14
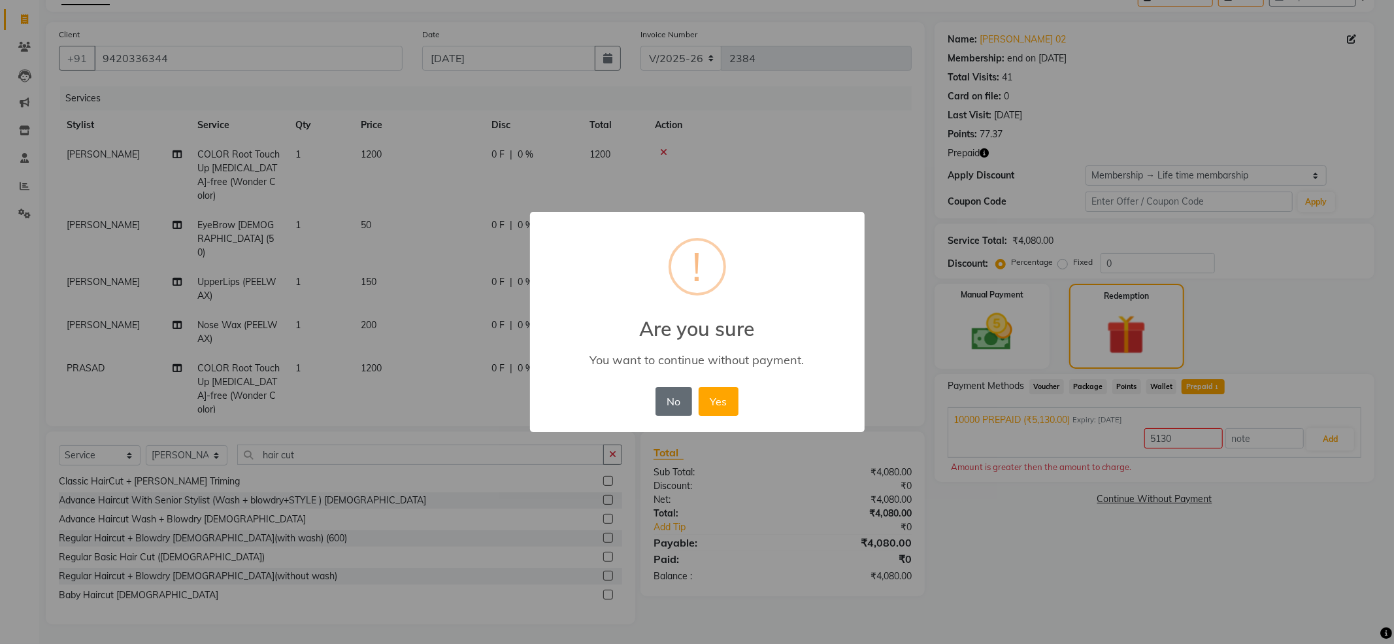
click at [673, 399] on button "No" at bounding box center [673, 401] width 37 height 29
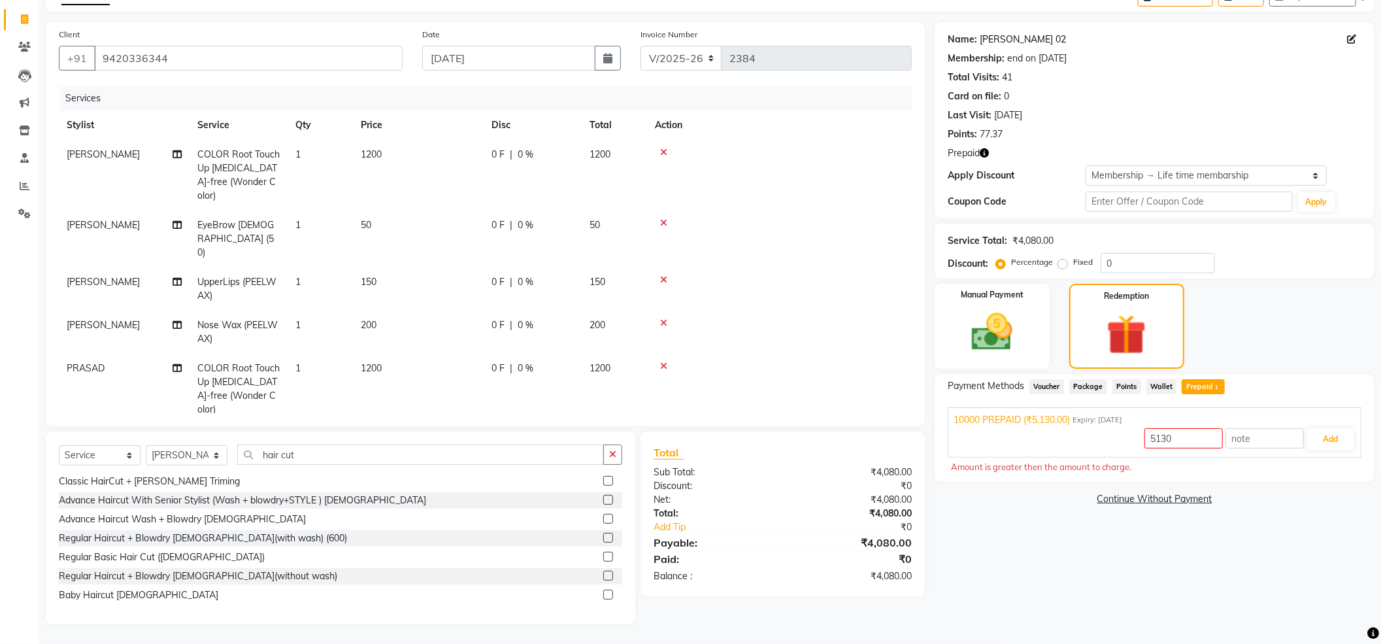
click at [991, 37] on link "[PERSON_NAME] 02" at bounding box center [1022, 40] width 86 height 14
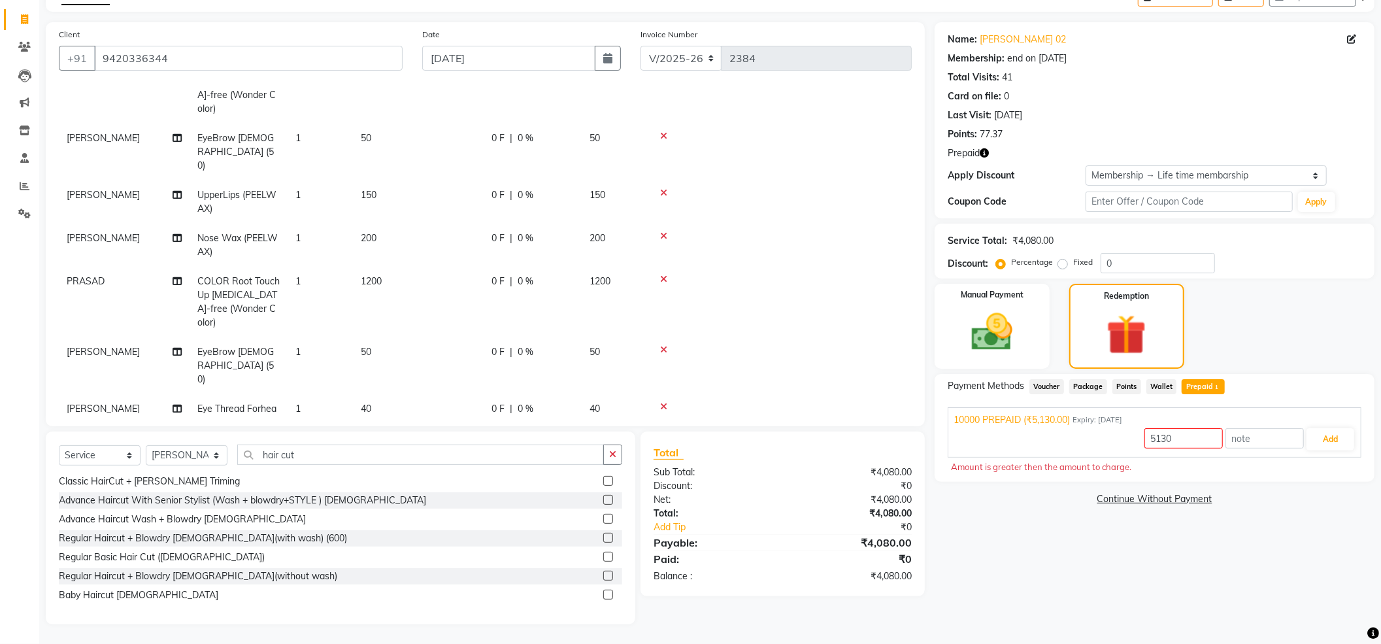
scroll to position [174, 0]
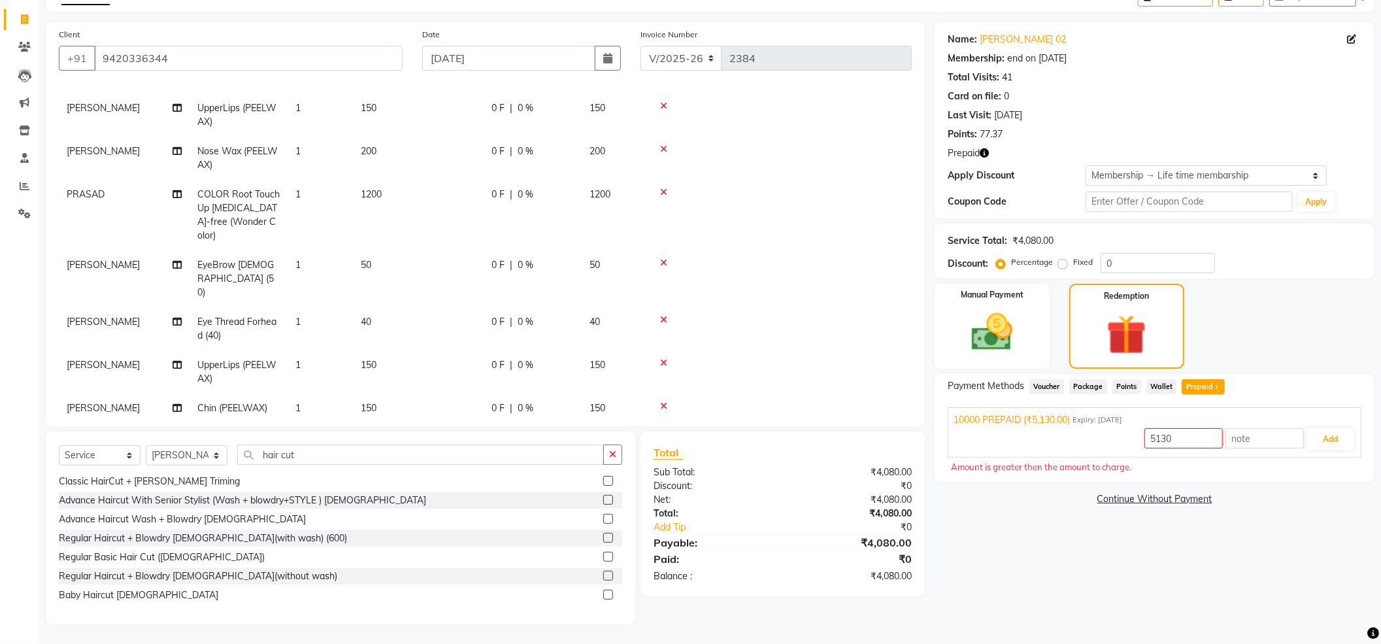
click at [805, 350] on td at bounding box center [779, 371] width 265 height 43
click at [953, 323] on div "Manual Payment" at bounding box center [992, 326] width 120 height 88
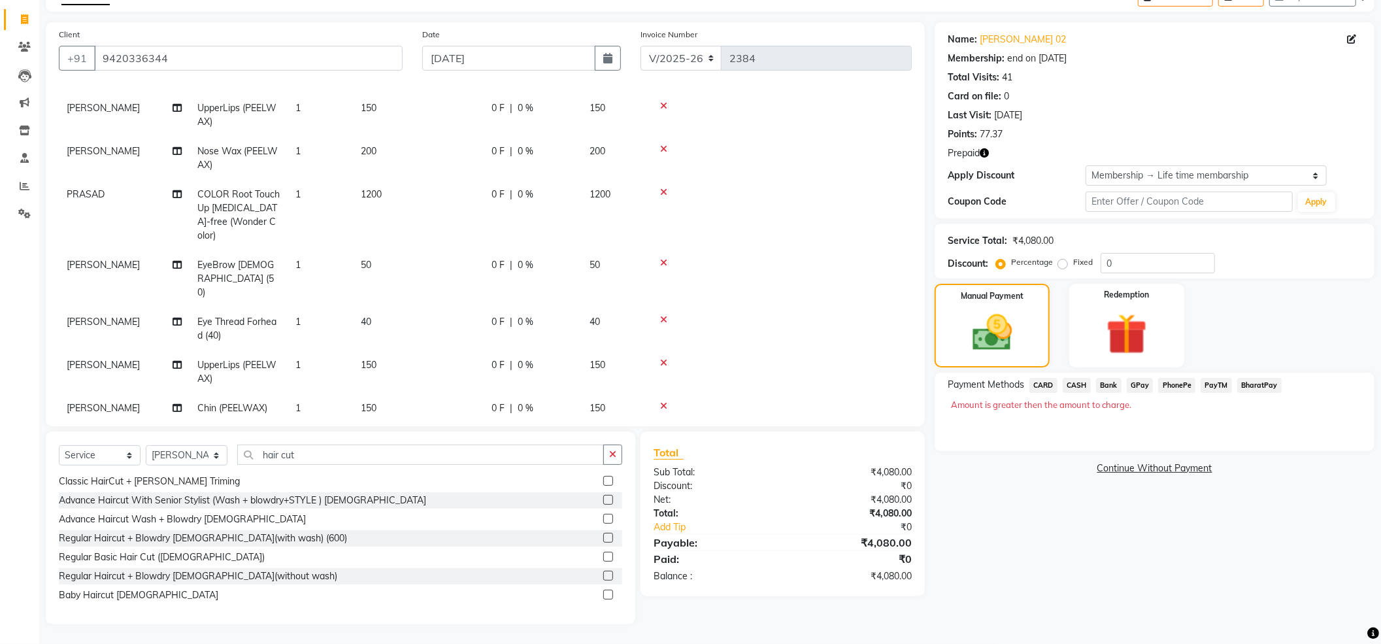
click at [1211, 383] on span "PayTM" at bounding box center [1215, 385] width 31 height 15
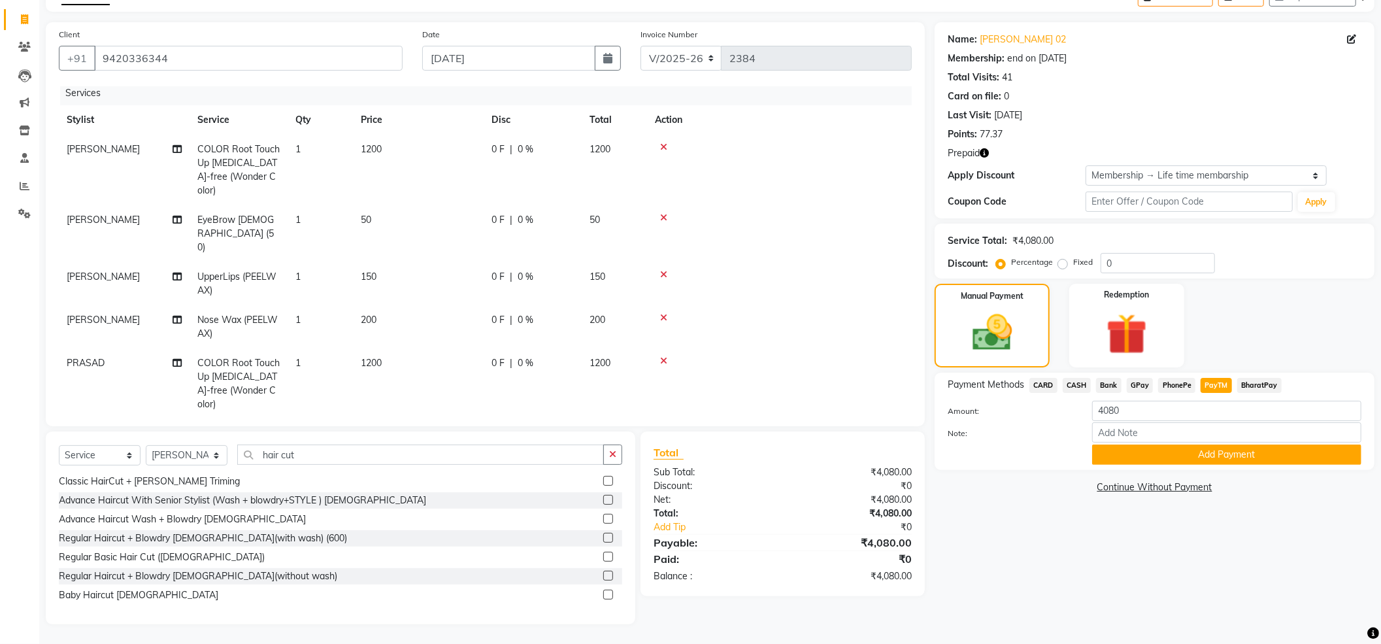
scroll to position [295, 0]
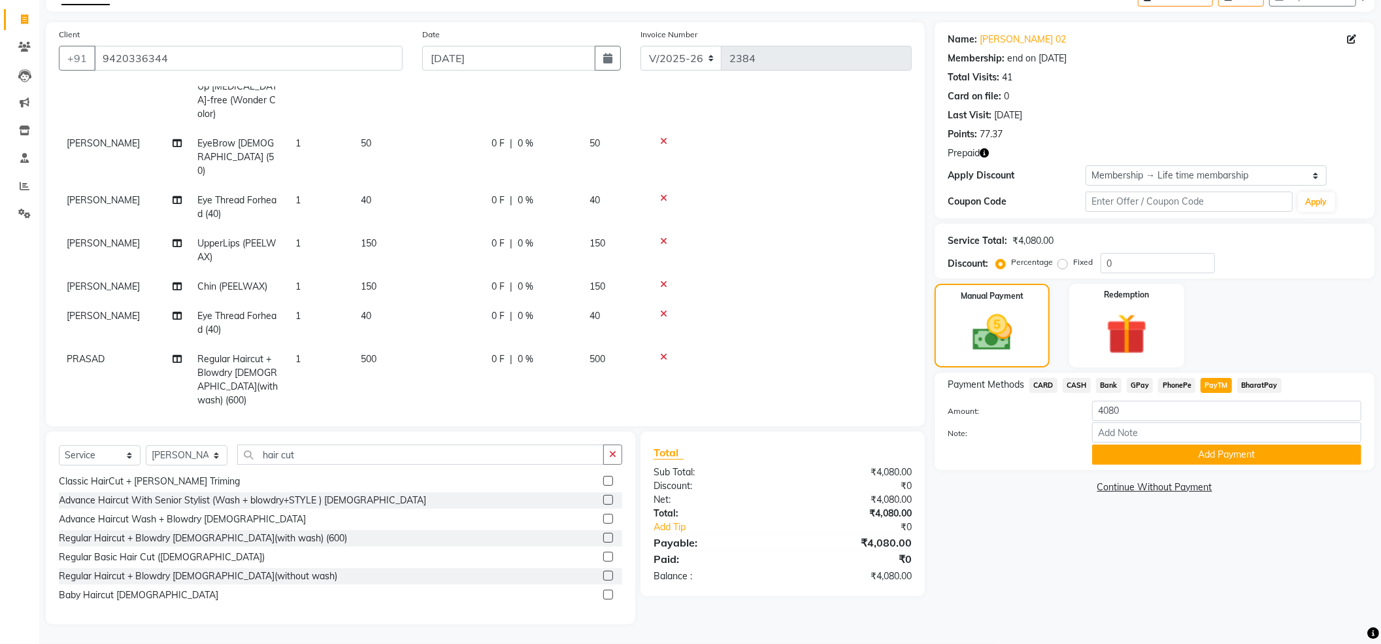
click at [44, 341] on div "Client [PHONE_NUMBER] Date [DATE] Invoice Number V/2025 V/[PHONE_NUMBER] Servic…" at bounding box center [485, 323] width 898 height 602
click at [101, 415] on td "[PERSON_NAME]" at bounding box center [124, 443] width 131 height 57
select select "21622"
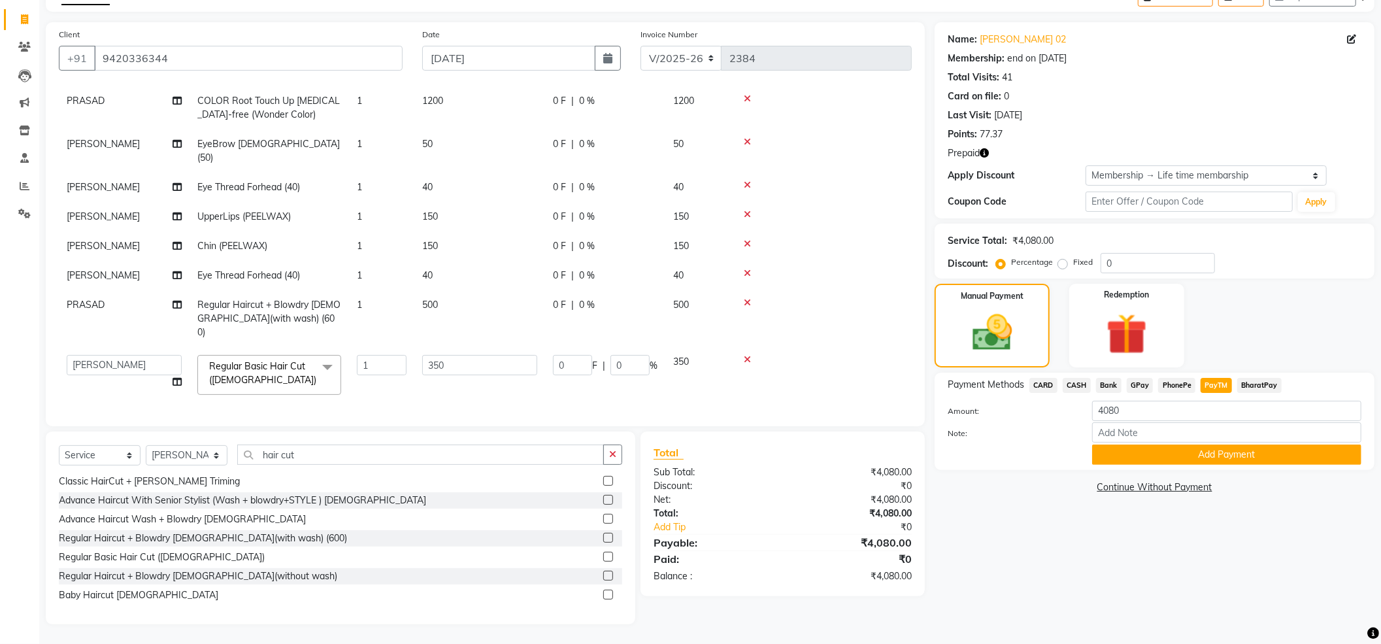
scroll to position [171, 0]
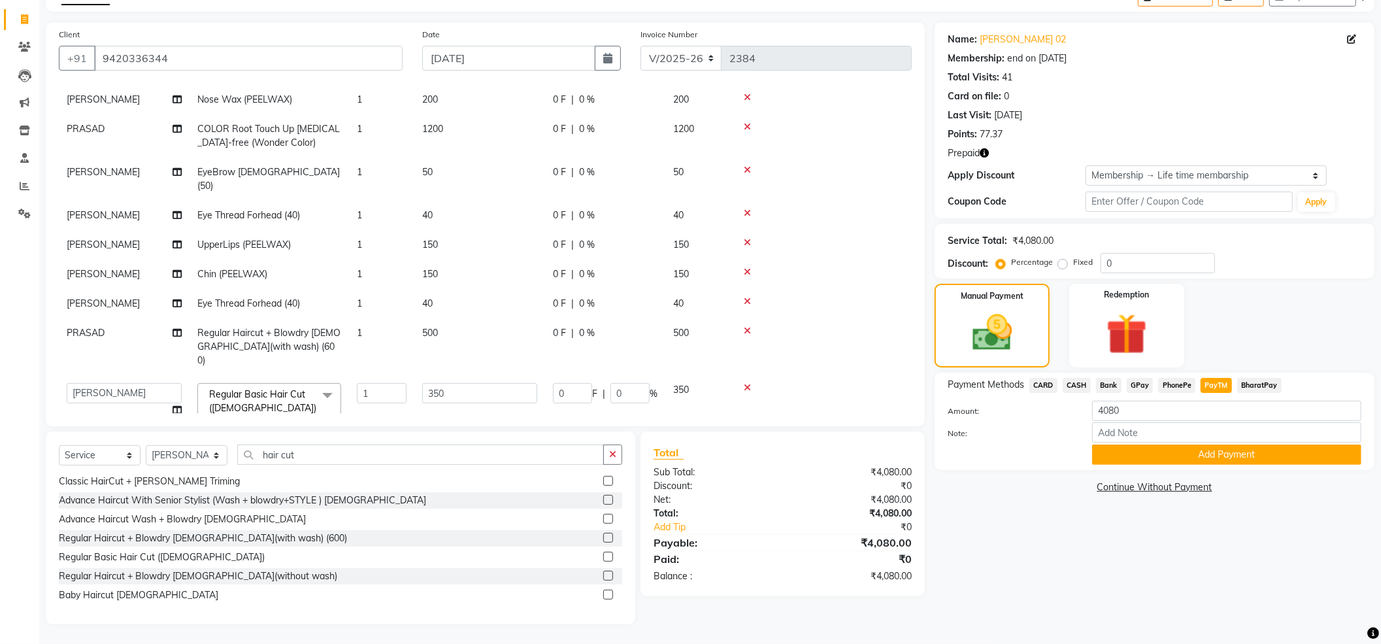
click at [103, 375] on td "[PERSON_NAME] R [PERSON_NAME] MANAGER MISS STAFF MONG'Z. [PERSON_NAME] [PERSON_…" at bounding box center [124, 403] width 131 height 56
click at [105, 383] on select "[PERSON_NAME] R [PERSON_NAME] MANAGER MISS STAFF MONG'Z. [PERSON_NAME] [PERSON_…" at bounding box center [124, 393] width 115 height 20
select select "24666"
click at [975, 335] on img at bounding box center [992, 333] width 67 height 48
click at [1121, 167] on select "Select Membership → Life time membarship" at bounding box center [1205, 175] width 241 height 20
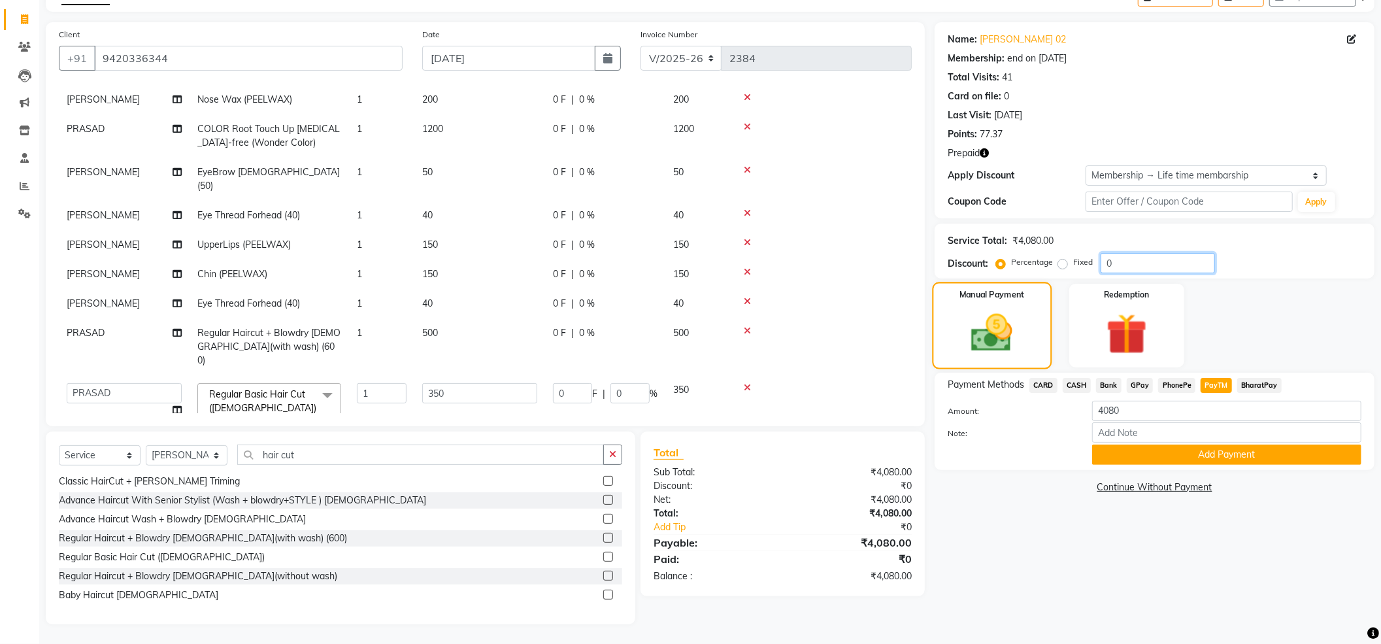
drag, startPoint x: 1120, startPoint y: 263, endPoint x: 1035, endPoint y: 301, distance: 93.3
click at [1035, 301] on div "Name: [PERSON_NAME] 02 Membership: end on [DATE] Total Visits: 41 Card on file:…" at bounding box center [1159, 323] width 450 height 602
type input "1"
type input "3.5"
type input "1"
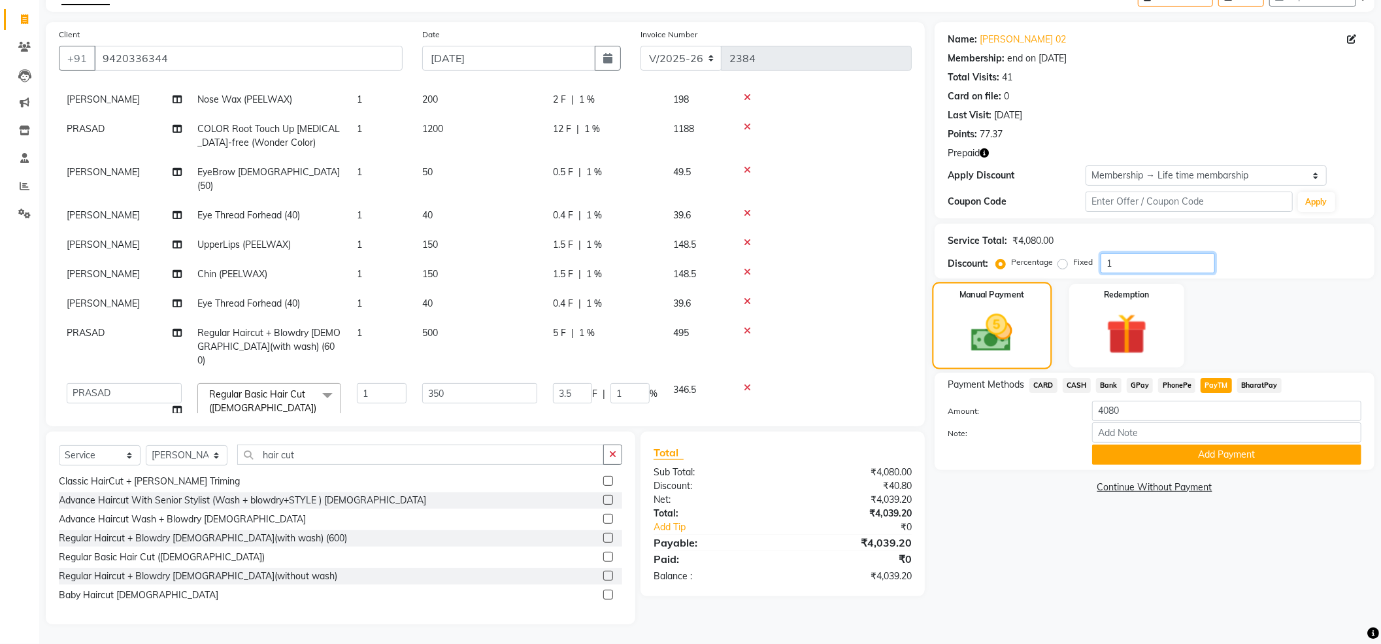
type input "10"
type input "35"
type input "10"
click at [1073, 265] on label "Fixed" at bounding box center [1083, 262] width 20 height 12
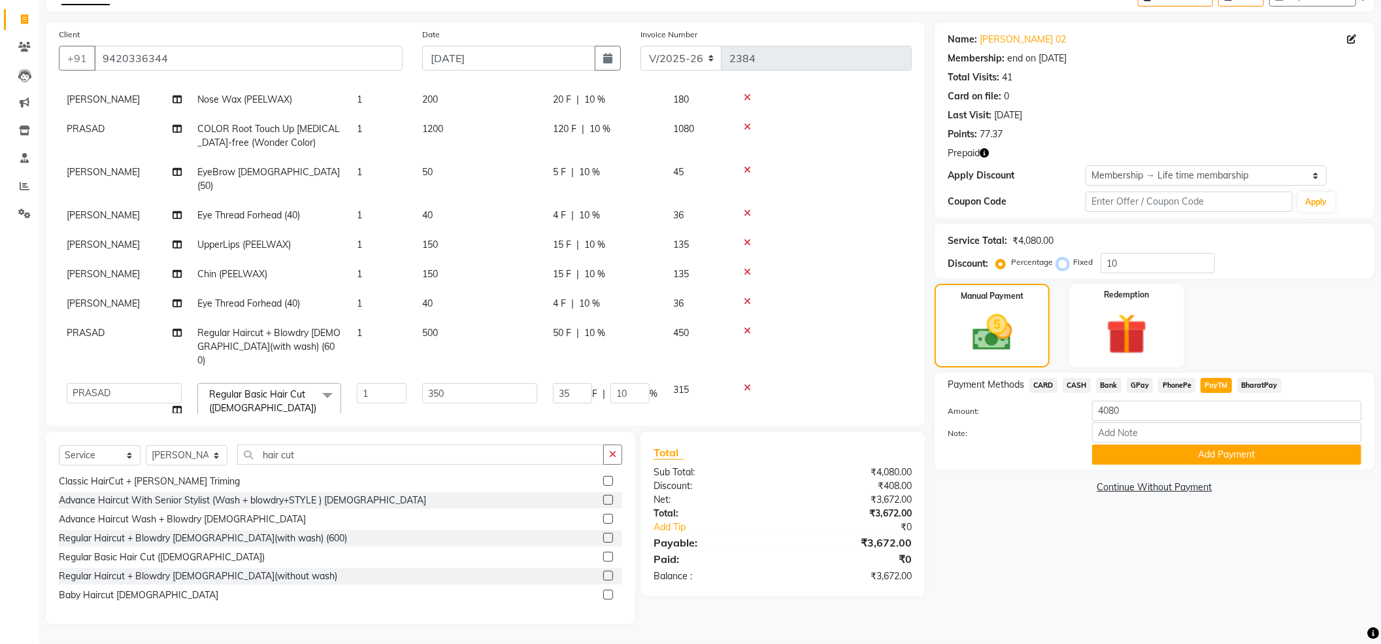
click at [1064, 265] on input "Fixed" at bounding box center [1064, 261] width 9 height 9
radio input "true"
type input "0.86"
type input "0.25"
click at [1001, 304] on div "Manual Payment" at bounding box center [992, 325] width 120 height 87
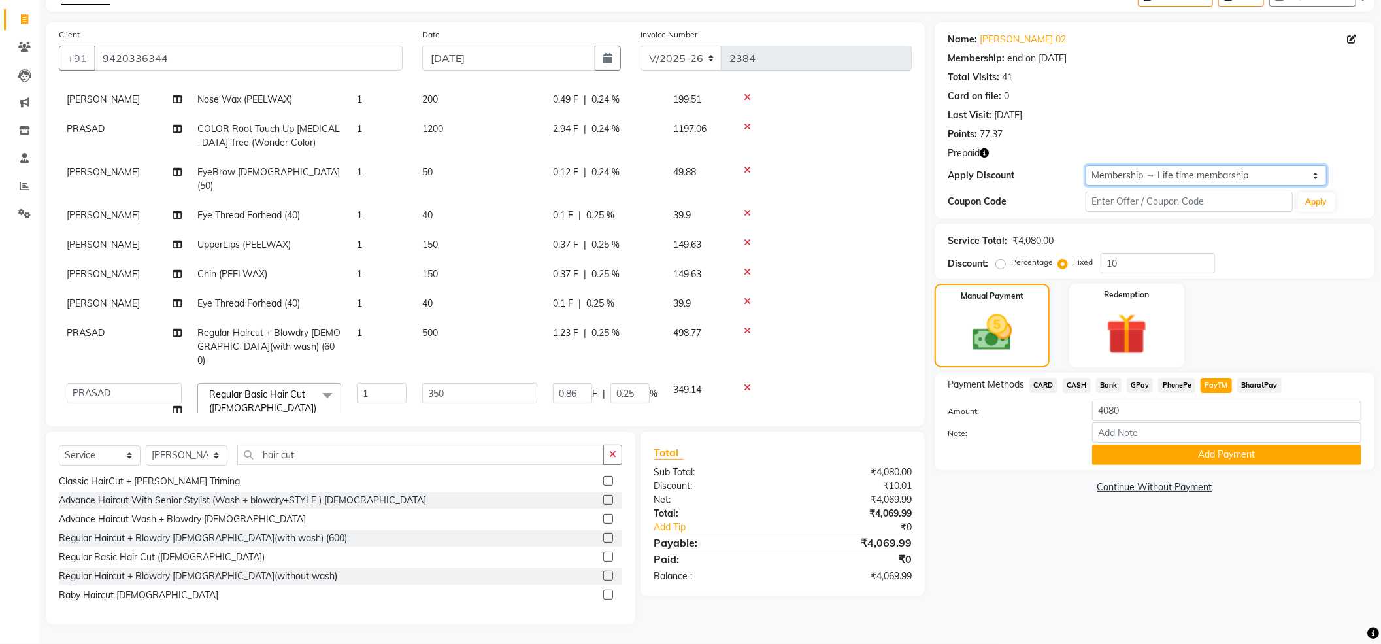
click at [1138, 182] on select "Select Membership → Life time membarship" at bounding box center [1205, 175] width 241 height 20
click at [1085, 165] on select "Select Membership → Life time membarship" at bounding box center [1205, 175] width 241 height 20
drag, startPoint x: 1117, startPoint y: 170, endPoint x: 1114, endPoint y: 178, distance: 8.3
click at [1115, 171] on select "Select Membership → Life time membarship" at bounding box center [1205, 175] width 241 height 20
click at [1119, 230] on div "Service Total: ₹4,080.00 Discount: Percentage Fixed 10" at bounding box center [1154, 251] width 414 height 44
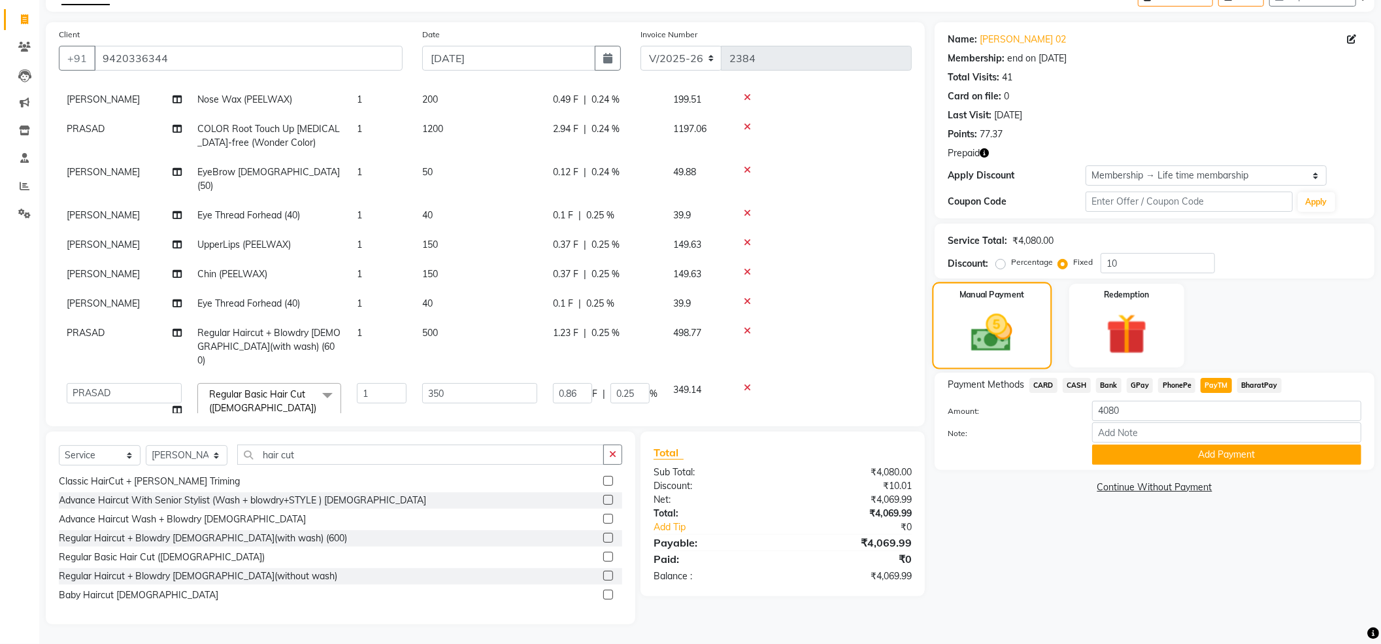
click at [962, 328] on img at bounding box center [992, 333] width 67 height 48
click at [1207, 390] on span "PayTM" at bounding box center [1215, 385] width 31 height 15
type input "4069.99"
click at [1128, 189] on div "Name: [PERSON_NAME] 02 Membership: end on [DATE] Total Visits: 41 Card on file:…" at bounding box center [1154, 120] width 440 height 196
click at [1124, 184] on select "Select Membership → Life time membarship" at bounding box center [1205, 175] width 241 height 20
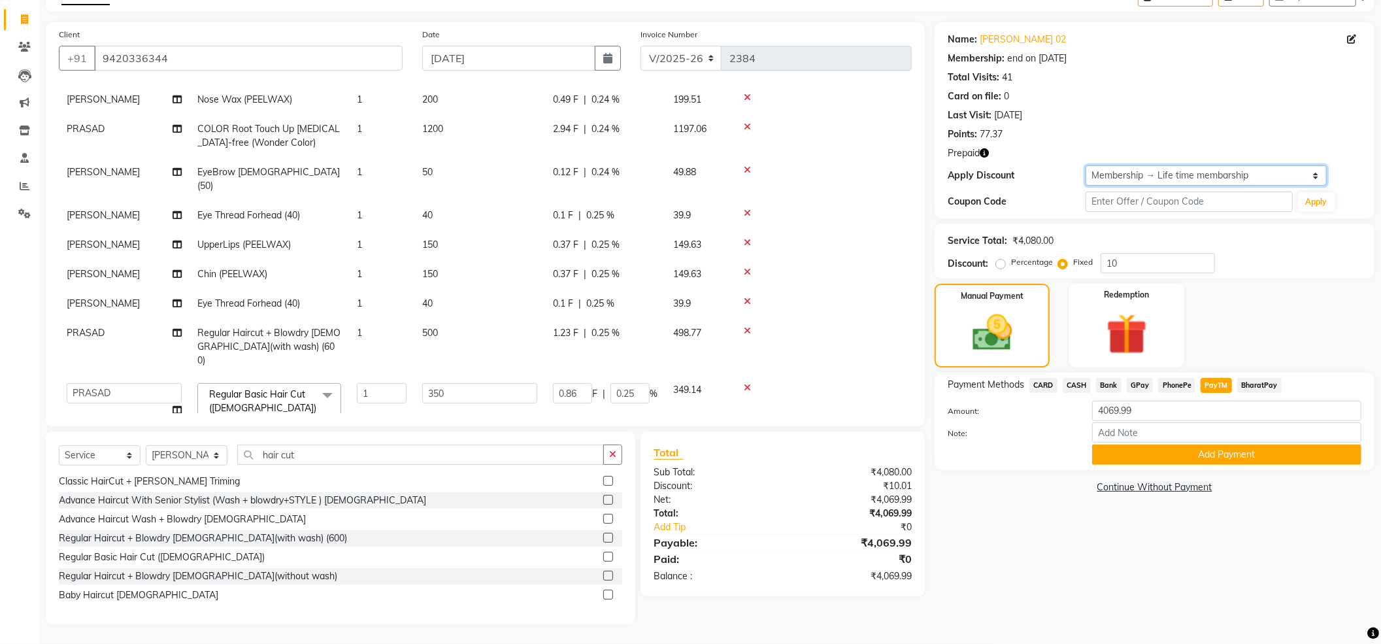
select select "1: Object"
click at [1085, 165] on select "Select Membership → Life time membarship" at bounding box center [1205, 175] width 241 height 20
radio input "true"
type input "0"
type input "52.5"
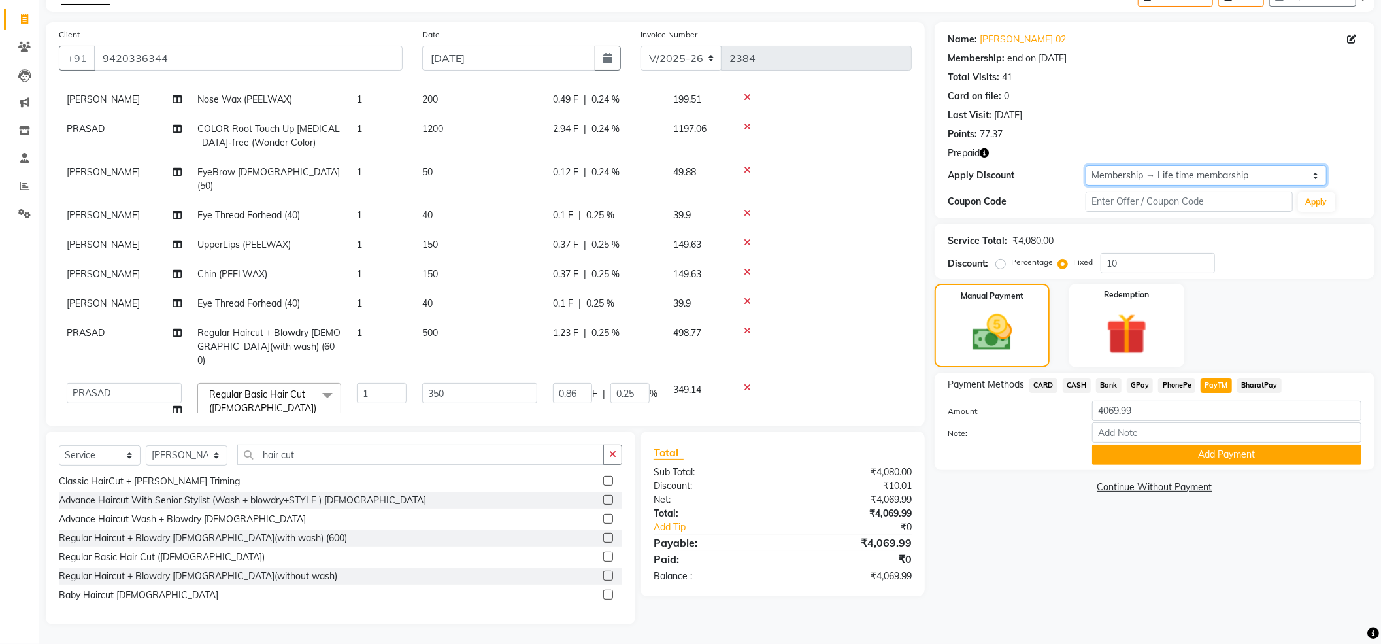
type input "15"
click at [1006, 320] on img at bounding box center [992, 333] width 67 height 48
click at [1215, 382] on span "PayTM" at bounding box center [1215, 385] width 31 height 15
drag, startPoint x: 1158, startPoint y: 416, endPoint x: 1047, endPoint y: 427, distance: 112.3
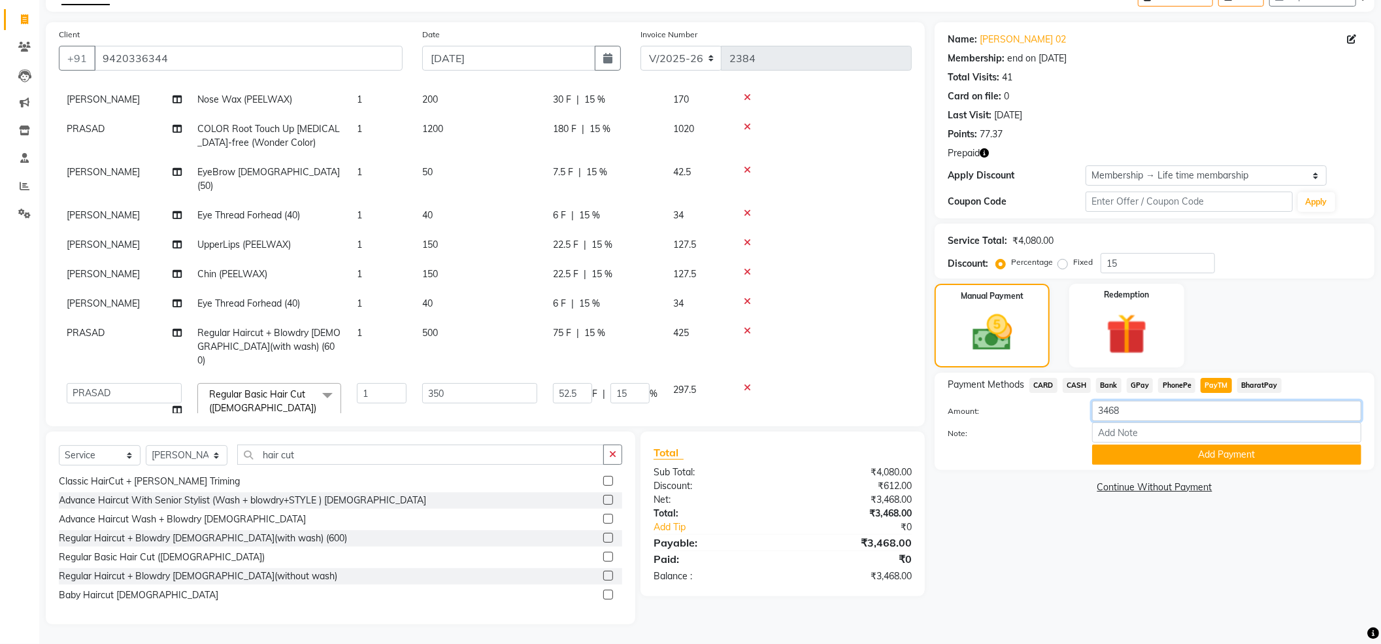
click at [1047, 427] on div "Amount: 3468 Note: Add Payment" at bounding box center [1154, 433] width 414 height 64
type input "3500"
click at [1113, 448] on button "Add Payment" at bounding box center [1226, 454] width 269 height 20
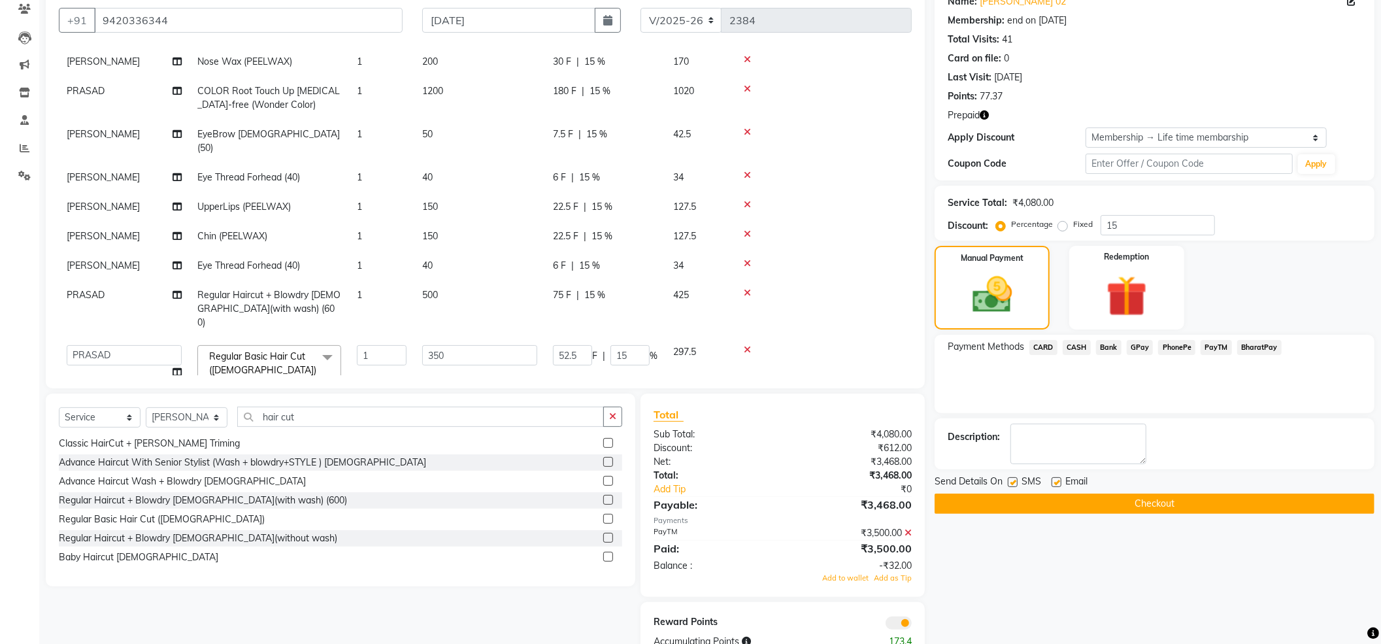
scroll to position [150, 0]
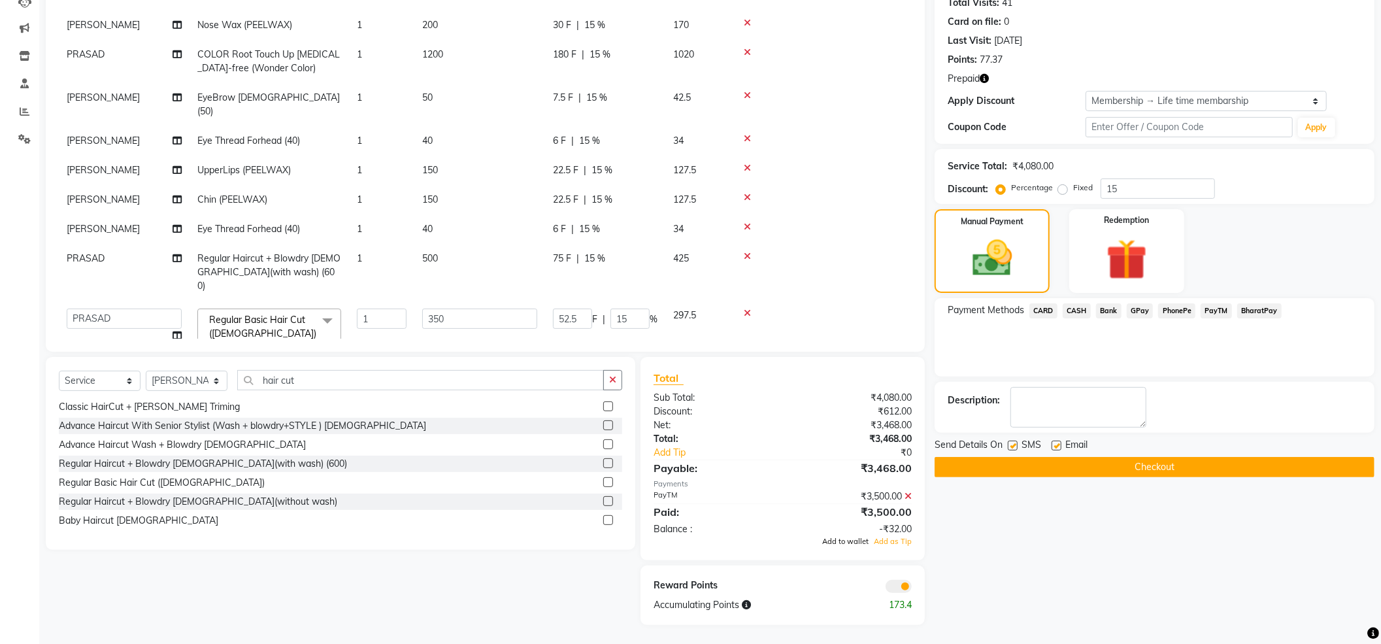
click at [860, 542] on span "Add to wallet" at bounding box center [845, 540] width 46 height 9
drag, startPoint x: 1057, startPoint y: 463, endPoint x: 1060, endPoint y: 453, distance: 10.1
click at [1059, 455] on div "Send Details On SMS Email Checkout" at bounding box center [1154, 457] width 440 height 39
click at [1042, 464] on button "Checkout" at bounding box center [1154, 467] width 440 height 20
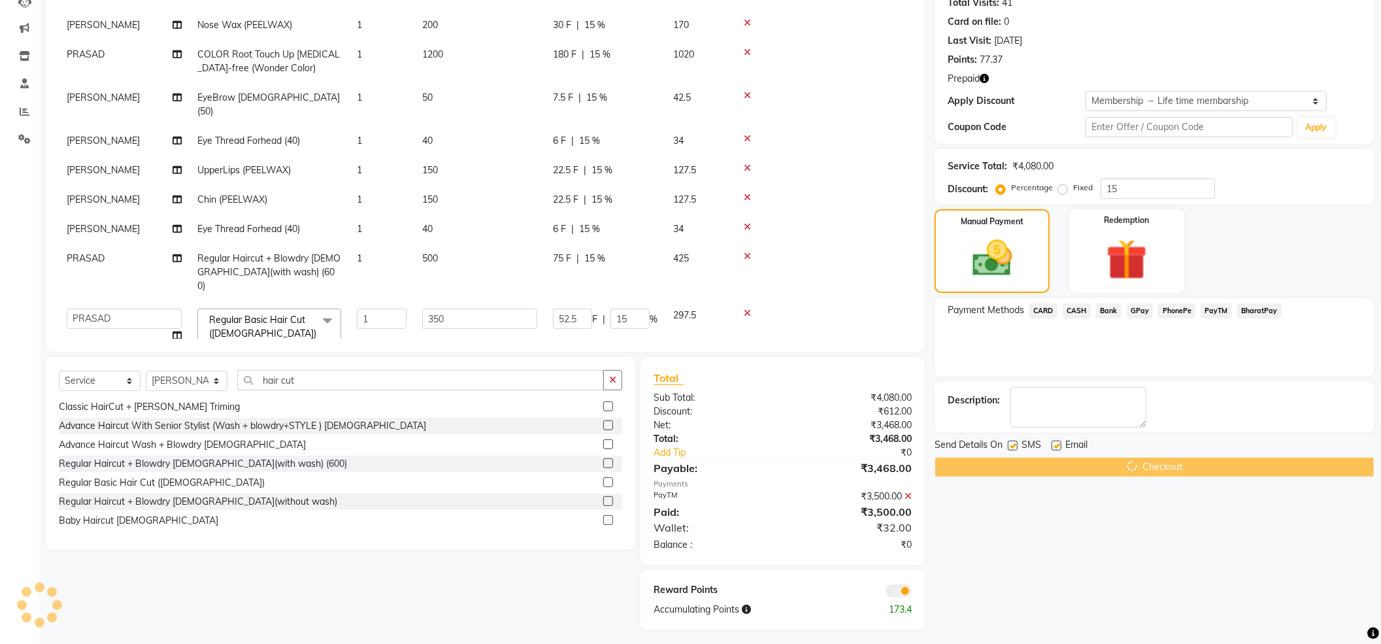
scroll to position [84, 0]
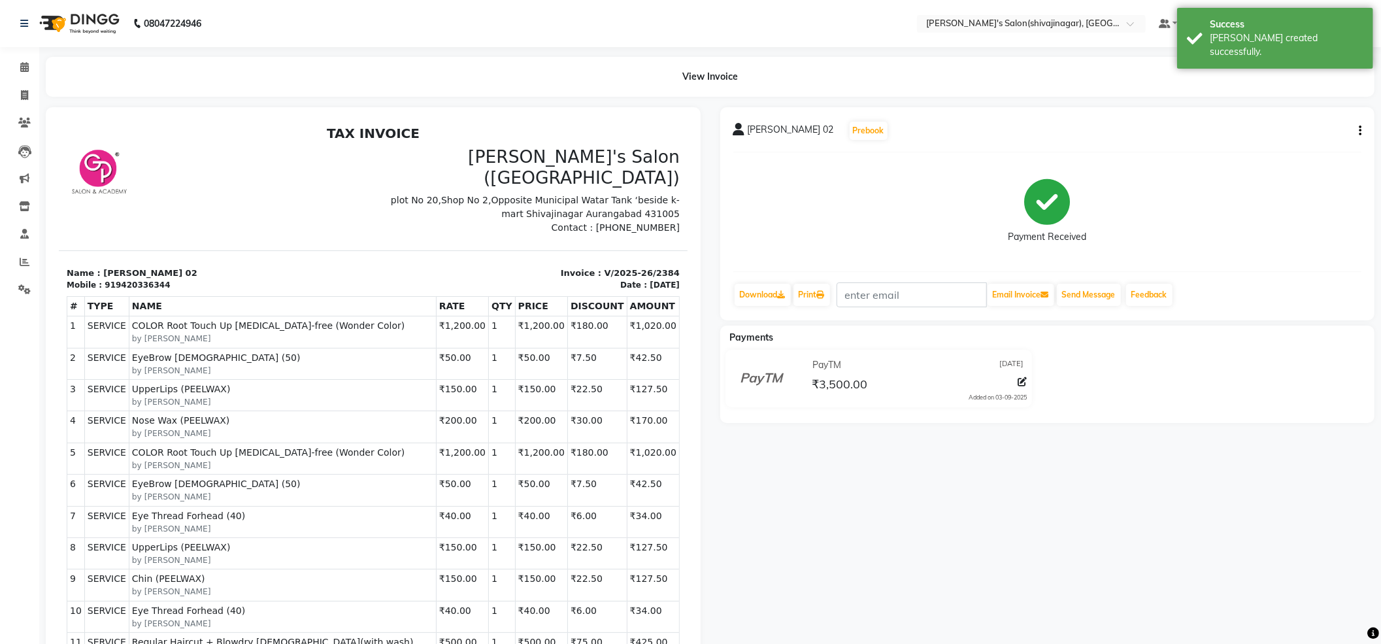
click at [1360, 131] on icon "button" at bounding box center [1359, 131] width 3 height 1
click at [1286, 142] on div "Edit Invoice" at bounding box center [1294, 138] width 90 height 16
select select "service"
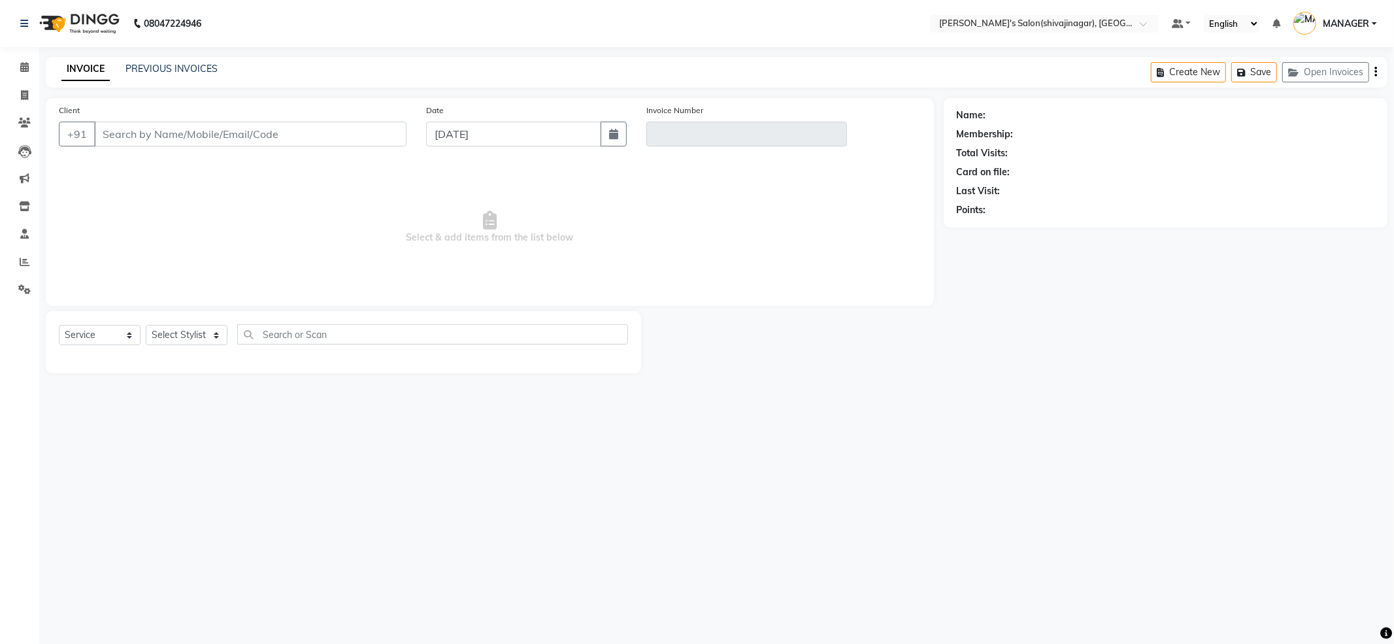
type input "9420336344"
type input "V/2025-26/2384"
select select "1: Object"
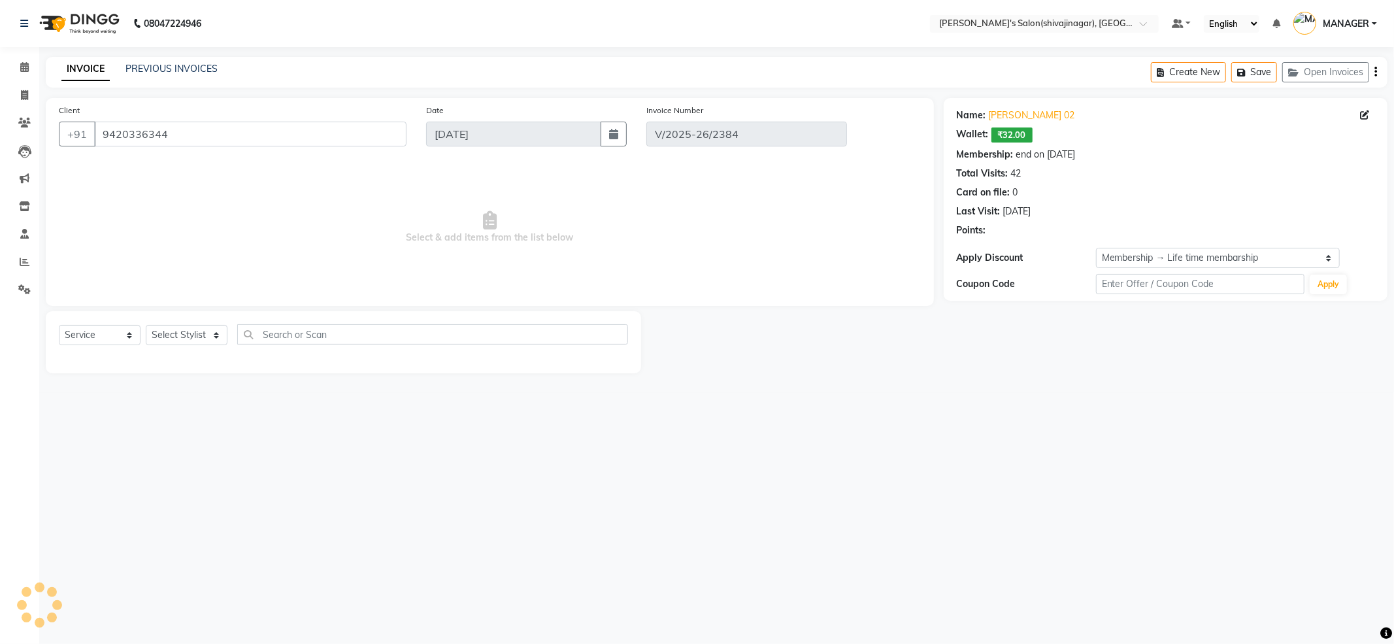
select select "select"
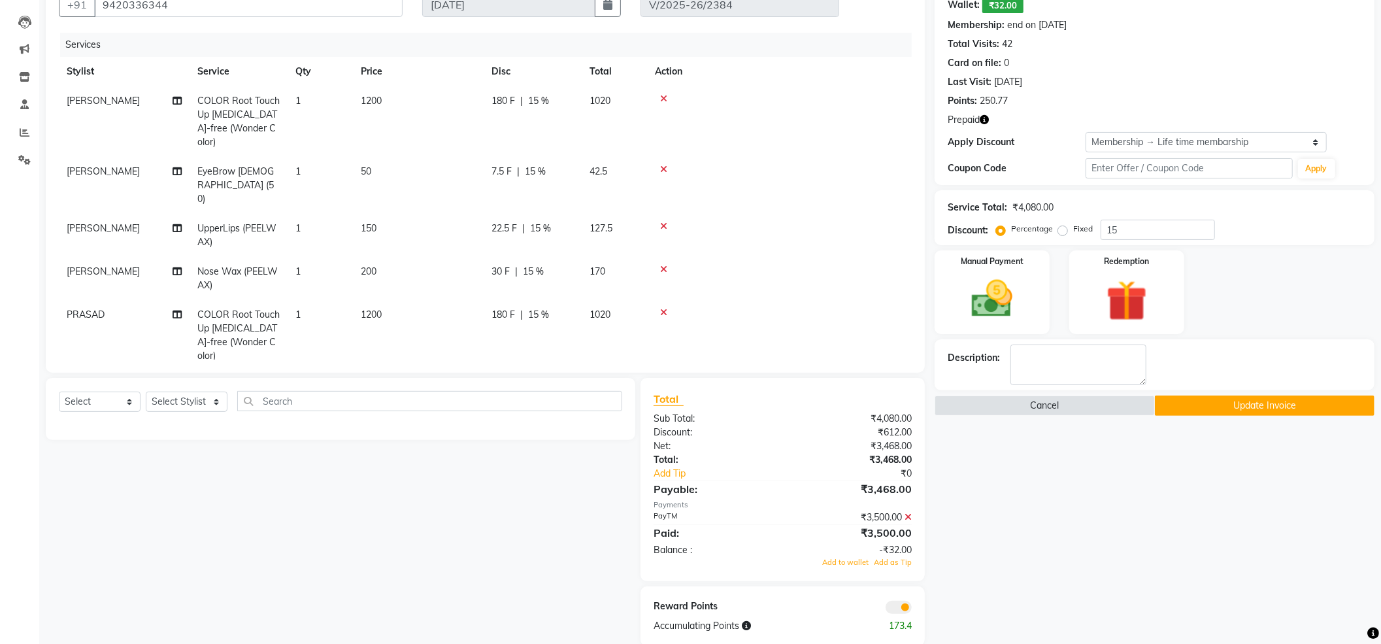
scroll to position [150, 0]
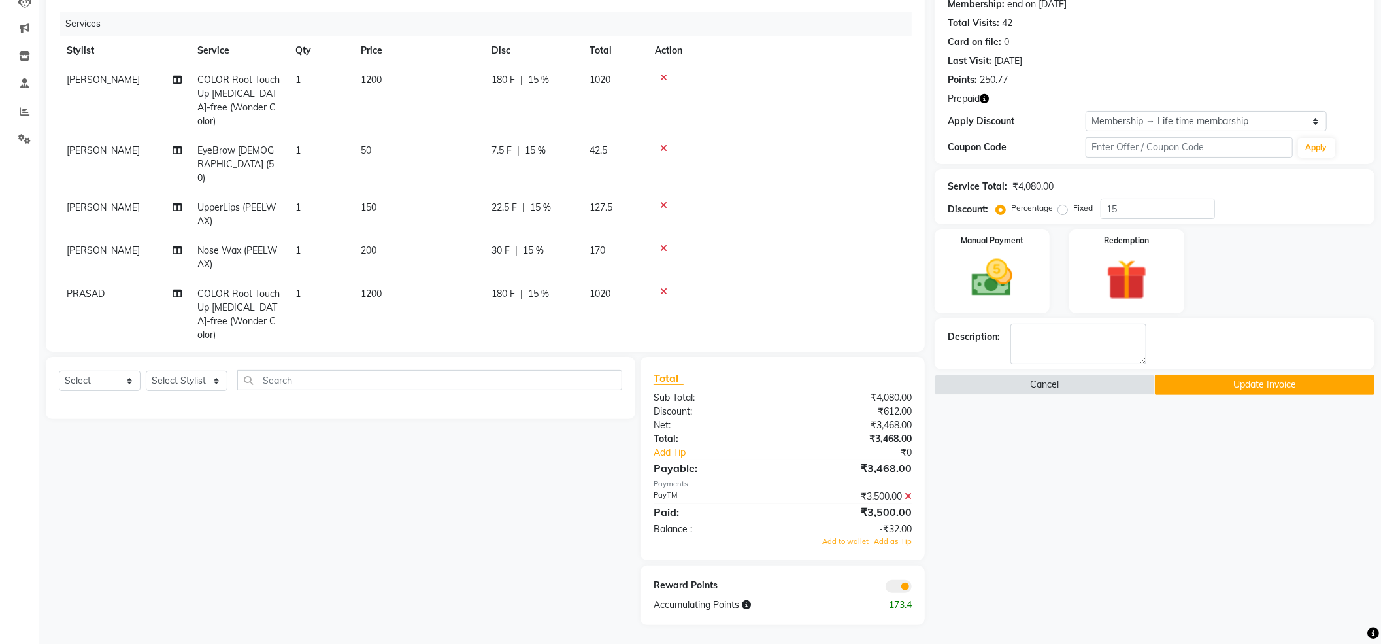
click at [910, 491] on icon at bounding box center [907, 495] width 7 height 9
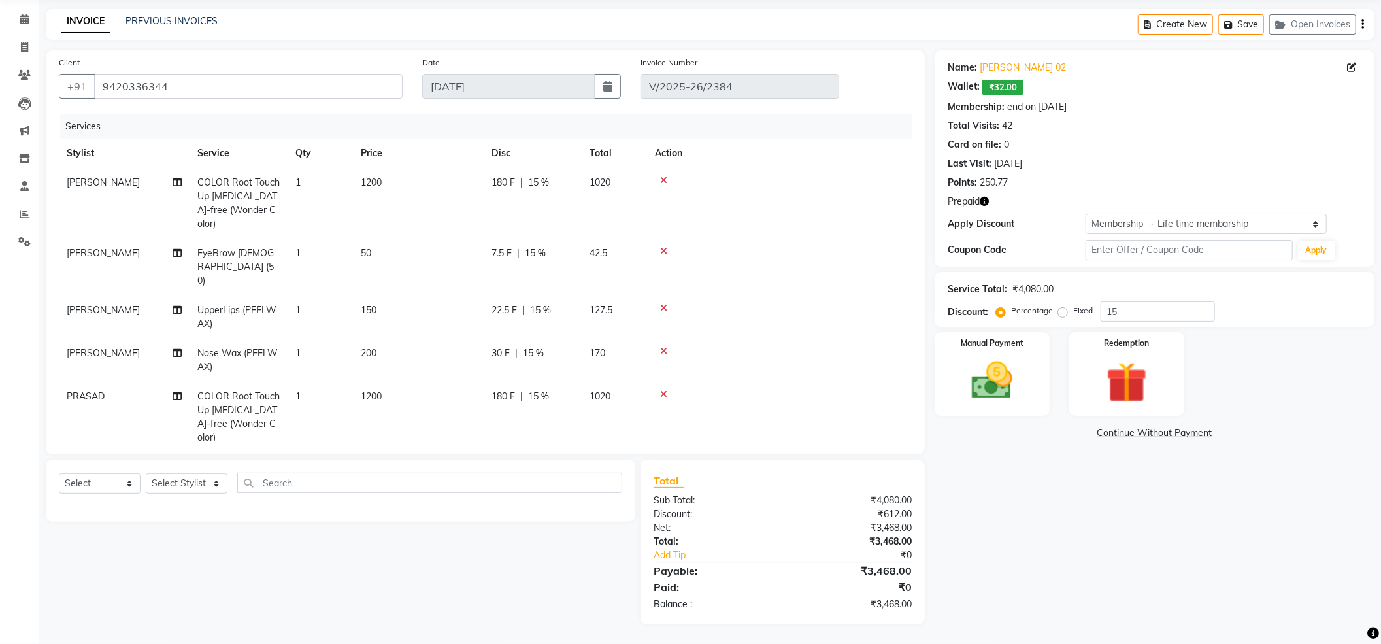
scroll to position [48, 0]
click at [974, 425] on div "Name: [PERSON_NAME] 02 Wallet: ₹32.00 Membership: end on [DATE] Total Visits: 4…" at bounding box center [1159, 337] width 450 height 574
click at [1022, 369] on img at bounding box center [991, 380] width 69 height 49
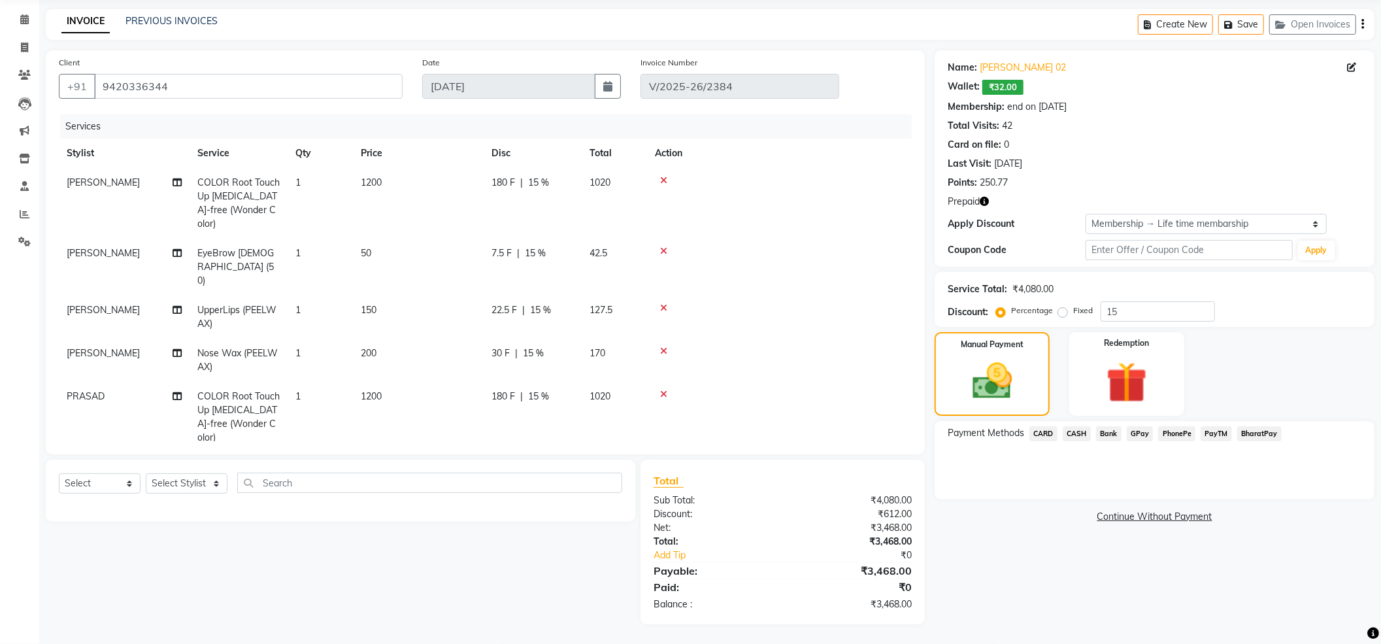
drag, startPoint x: 1083, startPoint y: 431, endPoint x: 1091, endPoint y: 430, distance: 7.3
click at [1090, 429] on span "CASH" at bounding box center [1076, 433] width 28 height 15
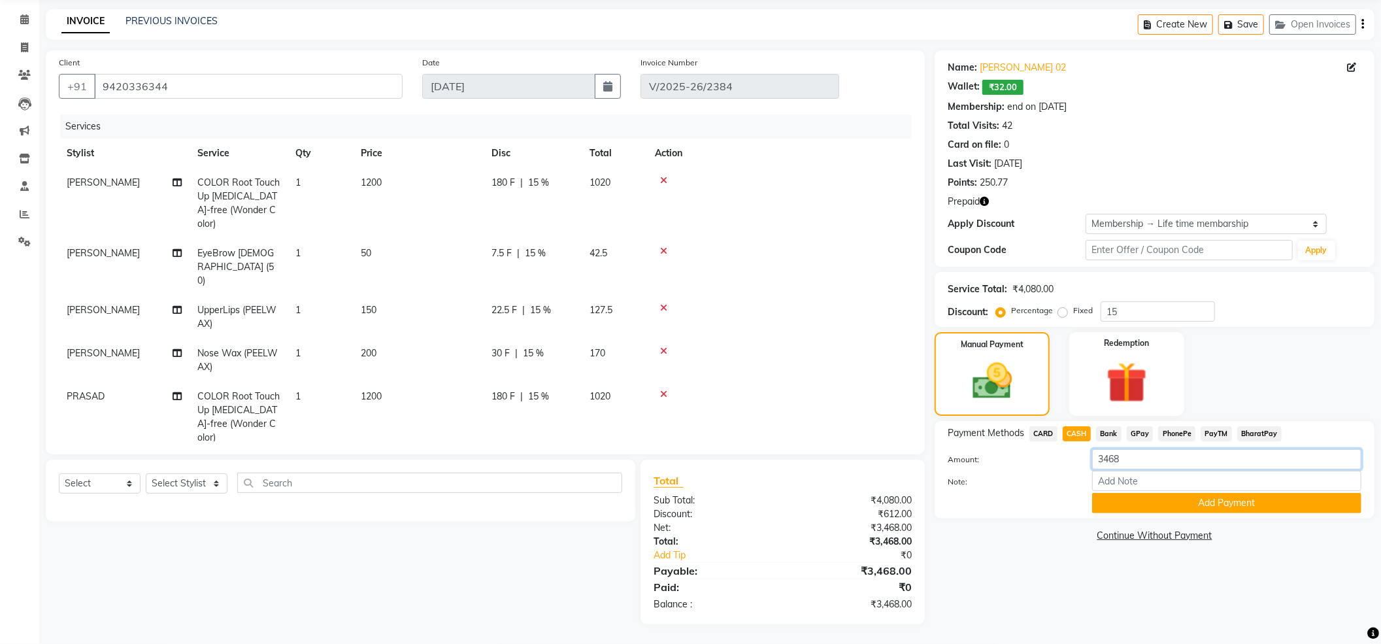
drag, startPoint x: 1153, startPoint y: 448, endPoint x: 1014, endPoint y: 473, distance: 141.4
click at [1023, 470] on div "Amount: 3468 Note: Add Payment" at bounding box center [1154, 481] width 414 height 64
type input "5"
type input "3500"
click at [1166, 501] on button "Add Payment" at bounding box center [1226, 503] width 269 height 20
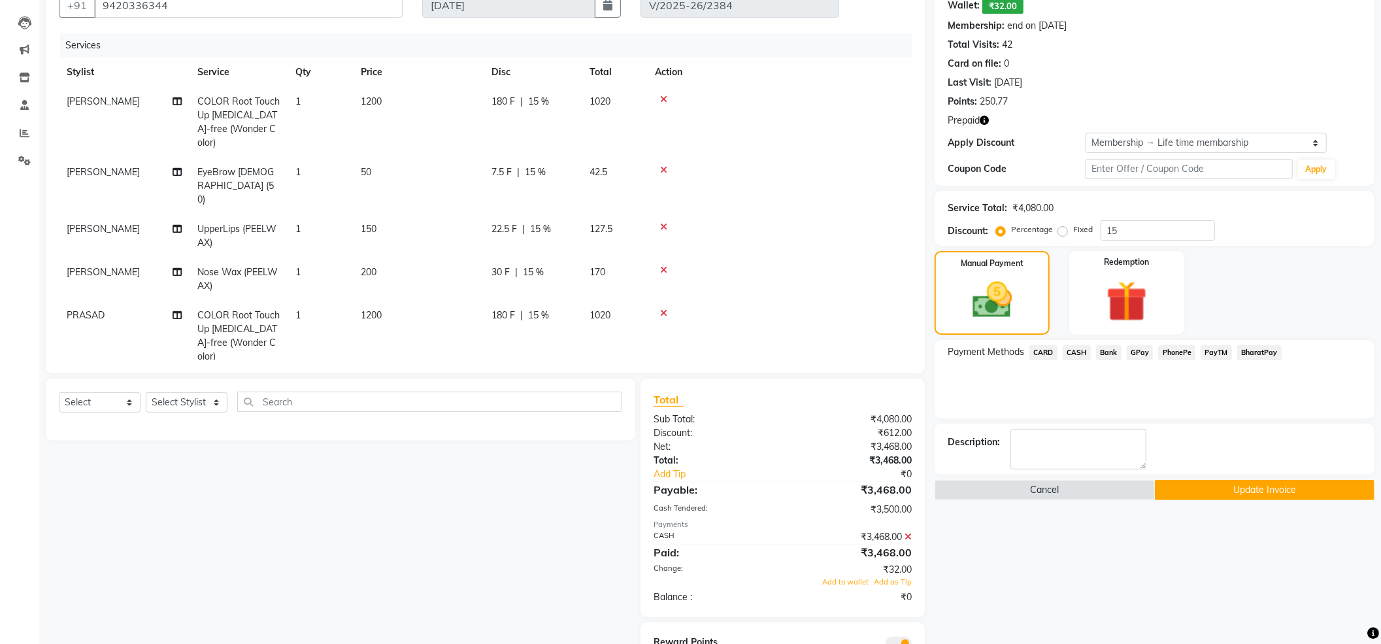
scroll to position [186, 0]
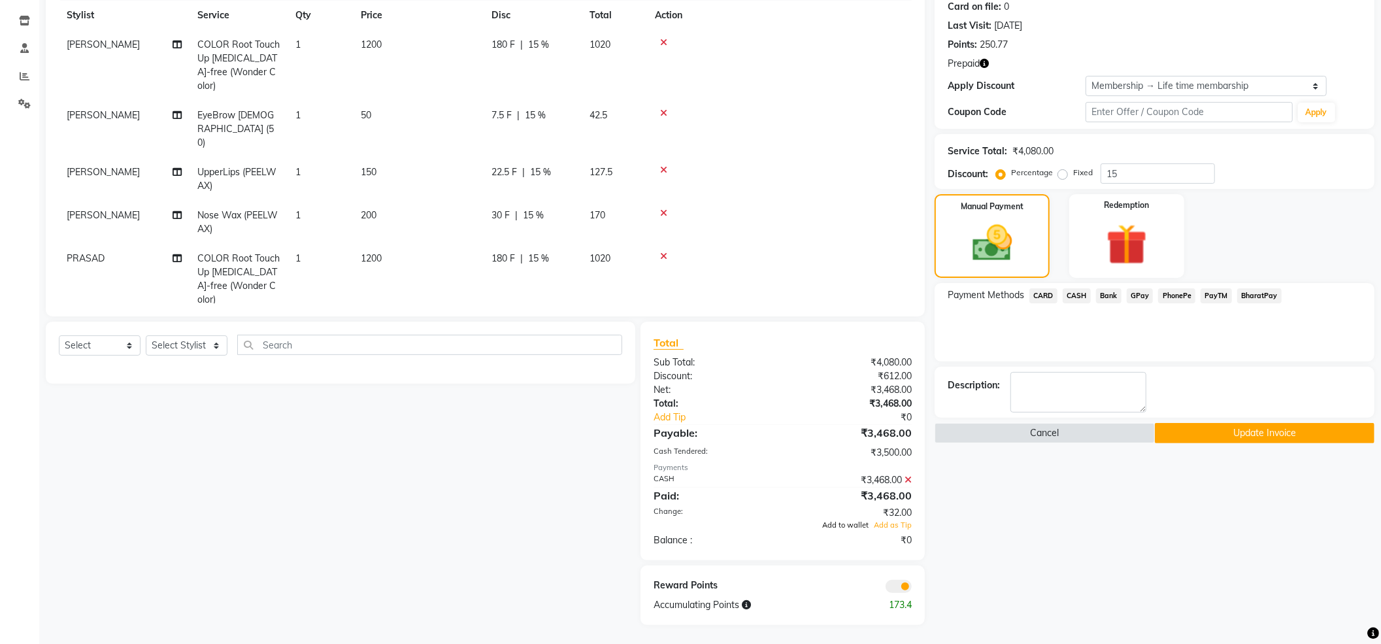
click at [853, 524] on span "Add to wallet" at bounding box center [845, 524] width 46 height 9
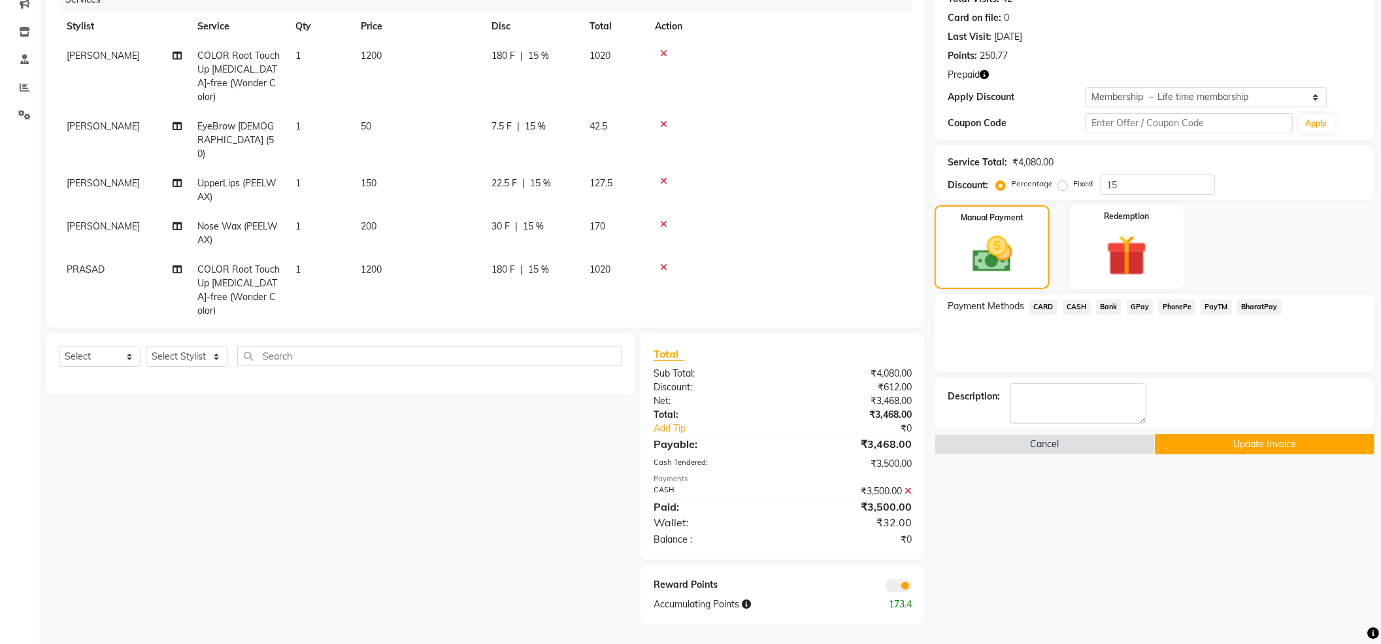
scroll to position [174, 0]
click at [1266, 440] on button "Update Invoice" at bounding box center [1265, 445] width 220 height 20
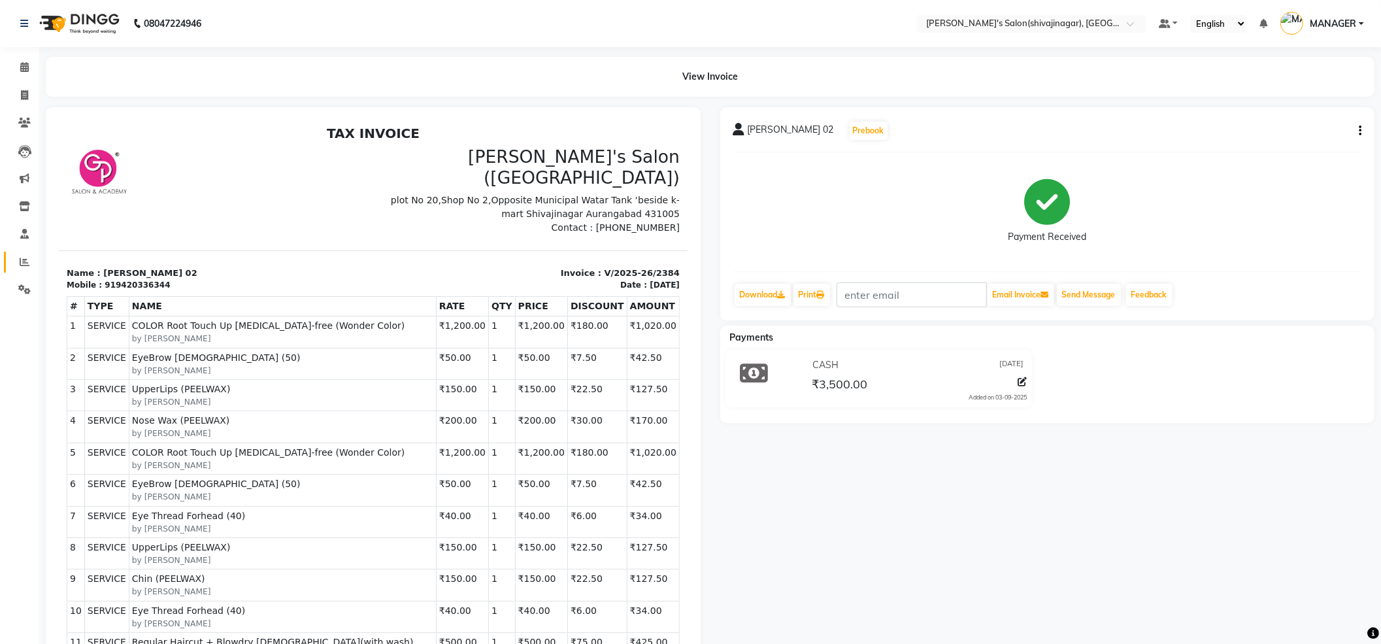
click at [24, 254] on link "Reports" at bounding box center [19, 263] width 31 height 22
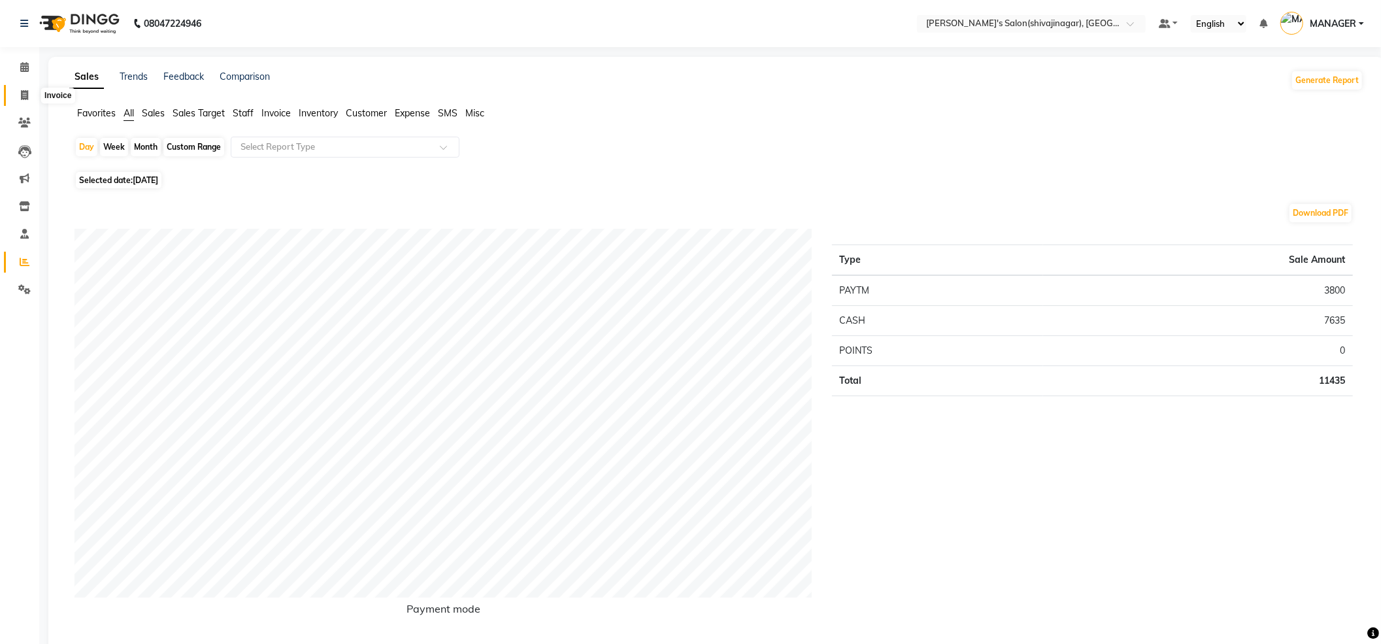
click at [21, 100] on icon at bounding box center [24, 95] width 7 height 10
click at [26, 97] on icon at bounding box center [24, 95] width 7 height 10
click at [26, 95] on icon at bounding box center [24, 95] width 7 height 10
click at [27, 91] on icon at bounding box center [24, 95] width 7 height 10
select select "service"
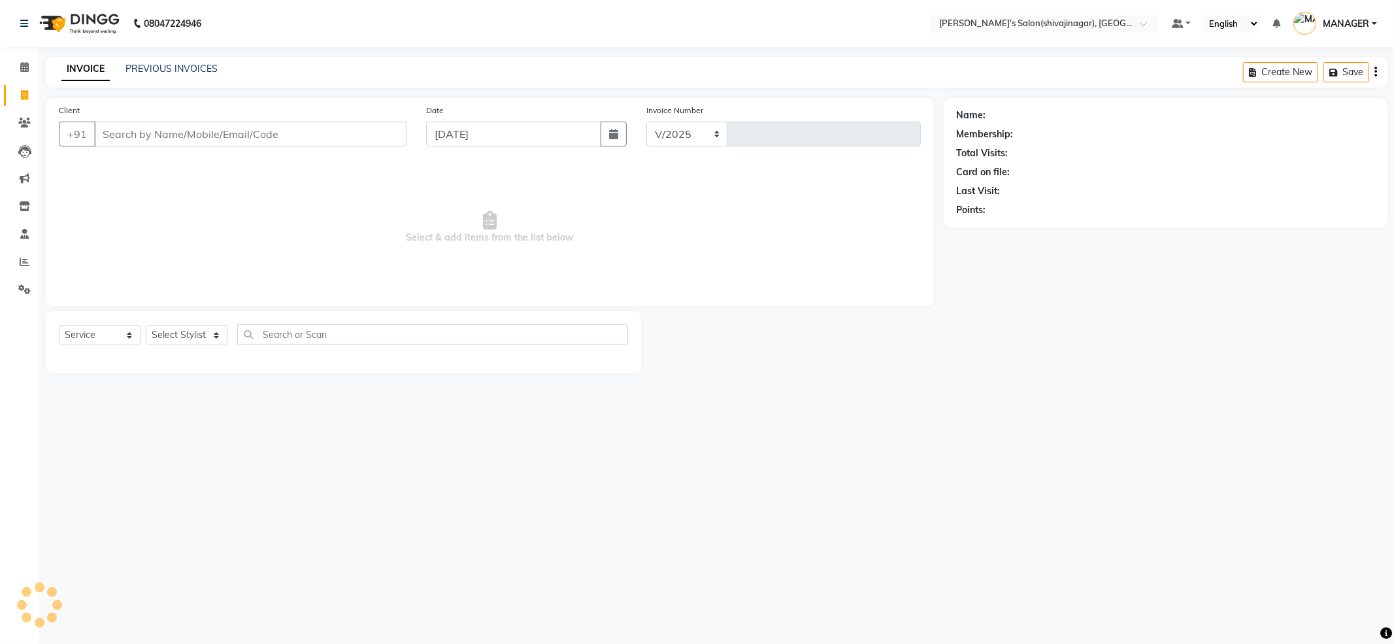
select select "4174"
type input "2385"
click at [184, 71] on link "PREVIOUS INVOICES" at bounding box center [171, 69] width 92 height 12
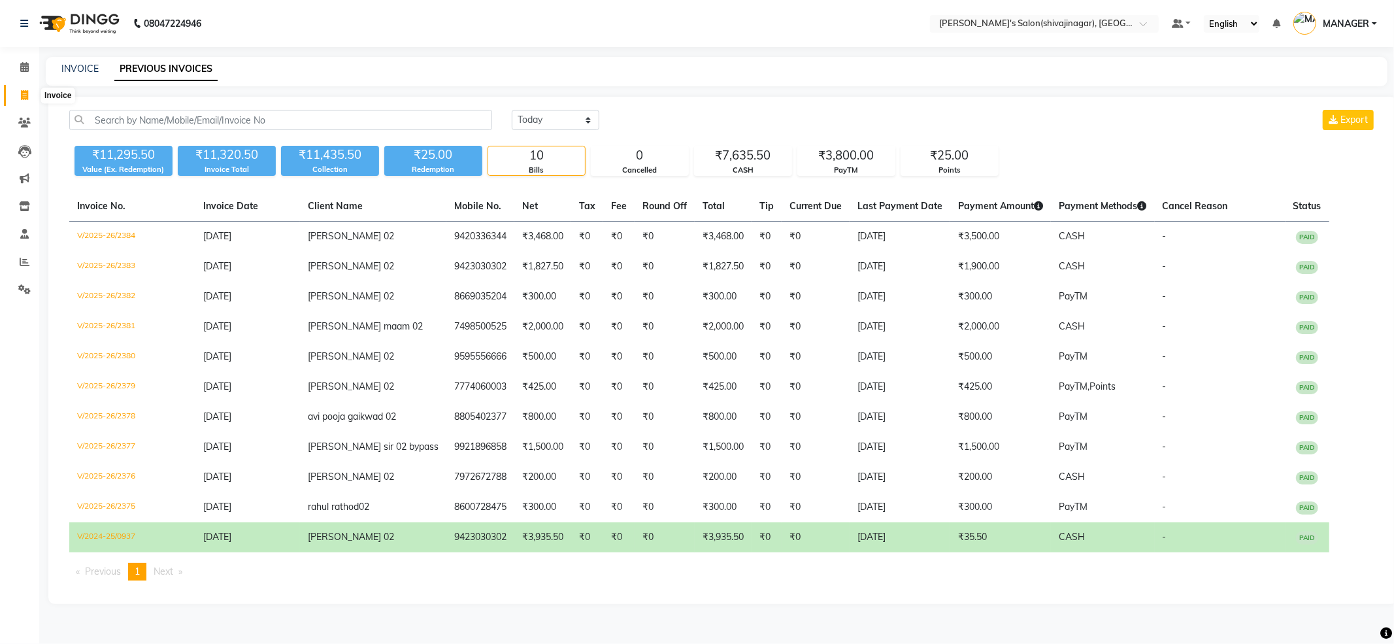
click at [14, 95] on span at bounding box center [24, 95] width 23 height 15
select select "service"
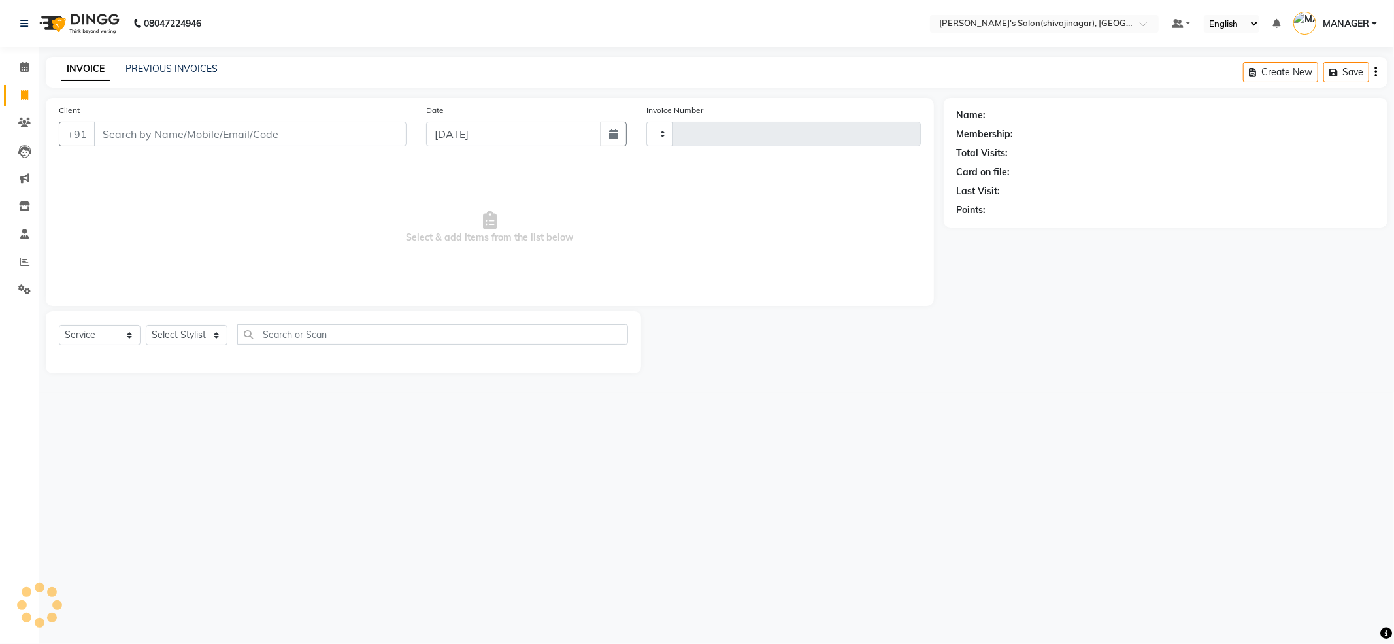
type input "2385"
select select "4174"
click at [142, 72] on link "PREVIOUS INVOICES" at bounding box center [171, 69] width 92 height 12
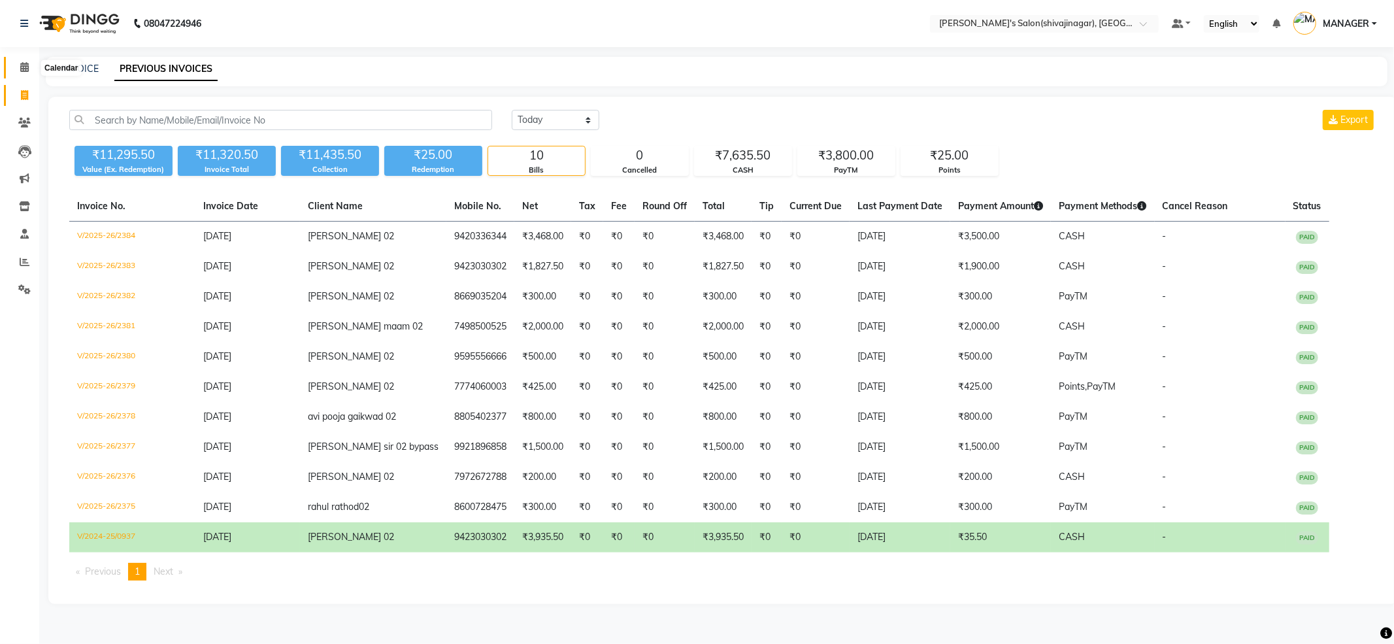
click at [21, 69] on icon at bounding box center [24, 67] width 8 height 10
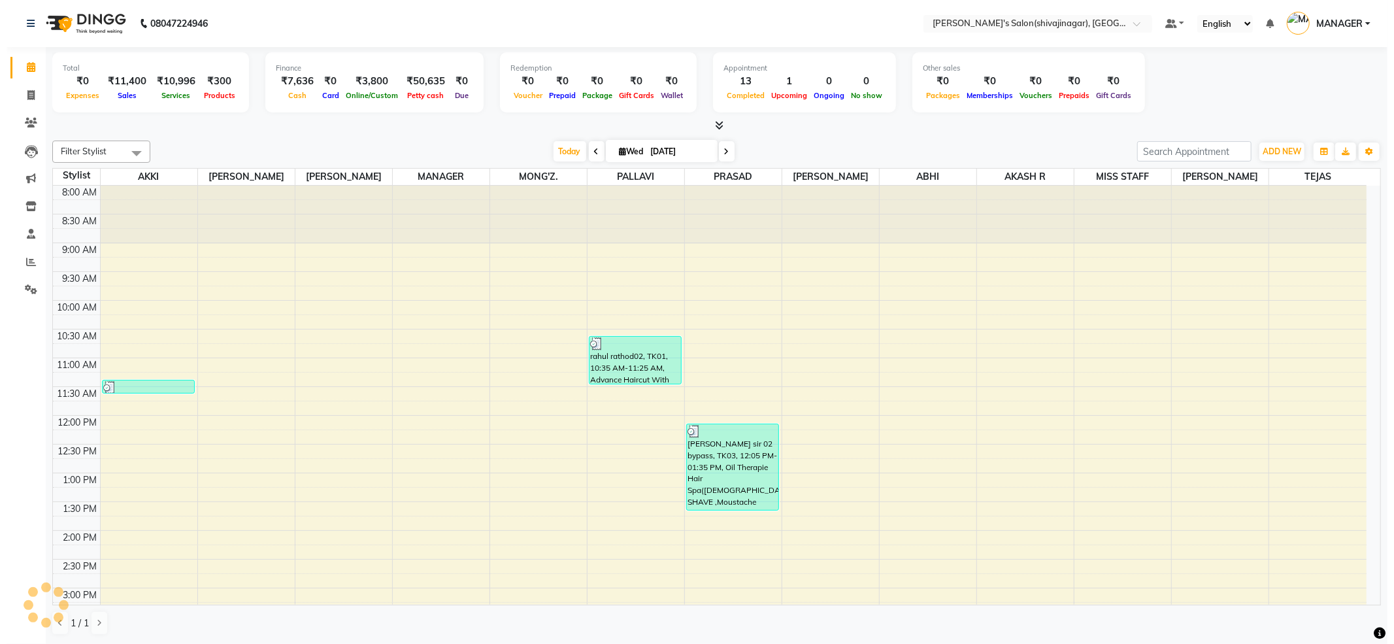
scroll to position [515, 0]
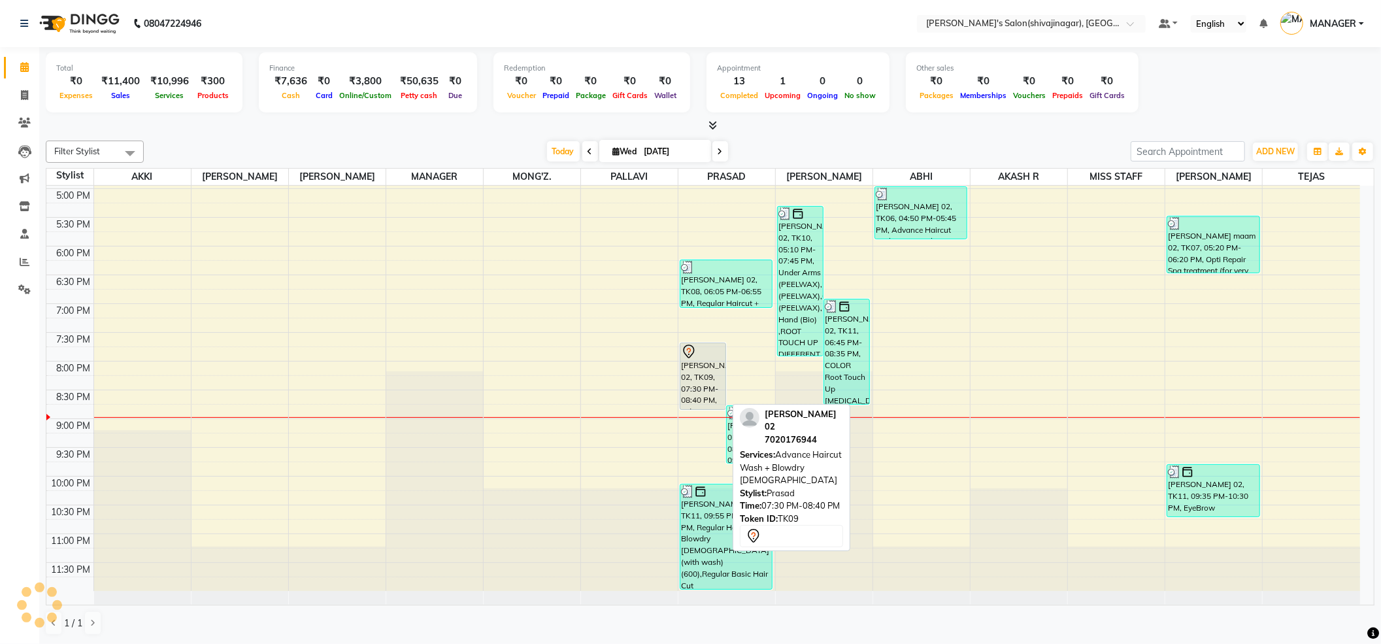
click at [693, 387] on div "[PERSON_NAME] 02, TK09, 07:30 PM-08:40 PM, Advance Haircut Wash + Blowdry [DEMO…" at bounding box center [702, 376] width 45 height 66
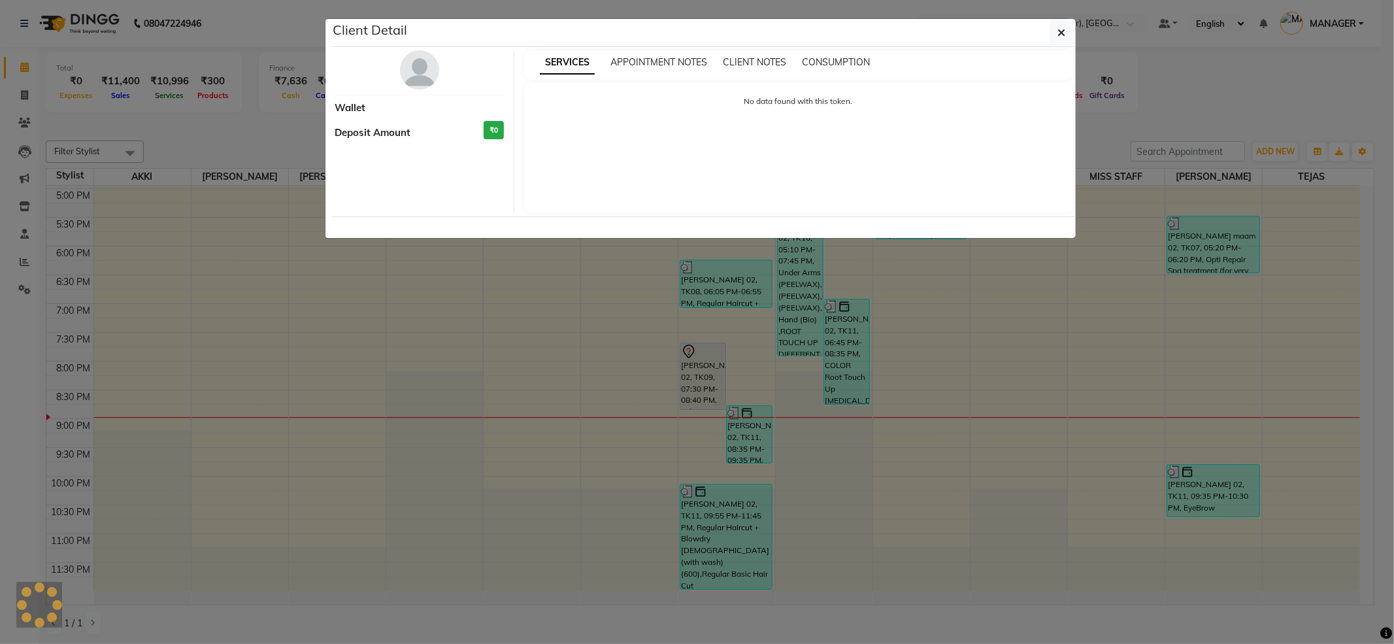
select select "7"
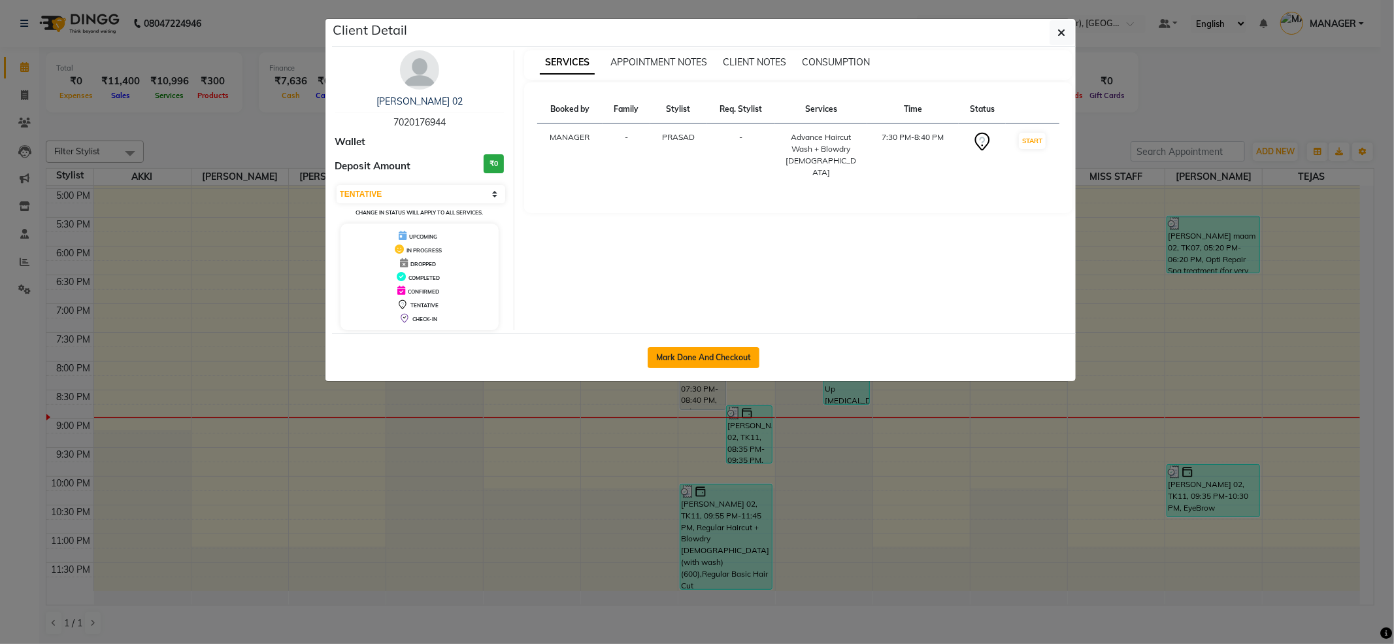
click at [724, 365] on button "Mark Done And Checkout" at bounding box center [704, 357] width 112 height 21
select select "service"
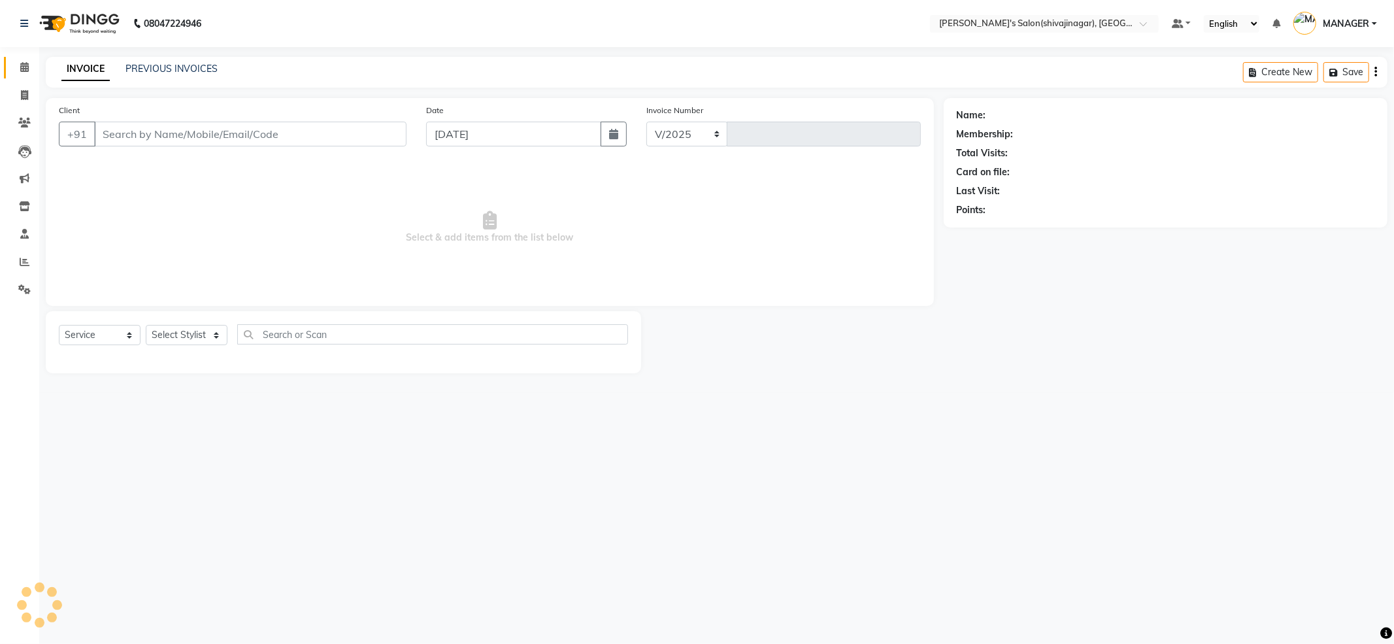
select select "4174"
type input "2385"
type input "7020176944"
select select "24666"
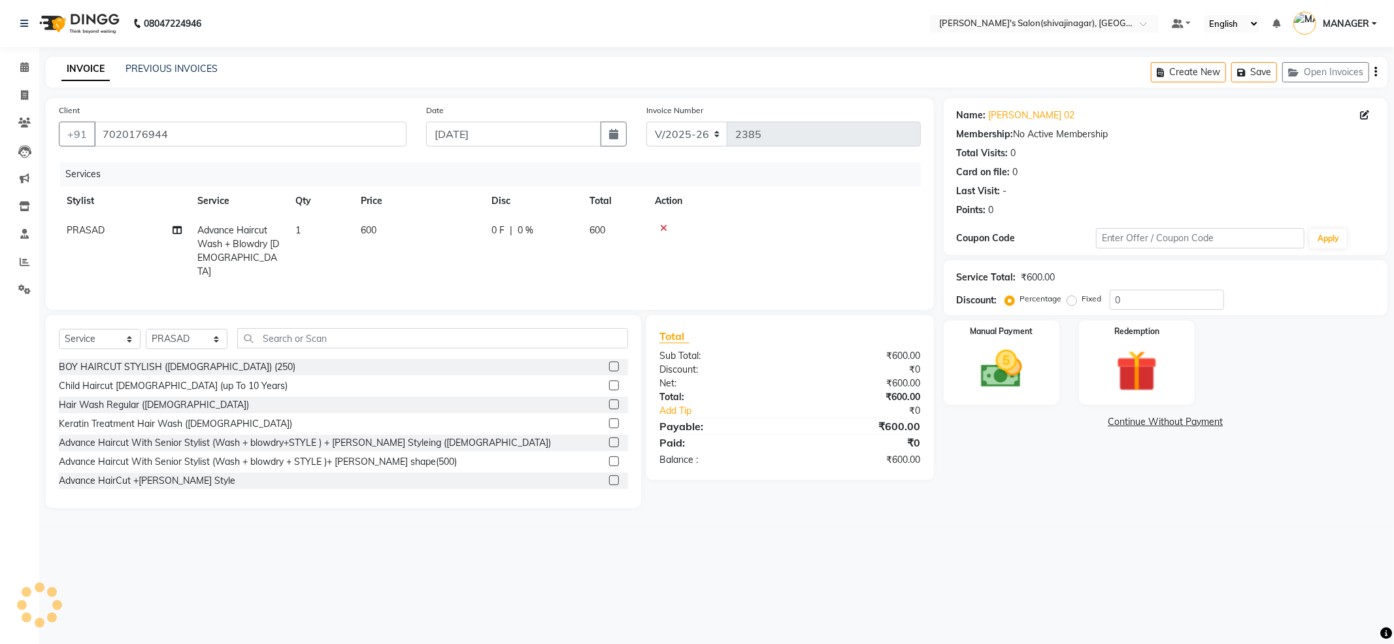
click at [448, 216] on td "600" at bounding box center [418, 251] width 131 height 71
select select "24666"
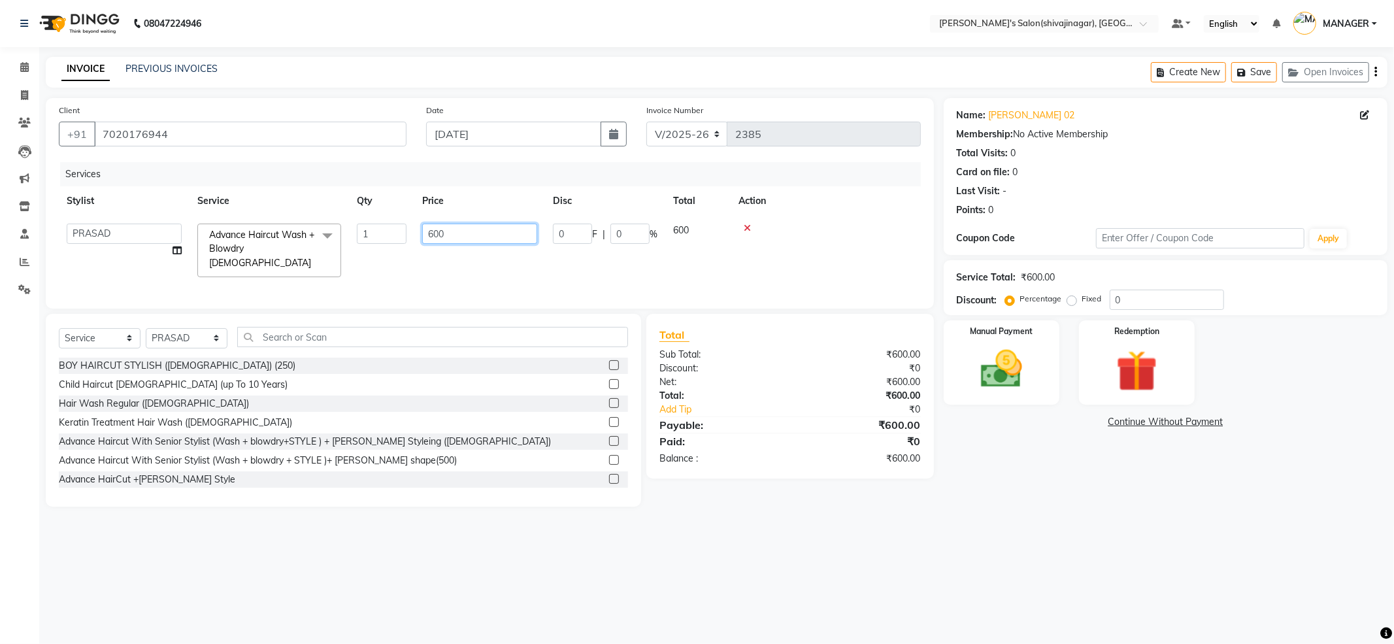
drag, startPoint x: 476, startPoint y: 227, endPoint x: 298, endPoint y: 246, distance: 178.7
click at [324, 274] on div "Services Stylist Service Qty Price Disc Total Action ABHI AKASH R AKKI [PERSON_…" at bounding box center [490, 228] width 862 height 133
type input "750"
drag, startPoint x: 808, startPoint y: 220, endPoint x: 808, endPoint y: 233, distance: 13.1
click at [808, 220] on td at bounding box center [784, 251] width 274 height 71
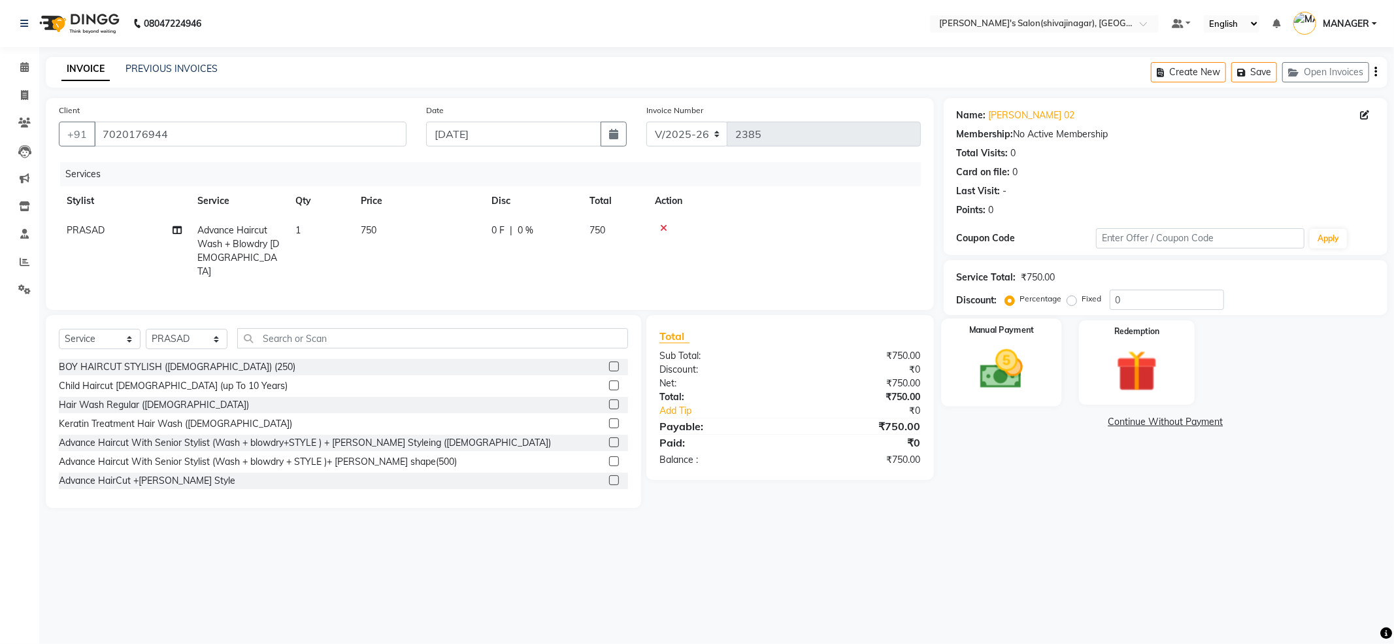
click at [1004, 353] on img at bounding box center [1001, 369] width 70 height 50
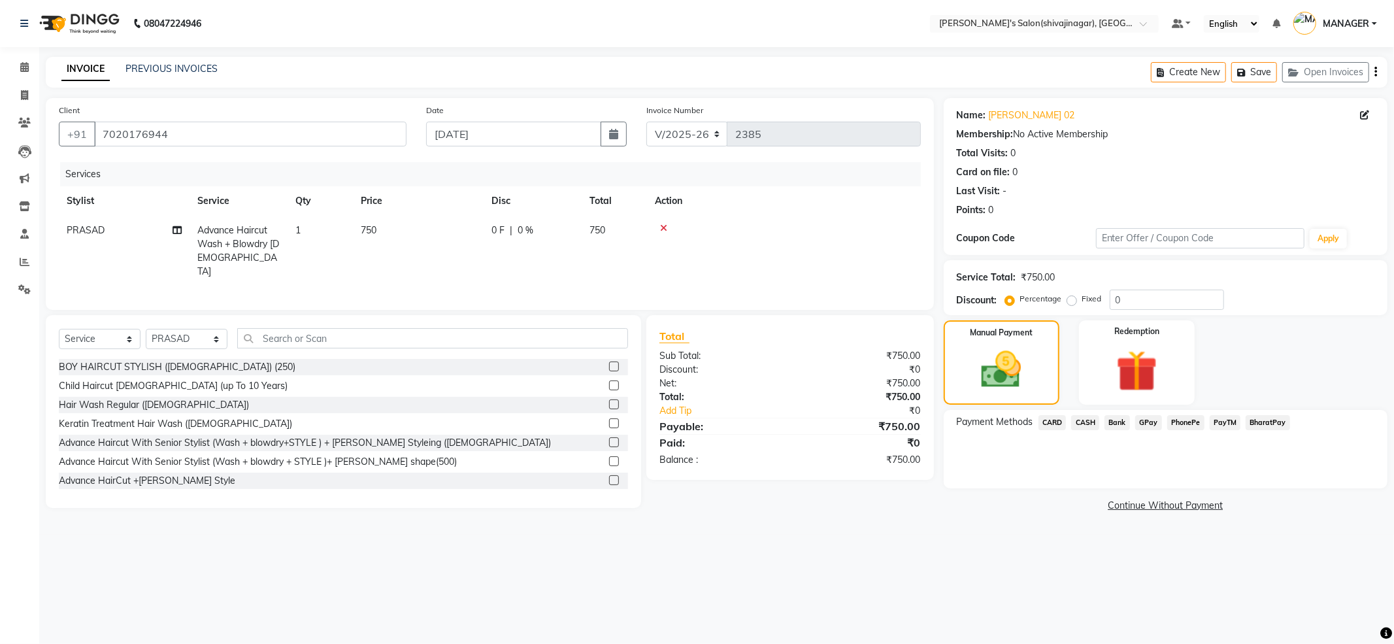
click at [1228, 427] on span "PayTM" at bounding box center [1224, 422] width 31 height 15
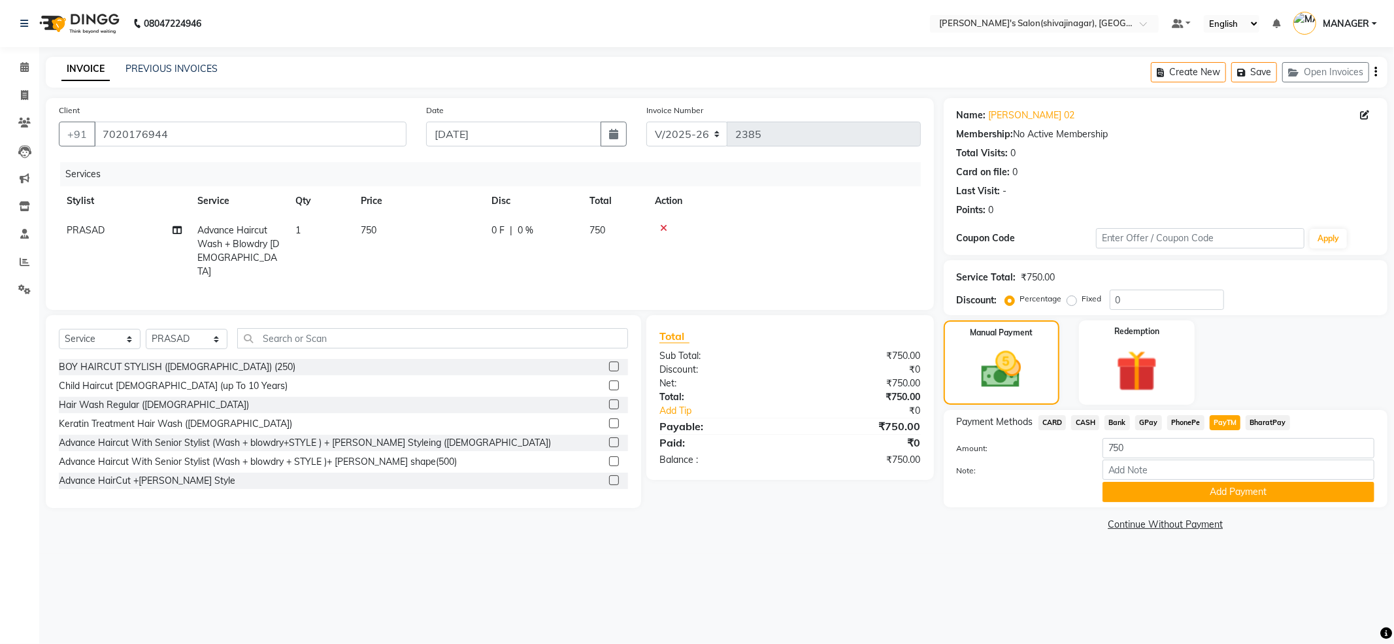
click at [1202, 484] on button "Add Payment" at bounding box center [1238, 492] width 272 height 20
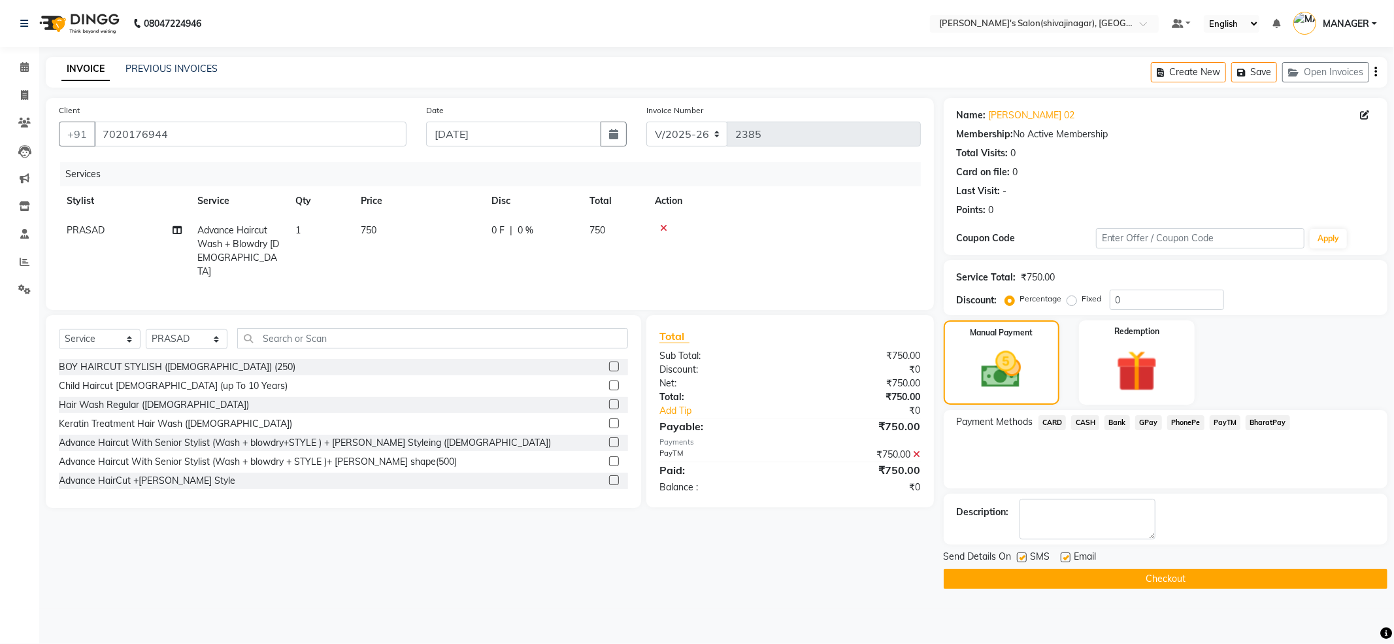
click at [1036, 576] on button "Checkout" at bounding box center [1166, 578] width 444 height 20
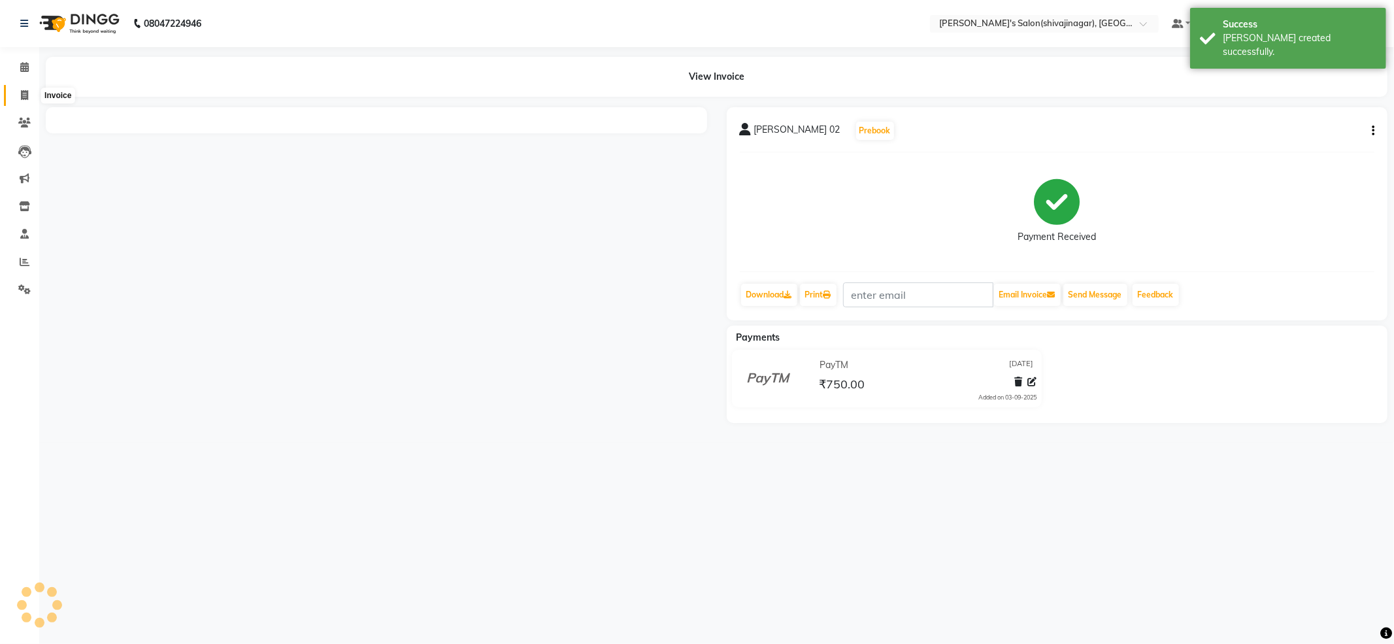
click at [35, 86] on link "Invoice" at bounding box center [19, 96] width 31 height 22
select select "service"
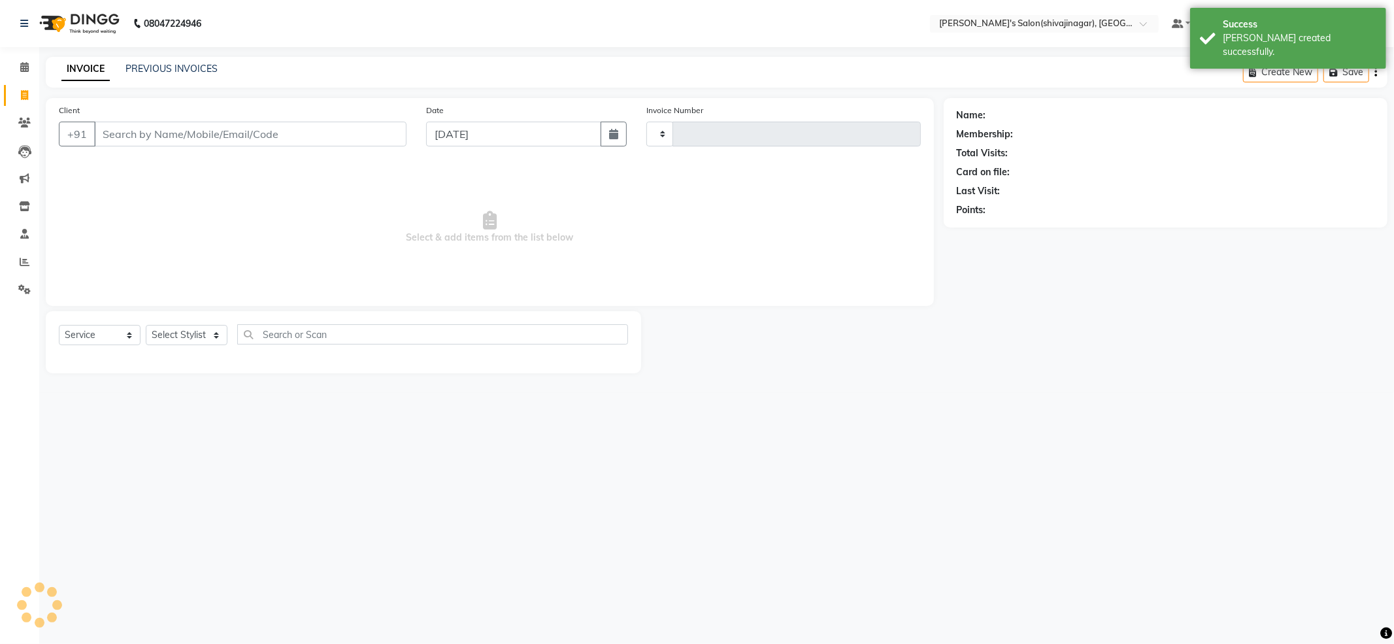
type input "2386"
select select "4174"
click at [21, 98] on icon at bounding box center [24, 95] width 7 height 10
select select "service"
type input "2386"
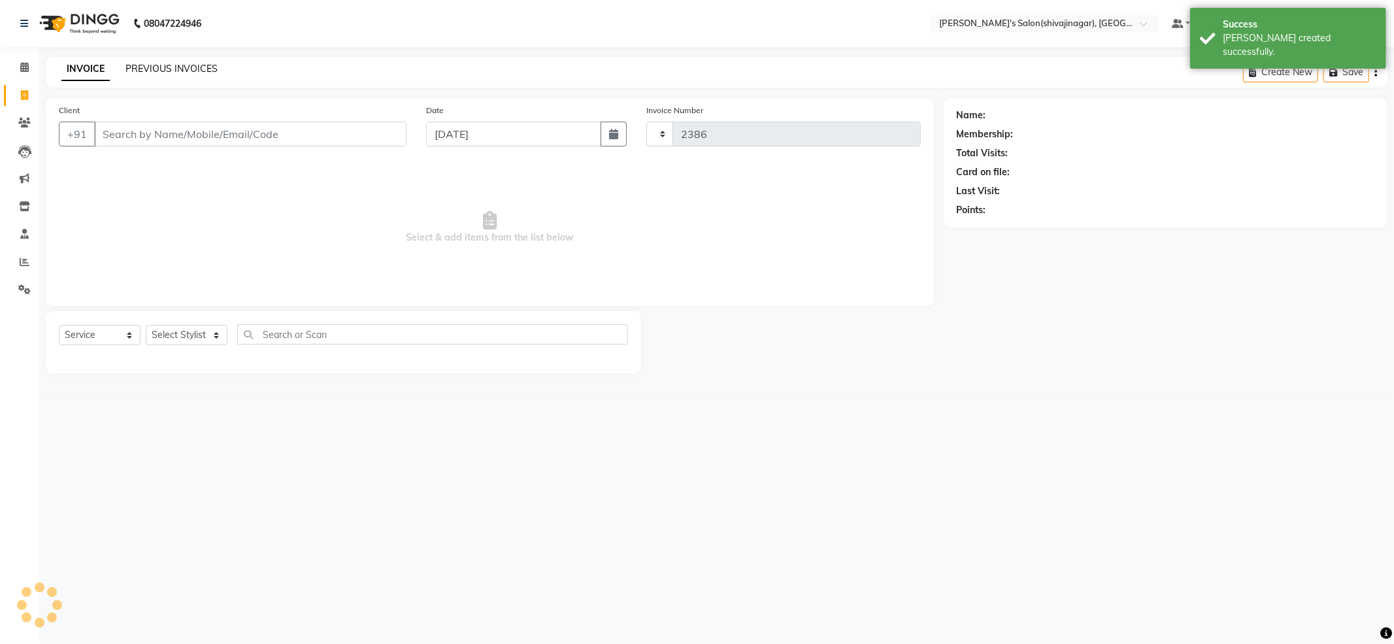
select select "4174"
click at [17, 259] on span at bounding box center [24, 262] width 23 height 15
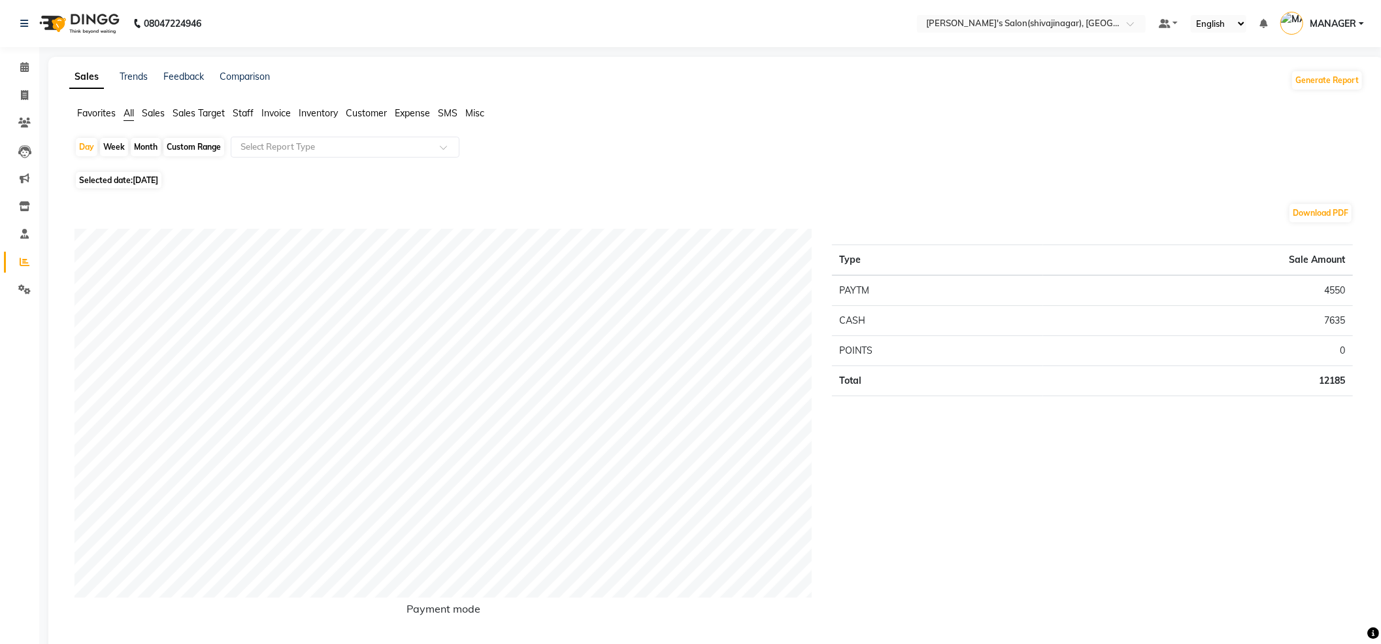
click at [142, 150] on div "Month" at bounding box center [146, 147] width 30 height 18
select select "9"
select select "2025"
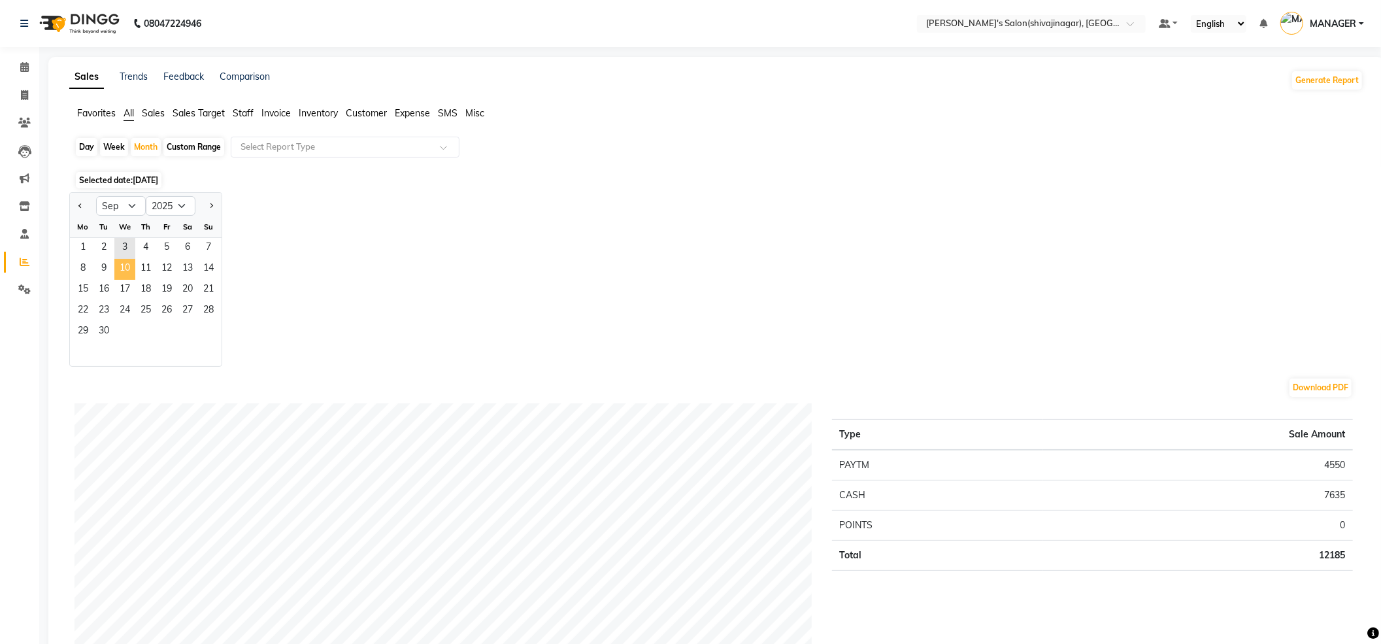
click at [125, 278] on span "10" at bounding box center [124, 269] width 21 height 21
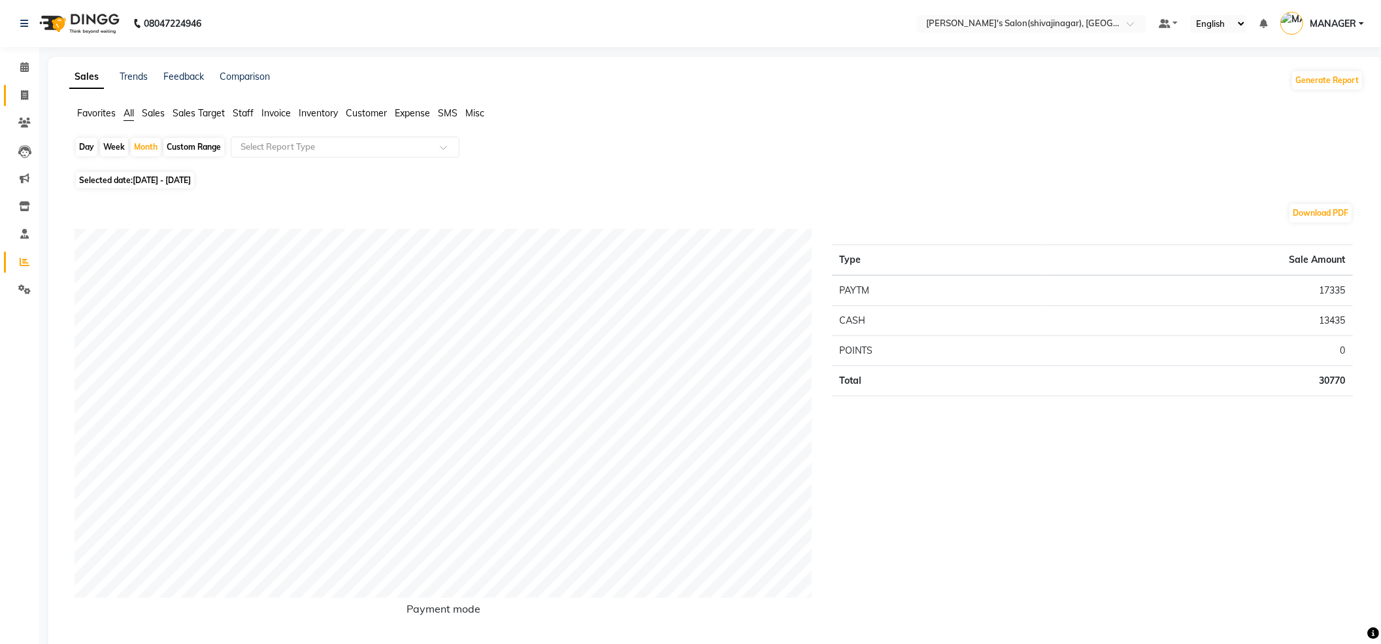
click at [26, 86] on link "Invoice" at bounding box center [19, 96] width 31 height 22
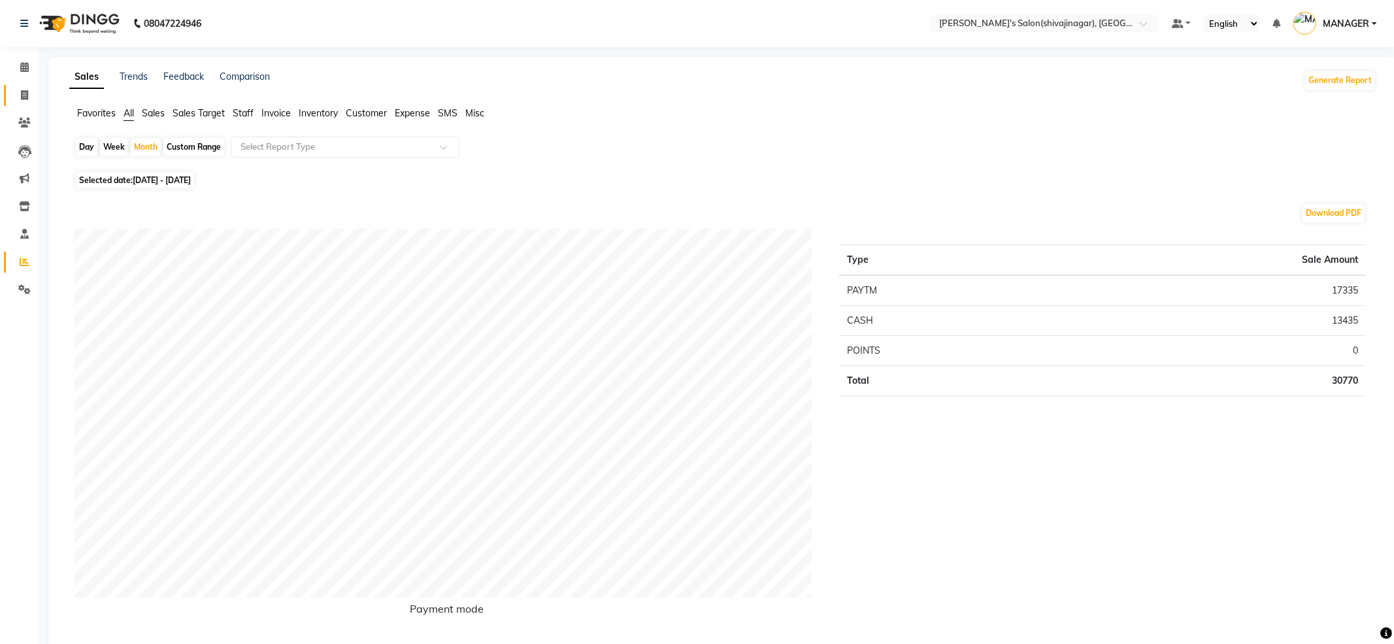
select select "service"
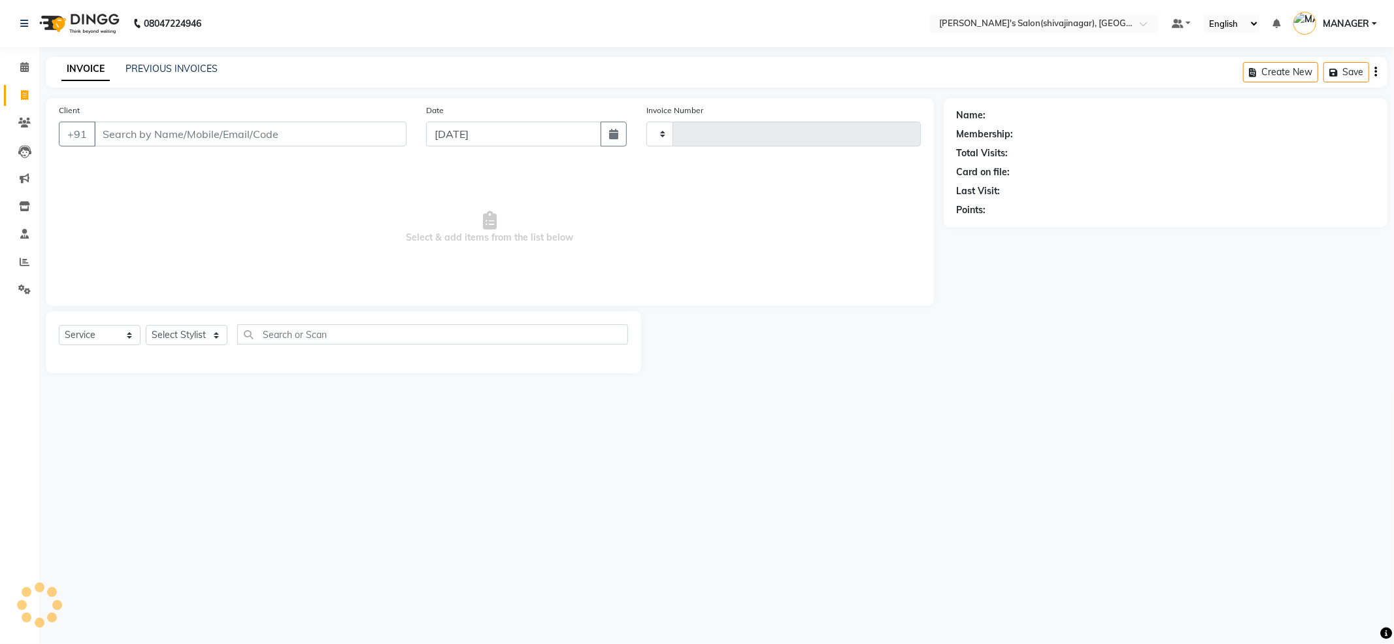
type input "2386"
select select "4174"
click at [176, 132] on input "Client" at bounding box center [217, 134] width 246 height 25
click at [176, 131] on input "Client" at bounding box center [217, 134] width 246 height 25
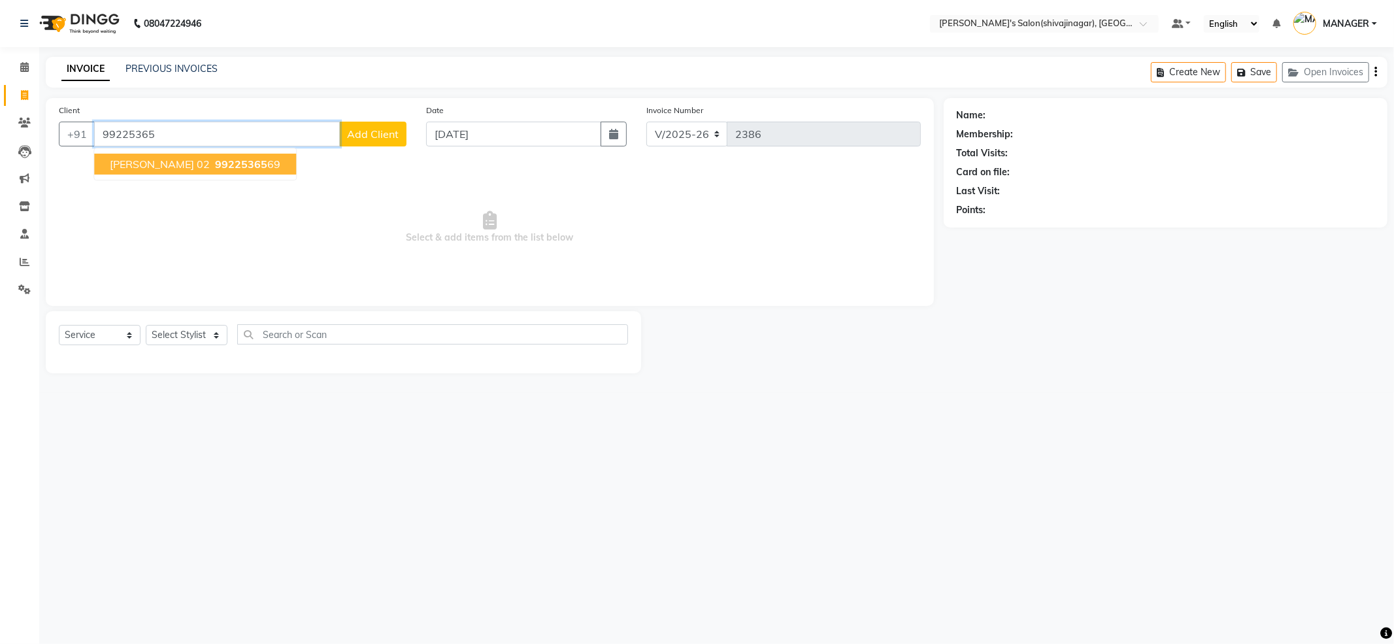
click at [152, 161] on span "[PERSON_NAME] 02" at bounding box center [160, 163] width 100 height 13
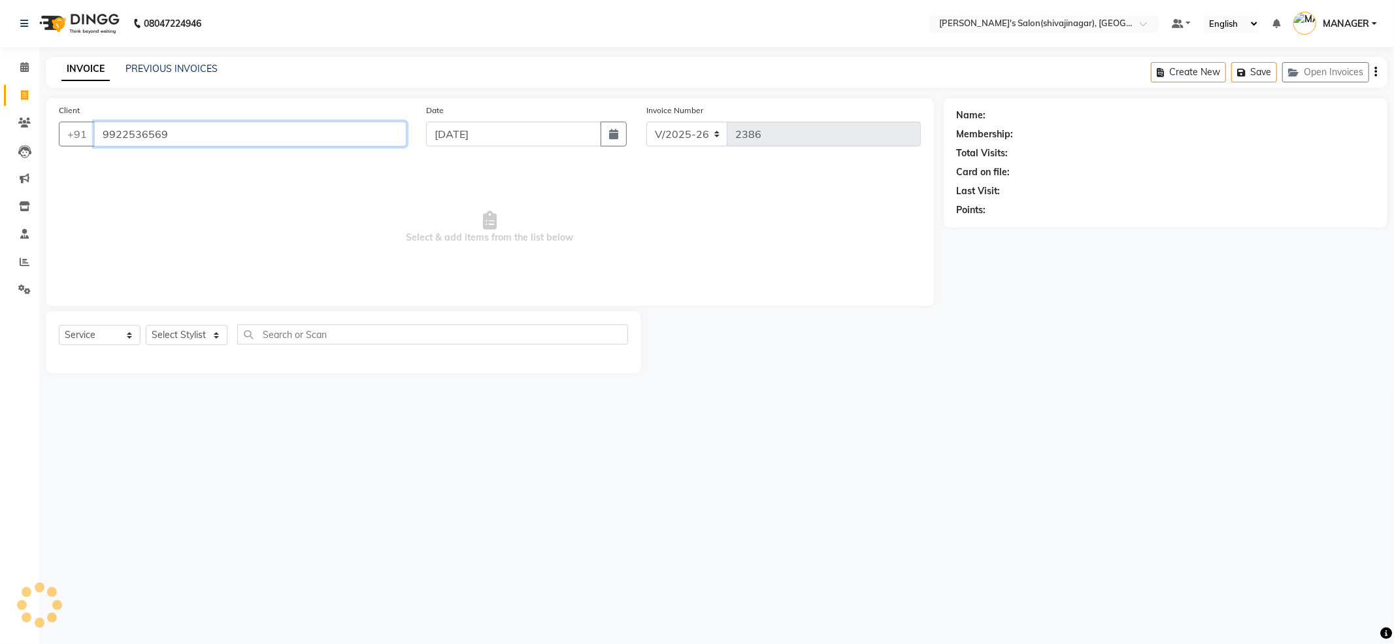
type input "9922536569"
click at [998, 229] on div "Prepaid" at bounding box center [1166, 229] width 418 height 14
click at [991, 228] on icon "button" at bounding box center [993, 228] width 9 height 9
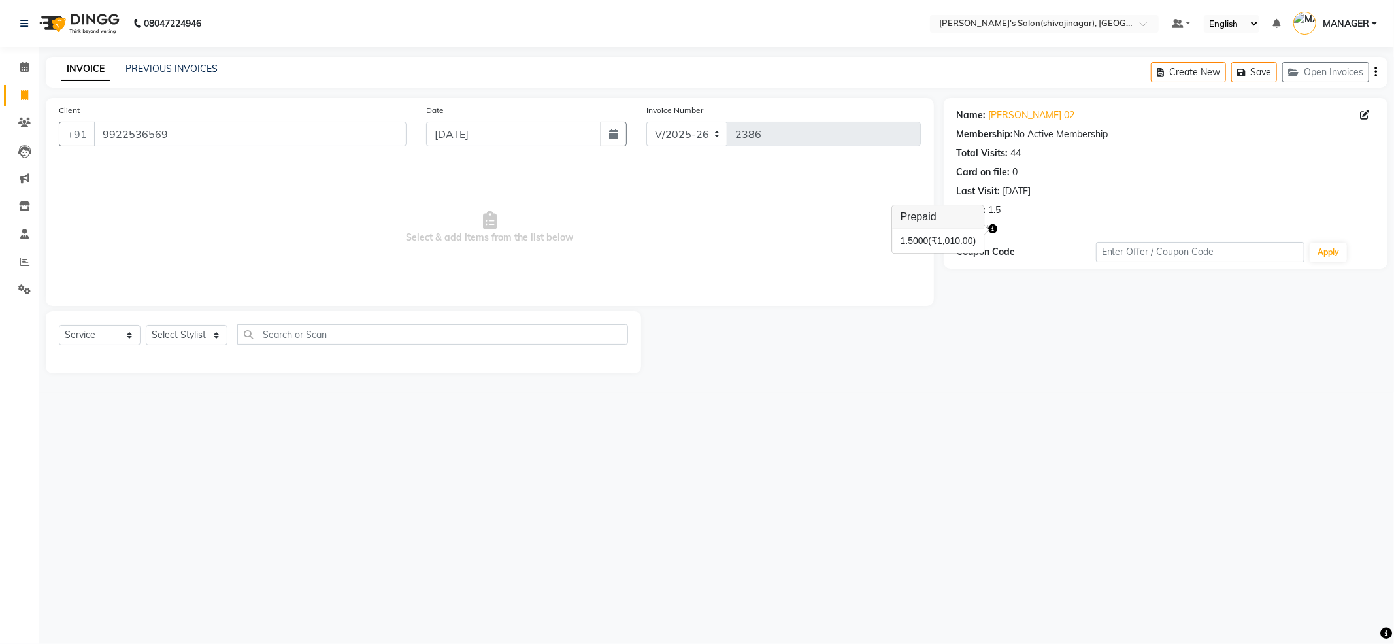
click at [1013, 297] on div "Name: [PERSON_NAME] 02 Membership: No Active Membership Total Visits: 44 Card o…" at bounding box center [1170, 235] width 453 height 275
click at [184, 343] on select "Select Stylist [PERSON_NAME] R AKKI [PERSON_NAME] MANAGER MISS STAFF [PERSON_NA…" at bounding box center [187, 335] width 82 height 20
select select "85251"
click at [146, 325] on select "Select Stylist [PERSON_NAME] R AKKI [PERSON_NAME] MANAGER MISS STAFF [PERSON_NA…" at bounding box center [187, 335] width 82 height 20
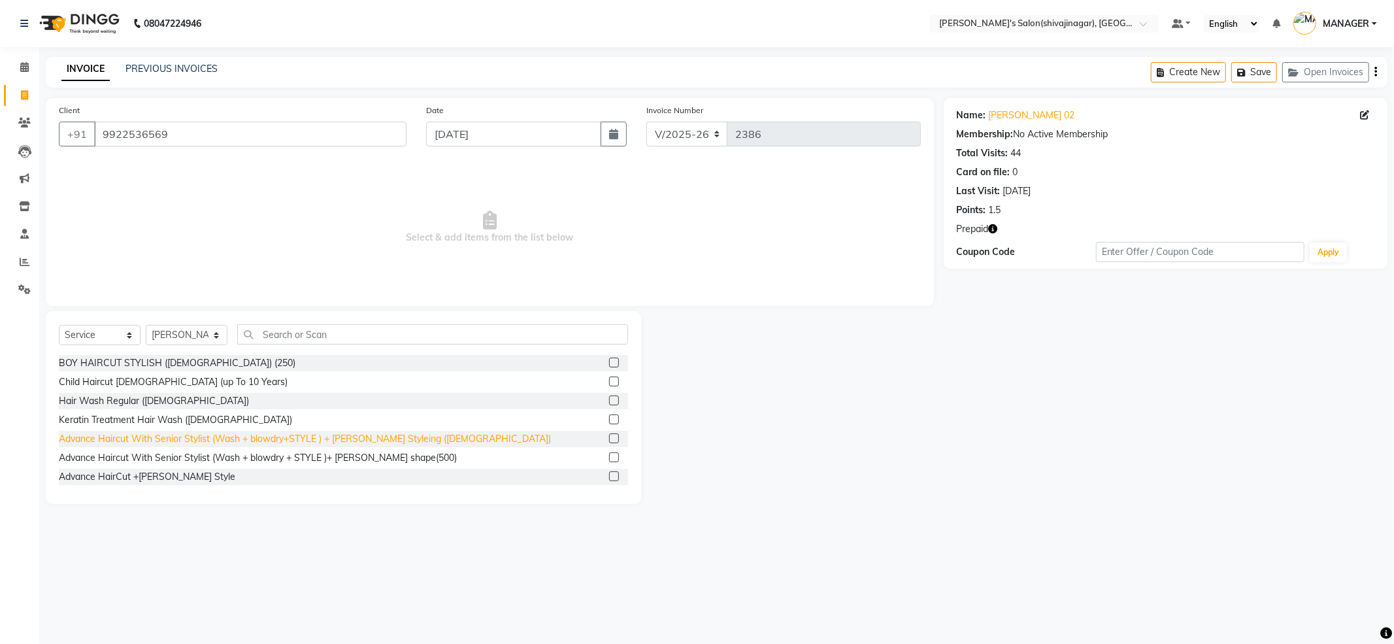
click at [283, 435] on div "Advance Haircut With Senior Stylist (Wash + blowdry+STYLE ) + [PERSON_NAME] Sty…" at bounding box center [305, 439] width 492 height 14
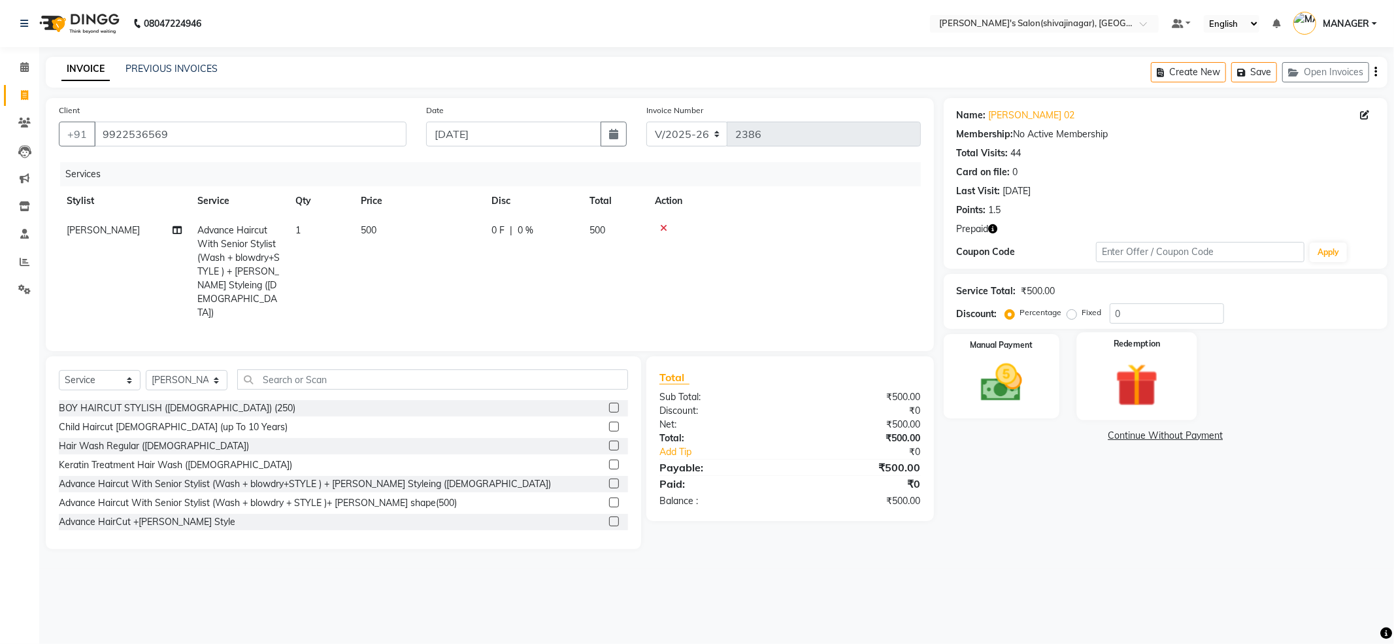
click at [1104, 370] on img at bounding box center [1137, 385] width 70 height 54
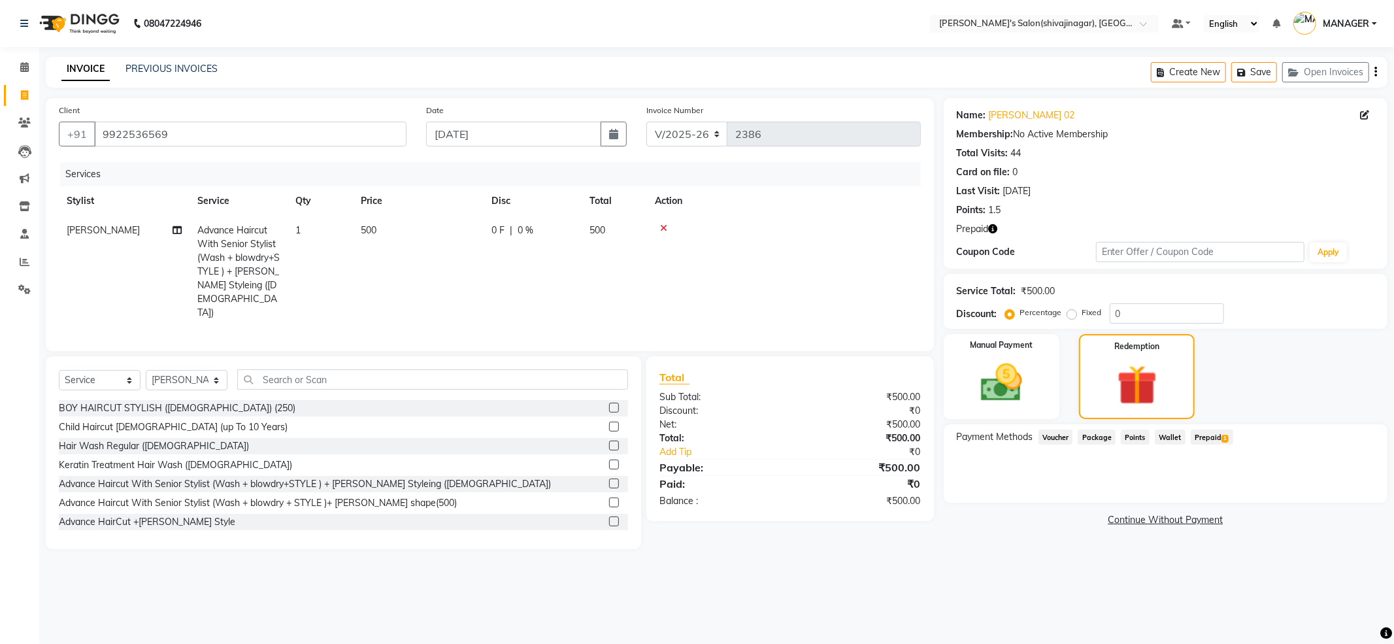
click at [1206, 435] on span "Prepaid 1" at bounding box center [1211, 436] width 42 height 15
click at [1336, 491] on button "Add" at bounding box center [1343, 489] width 48 height 22
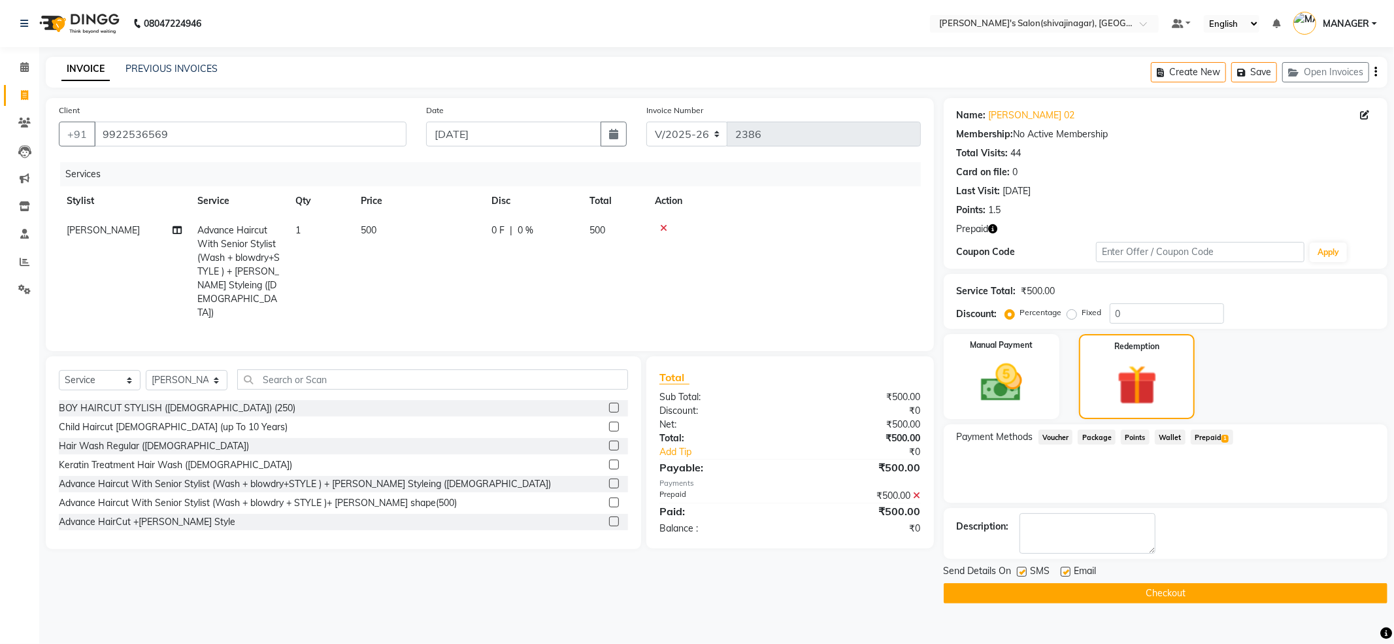
click at [916, 491] on icon at bounding box center [916, 495] width 7 height 9
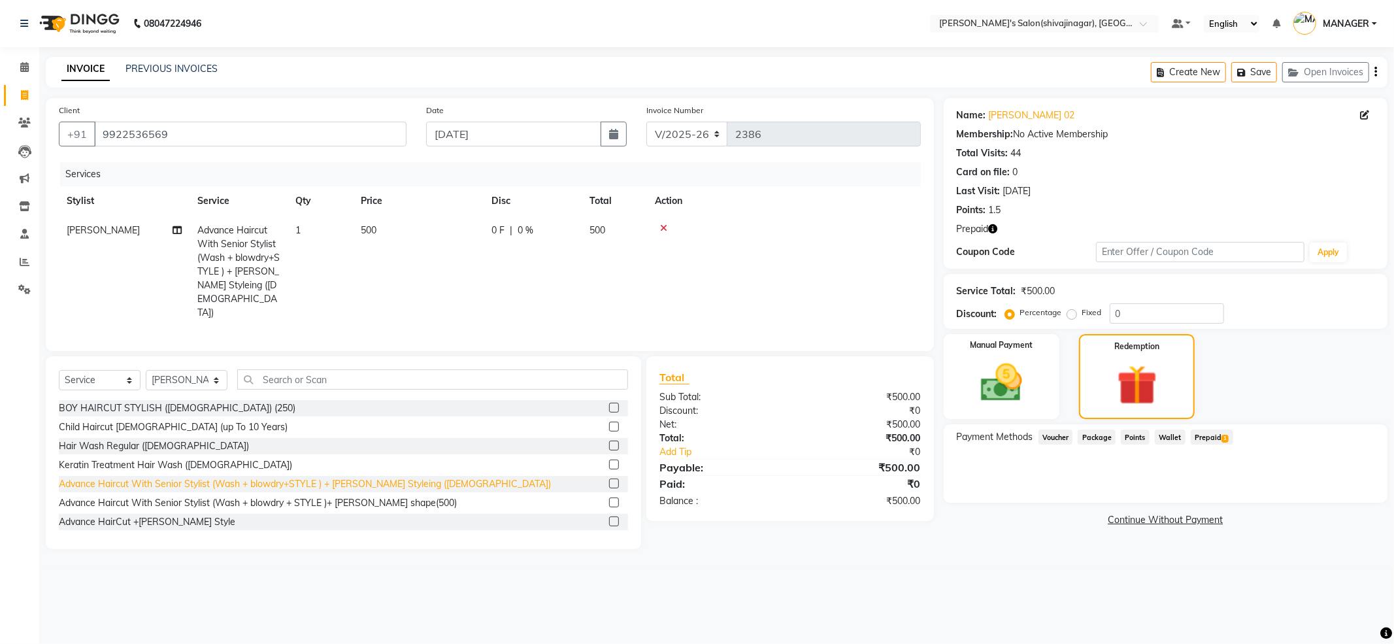
click at [270, 477] on div "Advance Haircut With Senior Stylist (Wash + blowdry+STYLE ) + [PERSON_NAME] Sty…" at bounding box center [305, 484] width 492 height 14
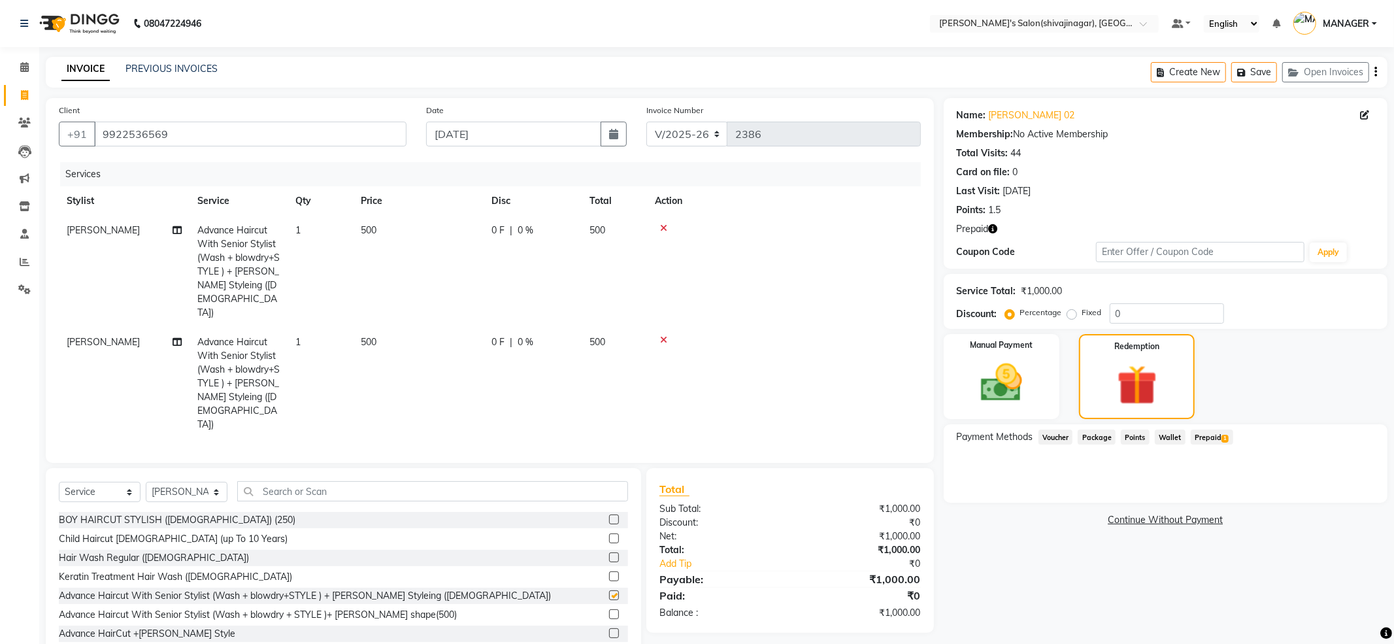
checkbox input "false"
click at [1201, 435] on span "Prepaid 1" at bounding box center [1211, 436] width 42 height 15
click at [667, 335] on div at bounding box center [784, 339] width 258 height 9
click at [664, 228] on icon at bounding box center [663, 227] width 7 height 9
type input "1010"
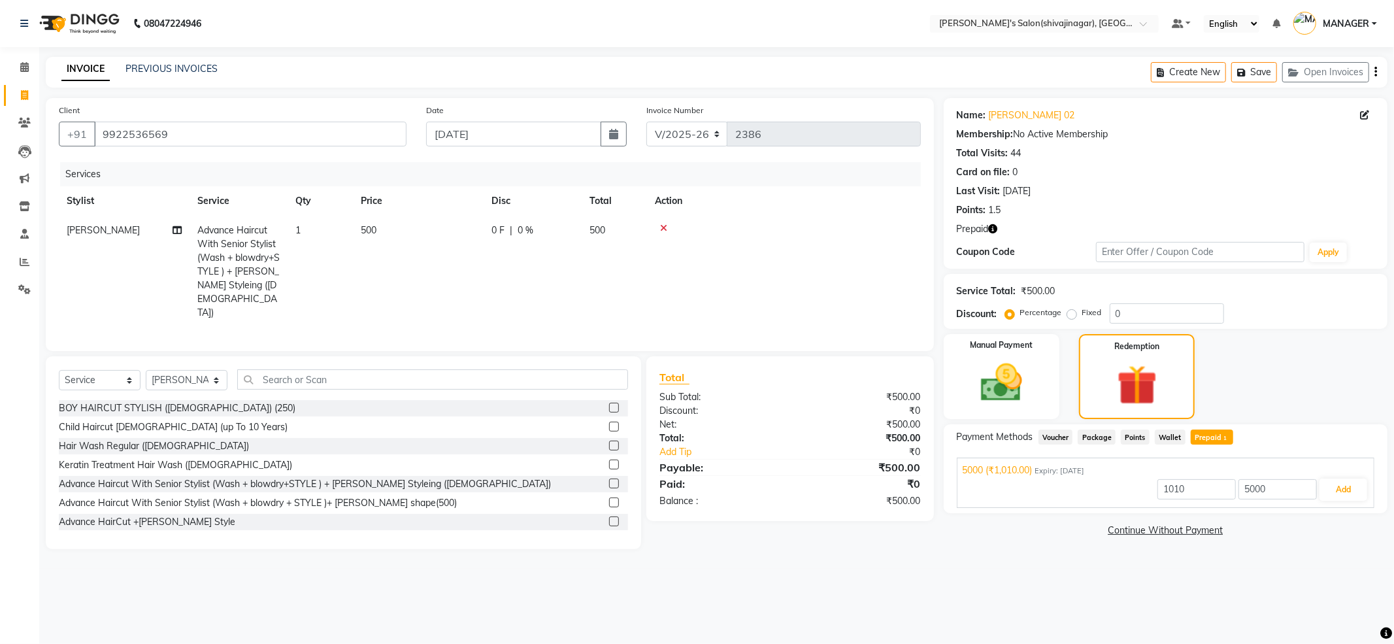
click at [664, 228] on icon at bounding box center [663, 227] width 7 height 9
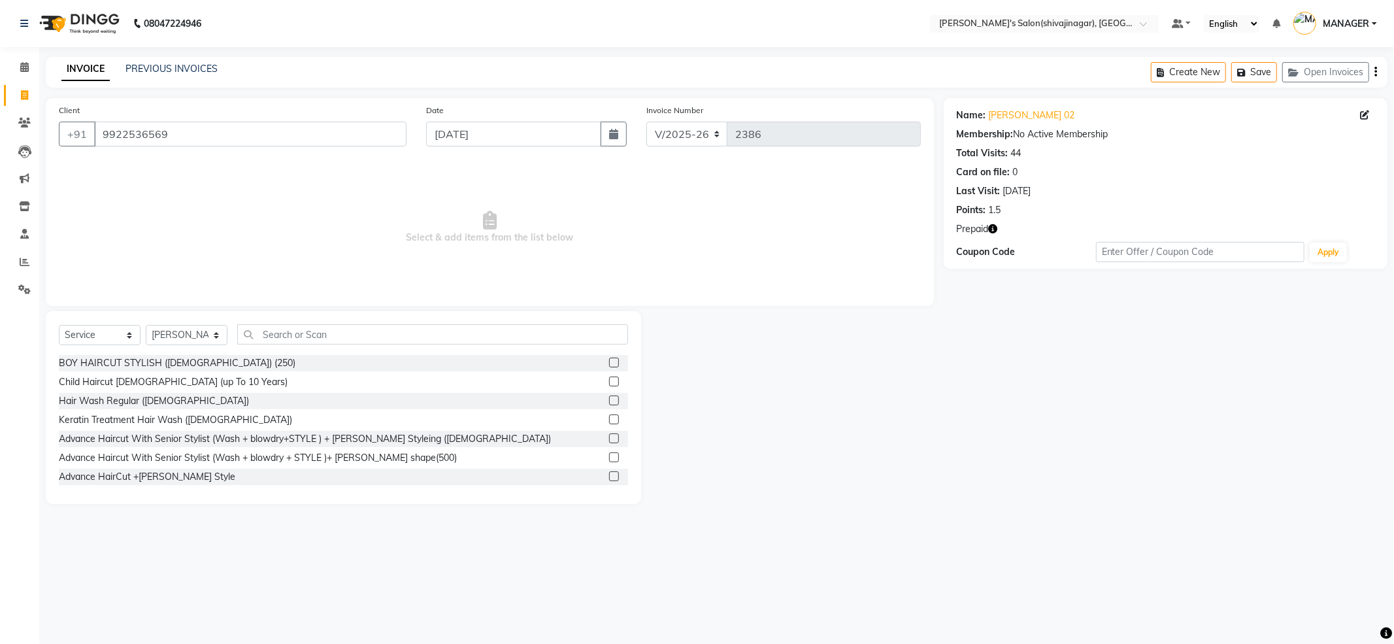
click at [188, 61] on div "INVOICE PREVIOUS INVOICES Create New Save Open Invoices" at bounding box center [716, 72] width 1341 height 31
click at [186, 72] on link "PREVIOUS INVOICES" at bounding box center [171, 69] width 92 height 12
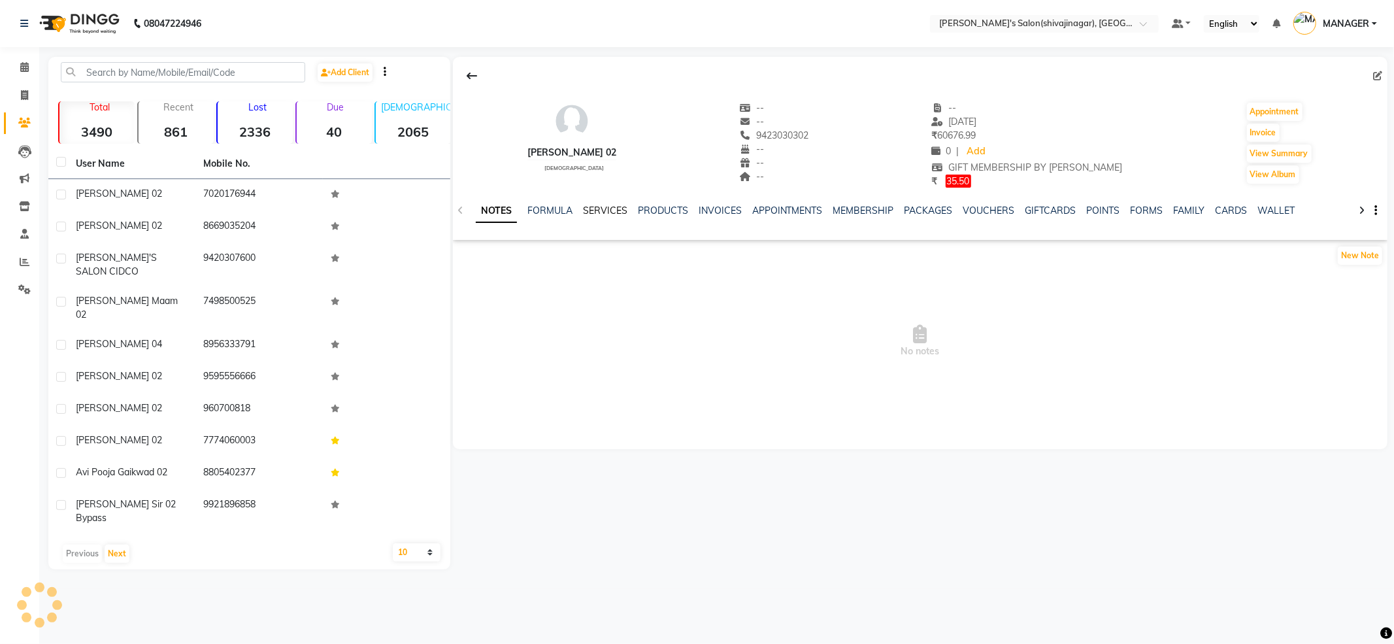
click at [601, 212] on link "SERVICES" at bounding box center [605, 211] width 44 height 12
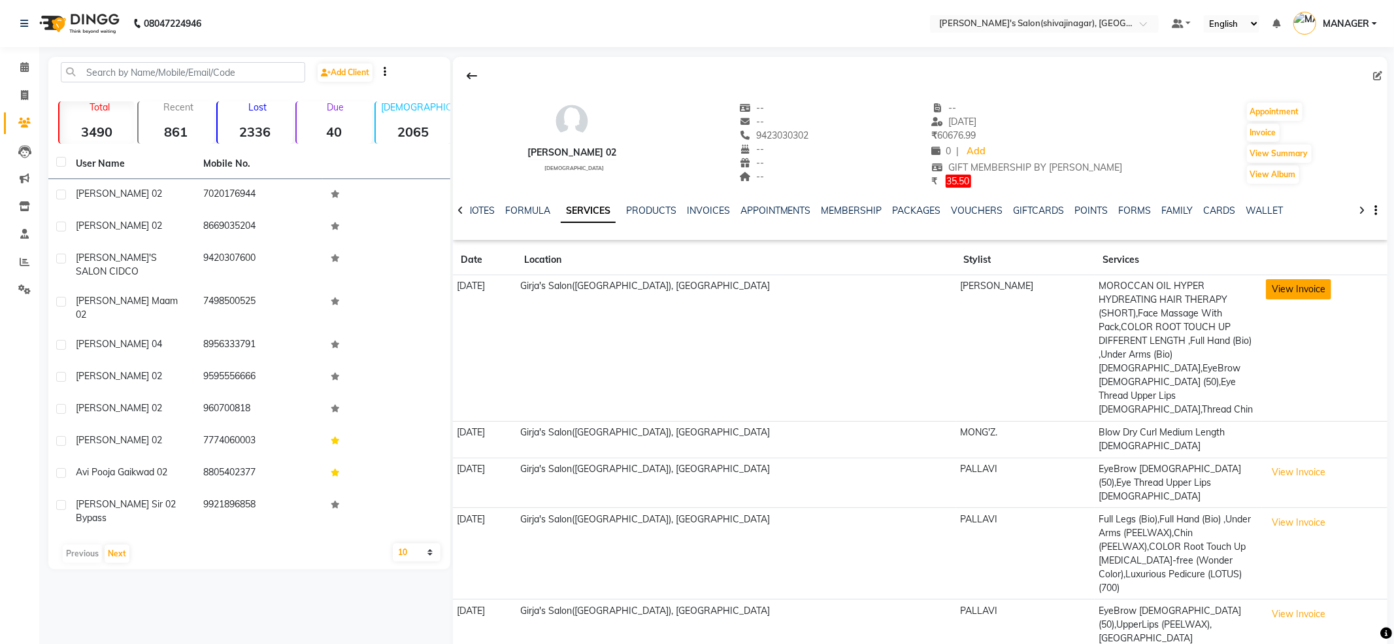
click at [1281, 283] on button "View Invoice" at bounding box center [1298, 289] width 65 height 20
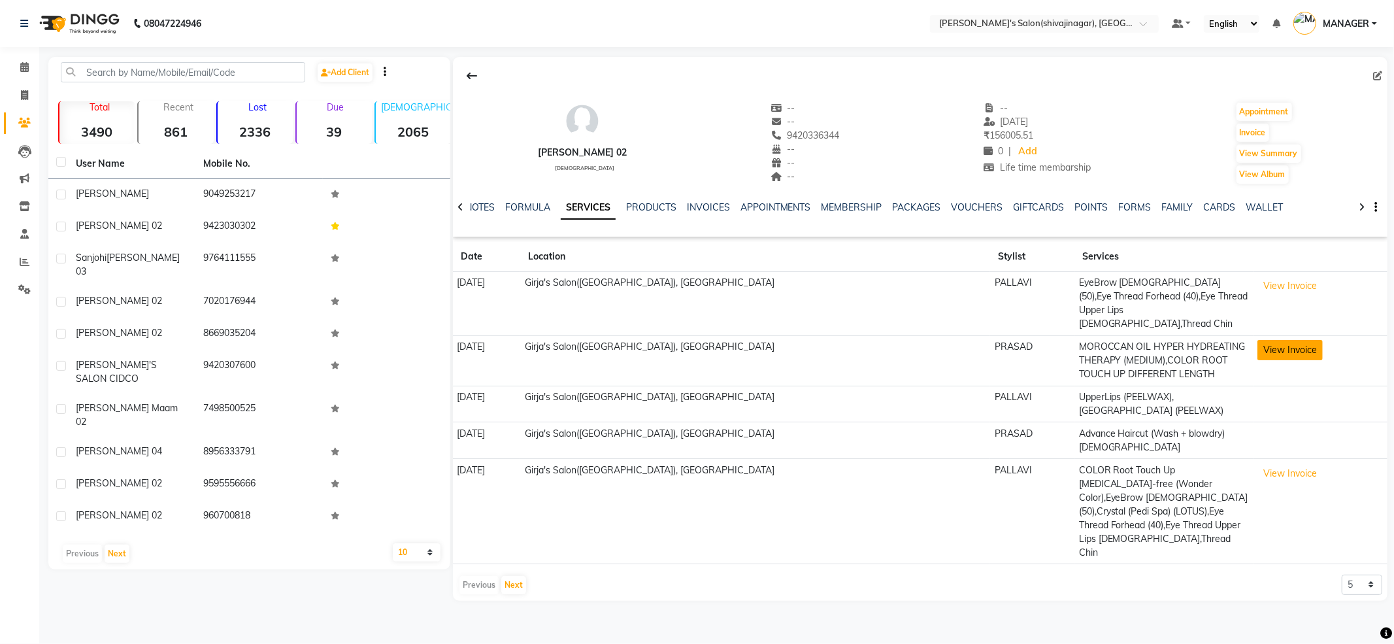
click at [1275, 340] on button "View Invoice" at bounding box center [1289, 350] width 65 height 20
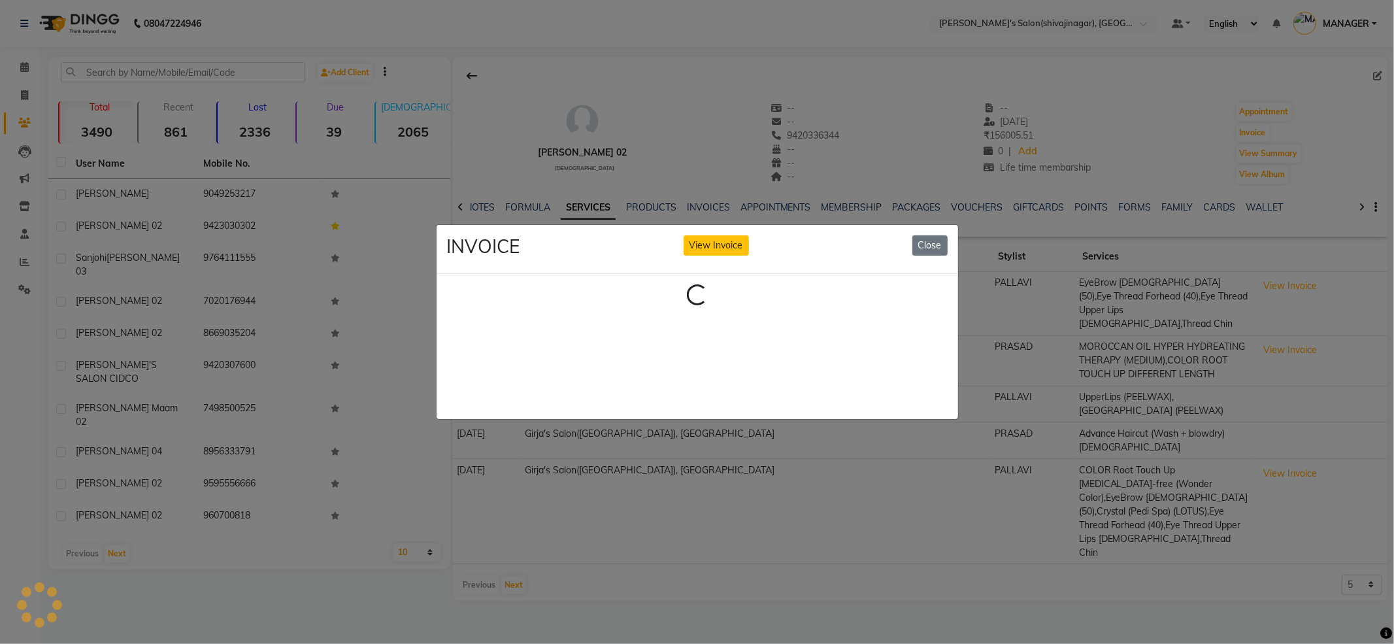
click at [1158, 580] on ngb-modal-window "INVOICE View Invoice Close Loading..." at bounding box center [697, 322] width 1394 height 644
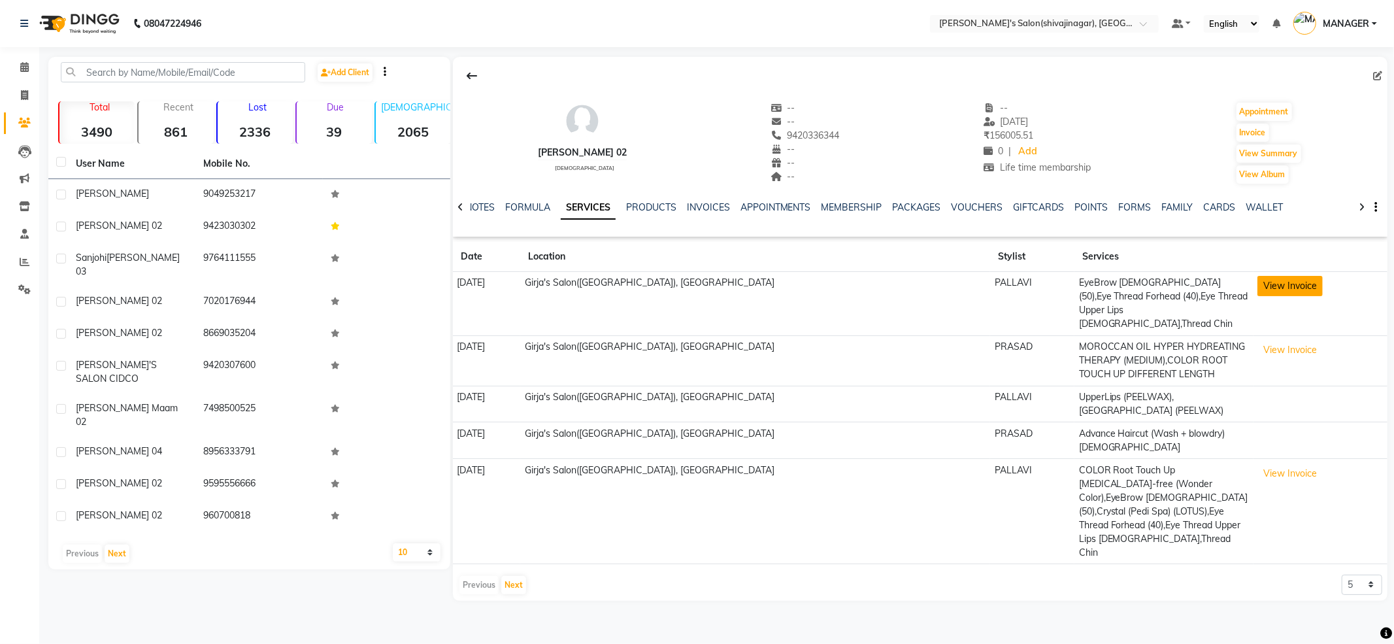
click at [1263, 295] on button "View Invoice" at bounding box center [1289, 286] width 65 height 20
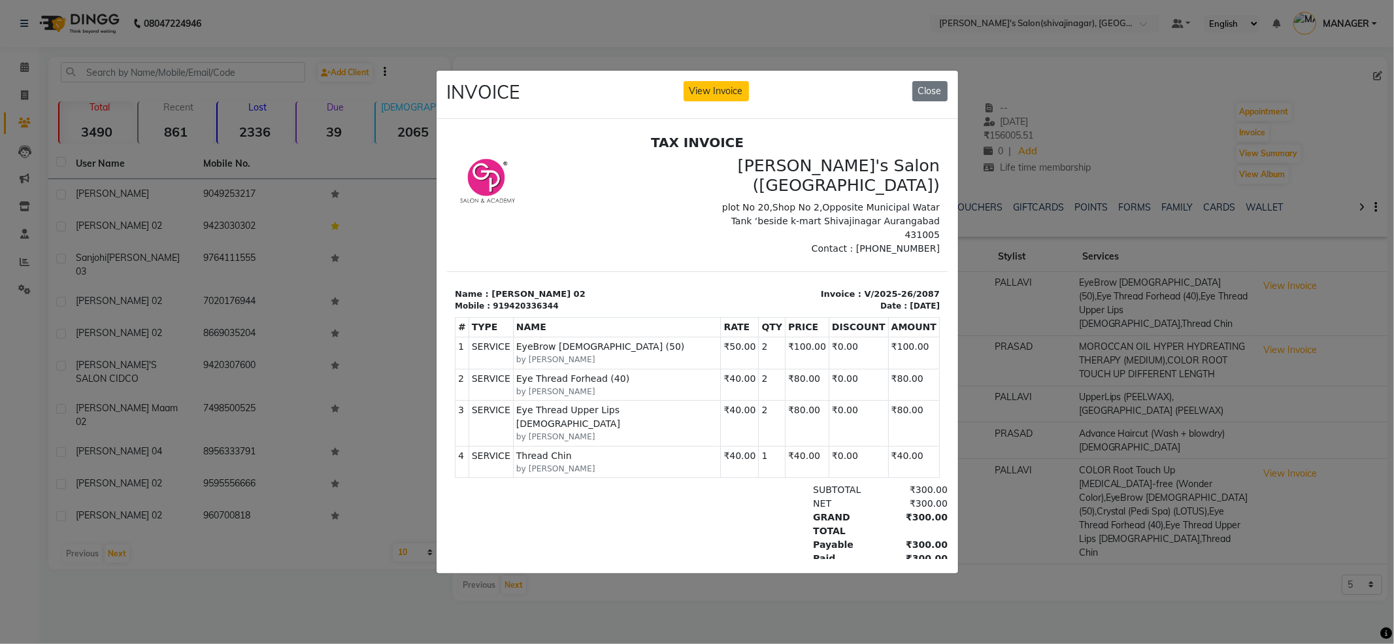
click at [1255, 331] on ngb-modal-window "INVOICE View Invoice Close" at bounding box center [697, 322] width 1394 height 644
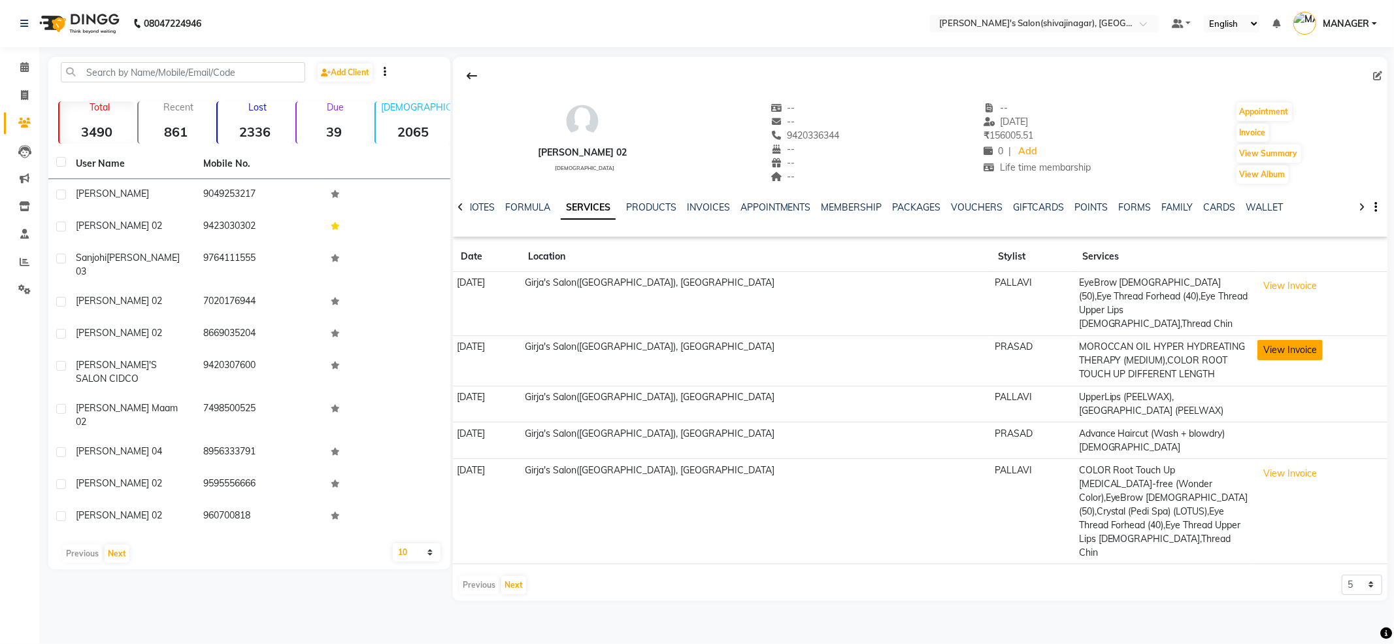
drag, startPoint x: 1258, startPoint y: 331, endPoint x: 1265, endPoint y: 343, distance: 14.3
click at [1294, 340] on button "View Invoice" at bounding box center [1289, 350] width 65 height 20
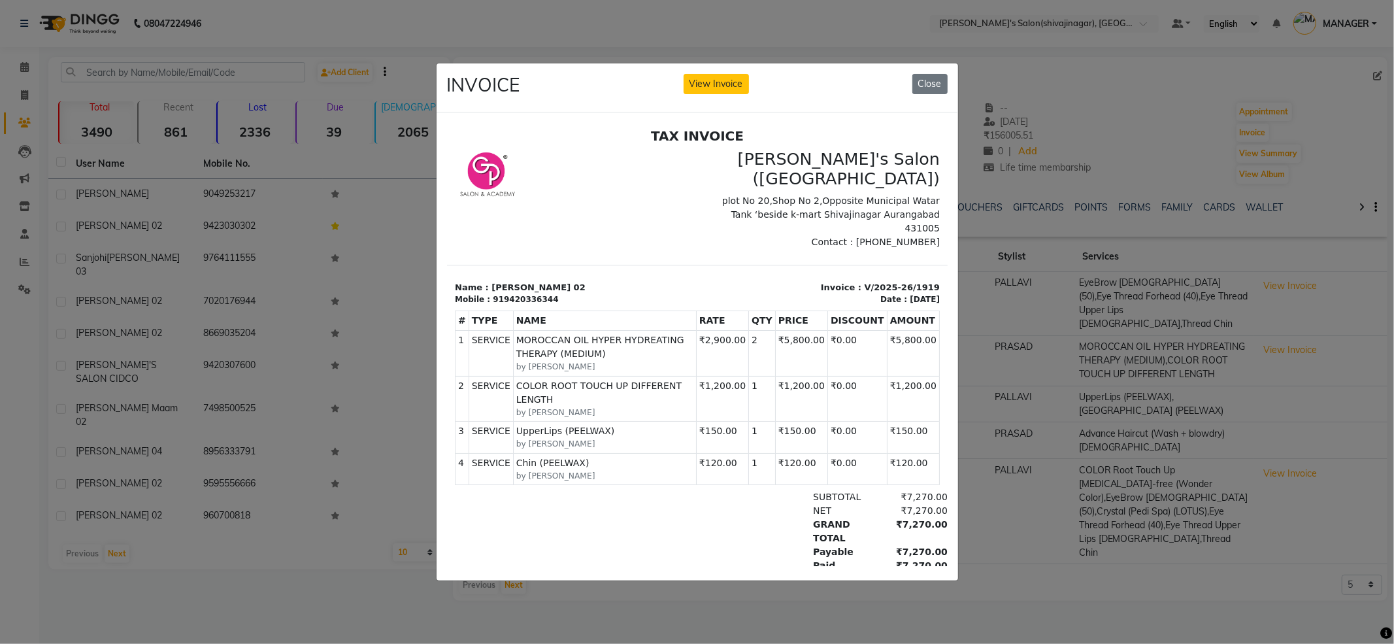
click at [1130, 512] on ngb-modal-window "INVOICE View Invoice Close" at bounding box center [697, 322] width 1394 height 644
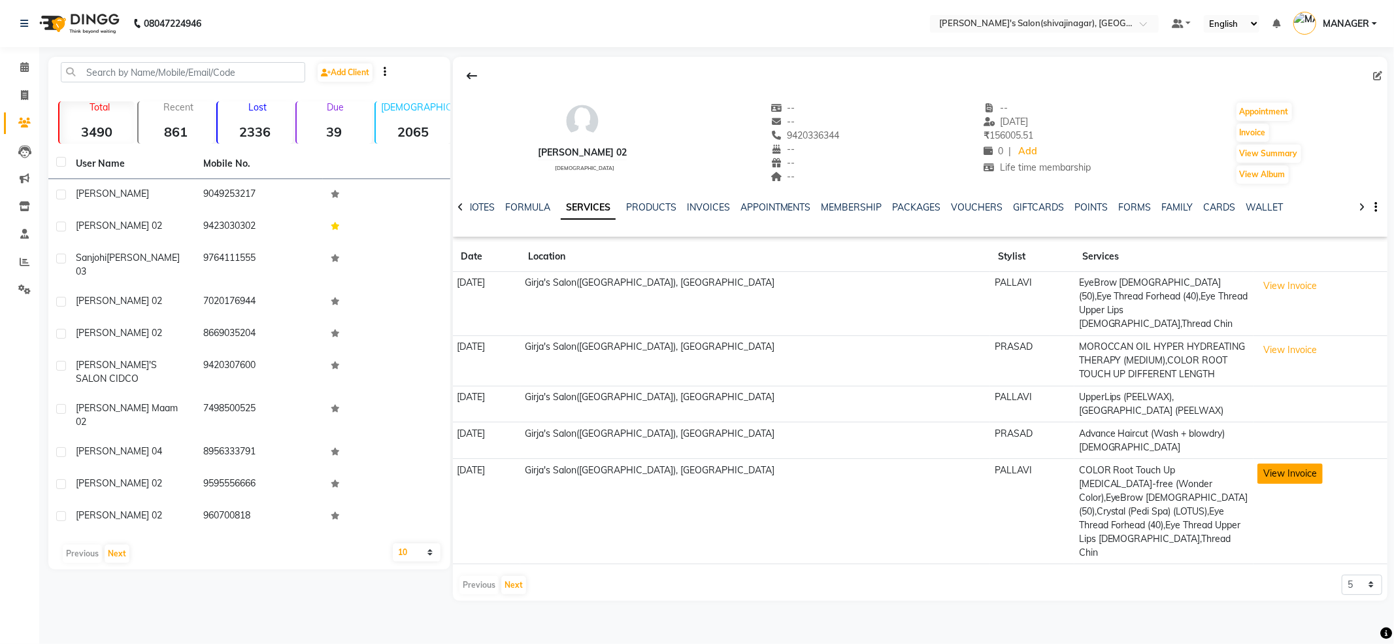
click at [1257, 463] on button "View Invoice" at bounding box center [1289, 473] width 65 height 20
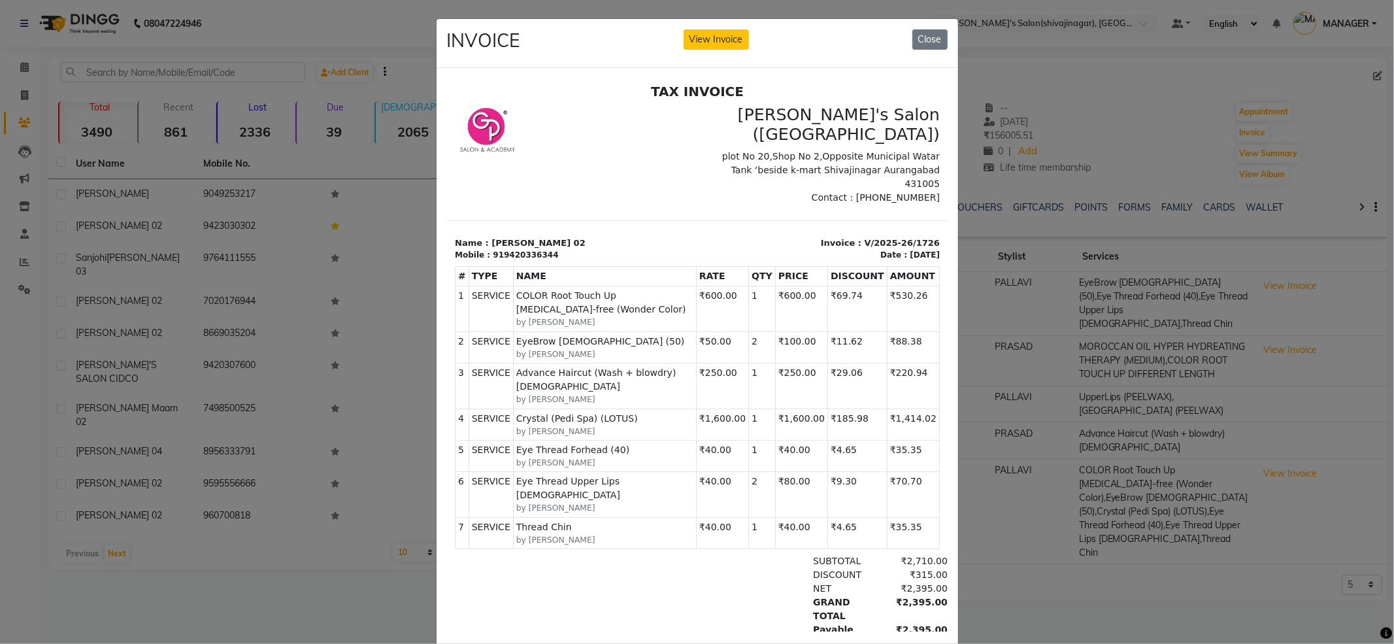
click at [1083, 558] on ngb-modal-window "INVOICE View Invoice Close" at bounding box center [697, 322] width 1394 height 644
